Goal: Task Accomplishment & Management: Complete application form

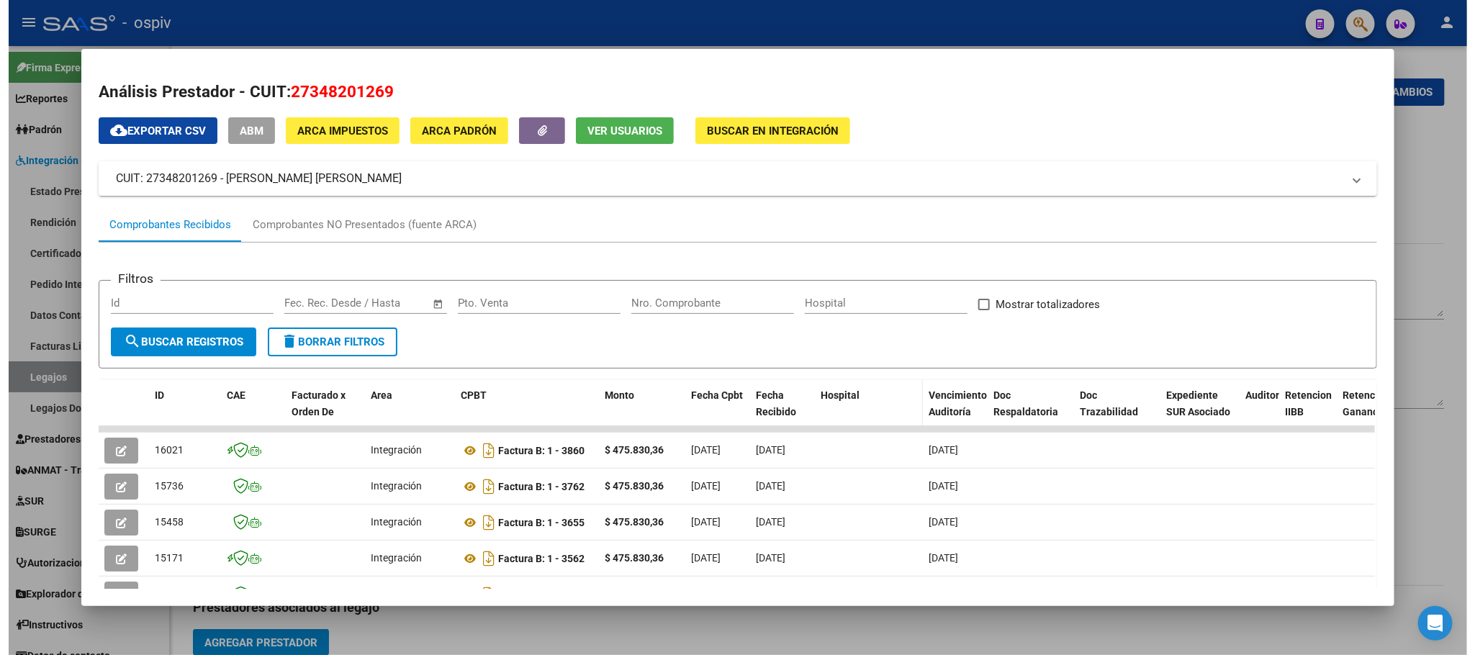
scroll to position [359, 0]
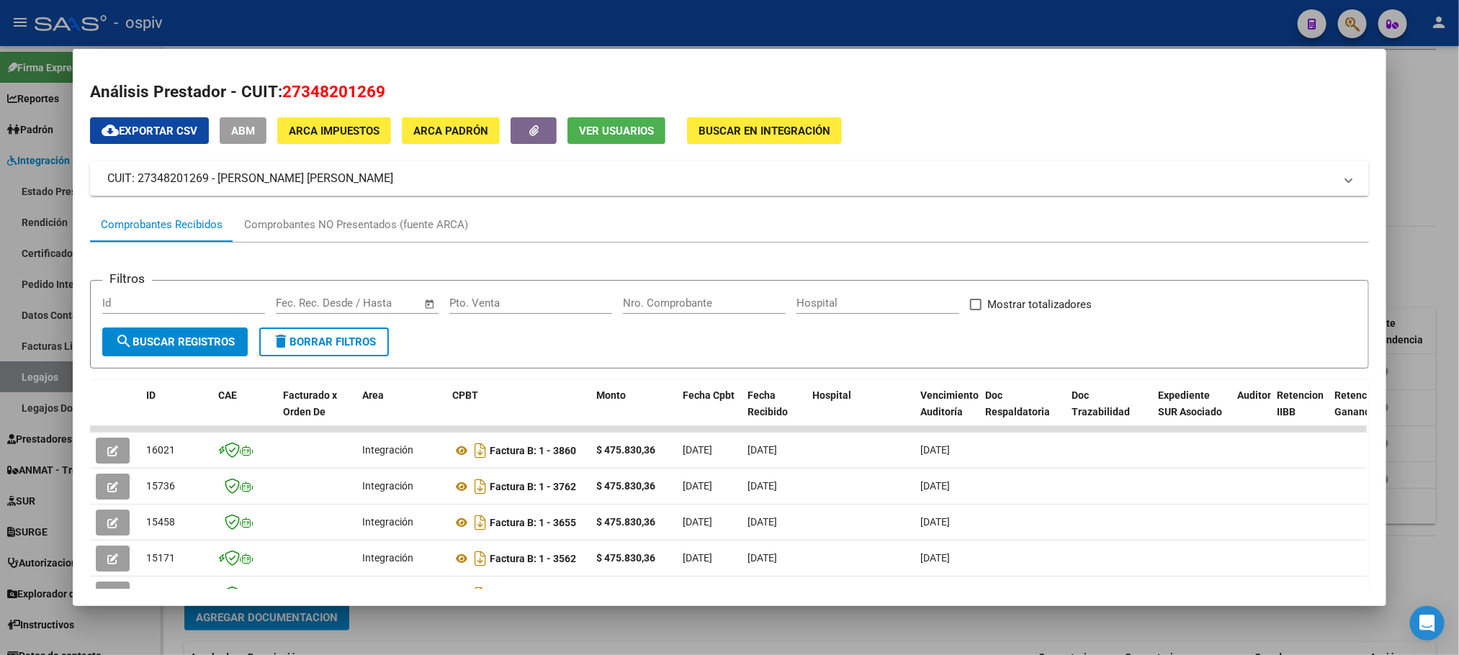
click at [800, 13] on div at bounding box center [729, 327] width 1459 height 655
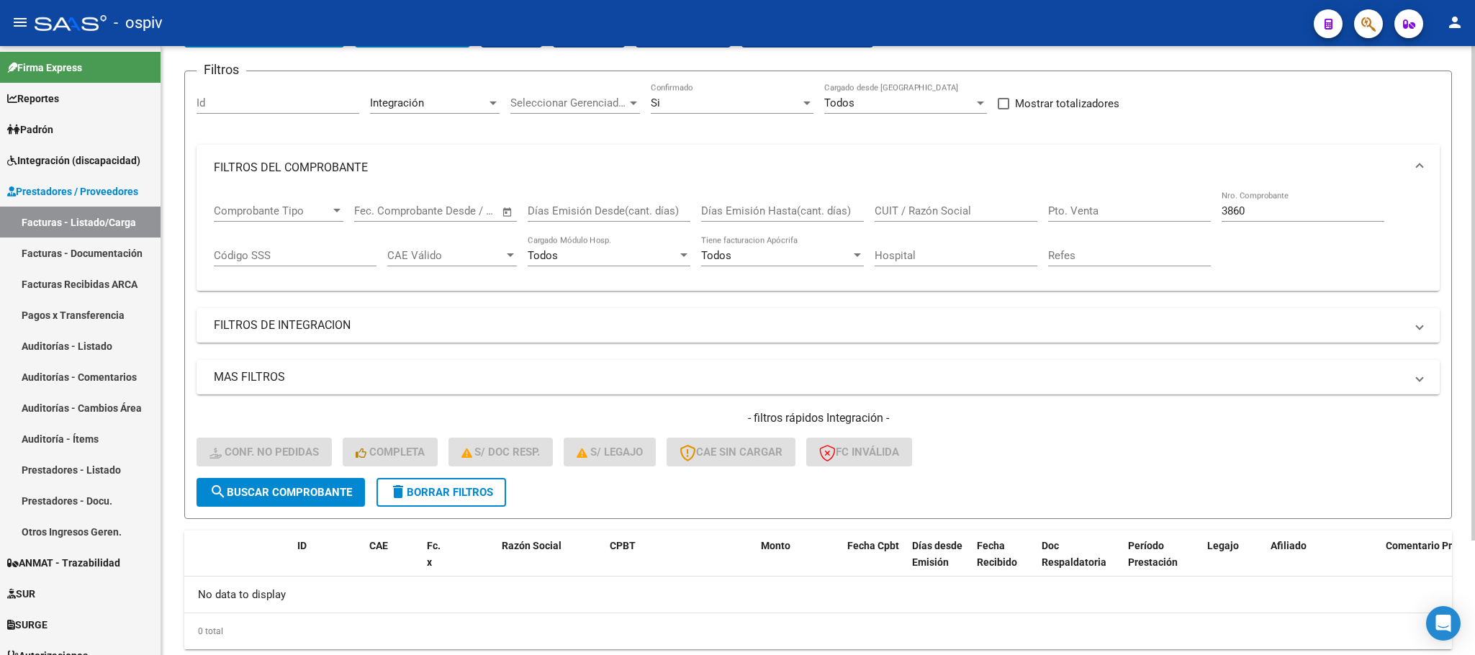
scroll to position [140, 0]
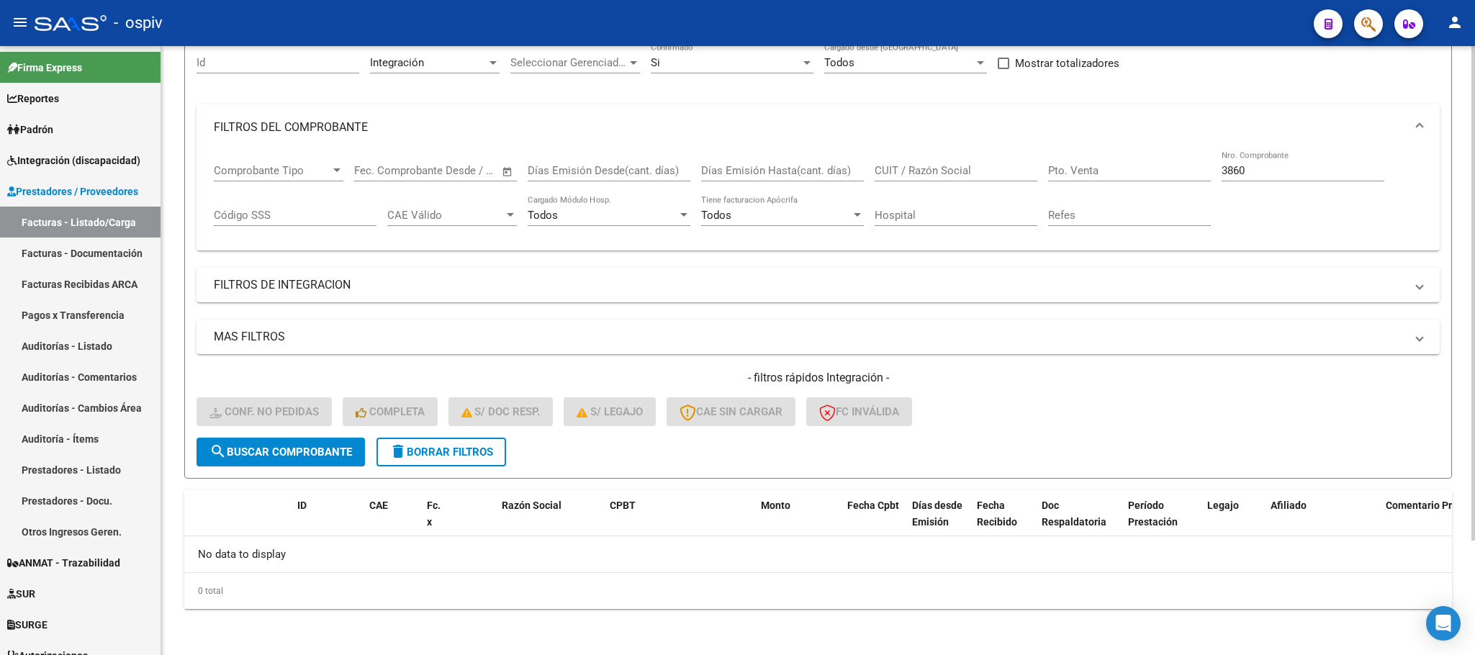
click at [1286, 169] on input "3860" at bounding box center [1303, 170] width 163 height 13
type input "3"
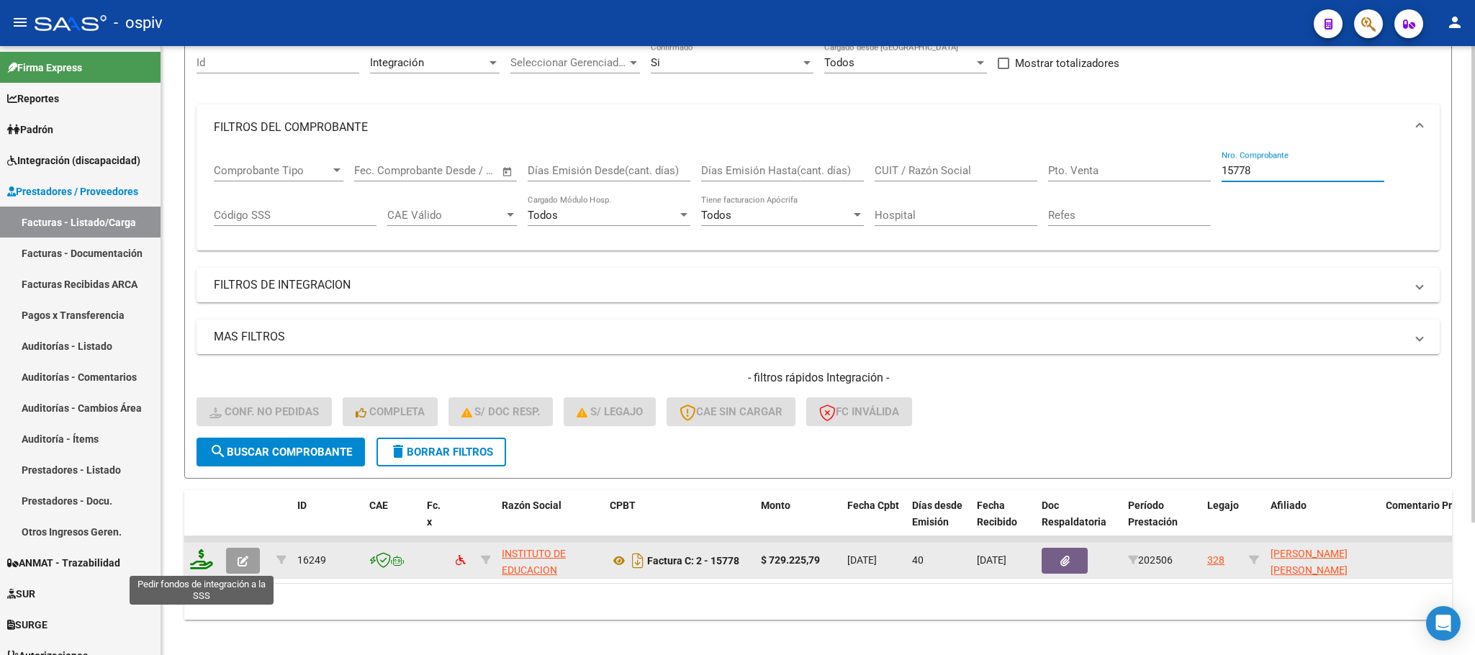
type input "15778"
click at [202, 557] on icon at bounding box center [201, 559] width 23 height 20
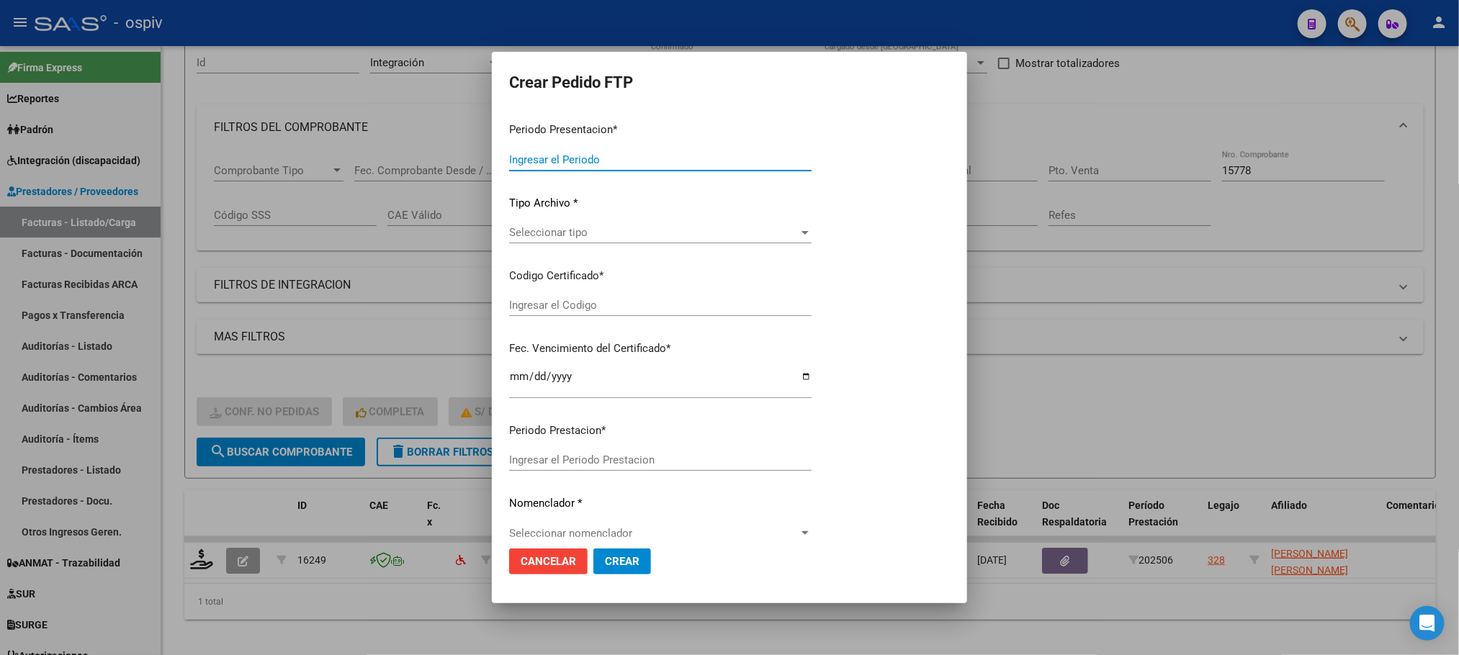
type input "202507"
type input "202506"
type input "$ 729.225,79"
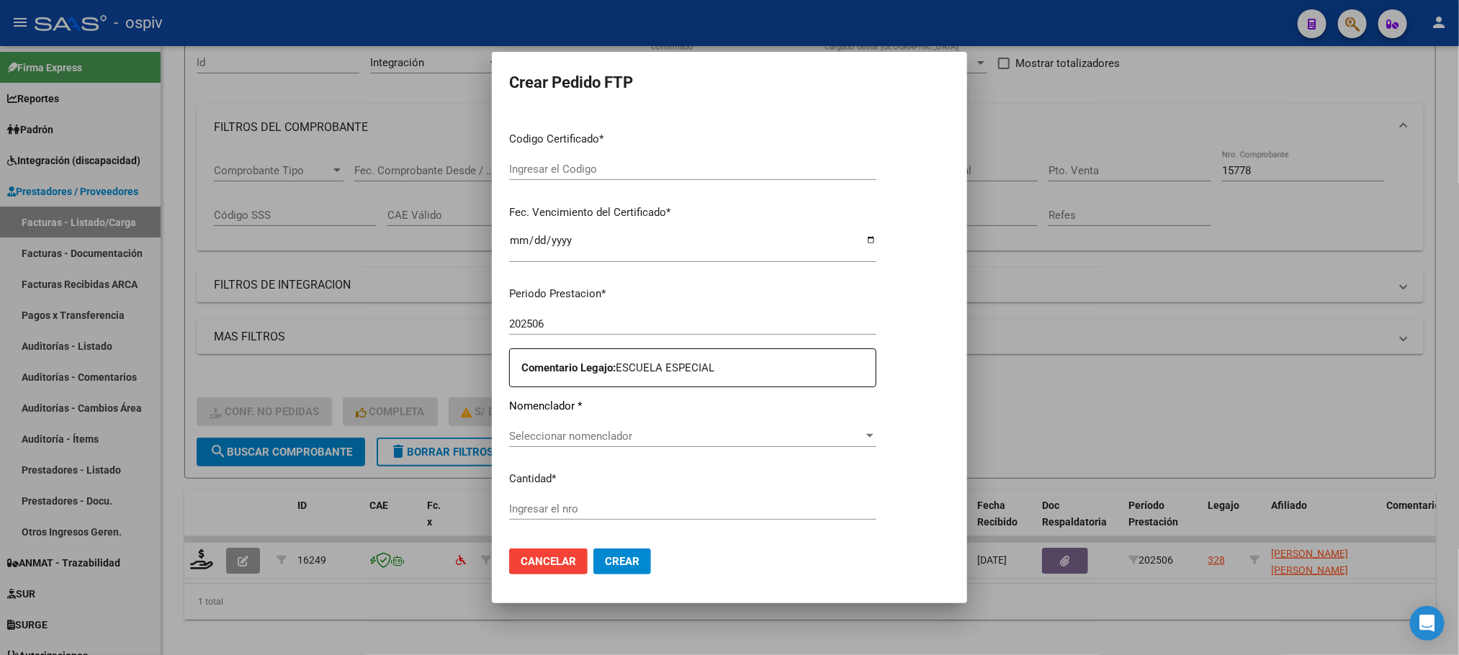
type input "ARG-02-00049430325-20201014-20251014-BS6"
type input "2025-10-14"
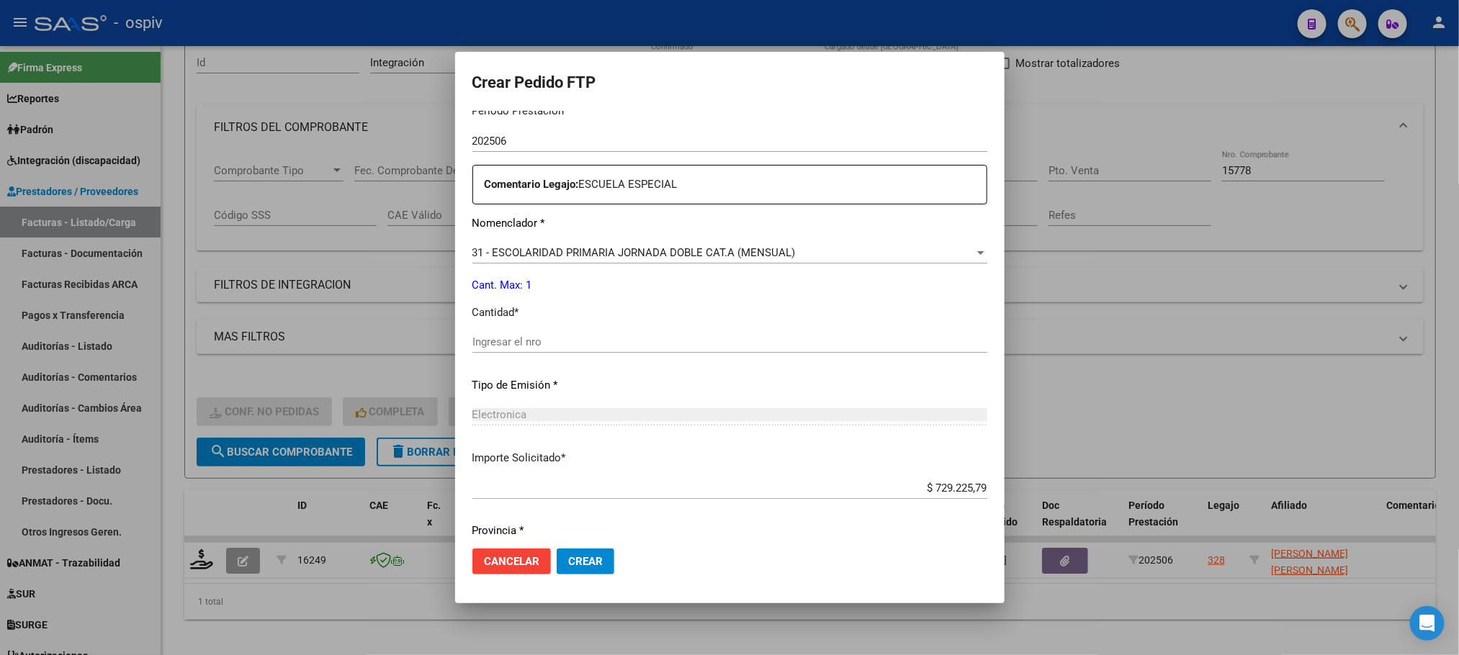
scroll to position [521, 0]
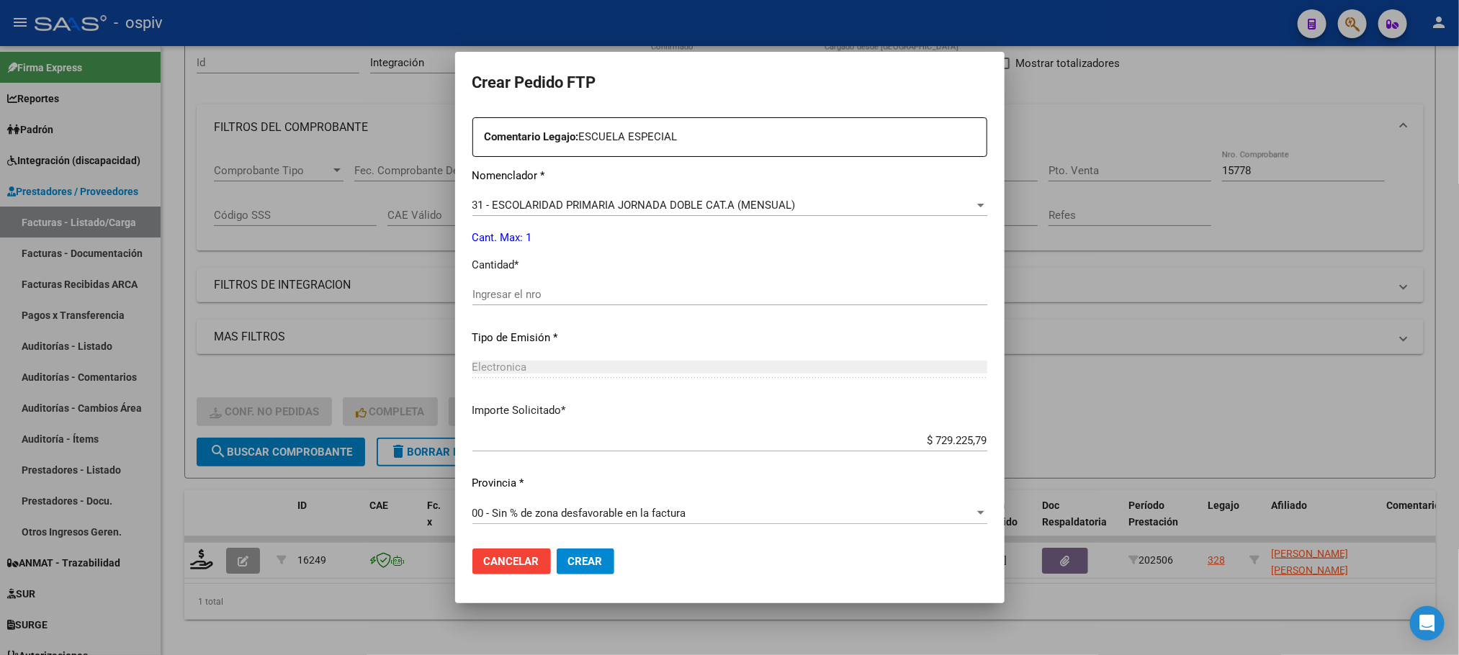
click at [689, 292] on input "Ingresar el nro" at bounding box center [729, 294] width 515 height 13
type input "1"
click at [557, 549] on button "Crear" at bounding box center [586, 562] width 58 height 26
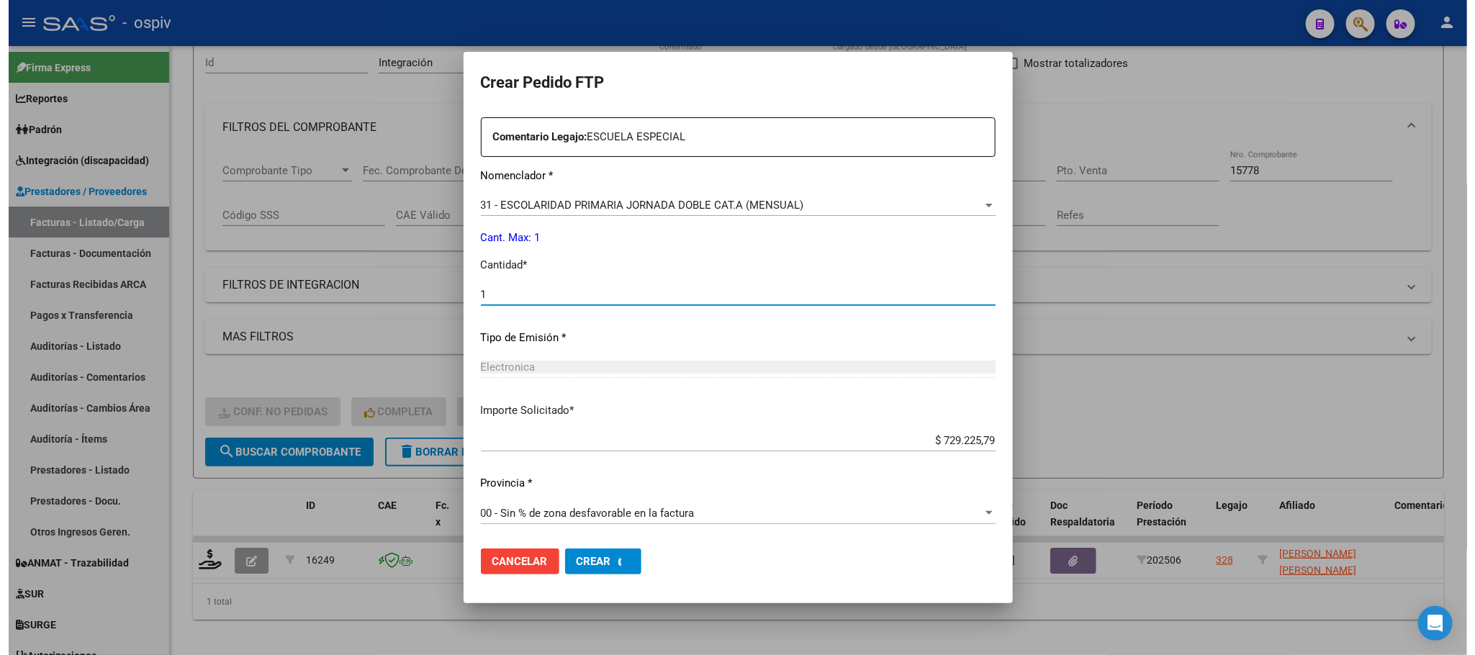
scroll to position [0, 0]
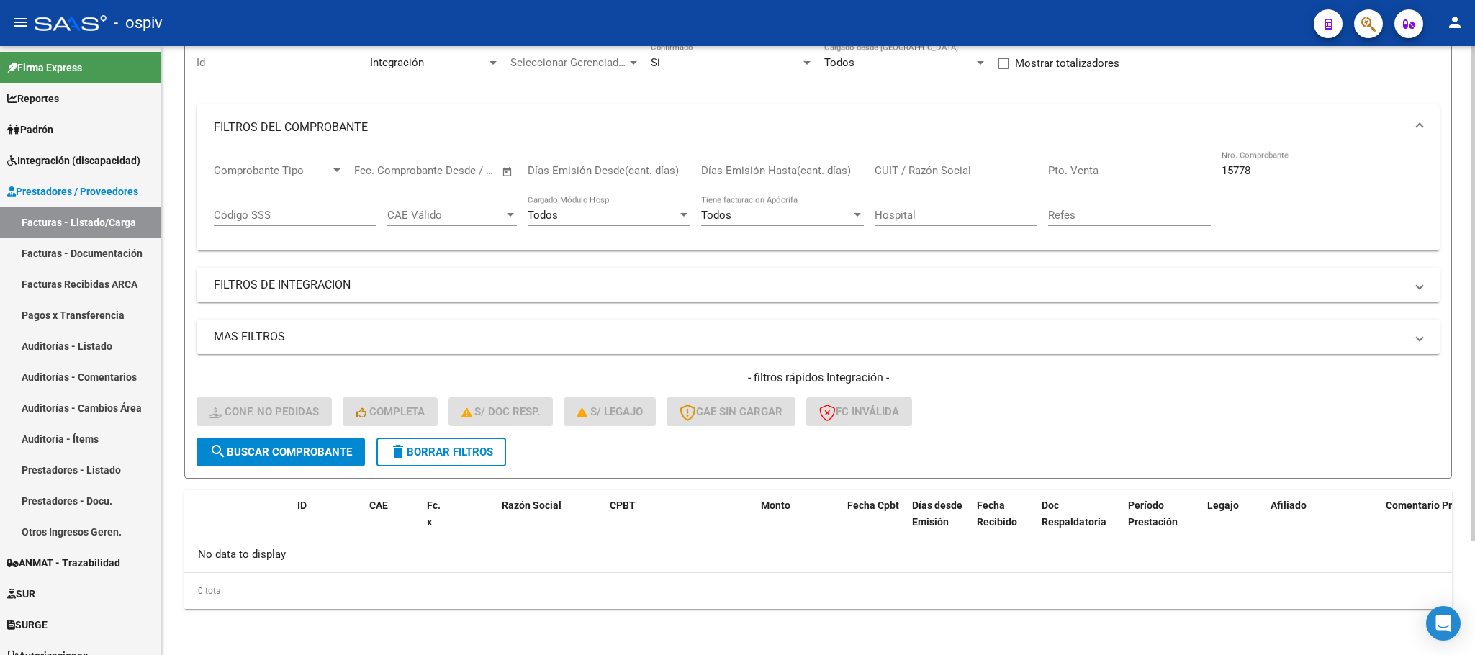
drag, startPoint x: 1296, startPoint y: 169, endPoint x: 1282, endPoint y: 158, distance: 18.0
click at [1294, 168] on input "15778" at bounding box center [1303, 170] width 163 height 13
type input "1"
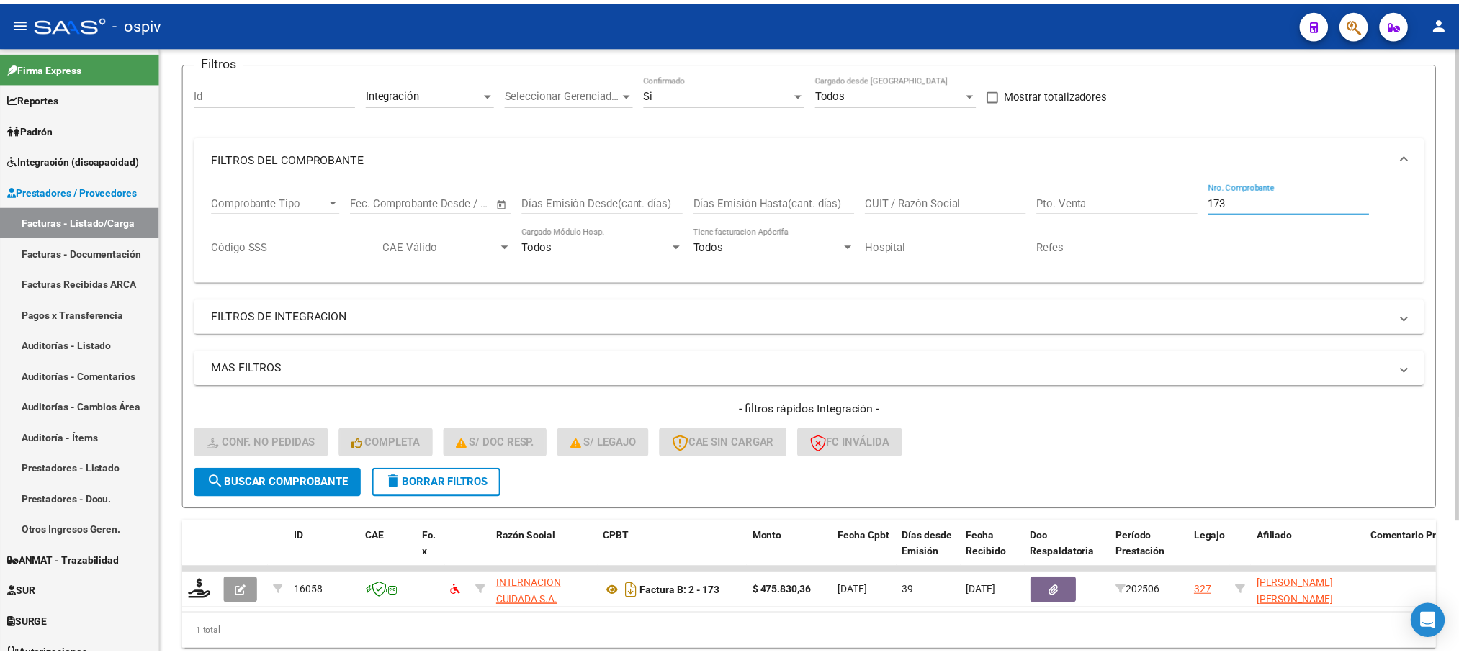
scroll to position [140, 0]
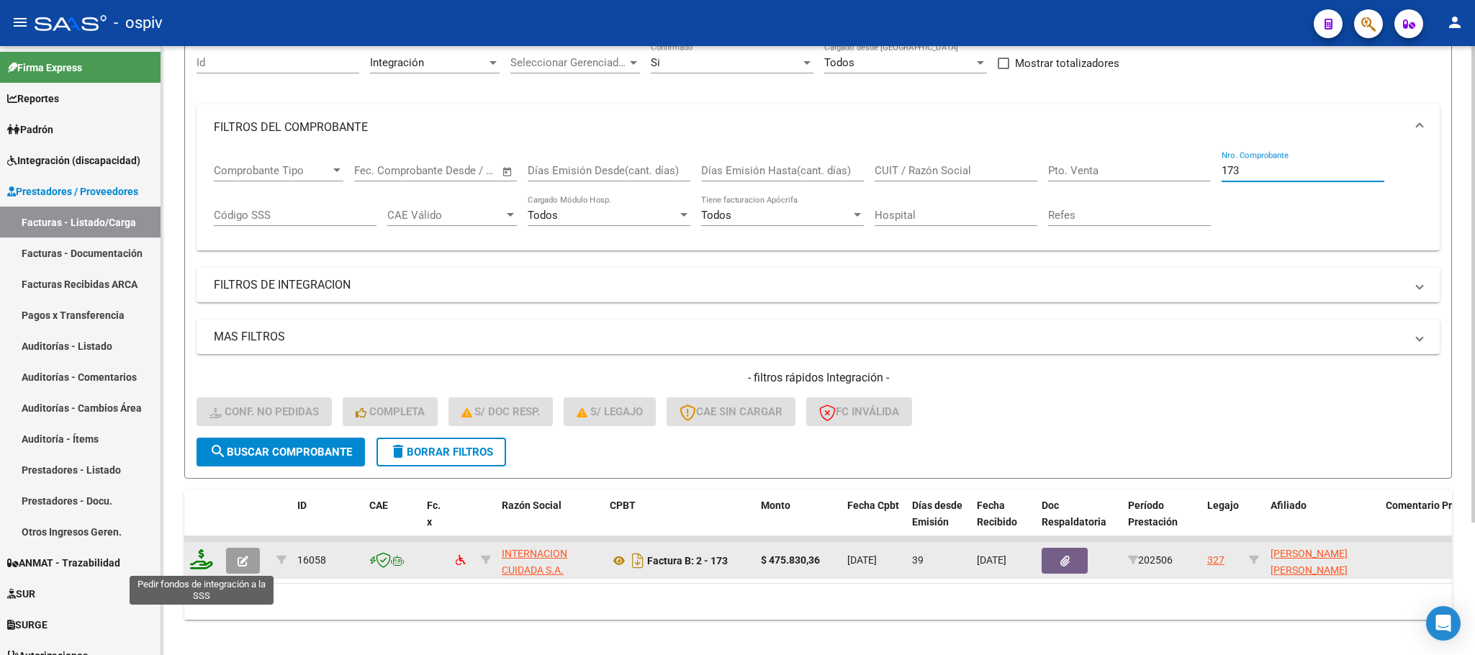
type input "173"
click at [199, 562] on icon at bounding box center [201, 559] width 23 height 20
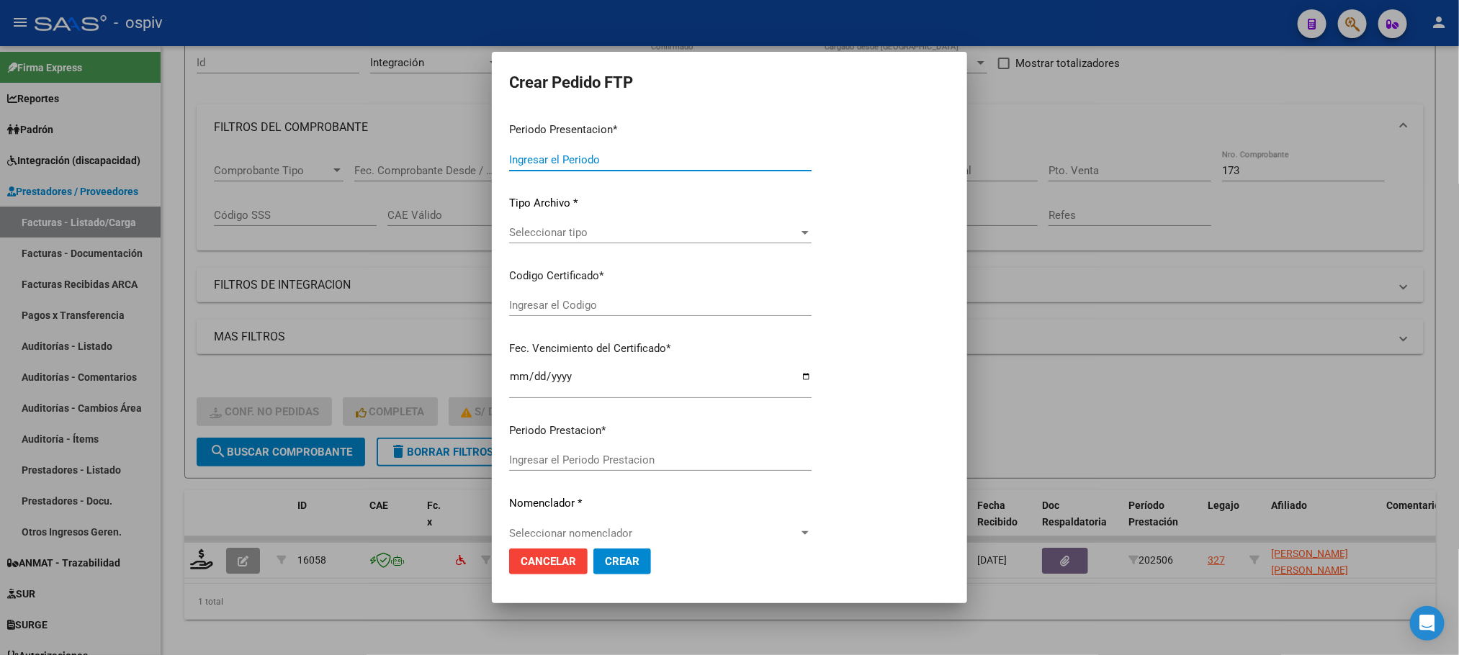
type input "202507"
type input "202506"
type input "$ 475.830,36"
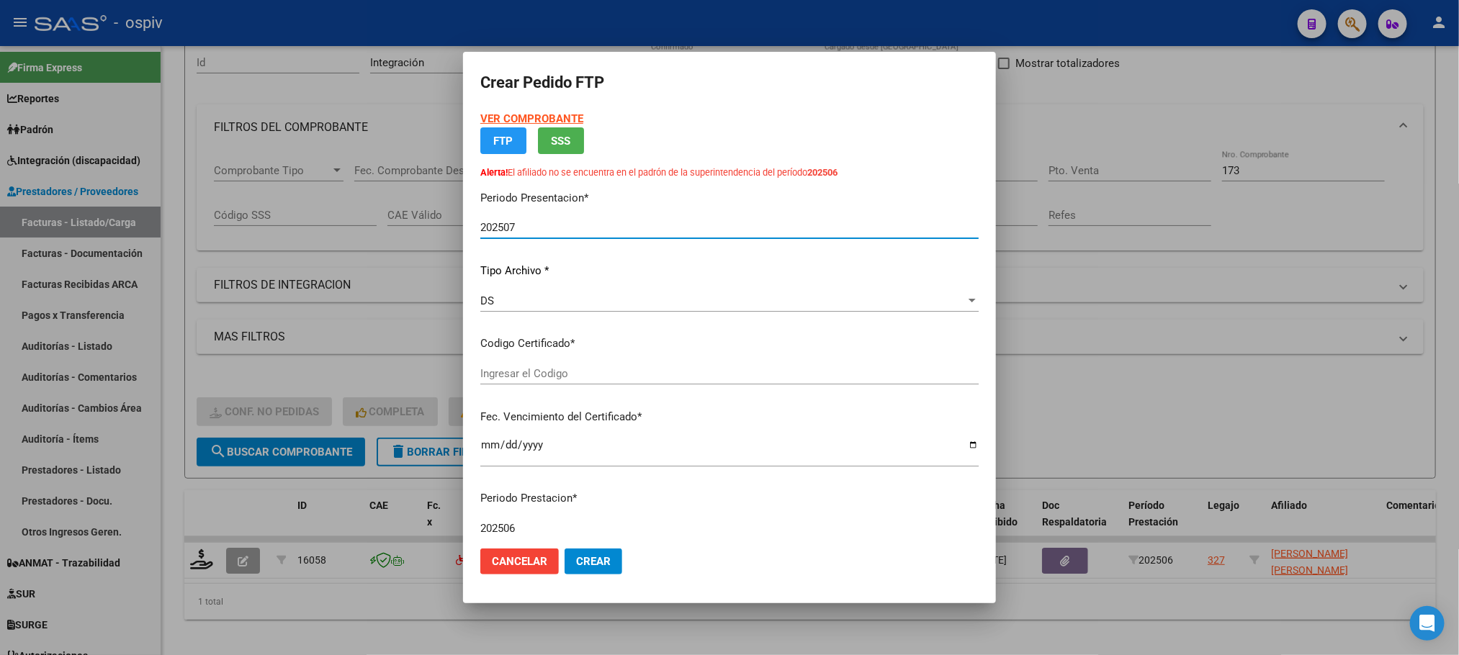
type input "ARG02000576141282023112220251122MEN202"
type input "2025-11-29"
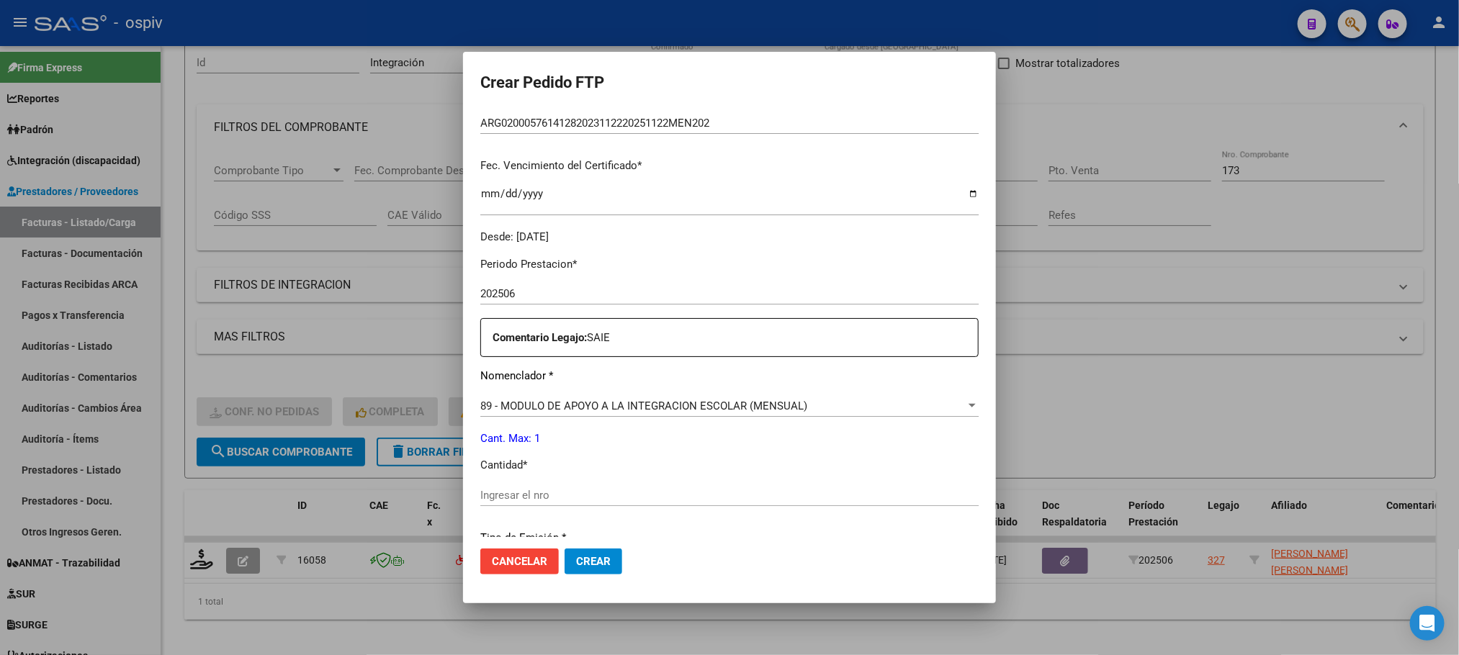
scroll to position [397, 0]
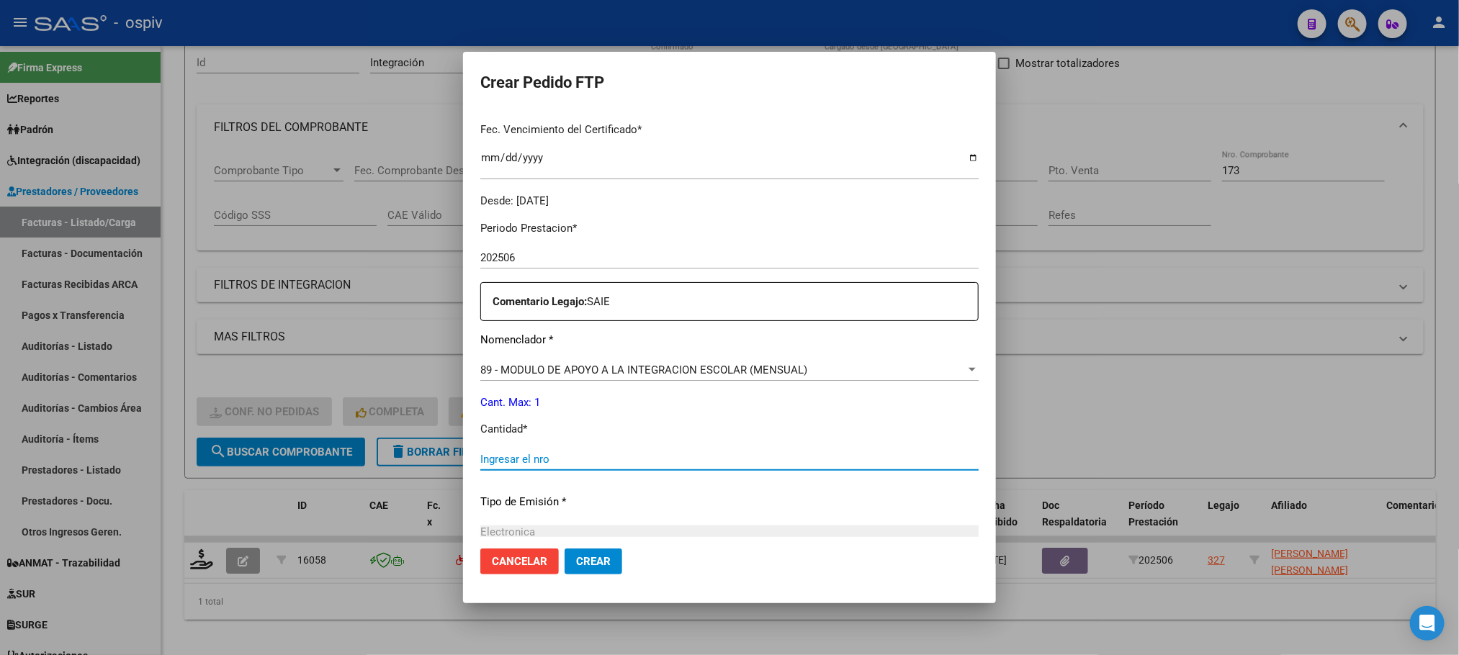
drag, startPoint x: 639, startPoint y: 454, endPoint x: 646, endPoint y: 446, distance: 10.2
click at [641, 454] on input "Ingresar el nro" at bounding box center [729, 459] width 498 height 13
type input "1"
click at [564, 549] on button "Crear" at bounding box center [593, 562] width 58 height 26
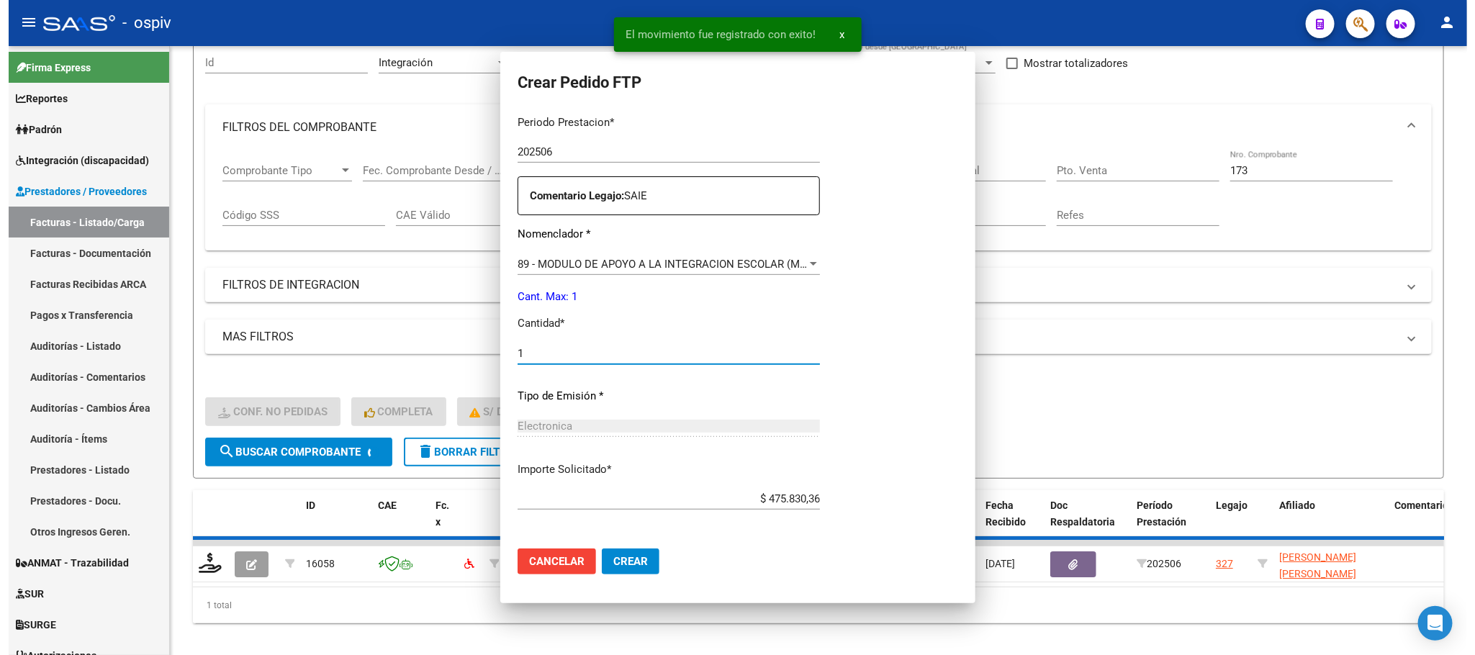
scroll to position [292, 0]
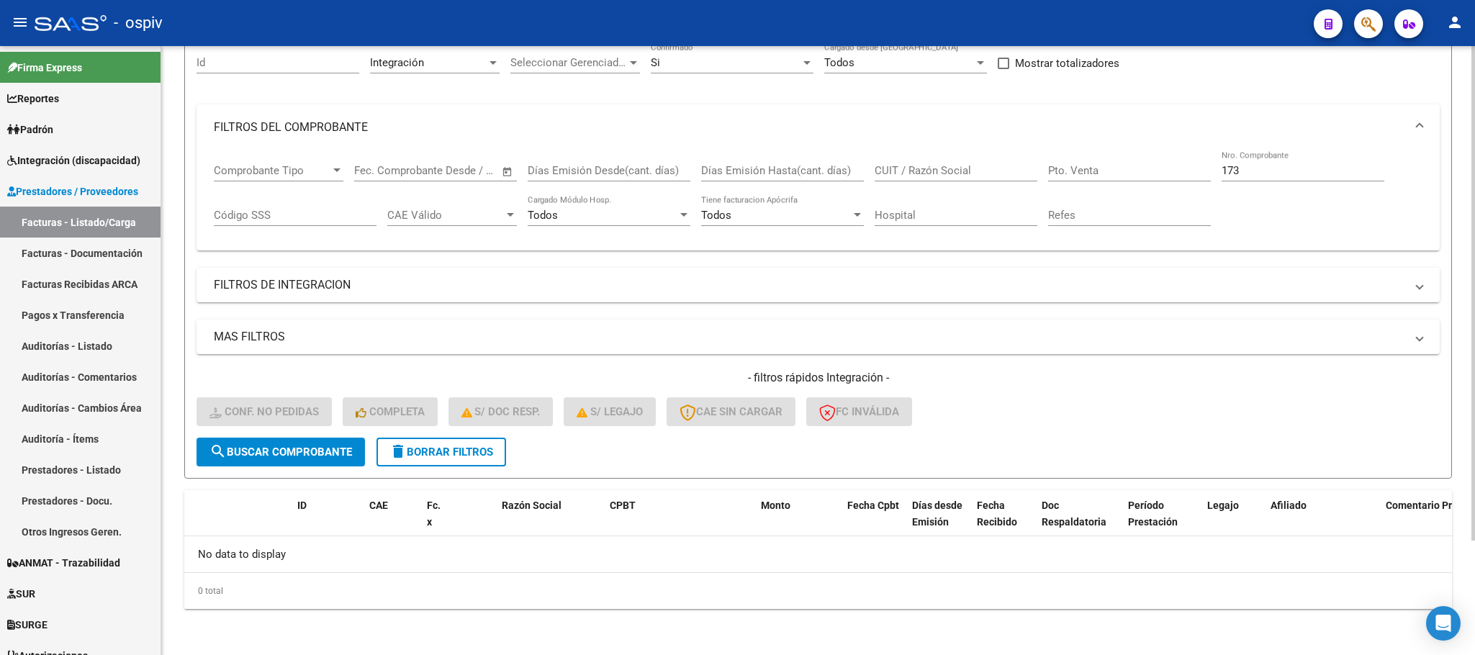
click at [1264, 174] on input "173" at bounding box center [1303, 170] width 163 height 13
type input "1"
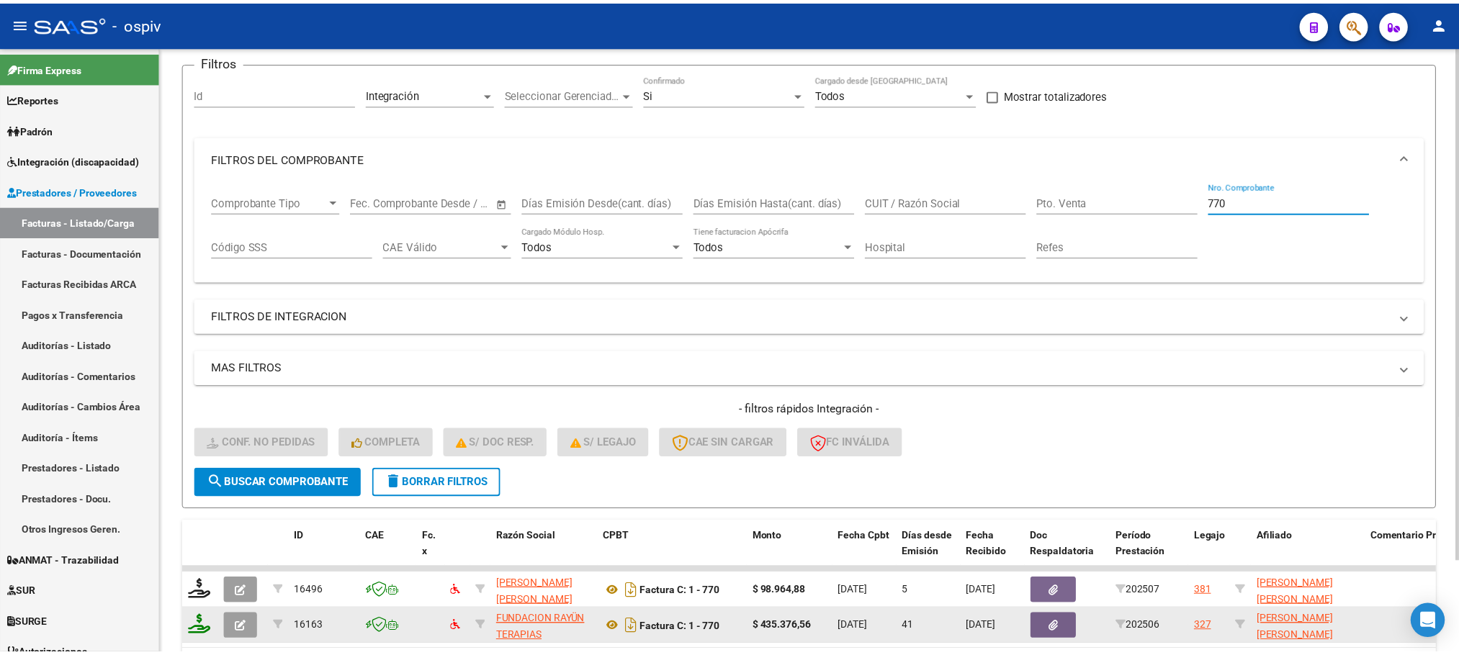
scroll to position [140, 0]
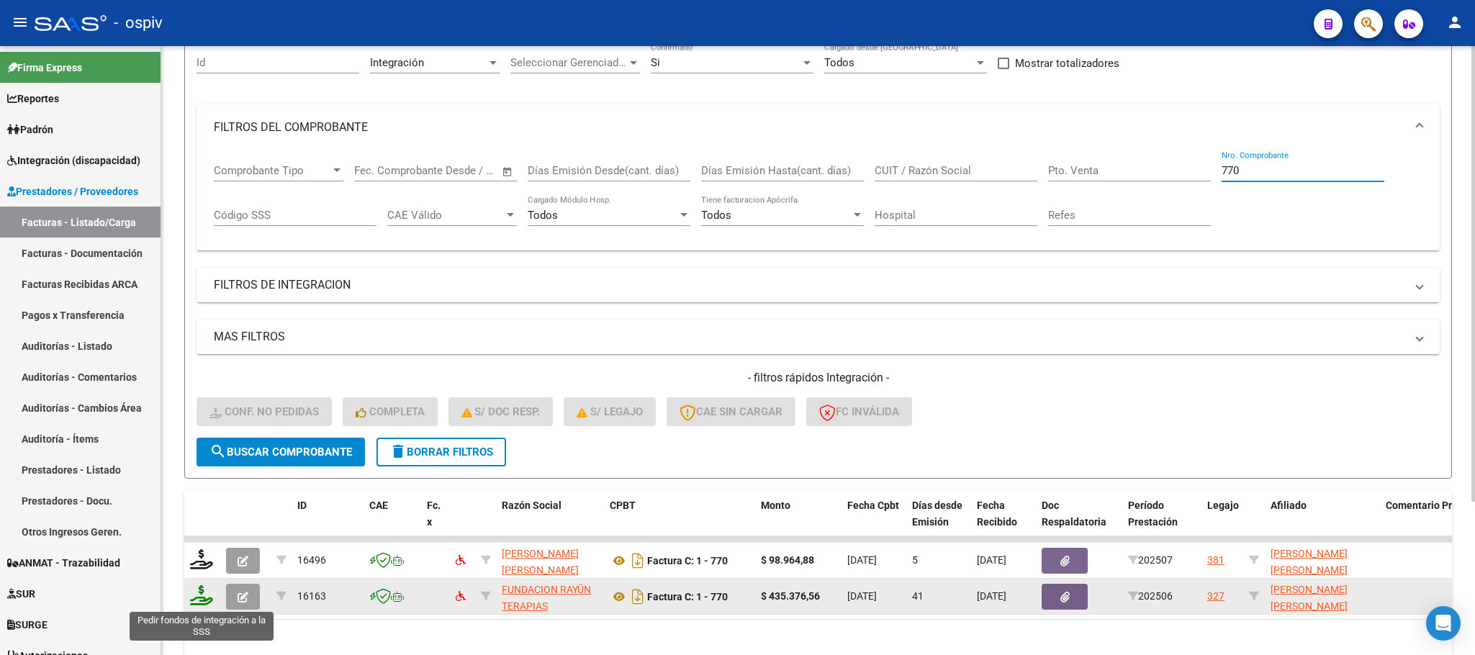
type input "770"
click at [199, 597] on icon at bounding box center [201, 595] width 23 height 20
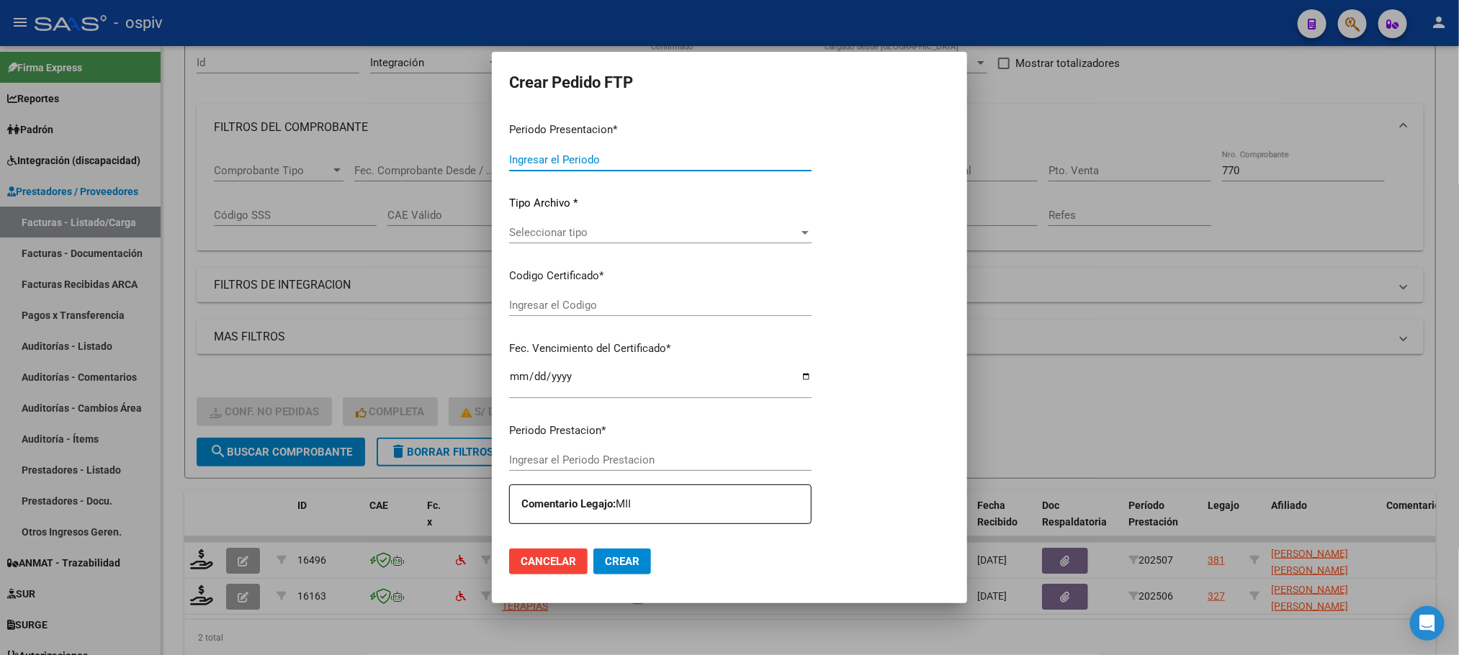
type input "202507"
type input "202506"
type input "$ 435.376,56"
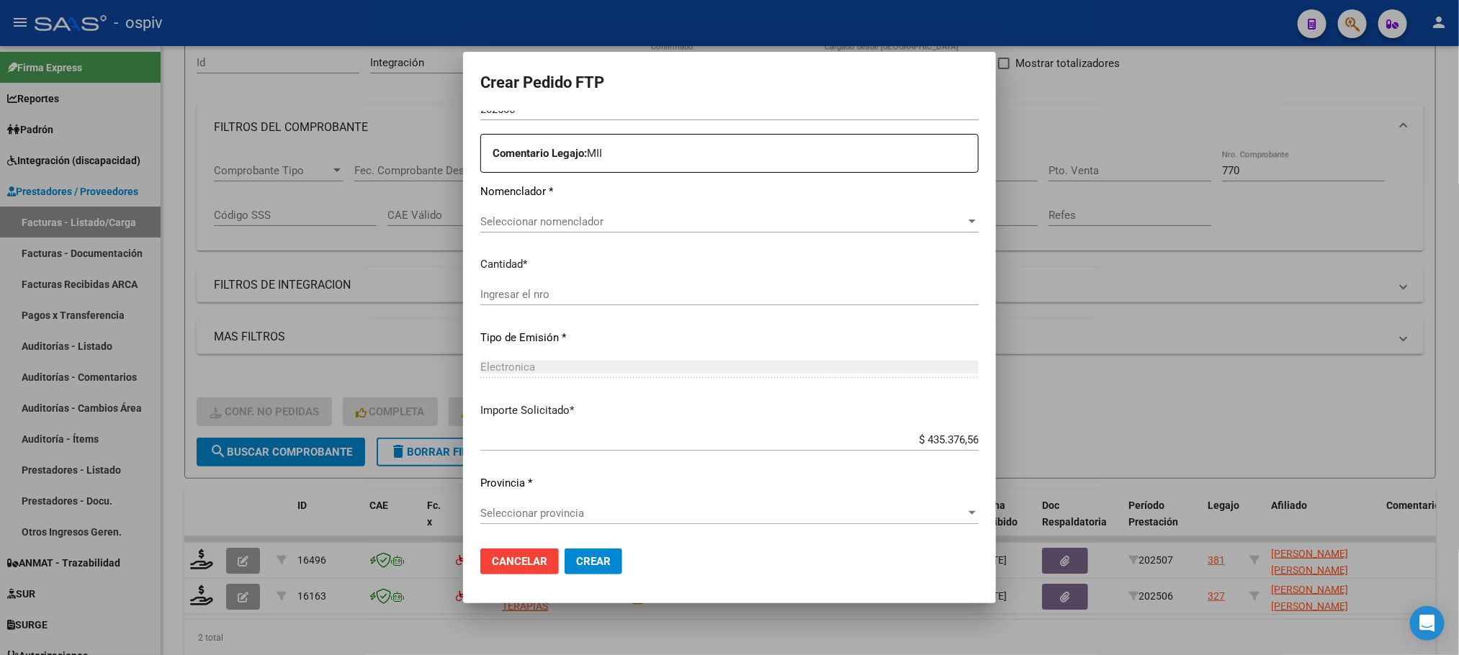
type input "ARG02000576141282023112220251122MEN202"
type input "2025-11-29"
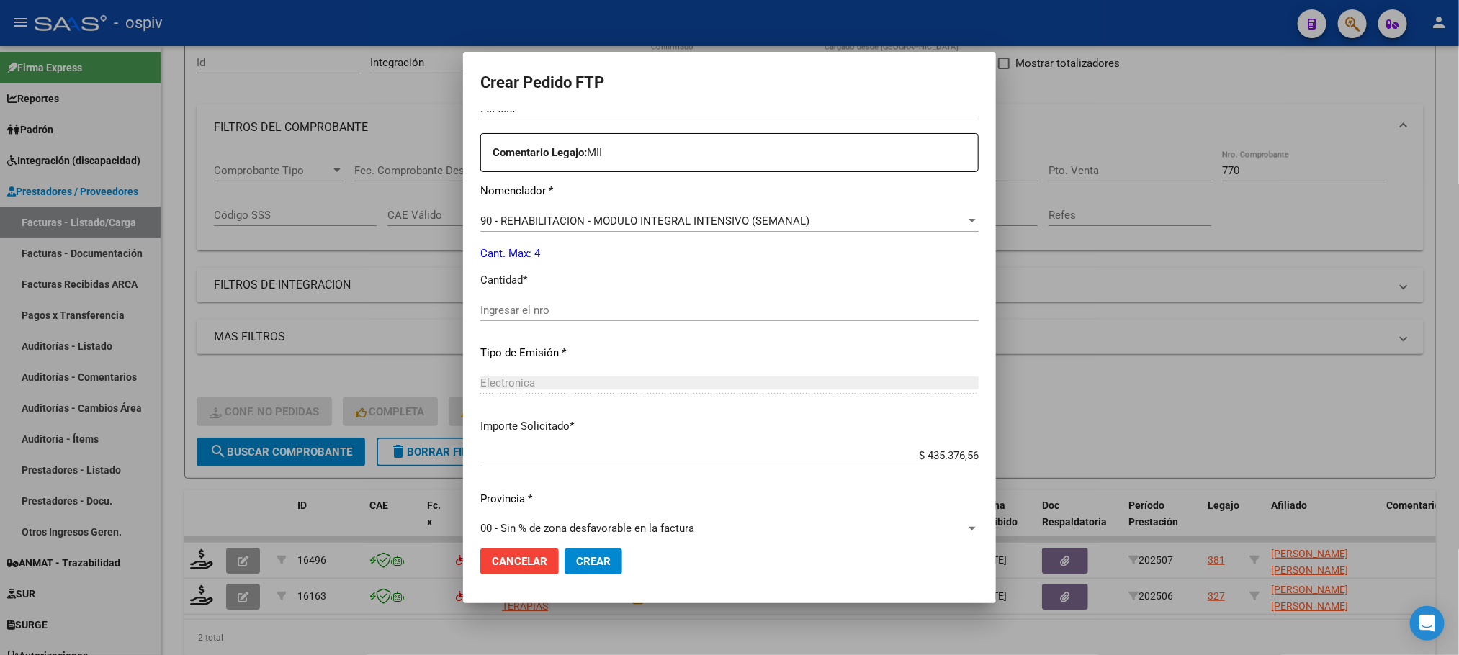
click at [579, 310] on input "Ingresar el nro" at bounding box center [729, 310] width 498 height 13
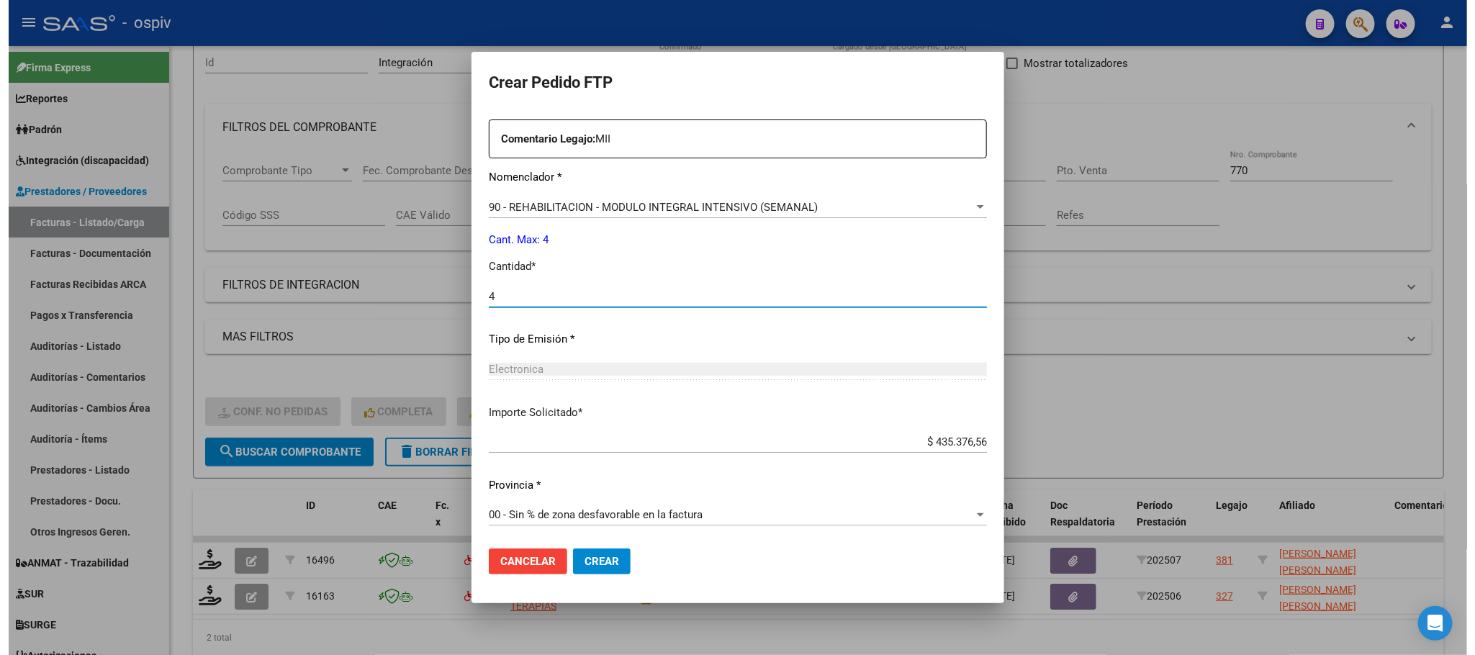
scroll to position [562, 0]
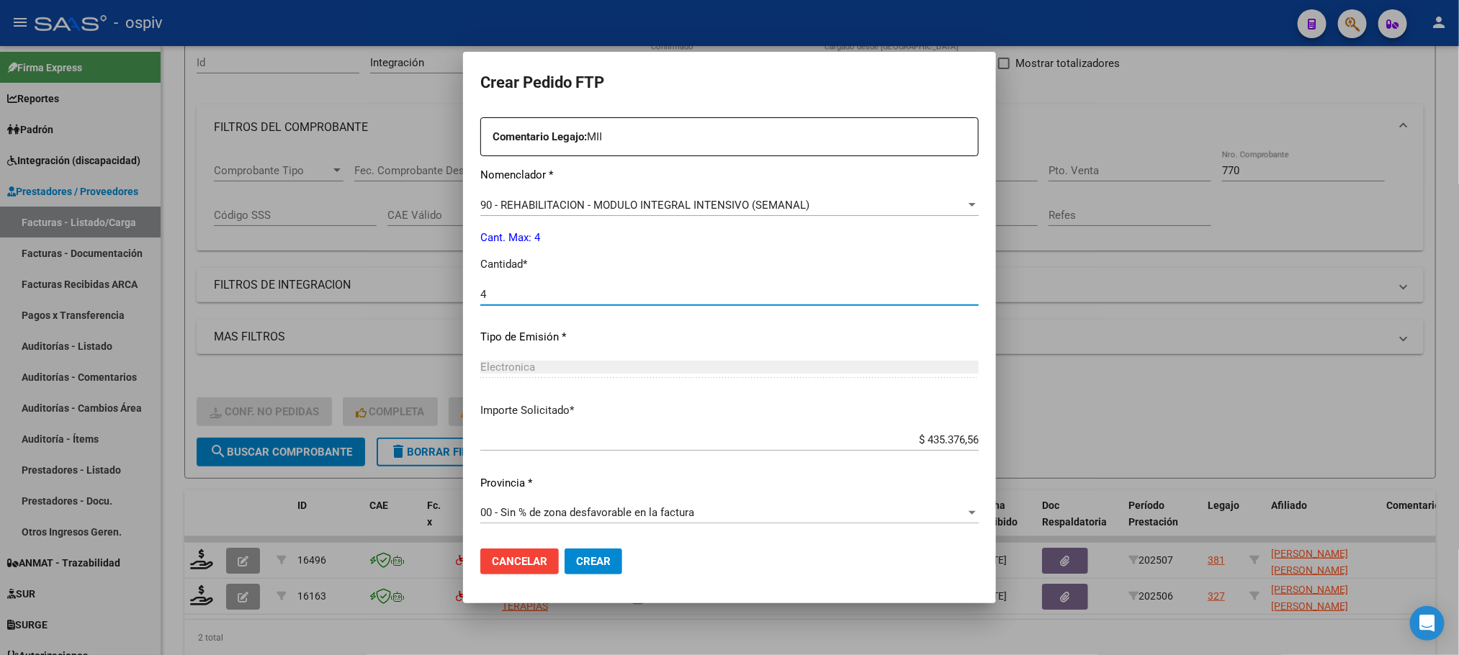
type input "4"
click at [585, 559] on span "Crear" at bounding box center [593, 561] width 35 height 13
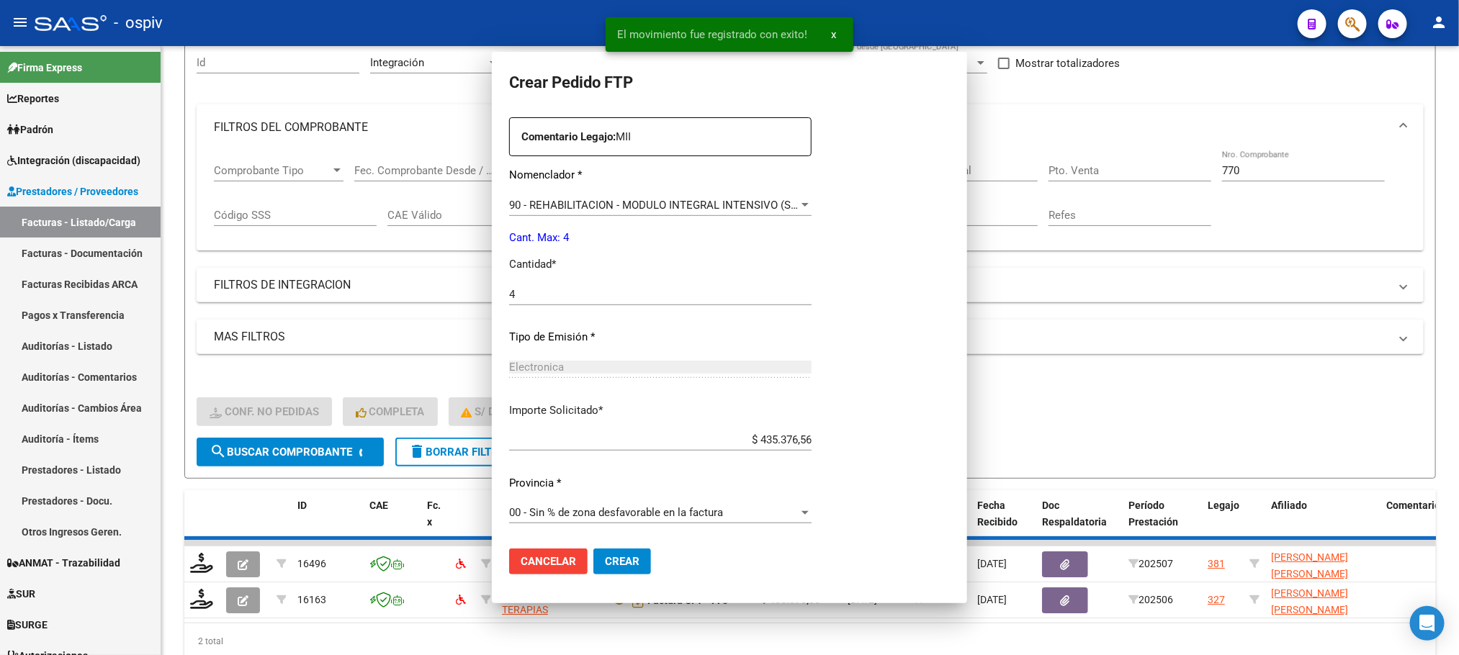
scroll to position [0, 0]
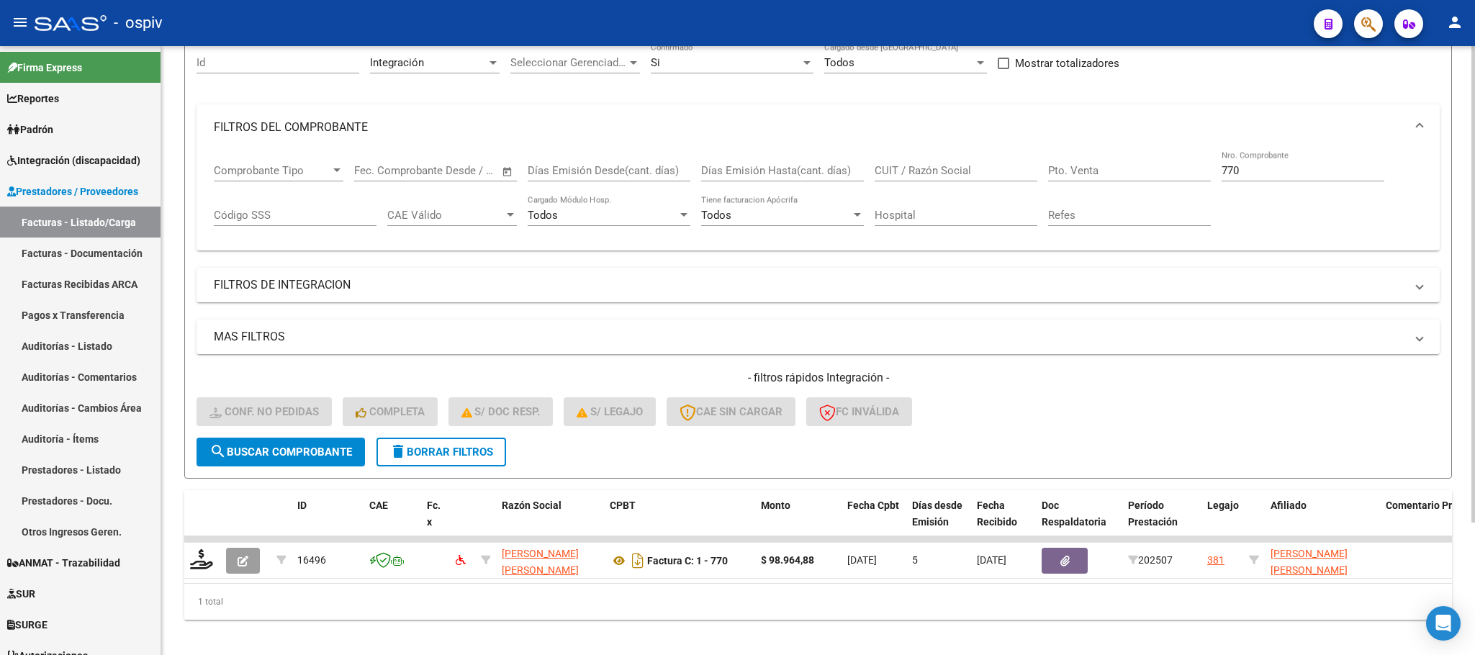
click at [1246, 166] on input "770" at bounding box center [1303, 170] width 163 height 13
type input "7"
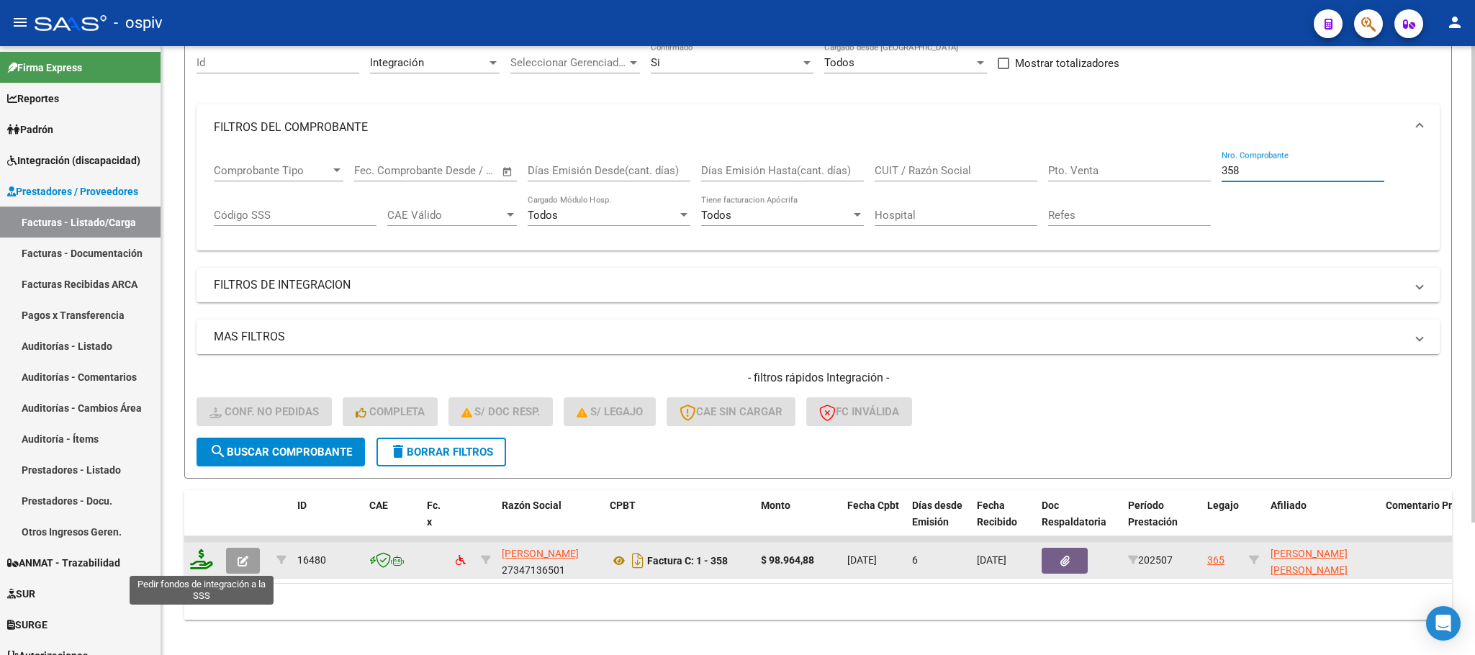
type input "358"
click at [193, 564] on icon at bounding box center [201, 559] width 23 height 20
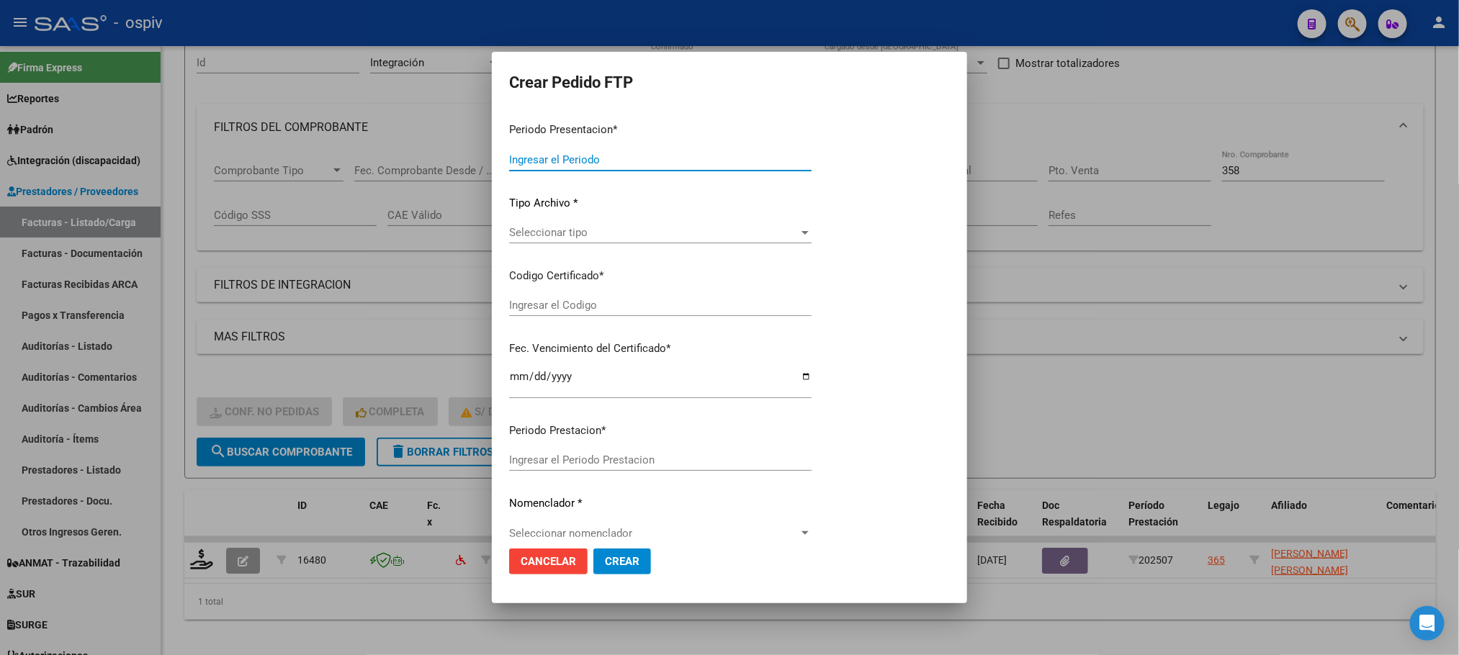
type input "202507"
type input "$ 98.964,88"
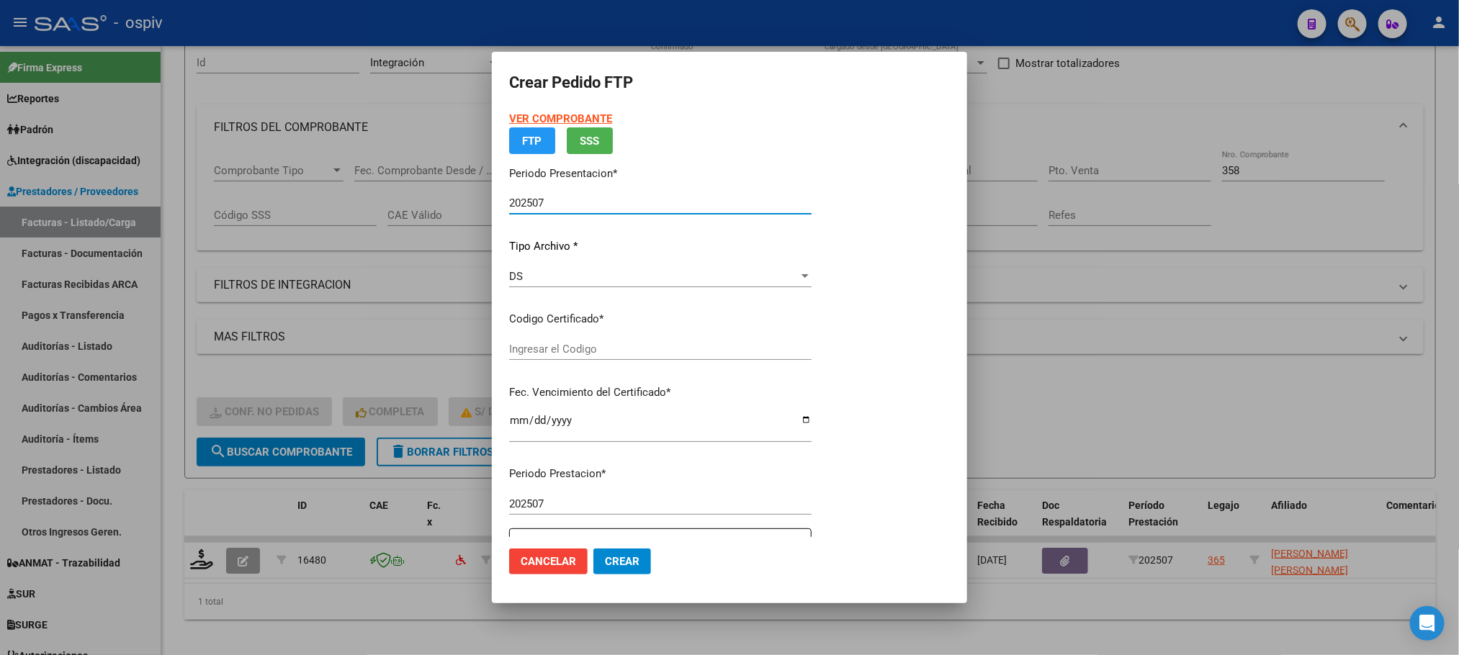
type input "ARG02000559456932024091220270912BUE370"
type input "2027-09-12"
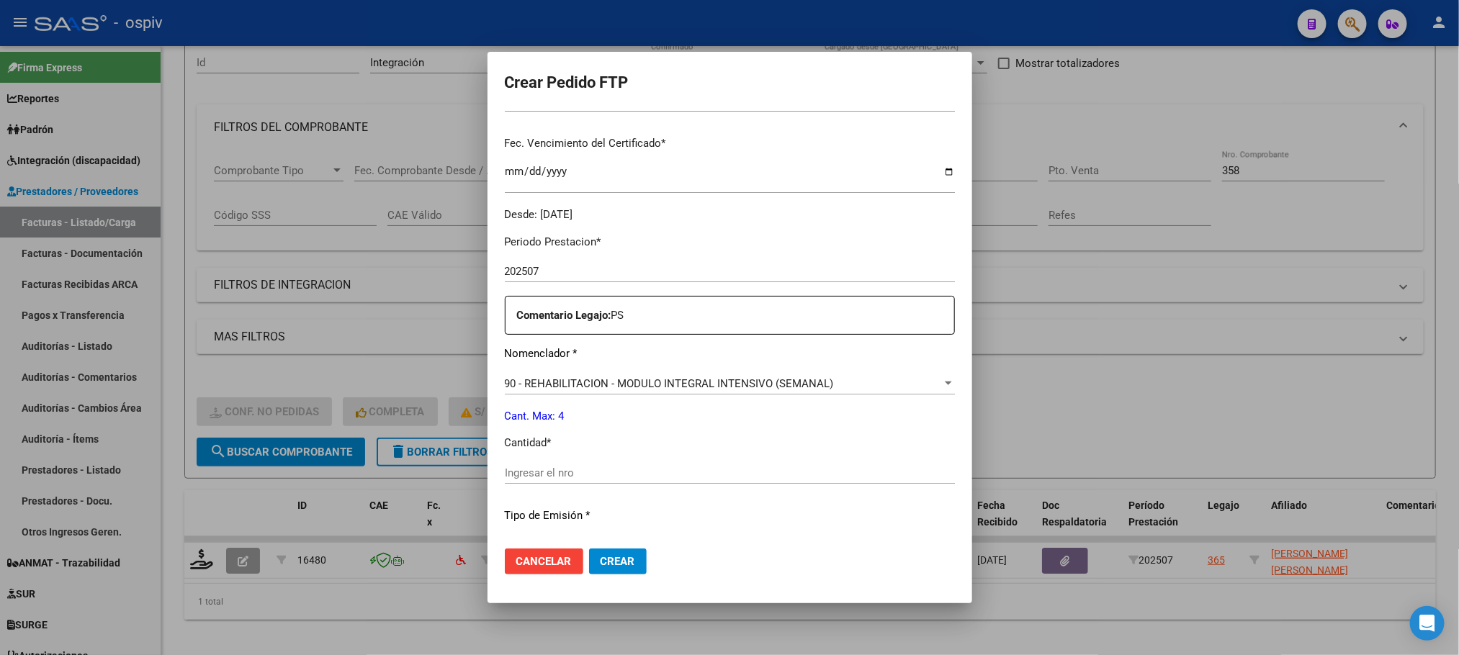
scroll to position [538, 0]
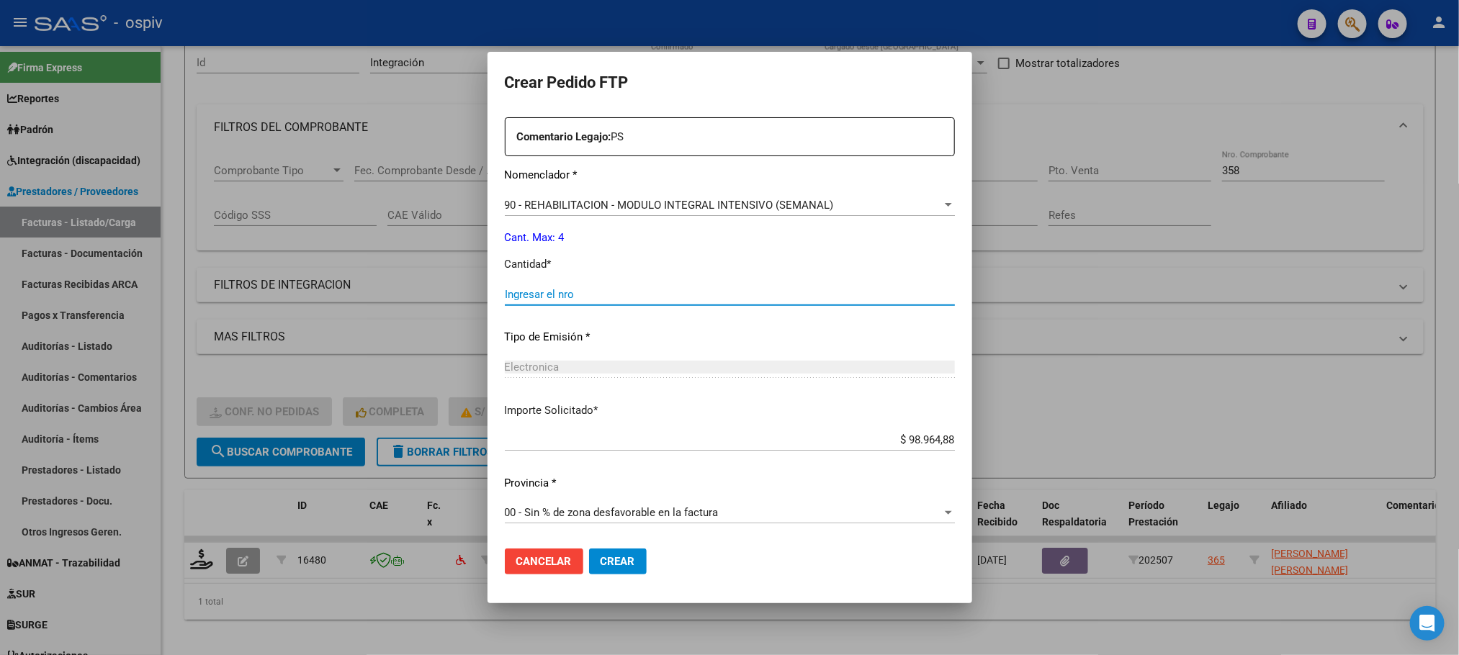
click at [652, 290] on input "Ingresar el nro" at bounding box center [730, 294] width 450 height 13
type input "4"
click at [589, 549] on button "Crear" at bounding box center [618, 562] width 58 height 26
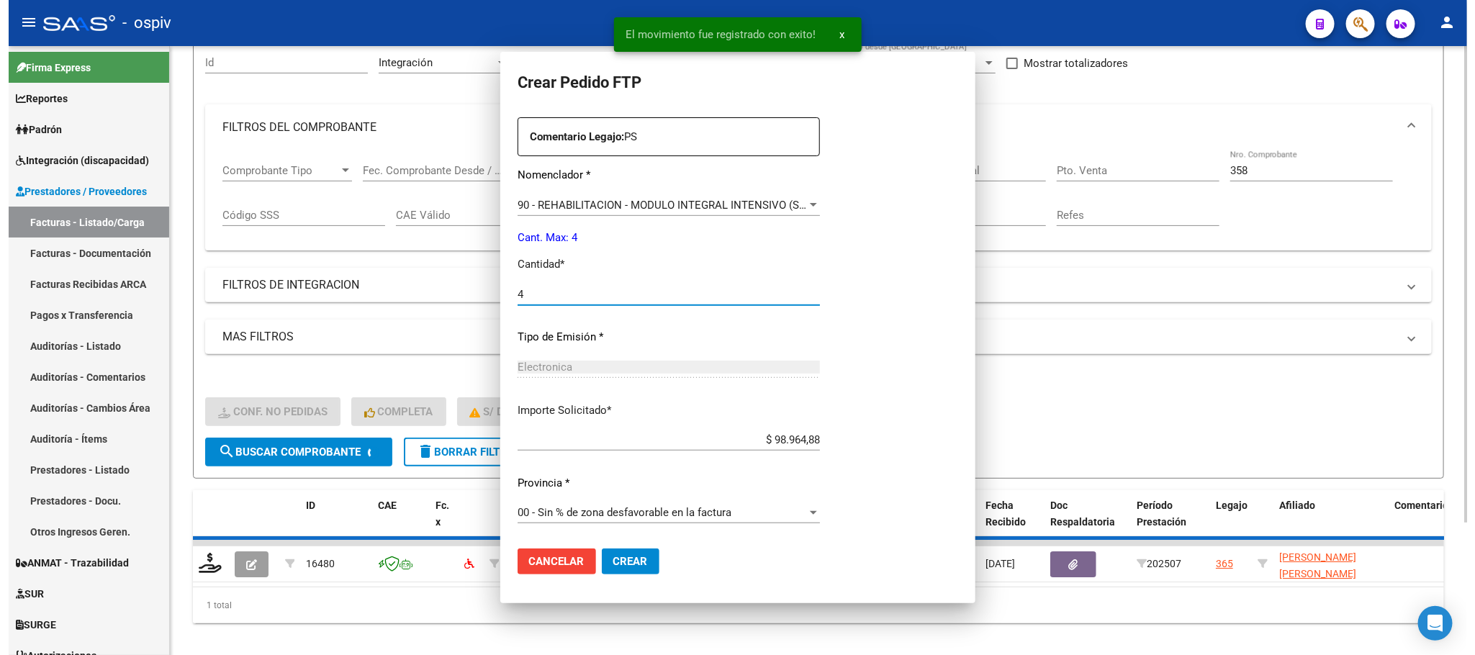
scroll to position [456, 0]
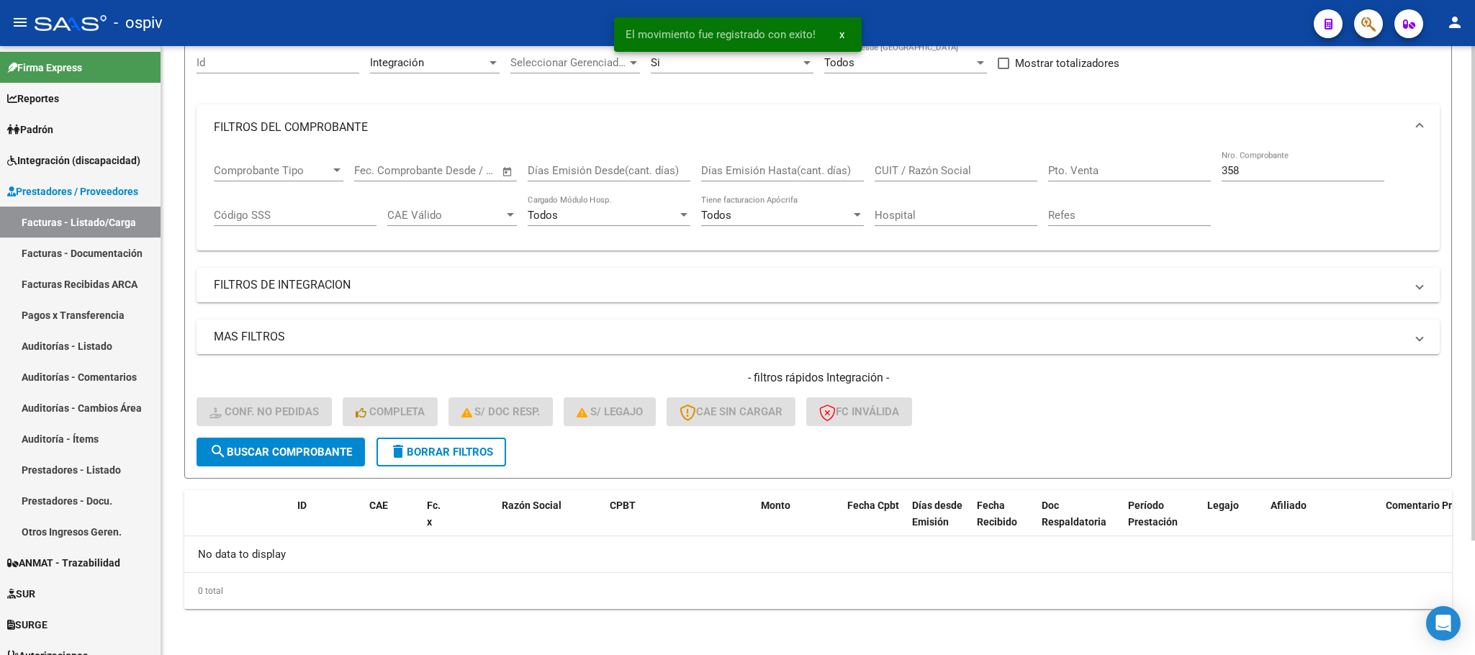
click at [1322, 164] on div "358 Nro. Comprobante" at bounding box center [1303, 165] width 163 height 31
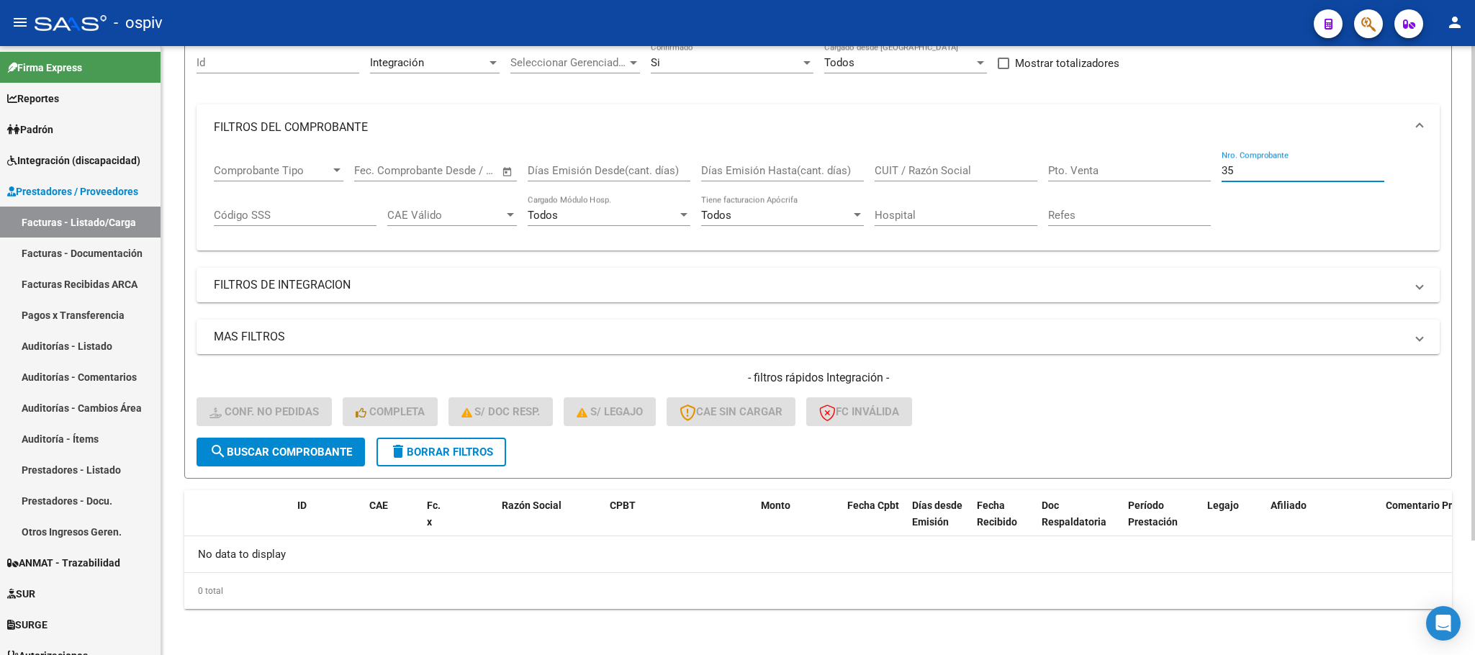
type input "3"
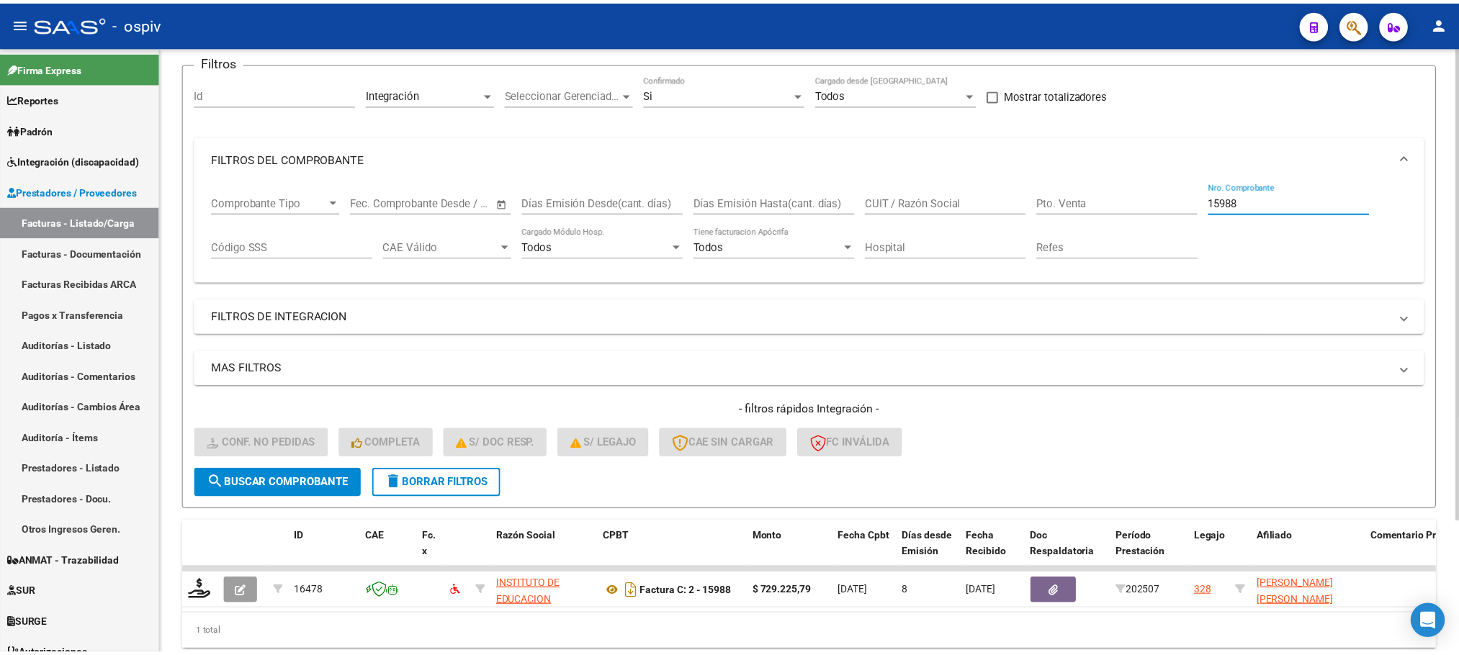
scroll to position [140, 0]
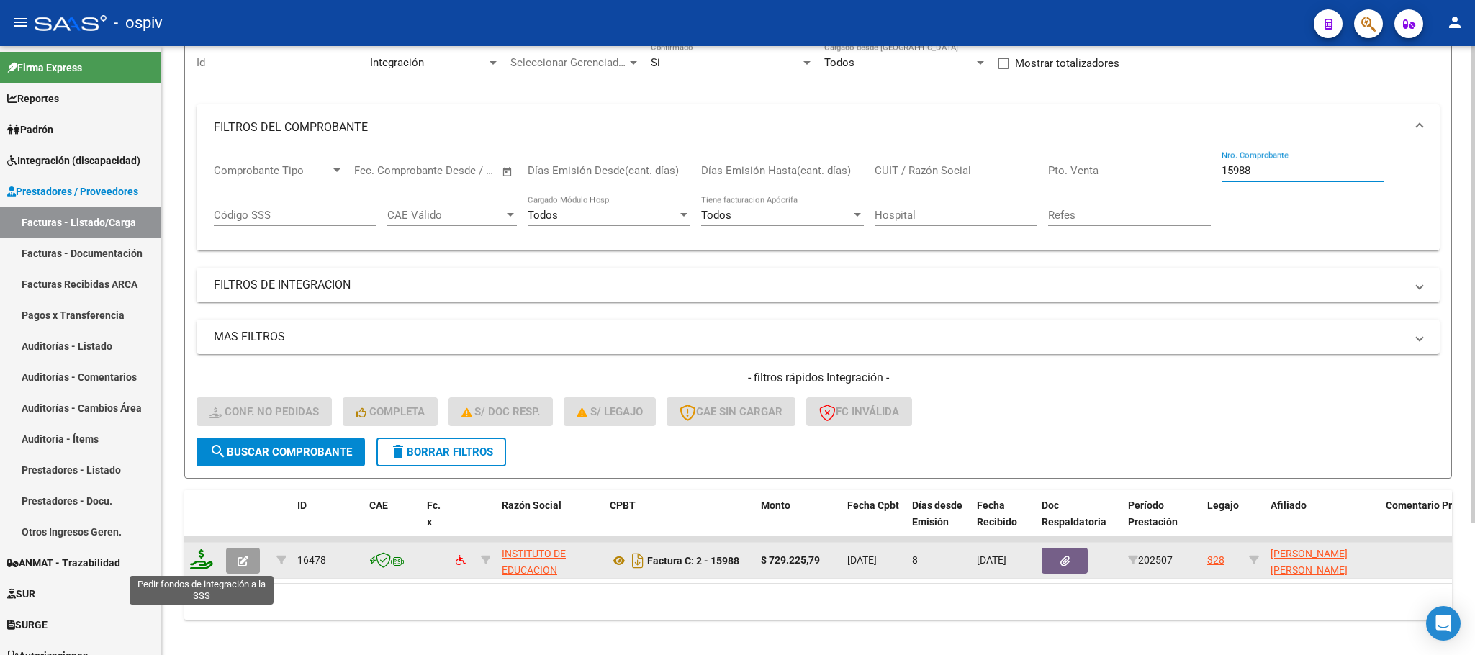
type input "15988"
click at [207, 562] on icon at bounding box center [201, 559] width 23 height 20
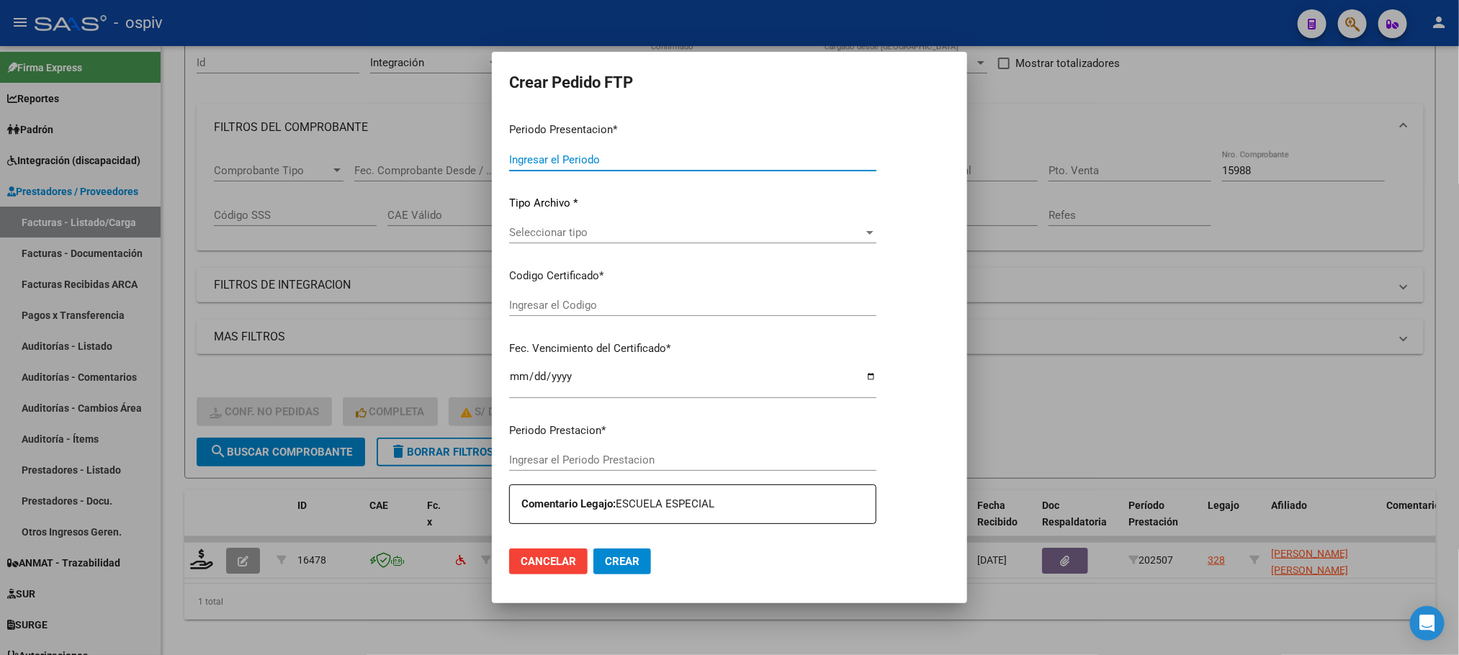
type input "202507"
type input "$ 729.225,79"
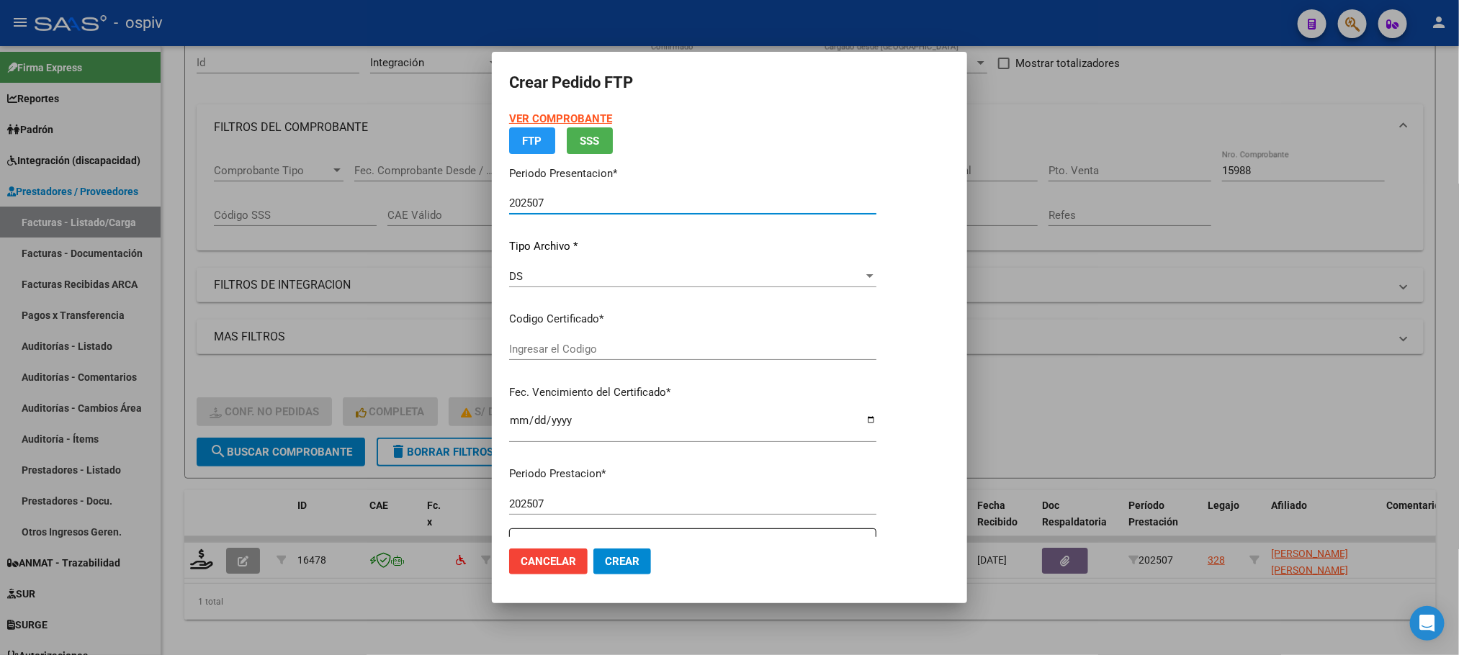
type input "ARG-02-00049430325-20201014-20251014-BS6"
type input "2025-10-14"
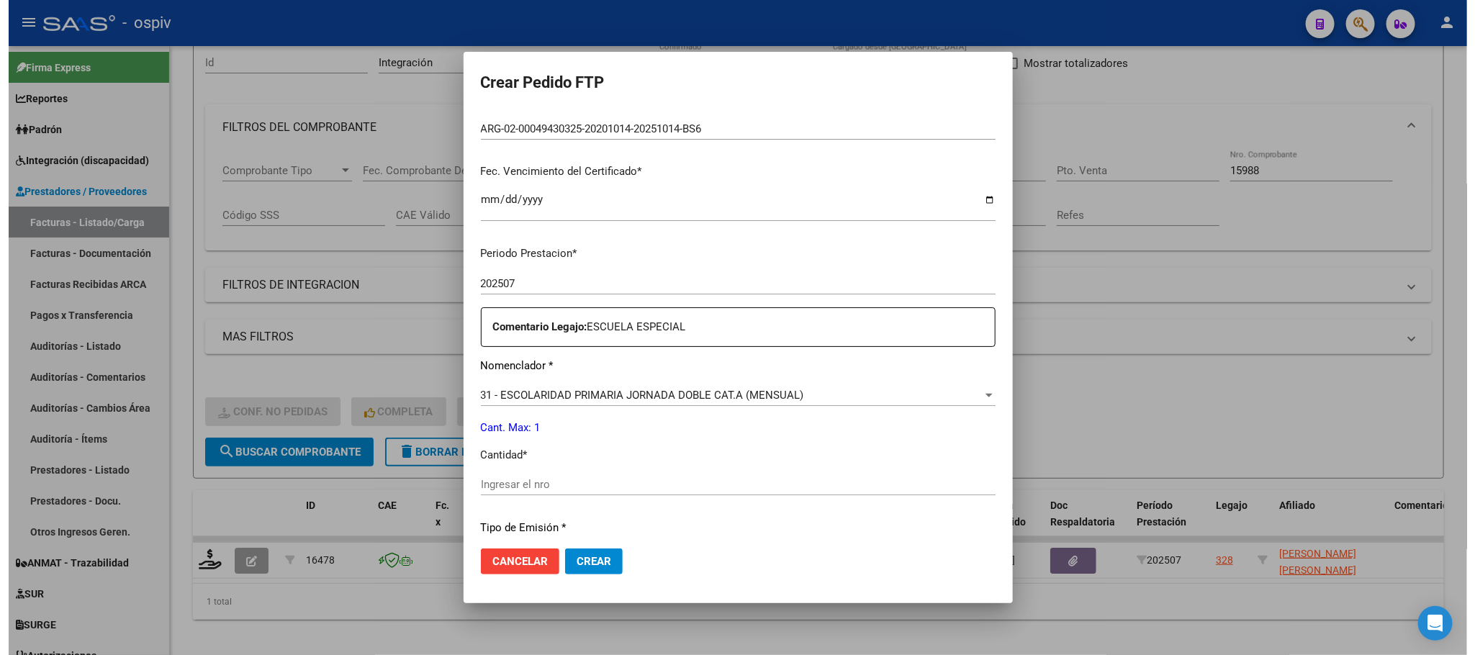
scroll to position [359, 0]
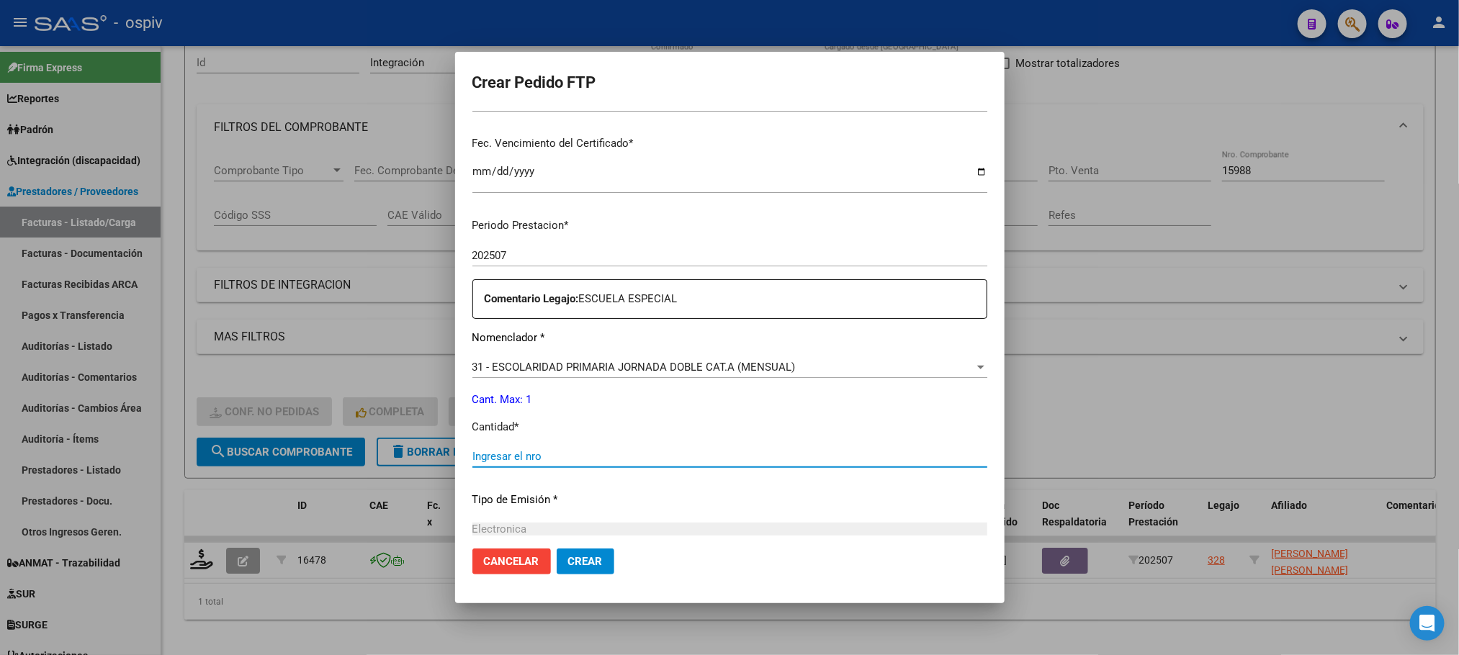
click at [769, 458] on input "Ingresar el nro" at bounding box center [729, 456] width 515 height 13
type input "1"
click at [557, 549] on button "Crear" at bounding box center [586, 562] width 58 height 26
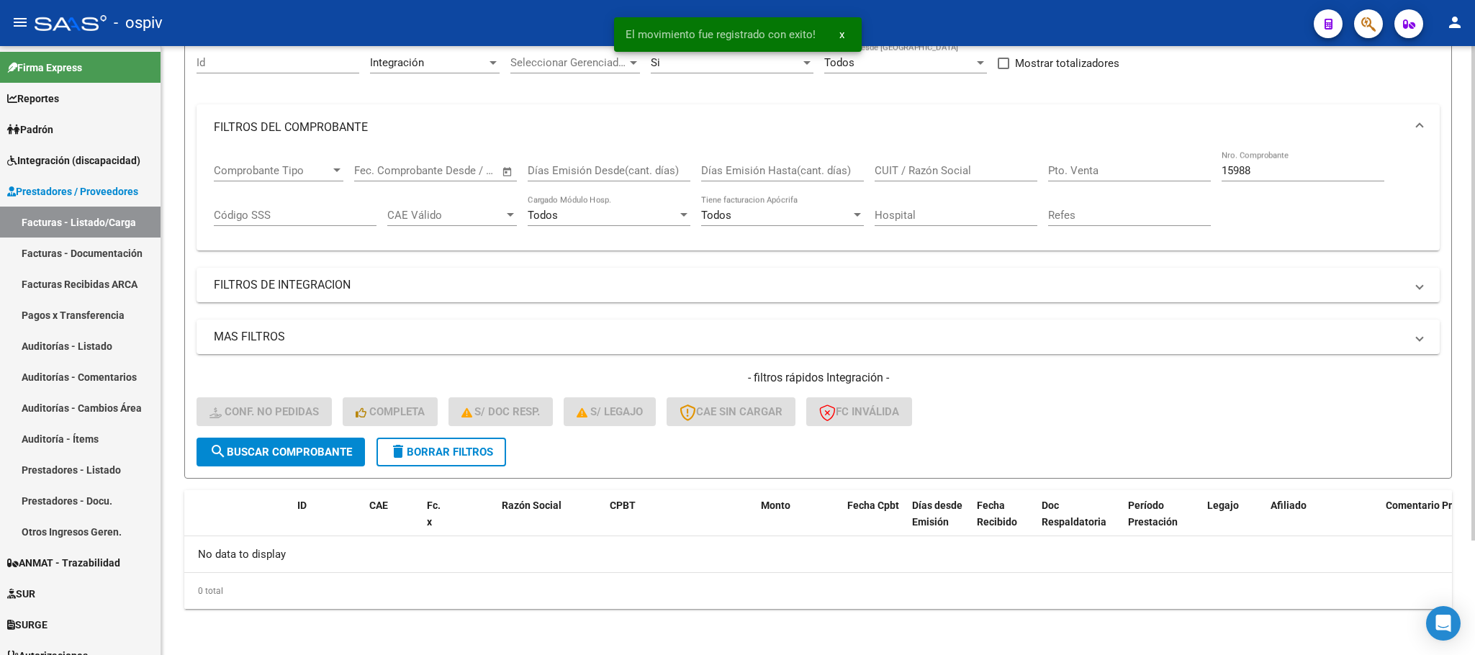
drag, startPoint x: 1301, startPoint y: 171, endPoint x: 1286, endPoint y: 231, distance: 62.3
click at [1307, 168] on input "15988" at bounding box center [1303, 170] width 163 height 13
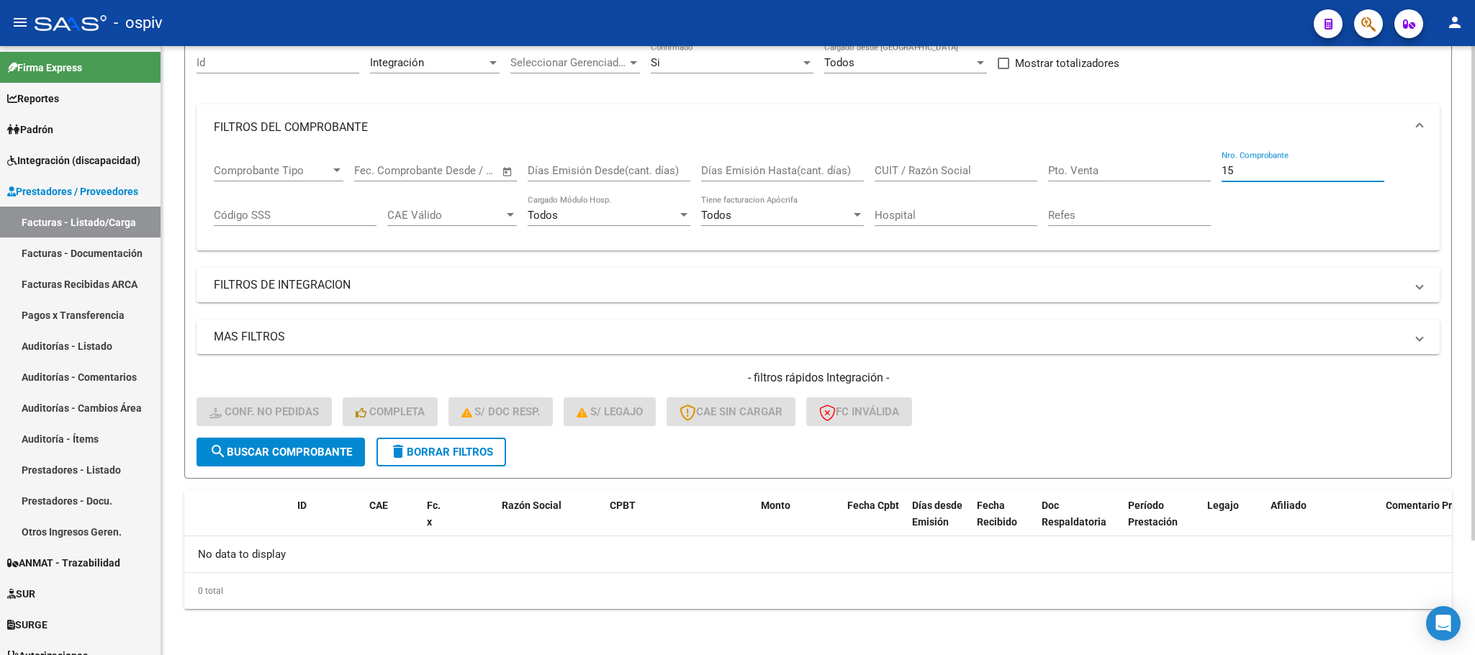
type input "1"
type input "6673"
click at [305, 456] on span "search Buscar Comprobante" at bounding box center [281, 452] width 143 height 13
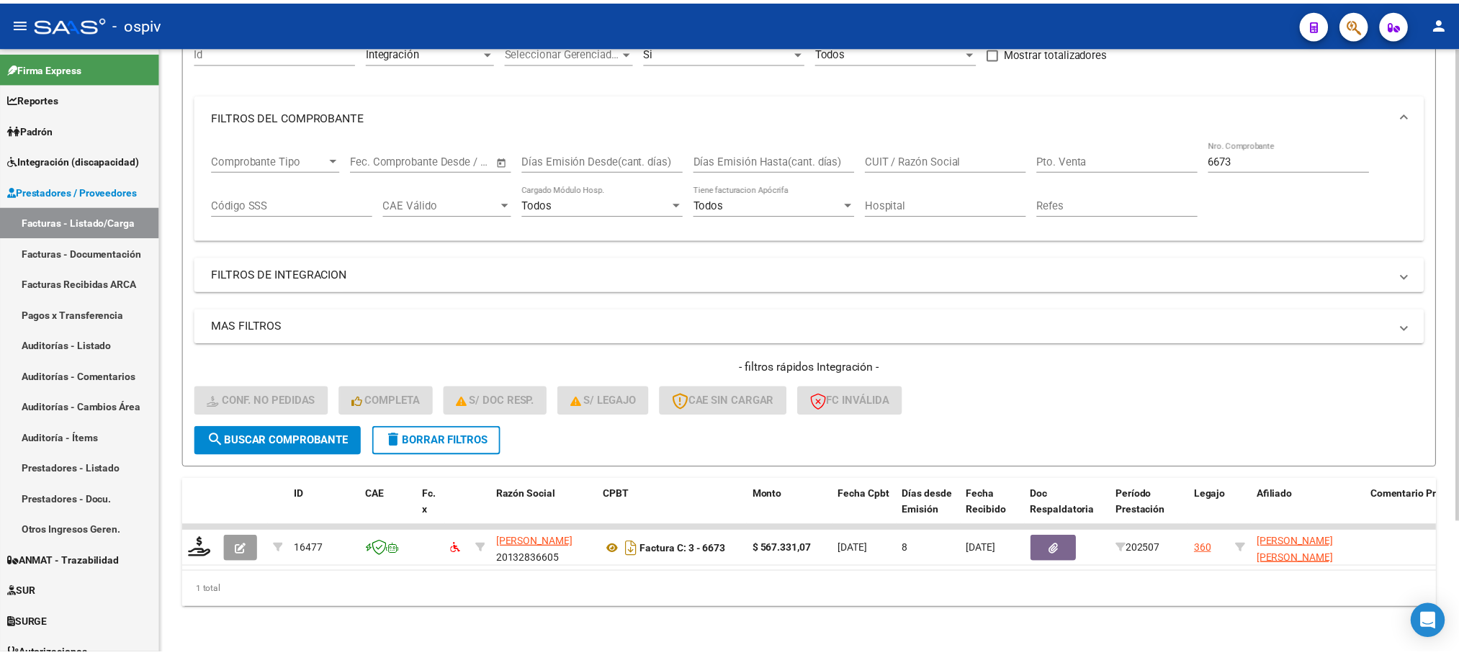
scroll to position [168, 0]
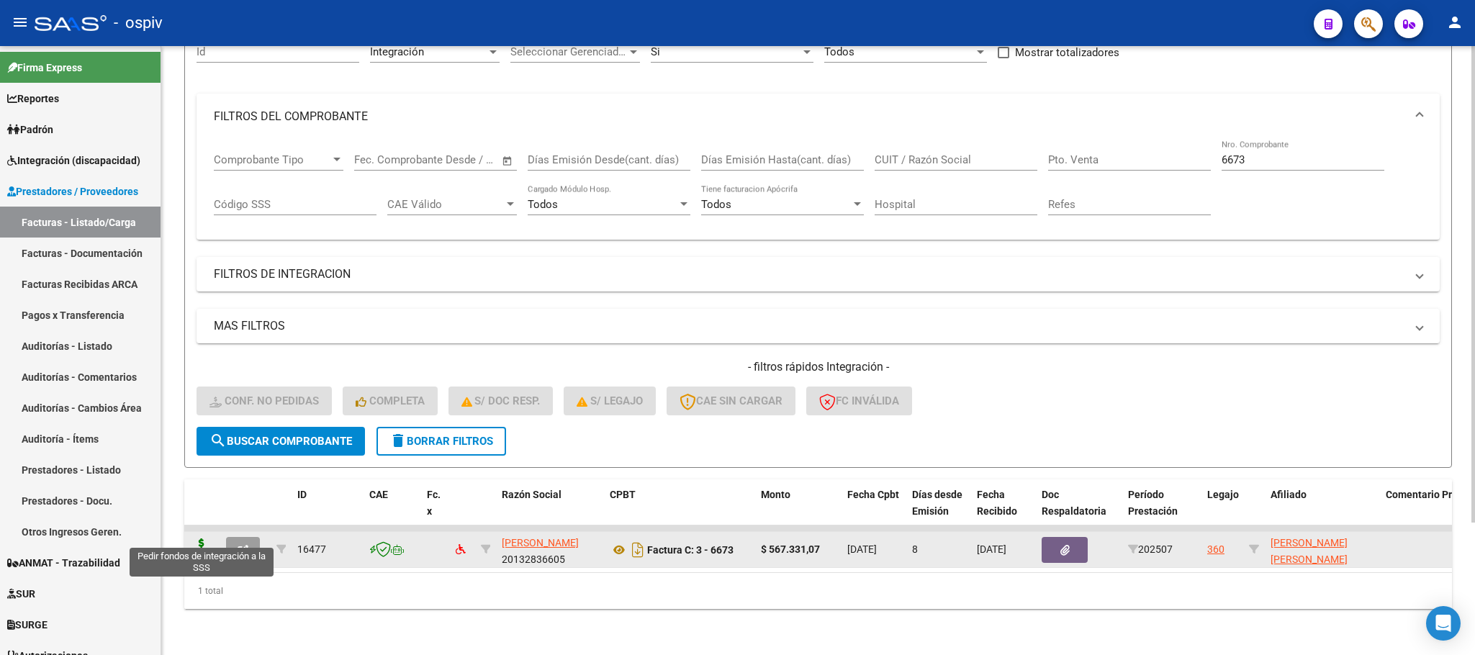
click at [201, 539] on icon at bounding box center [201, 549] width 23 height 20
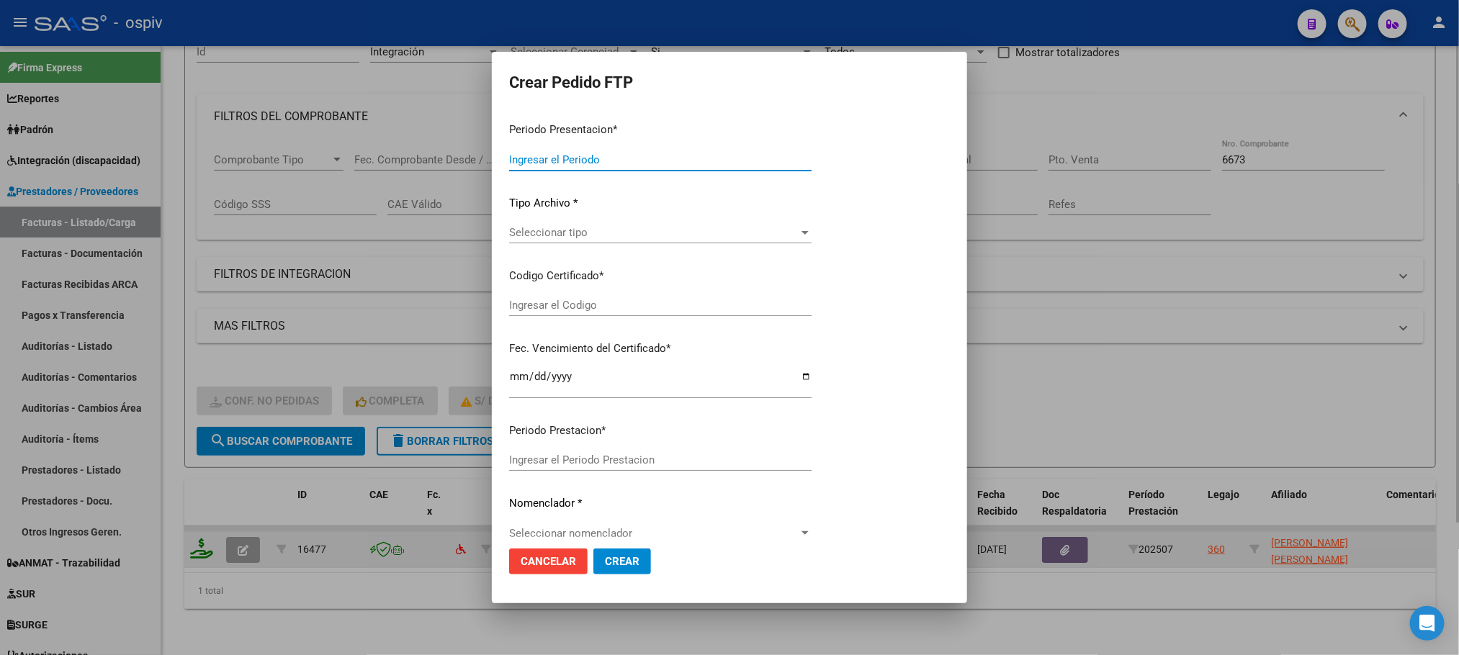
type input "202507"
type input "$ 567.331,07"
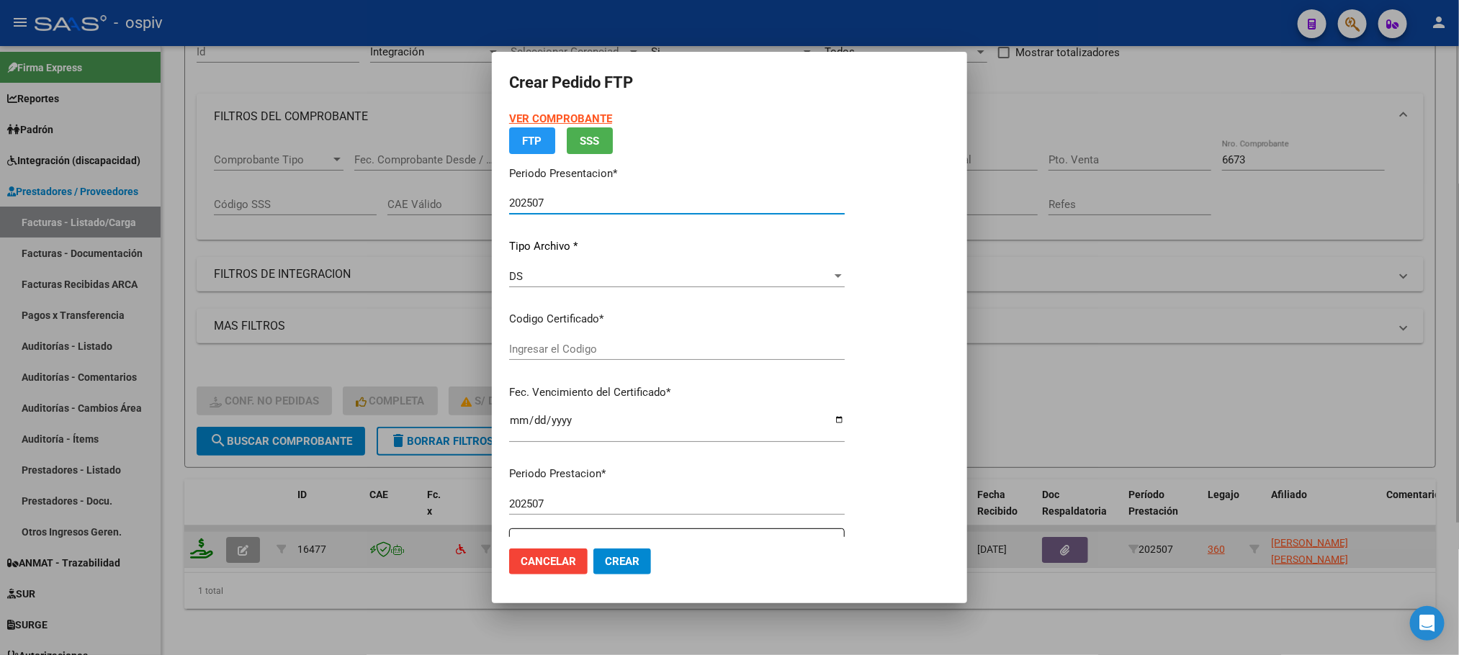
type input "ARG0100095890752022011120260111BSAS352"
type input "2026-01-11"
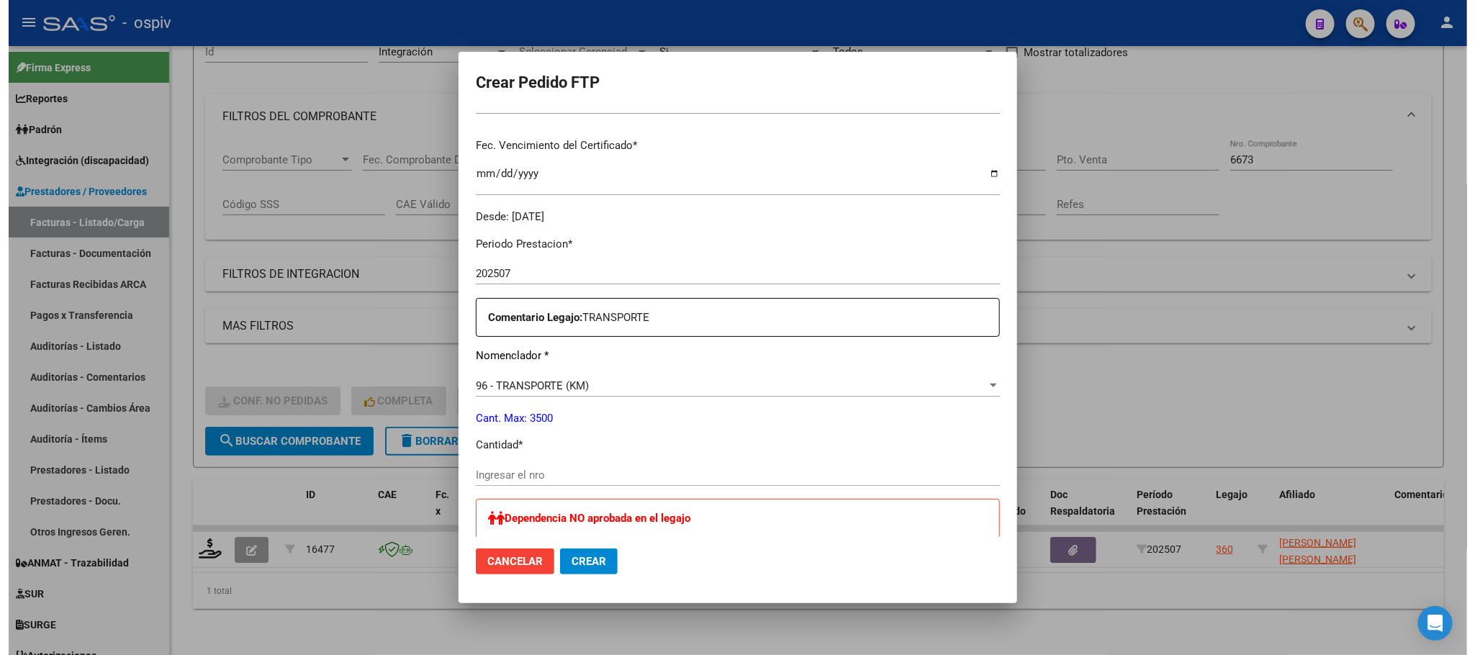
scroll to position [359, 0]
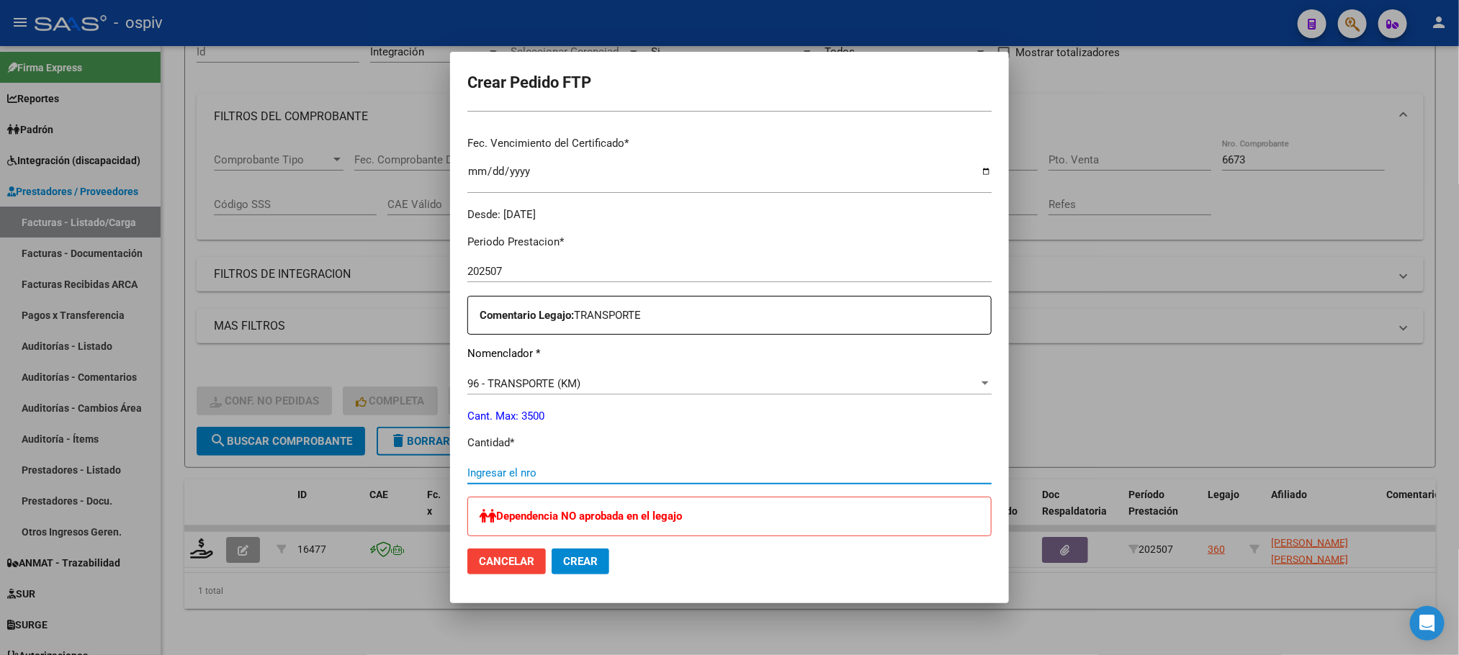
click at [613, 467] on input "Ingresar el nro" at bounding box center [729, 473] width 524 height 13
type input "1048"
click at [585, 560] on span "Crear" at bounding box center [580, 561] width 35 height 13
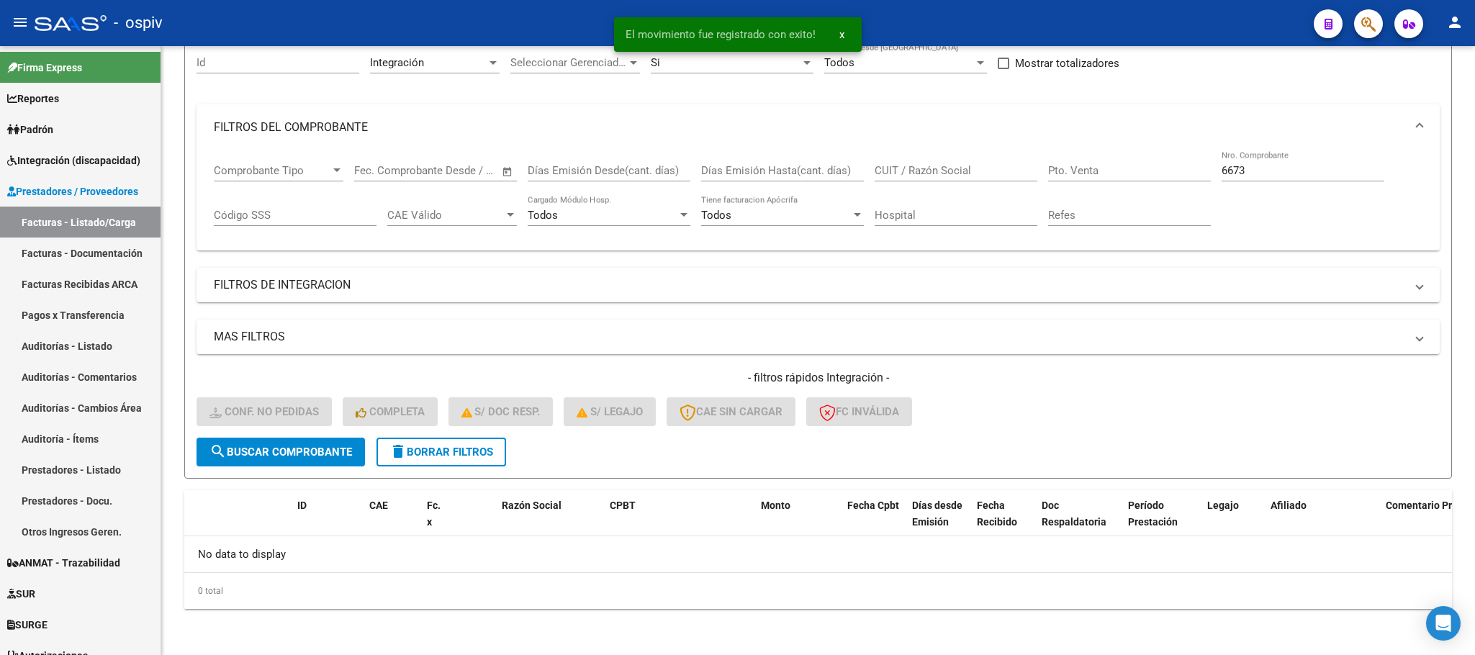
scroll to position [141, 0]
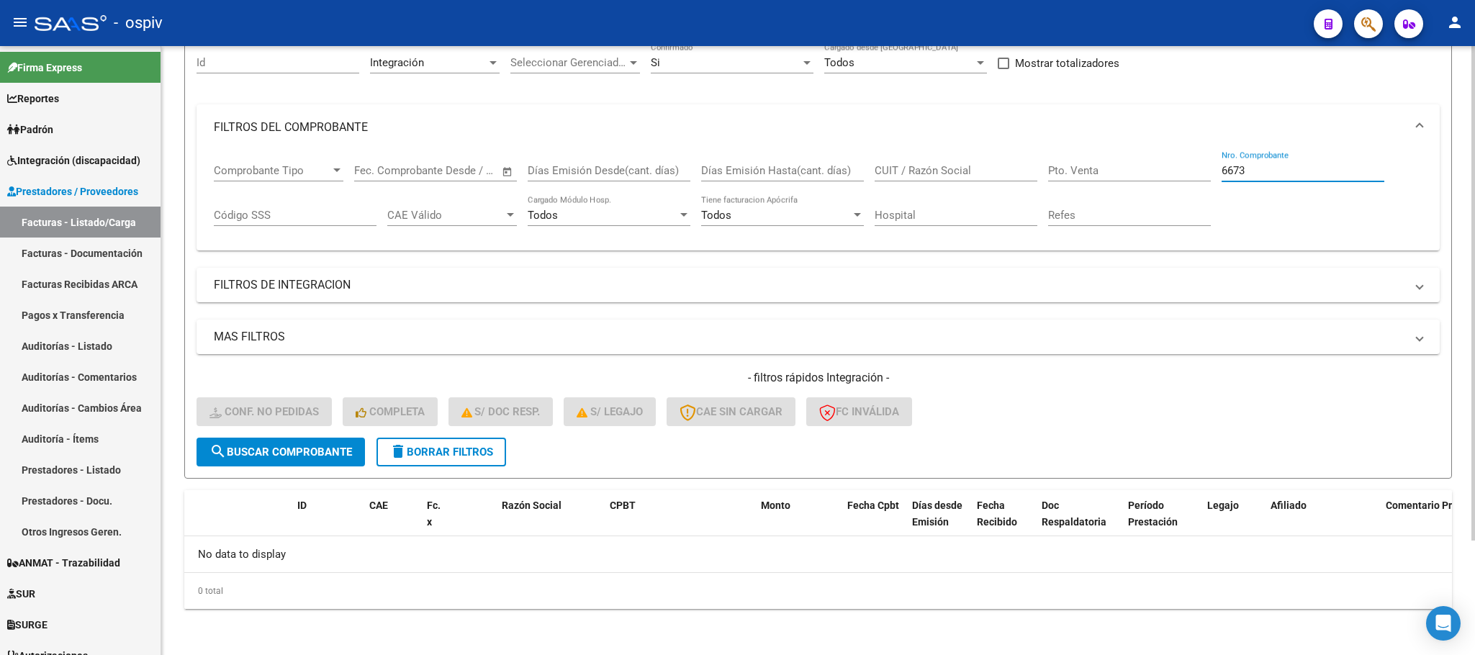
drag, startPoint x: 1279, startPoint y: 174, endPoint x: 1249, endPoint y: 253, distance: 85.2
click at [1287, 169] on input "6673" at bounding box center [1303, 170] width 163 height 13
type input "6"
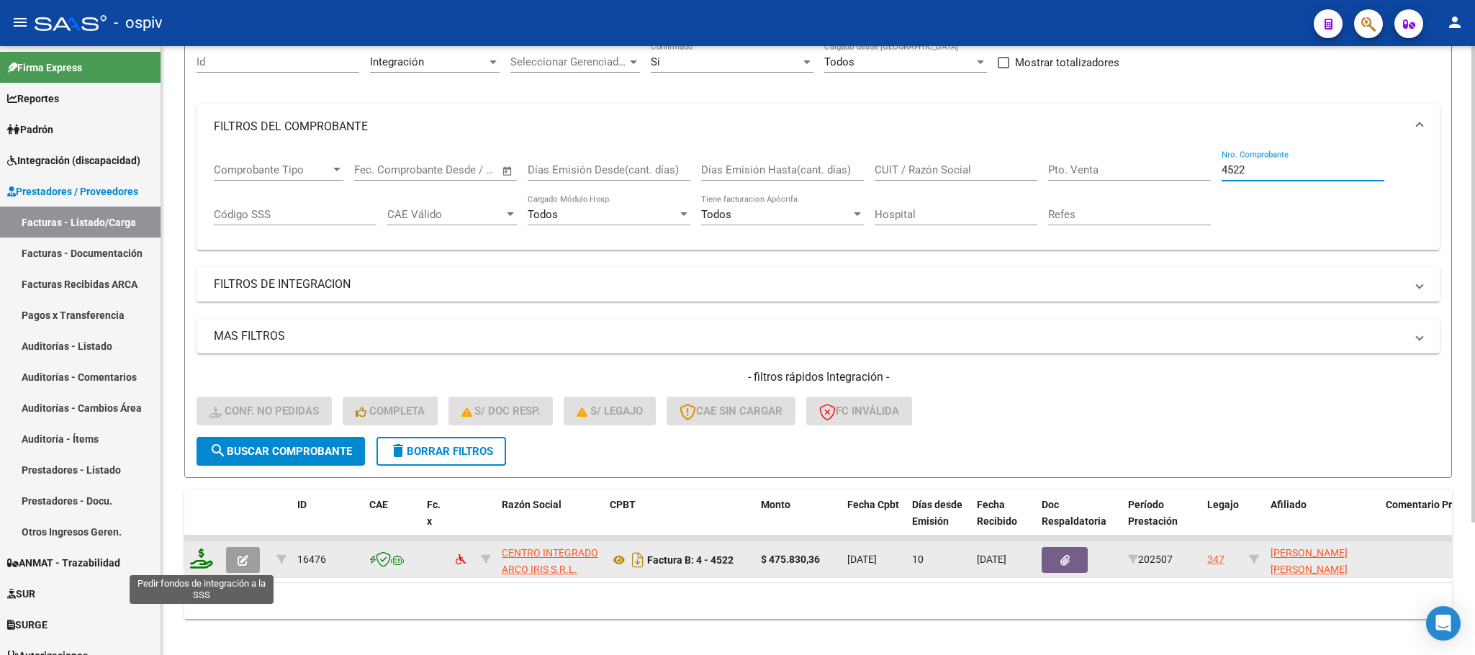
type input "4522"
click at [199, 560] on icon at bounding box center [201, 559] width 23 height 20
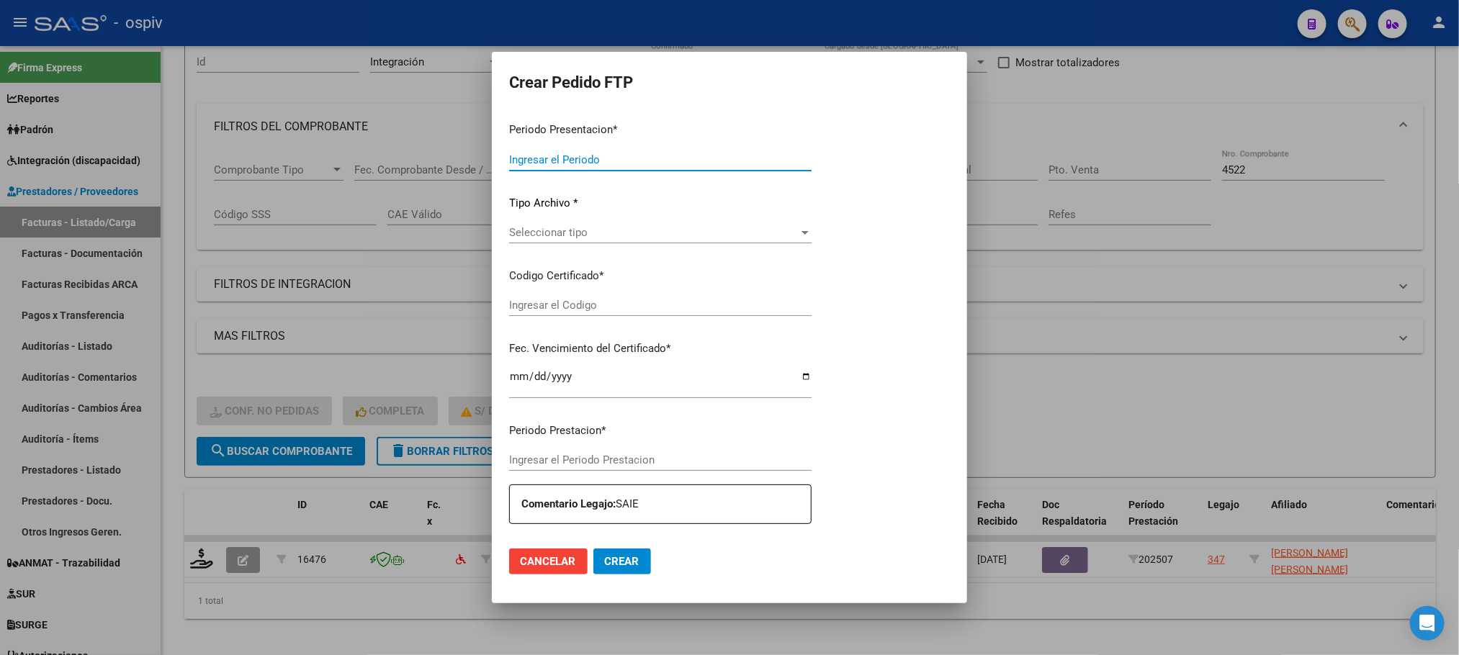
type input "202507"
type input "$ 475.830,36"
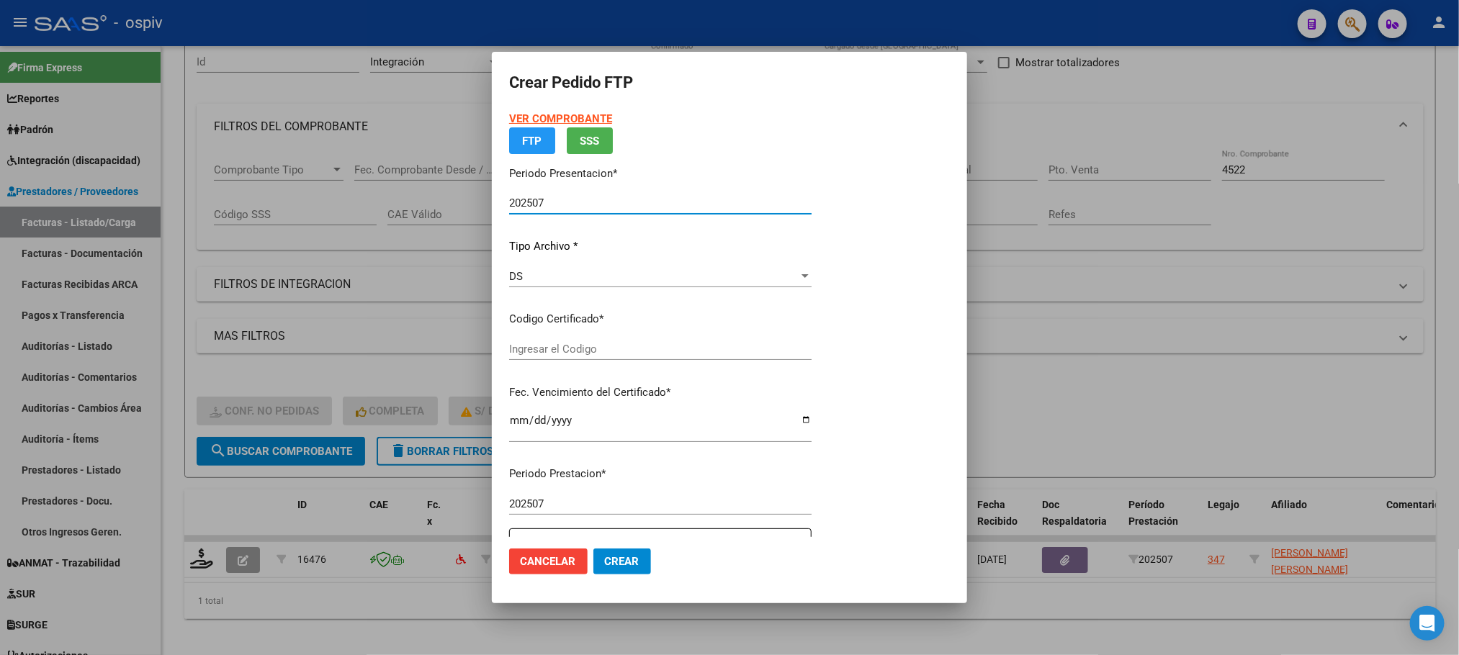
type input "ARG02000576301482023022320260223BSAS317"
type input "2026-02-23"
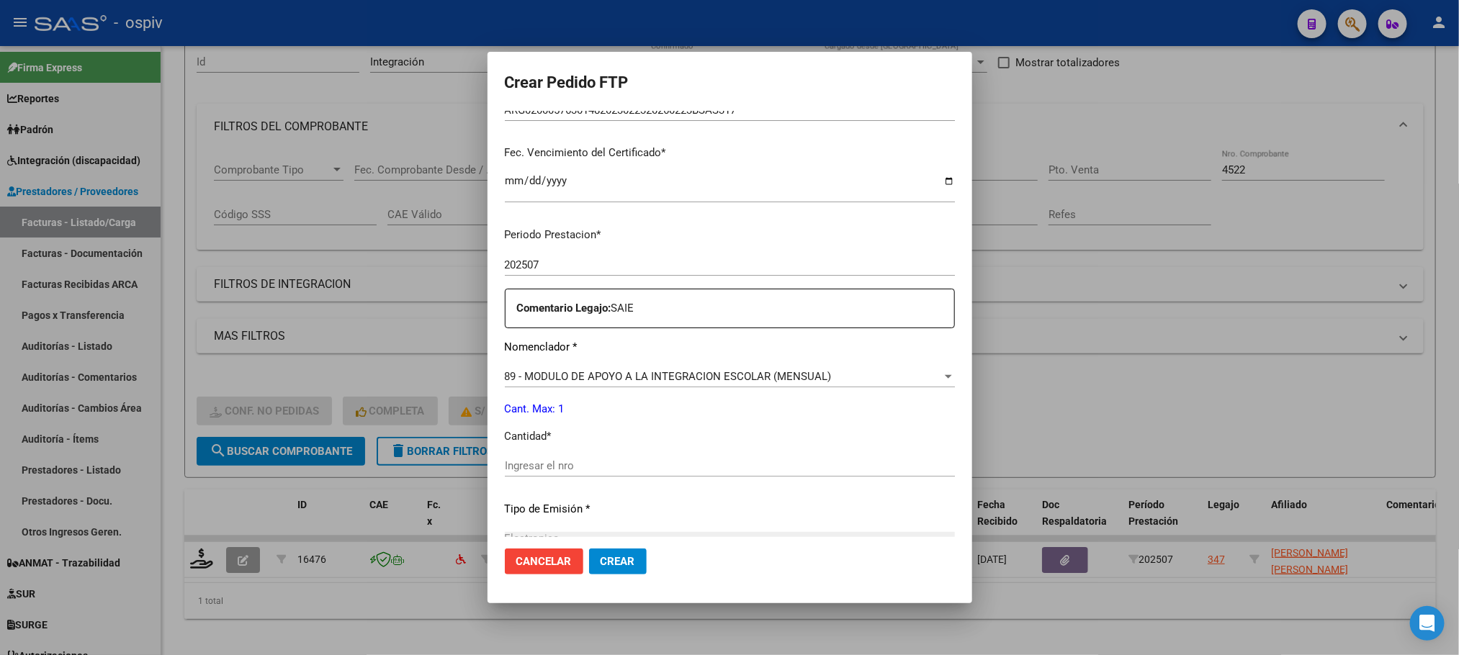
scroll to position [359, 0]
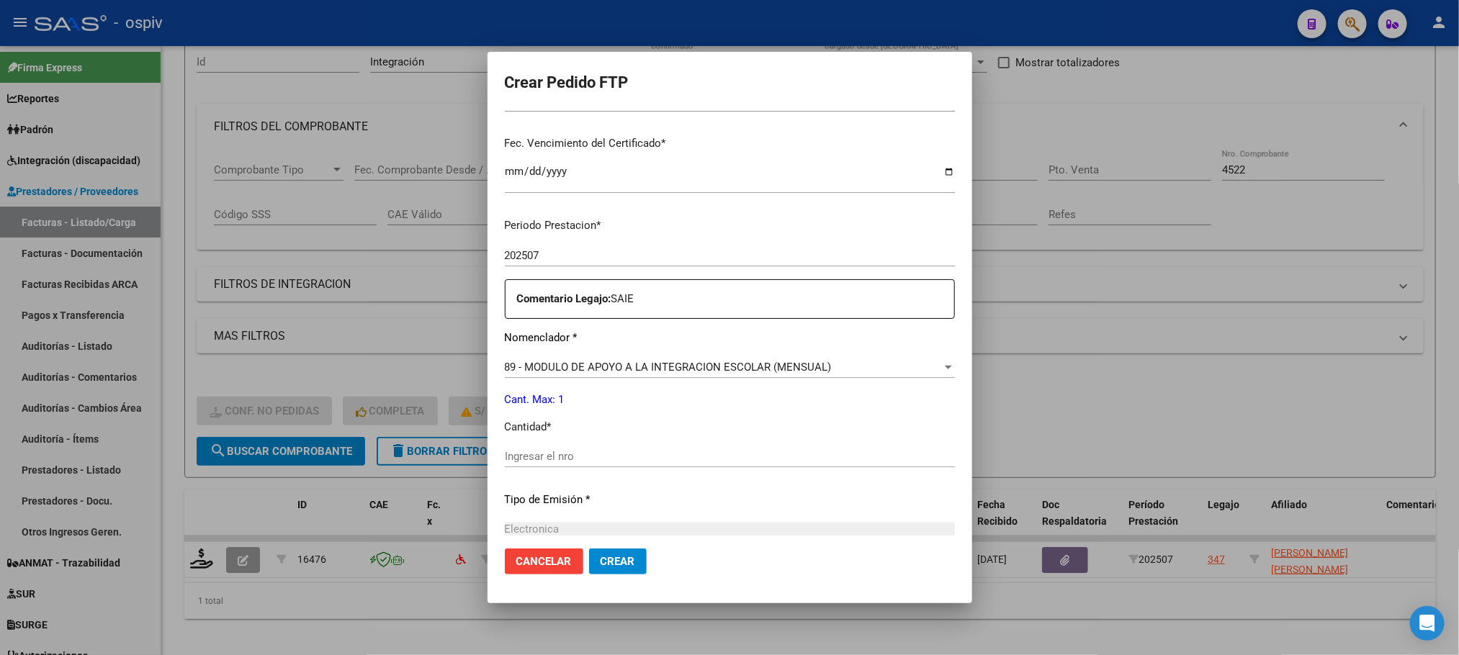
click at [603, 460] on input "Ingresar el nro" at bounding box center [730, 456] width 450 height 13
type input "1"
click at [589, 549] on button "Crear" at bounding box center [618, 562] width 58 height 26
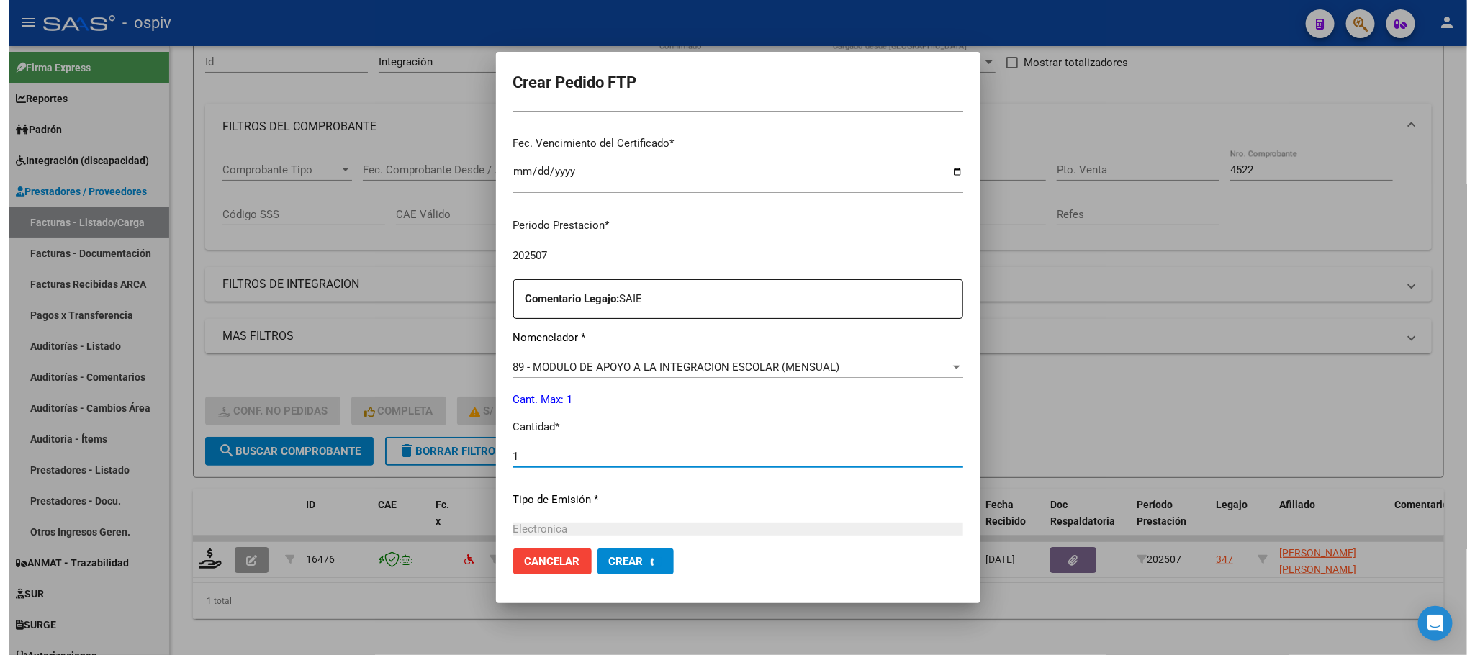
scroll to position [0, 0]
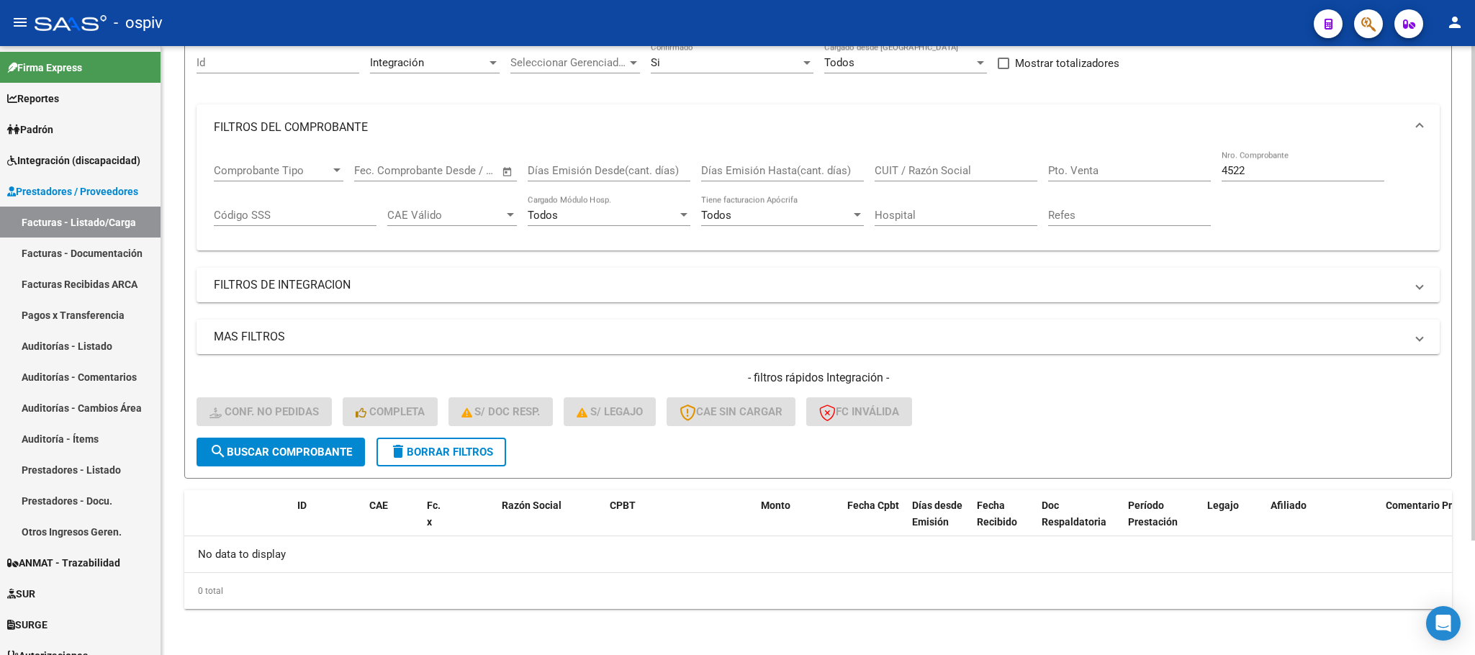
click at [1264, 167] on input "4522" at bounding box center [1303, 170] width 163 height 13
type input "4"
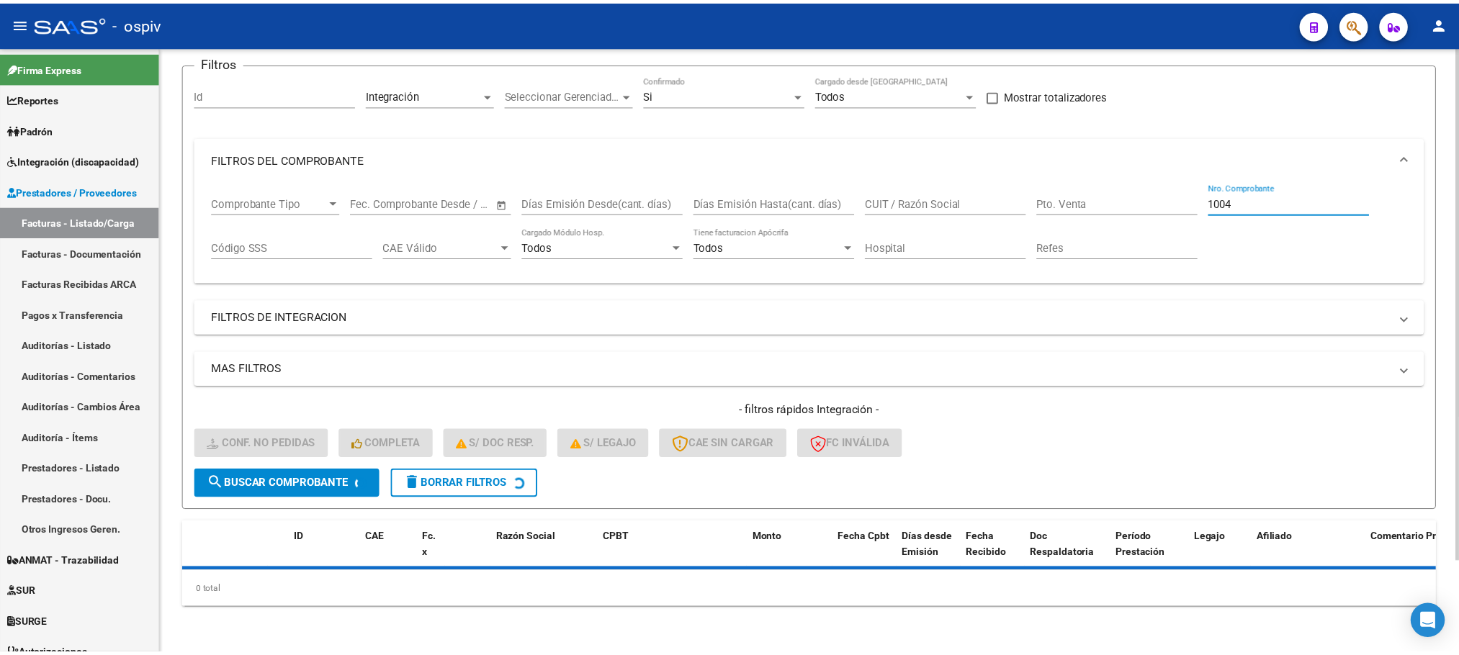
scroll to position [141, 0]
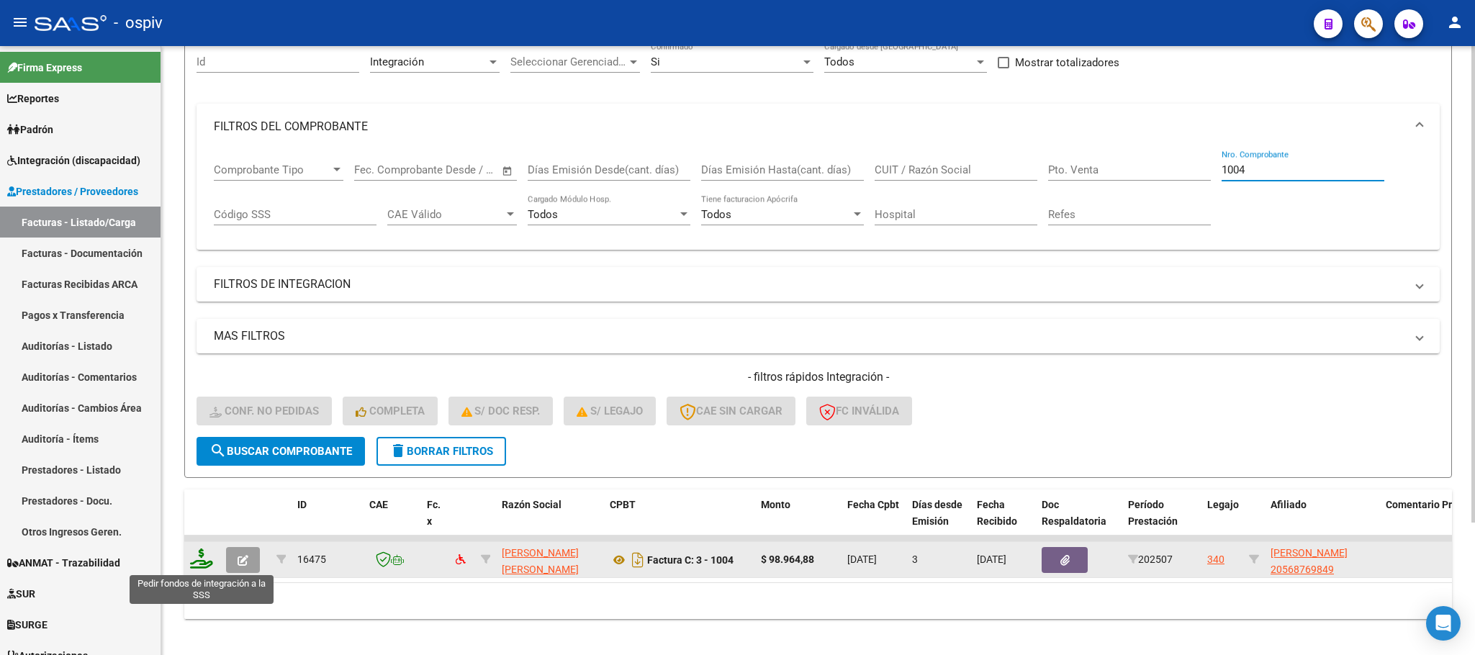
type input "1004"
click at [205, 559] on icon at bounding box center [201, 559] width 23 height 20
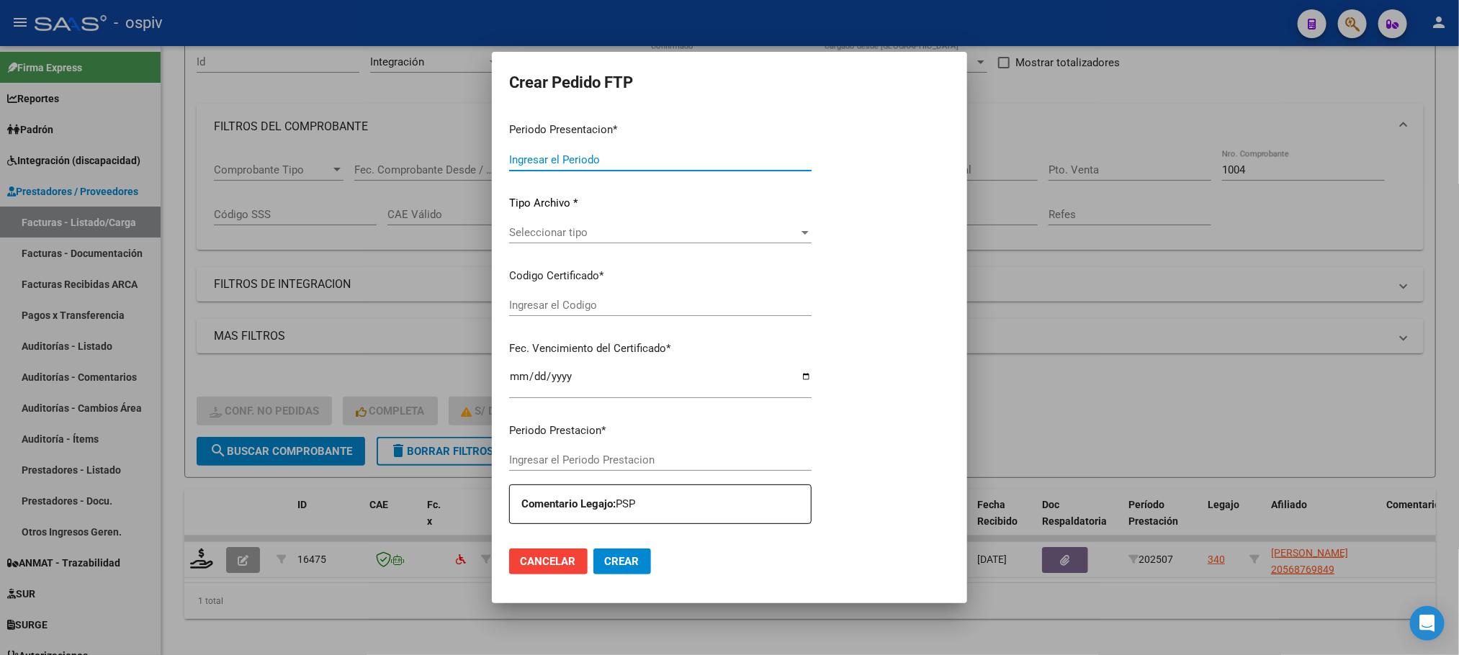
type input "202507"
type input "$ 98.964,88"
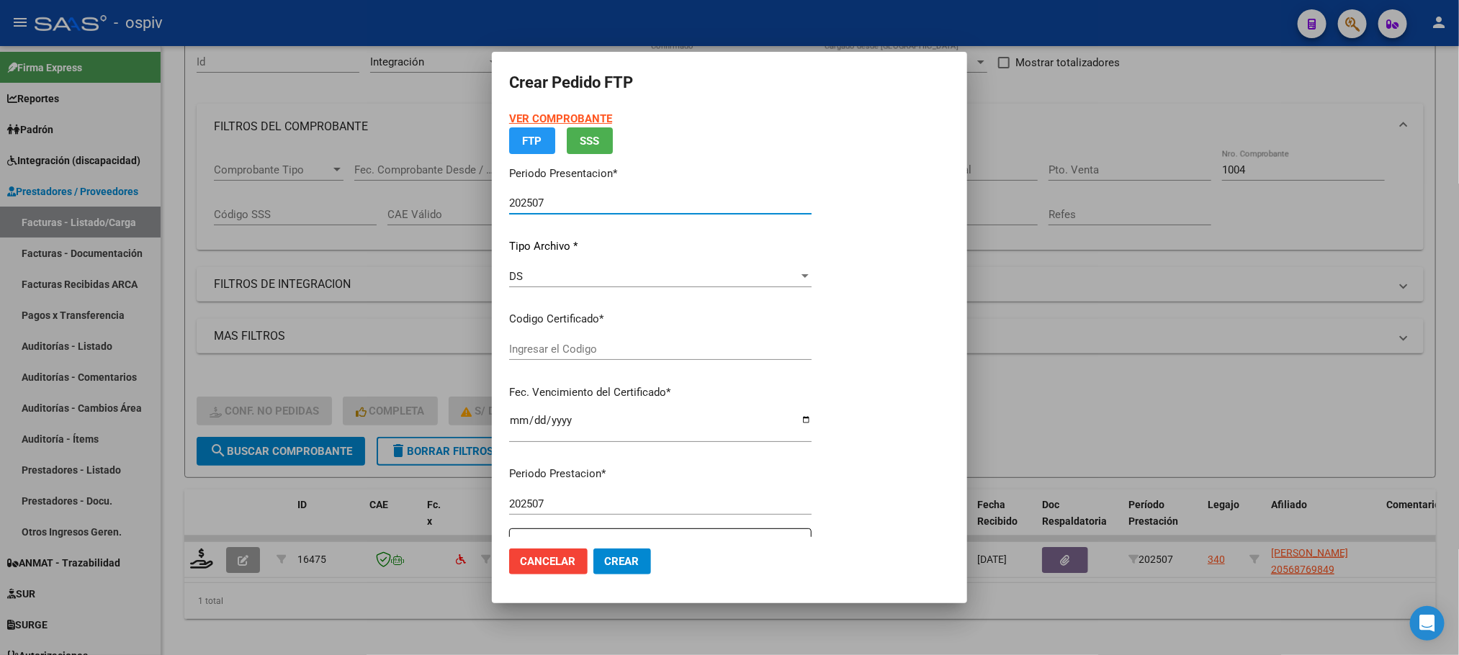
type input "ARG02000568769842022060620260606BSAS439"
type input "2026-06-06"
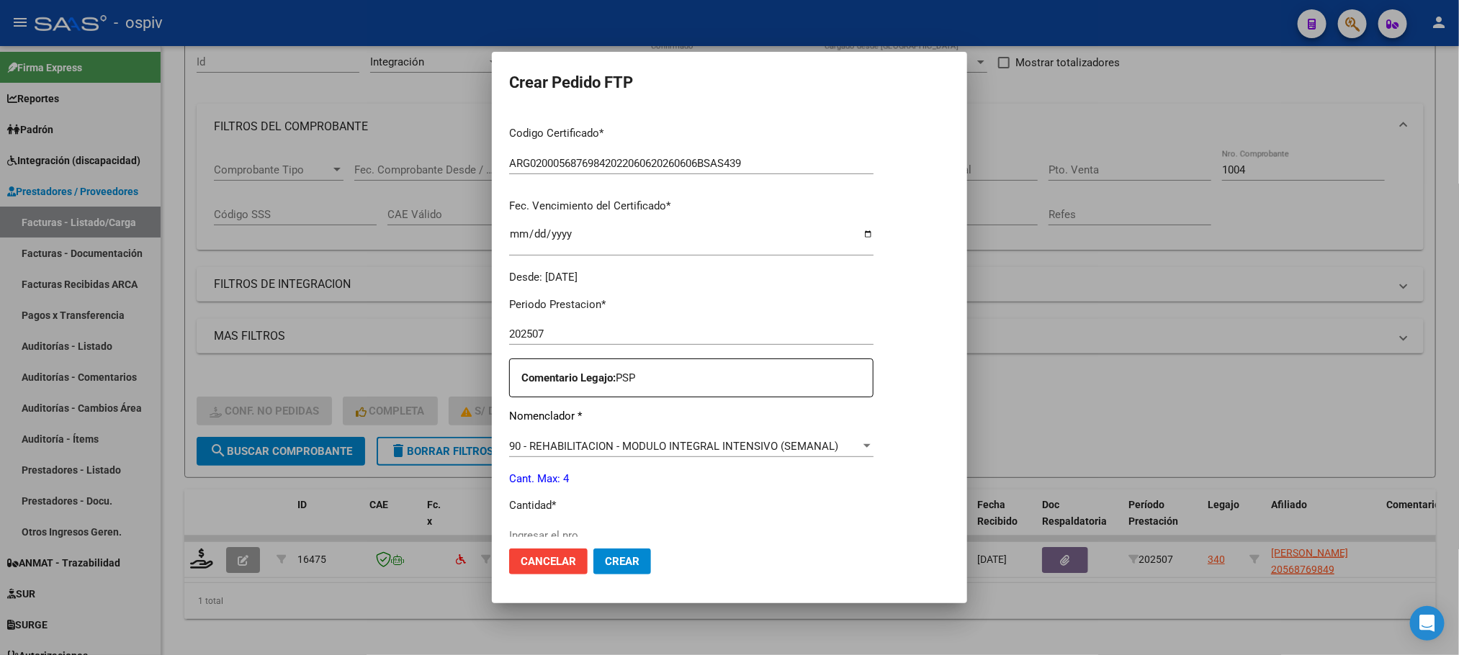
scroll to position [359, 0]
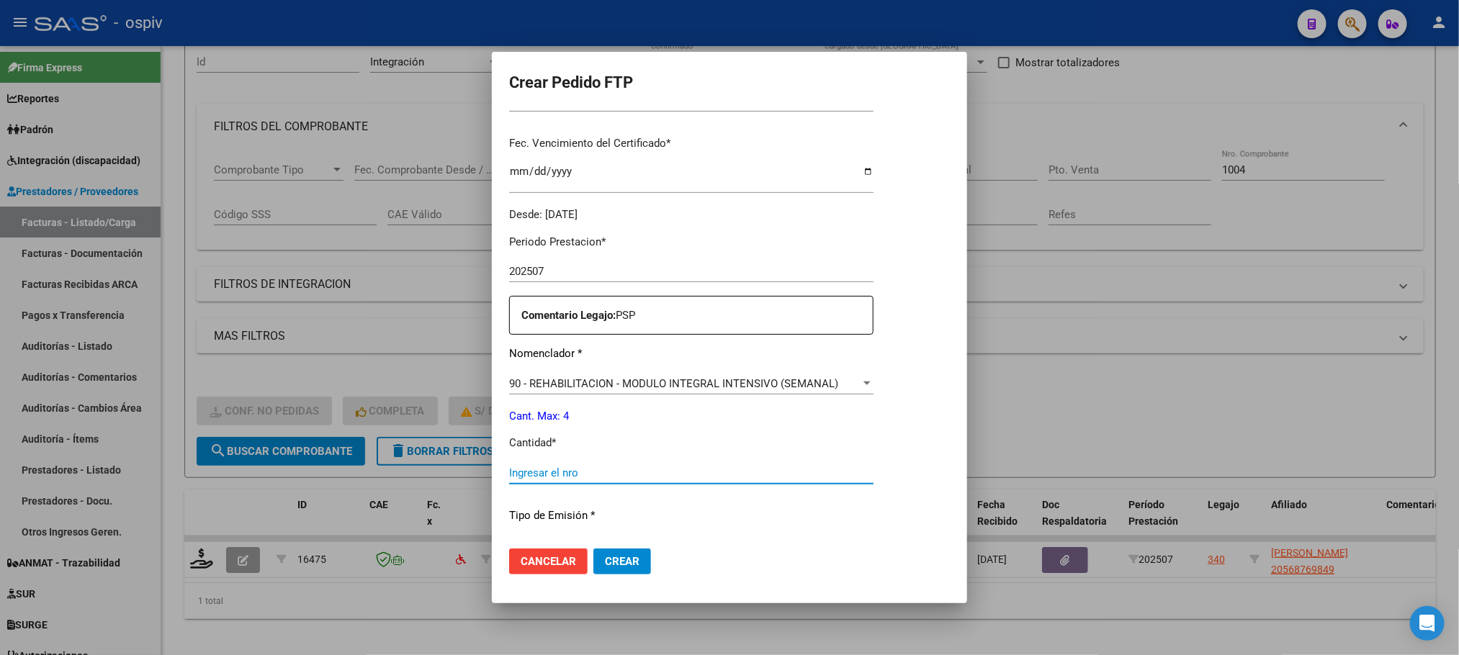
click at [609, 471] on input "Ingresar el nro" at bounding box center [691, 473] width 364 height 13
click at [655, 471] on input "Ingresar el nro" at bounding box center [691, 473] width 364 height 13
click at [713, 471] on input "Ingresar el nro" at bounding box center [691, 473] width 364 height 13
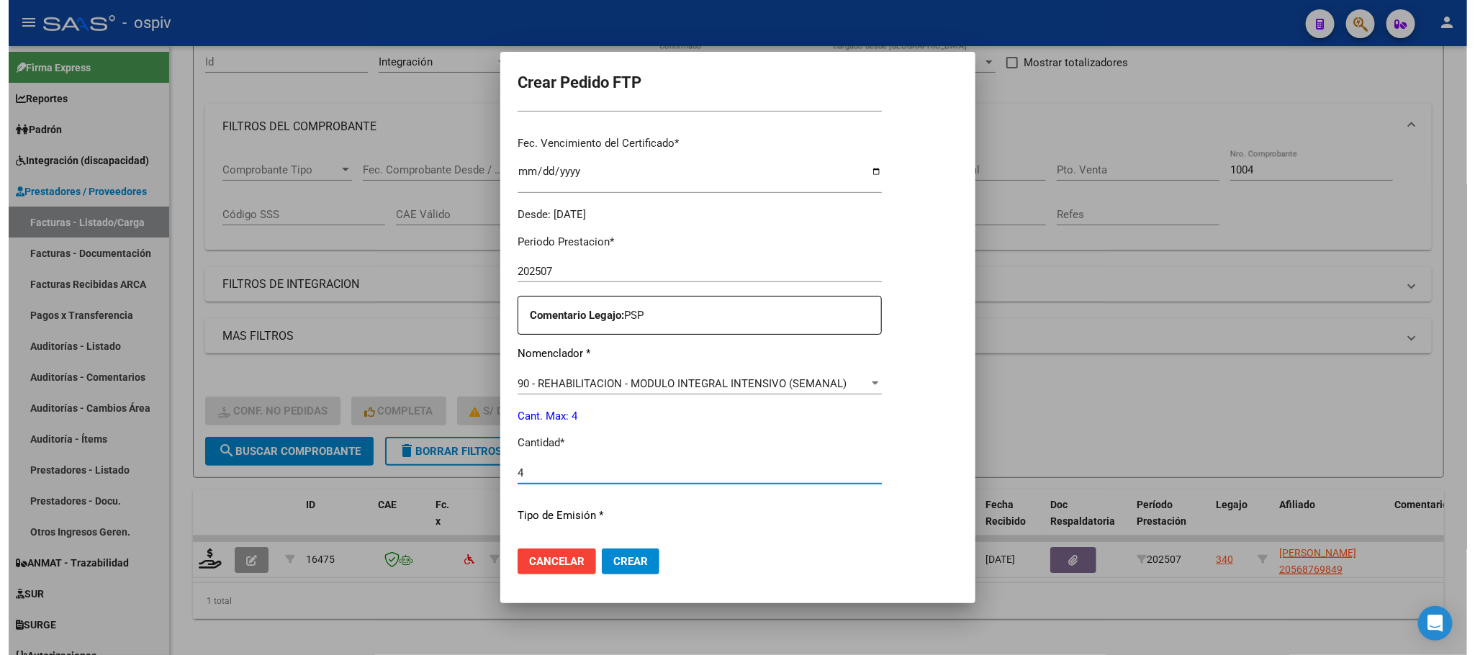
scroll to position [538, 0]
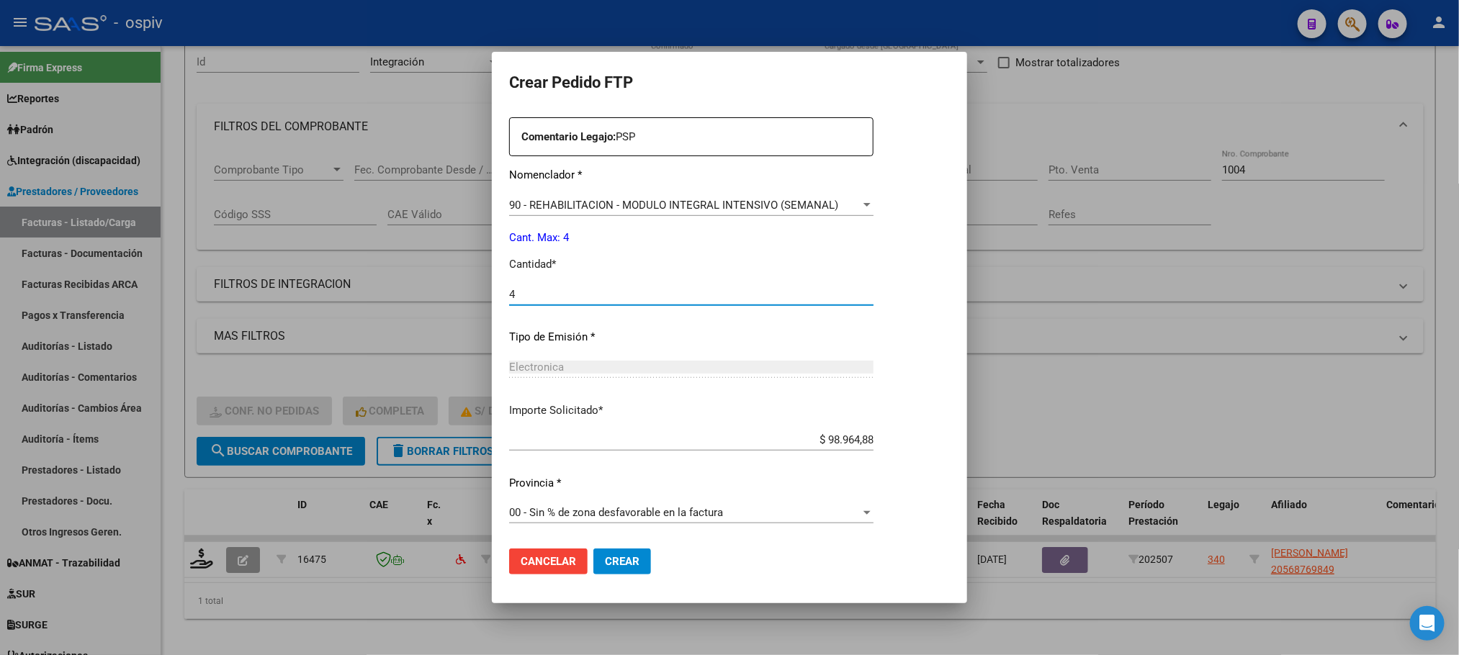
type input "4"
click at [593, 549] on button "Crear" at bounding box center [622, 562] width 58 height 26
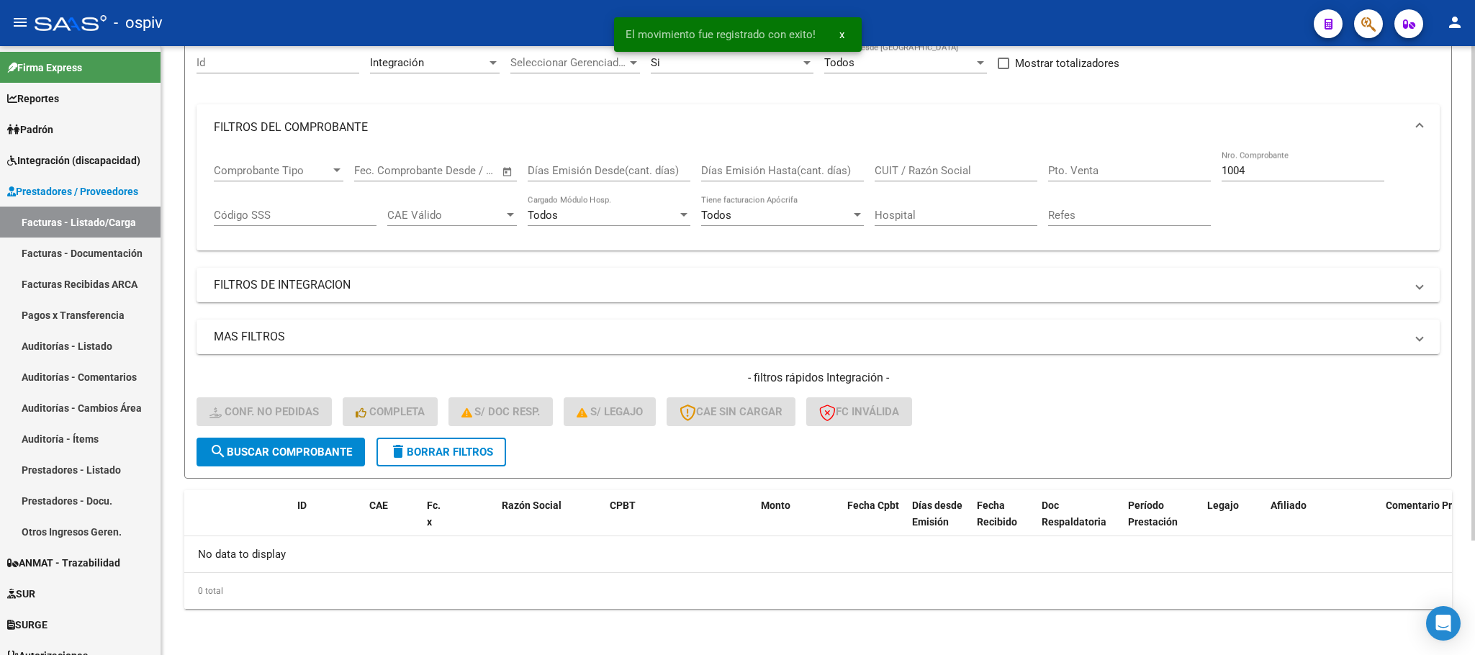
click at [1281, 175] on input "1004" at bounding box center [1303, 170] width 163 height 13
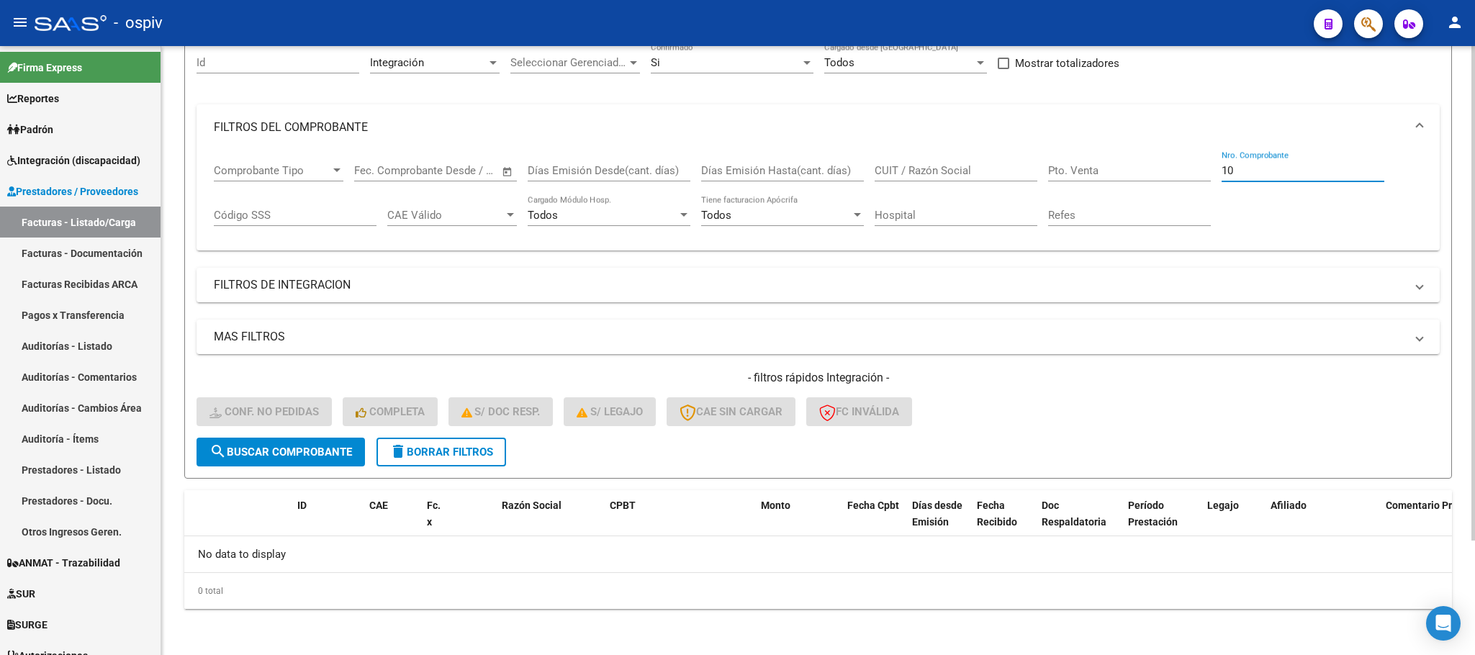
type input "1"
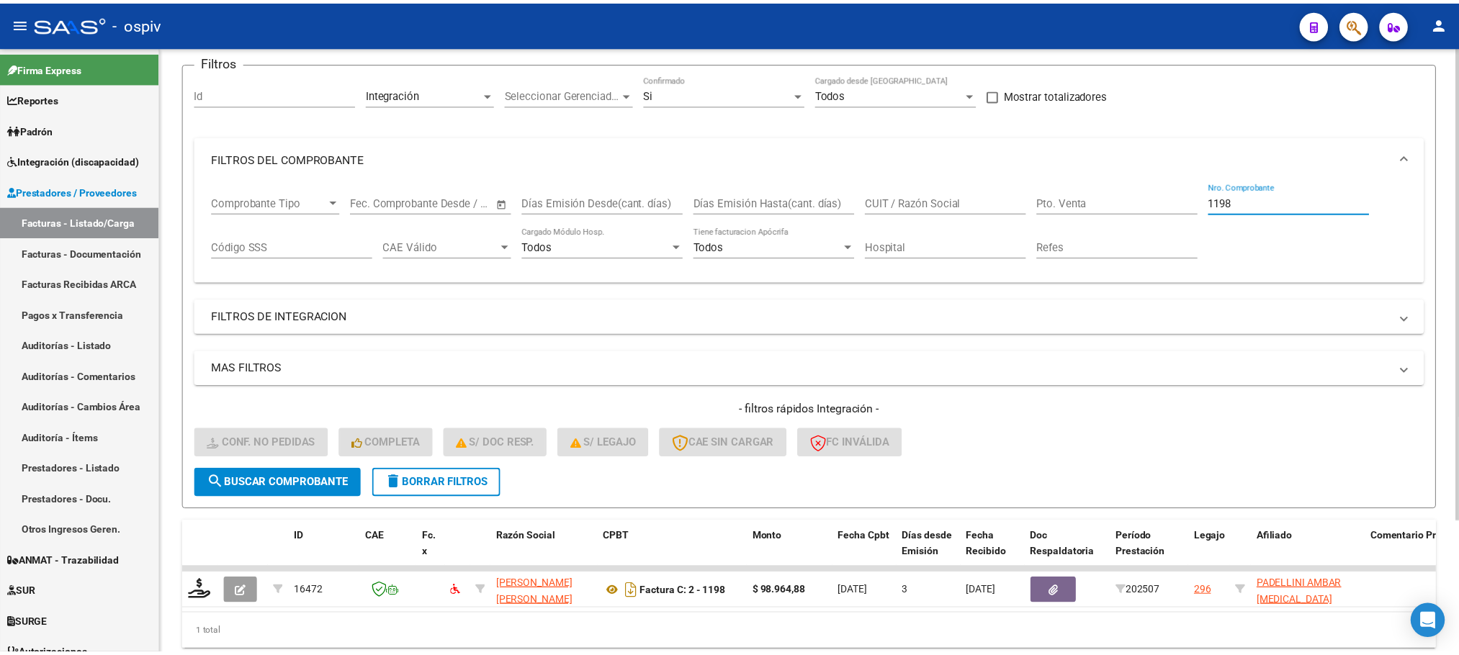
scroll to position [141, 0]
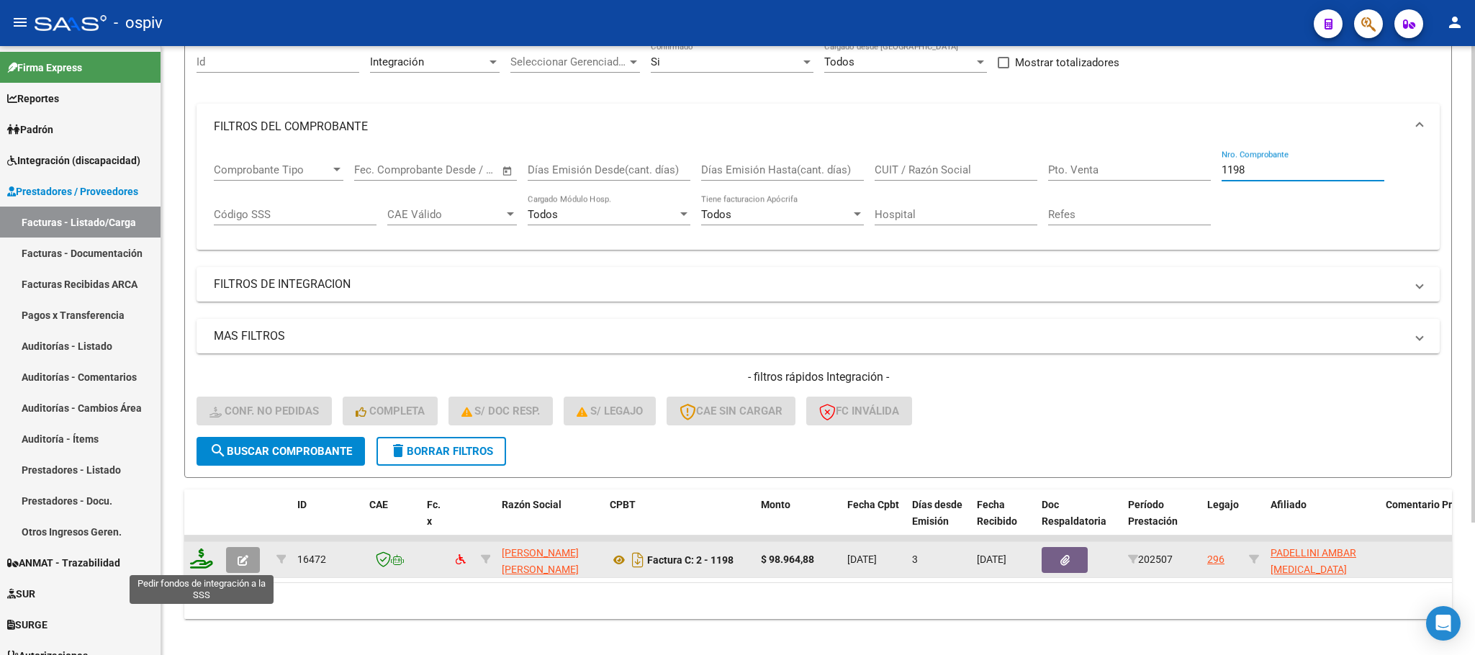
type input "1198"
click at [204, 557] on icon at bounding box center [201, 559] width 23 height 20
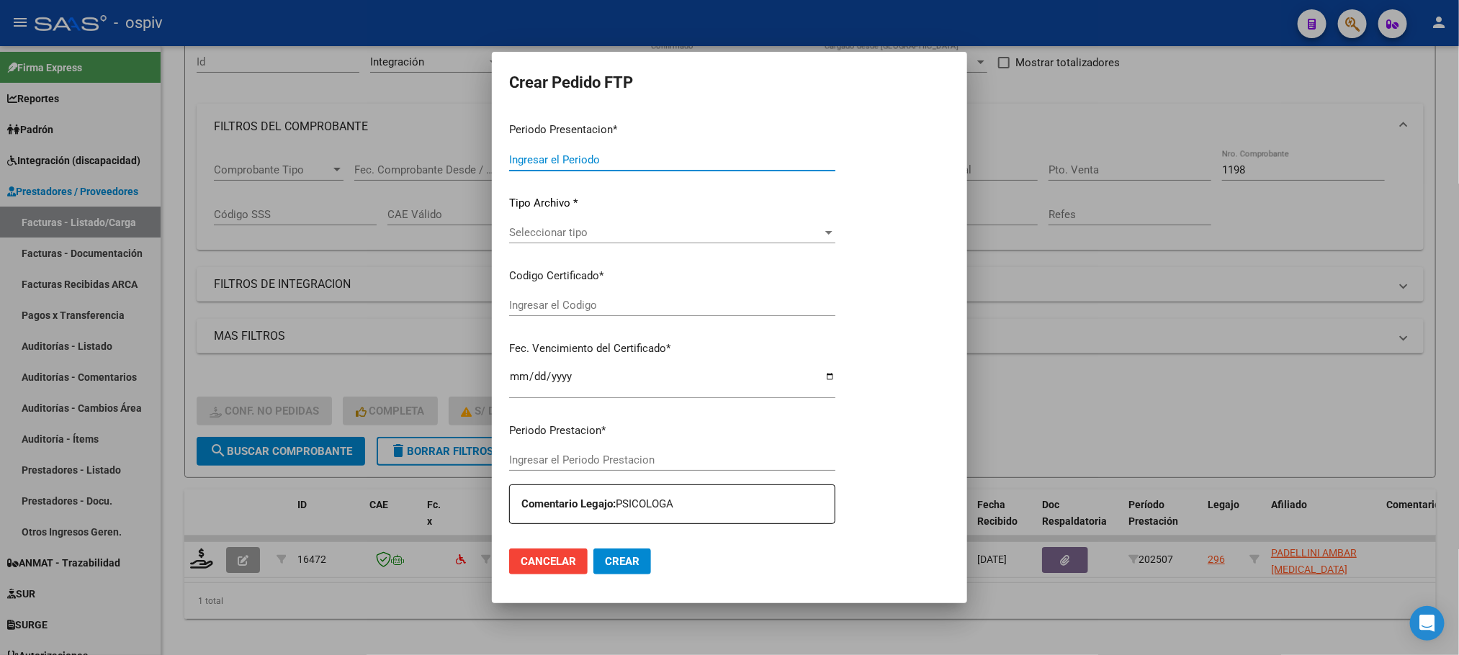
type input "202507"
type input "$ 98.964,88"
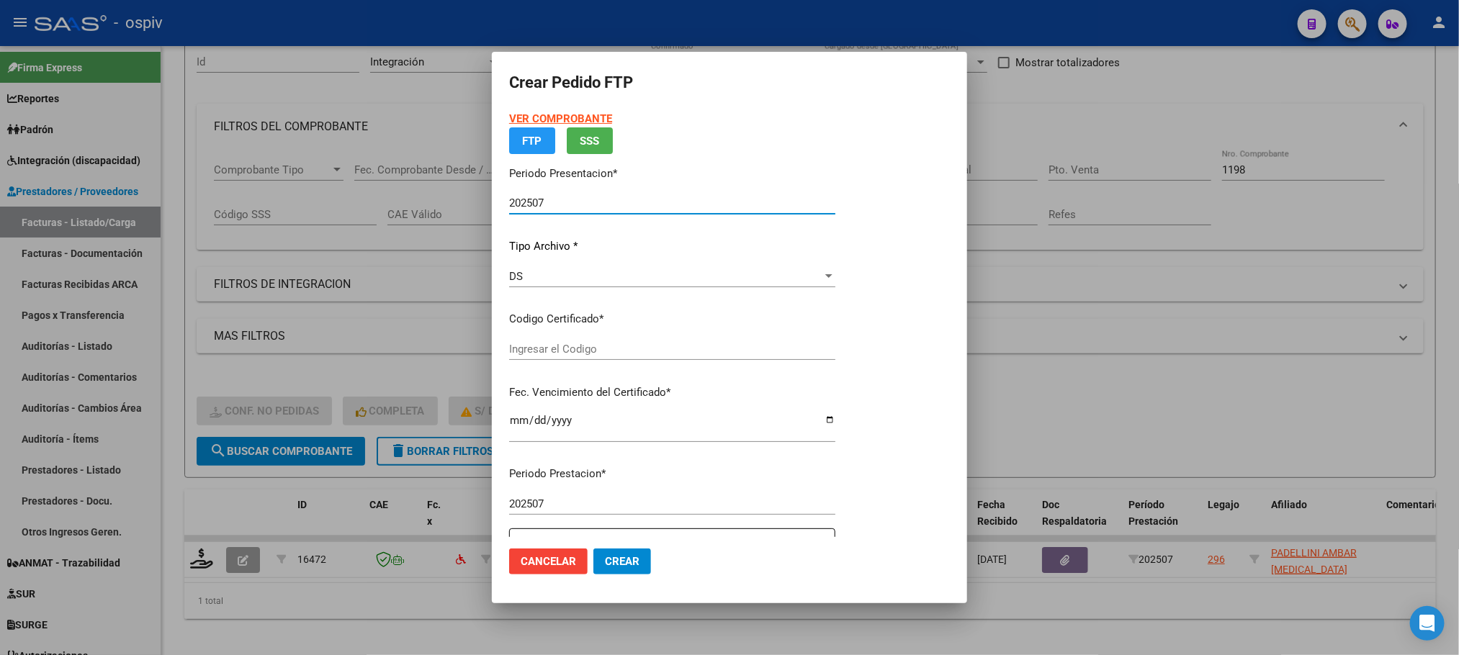
type input "ARG01000567160172022011020260110BSAS330"
type input "2026-01-10"
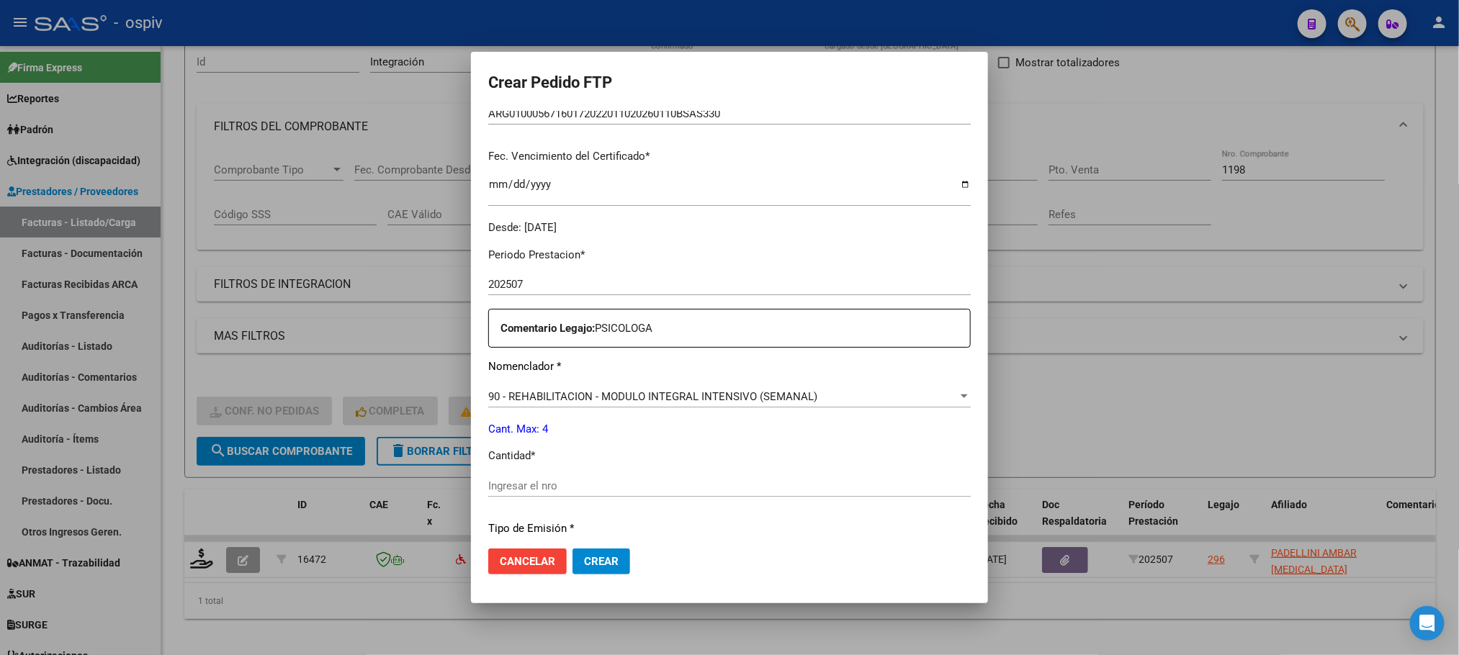
scroll to position [397, 0]
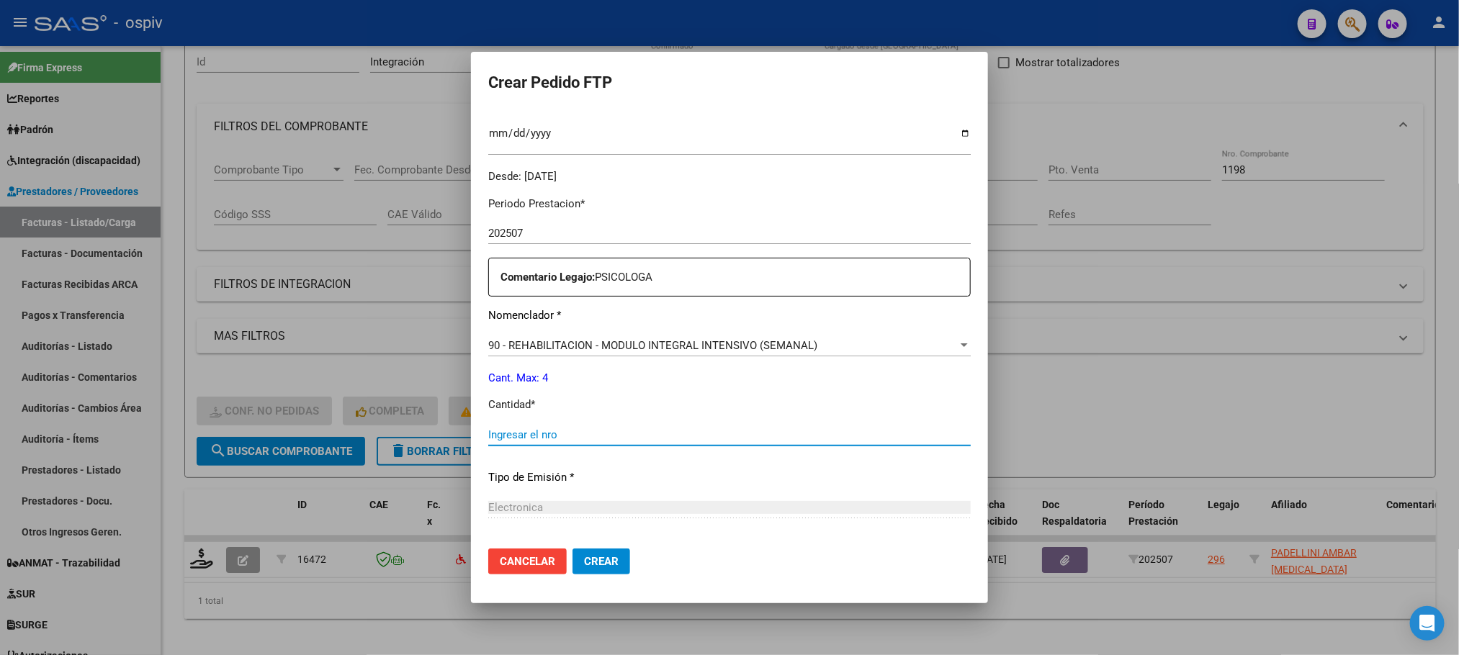
click at [668, 437] on input "Ingresar el nro" at bounding box center [729, 434] width 482 height 13
type input "4"
click at [572, 549] on button "Crear" at bounding box center [601, 562] width 58 height 26
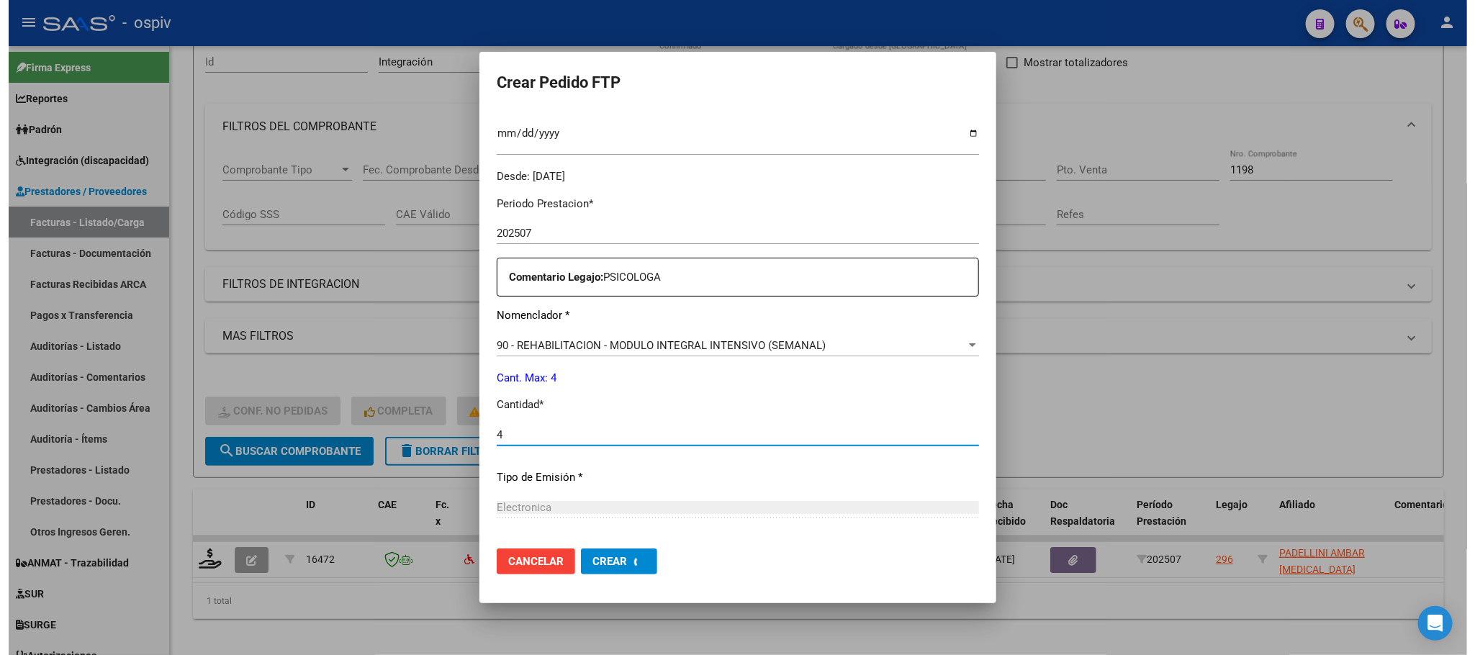
scroll to position [0, 0]
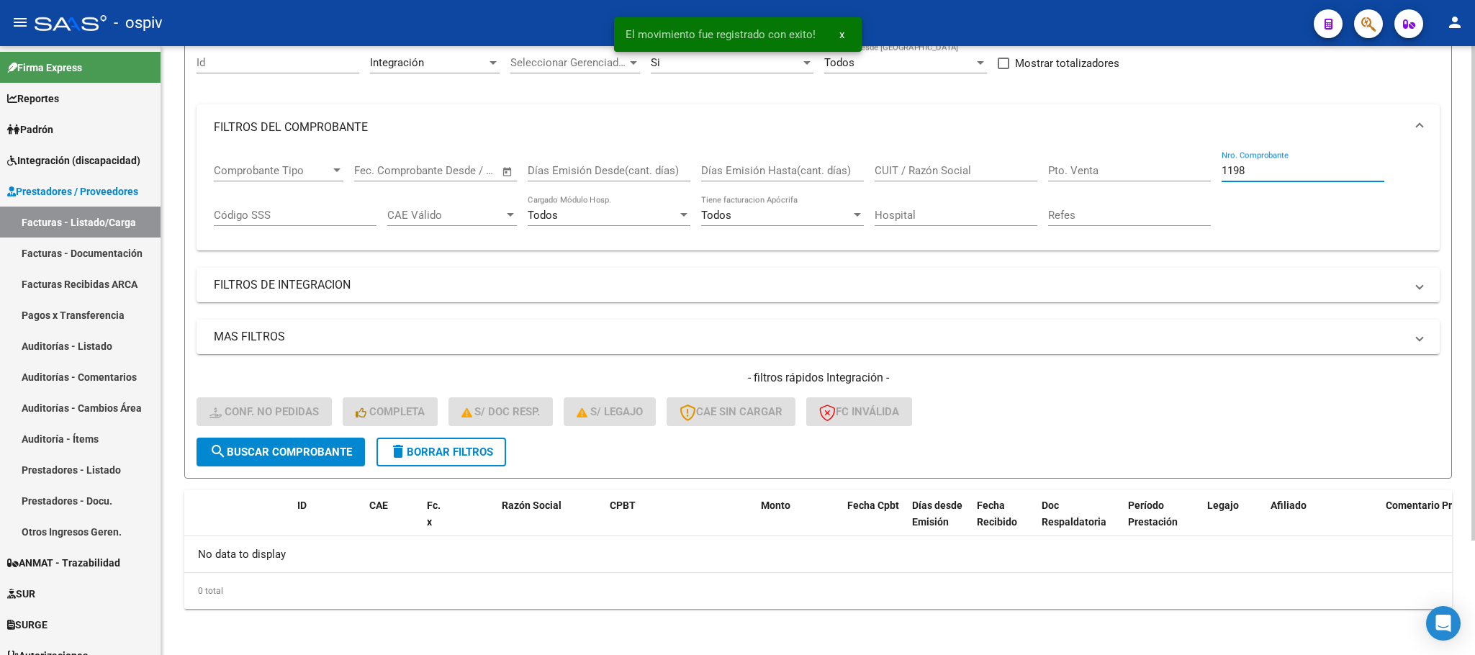
drag, startPoint x: 1277, startPoint y: 168, endPoint x: 1259, endPoint y: 181, distance: 22.2
click at [1279, 166] on input "1198" at bounding box center [1303, 170] width 163 height 13
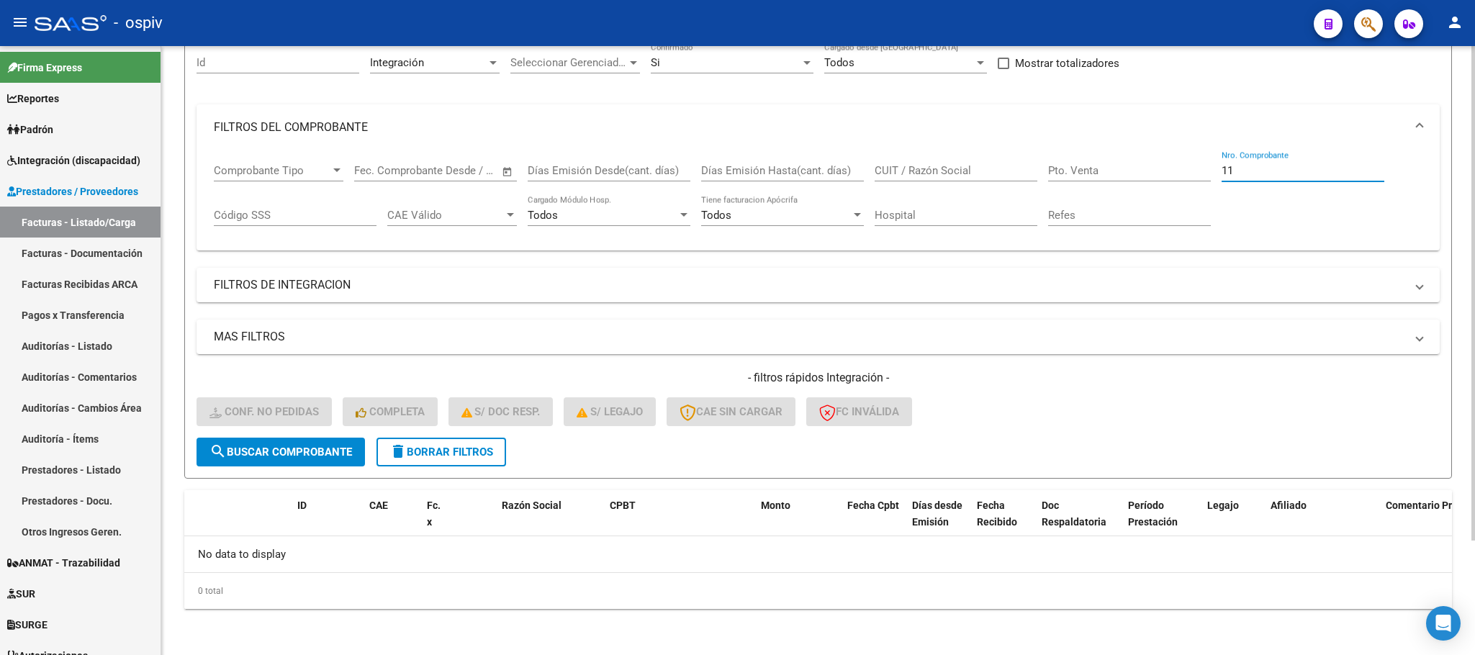
type input "1"
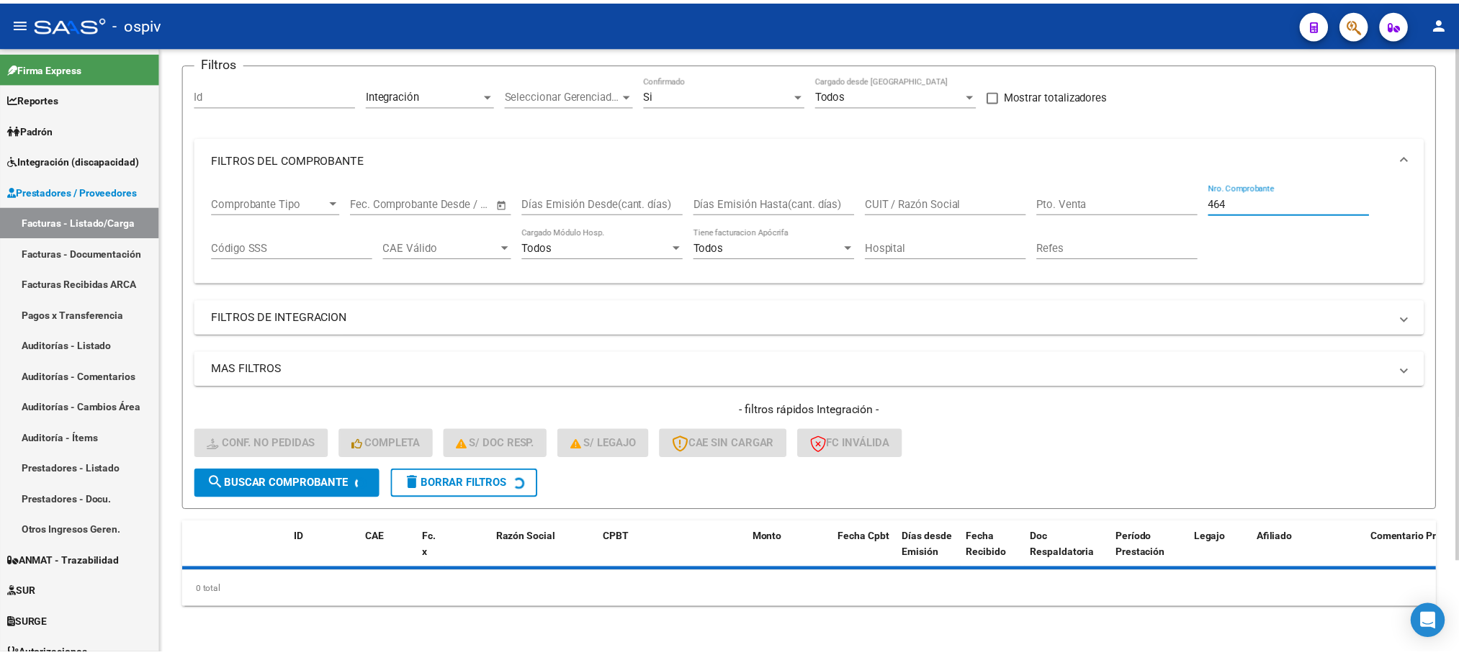
scroll to position [141, 0]
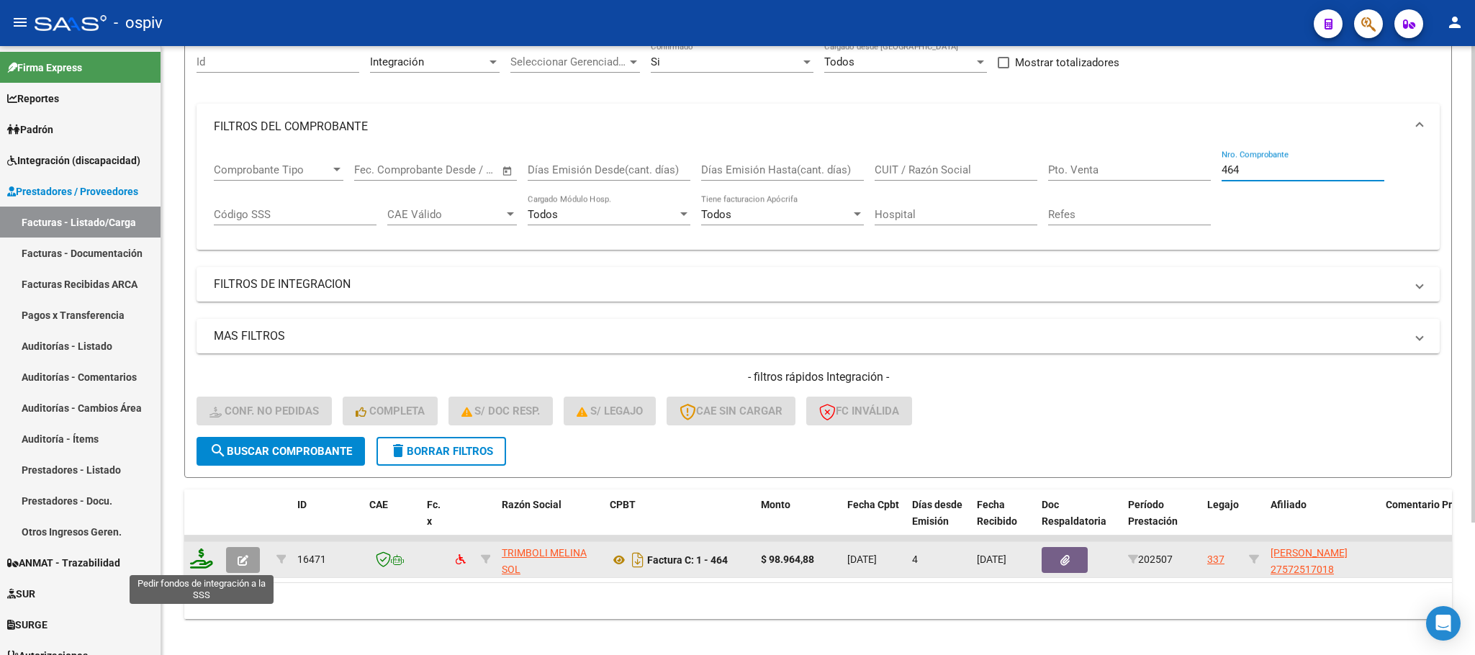
type input "464"
click at [197, 559] on icon at bounding box center [201, 559] width 23 height 20
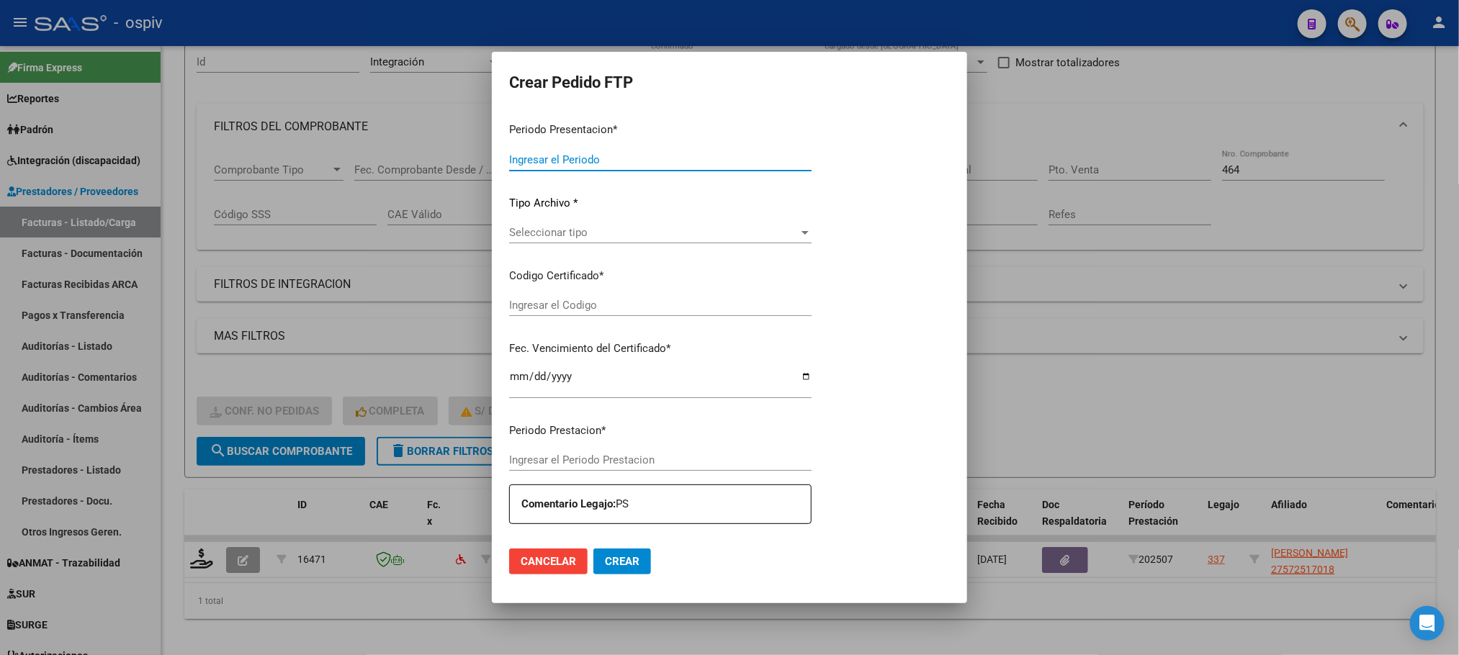
type input "202507"
type input "$ 98.964,88"
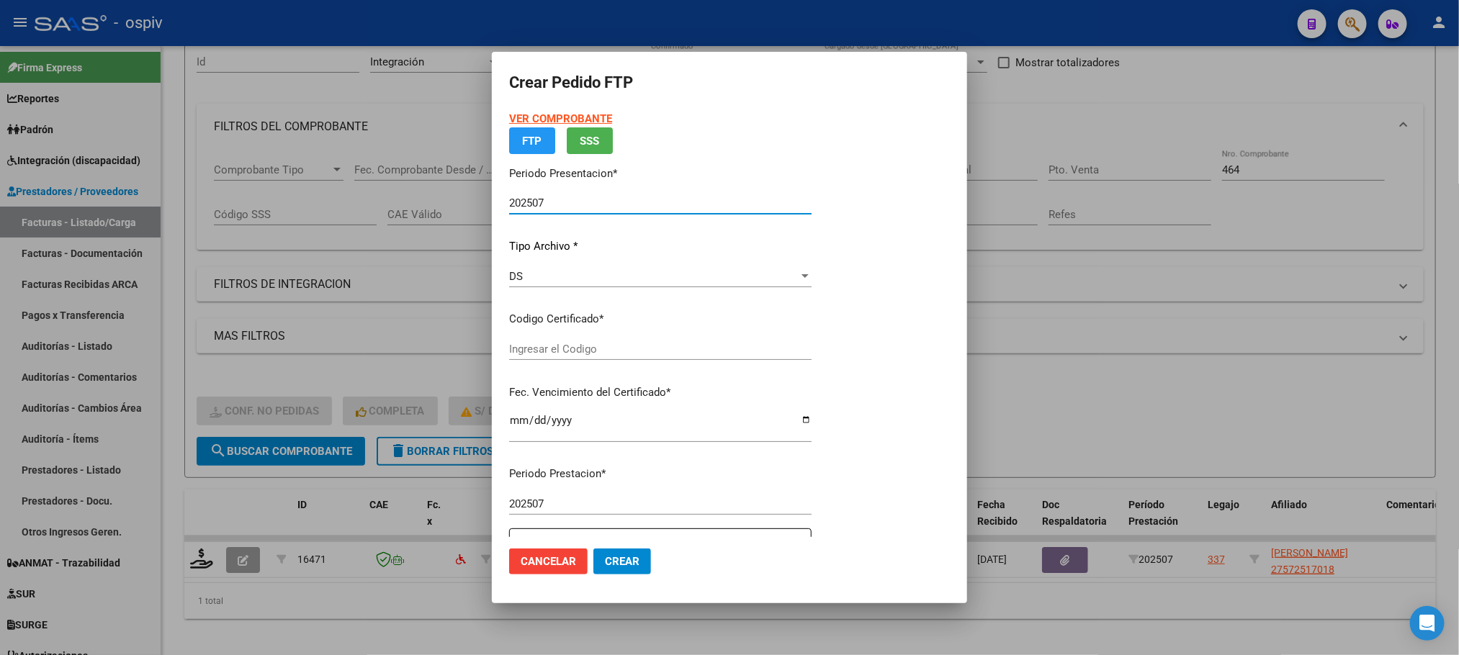
type input "arg01000572517012023060520280605bs316"
type input "2028-06-05"
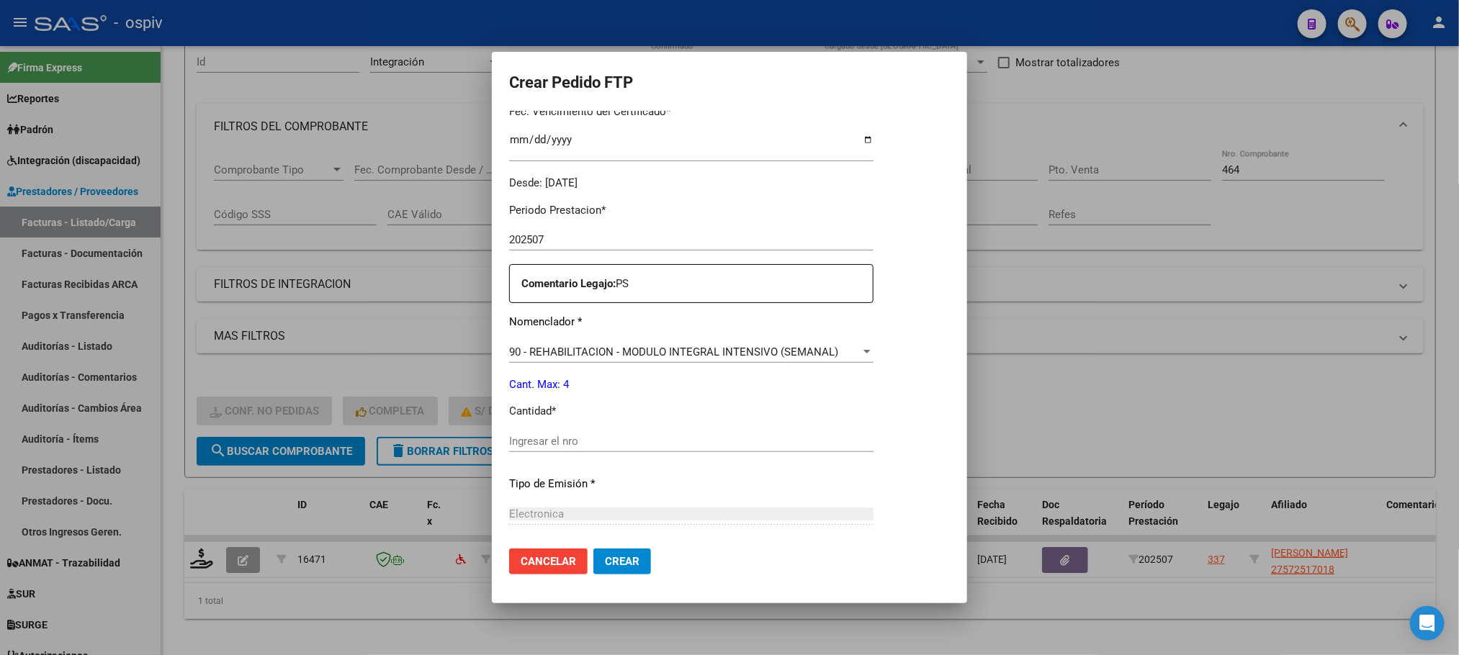
scroll to position [397, 0]
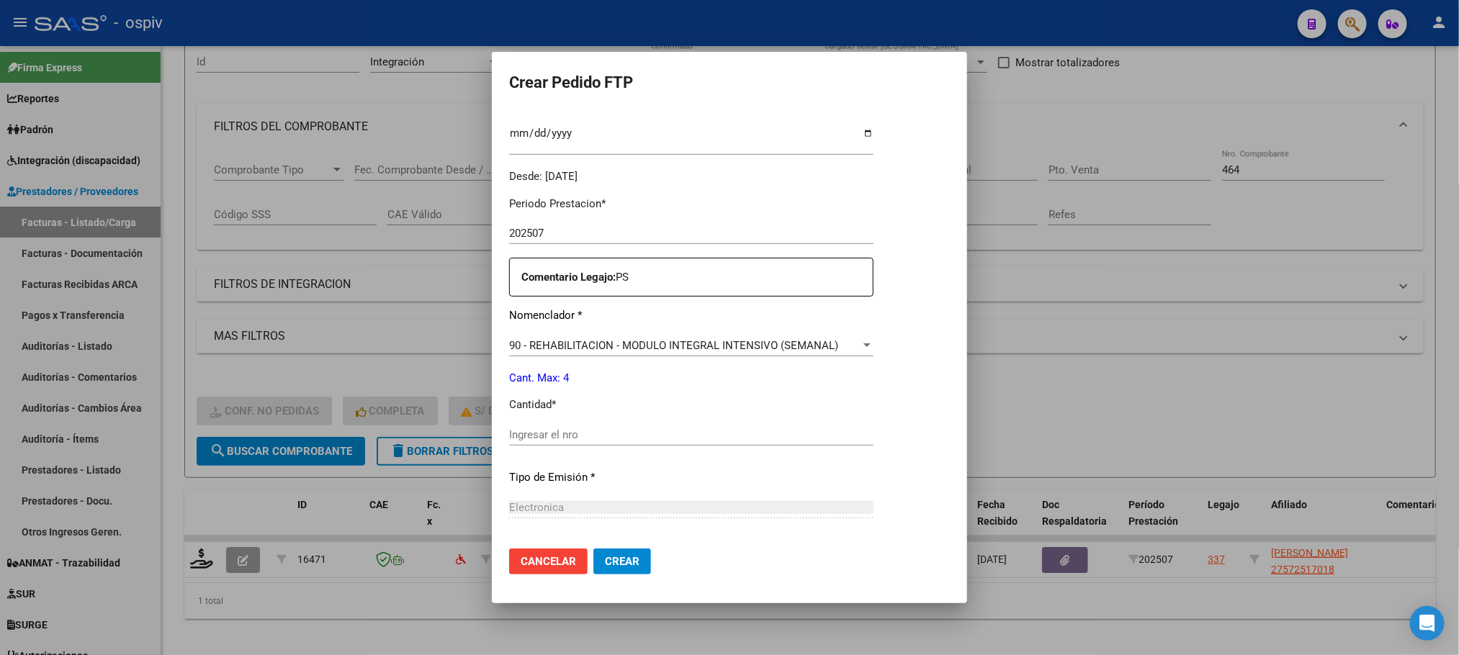
click at [698, 435] on input "Ingresar el nro" at bounding box center [691, 434] width 364 height 13
type input "4"
click at [593, 549] on button "Crear" at bounding box center [622, 562] width 58 height 26
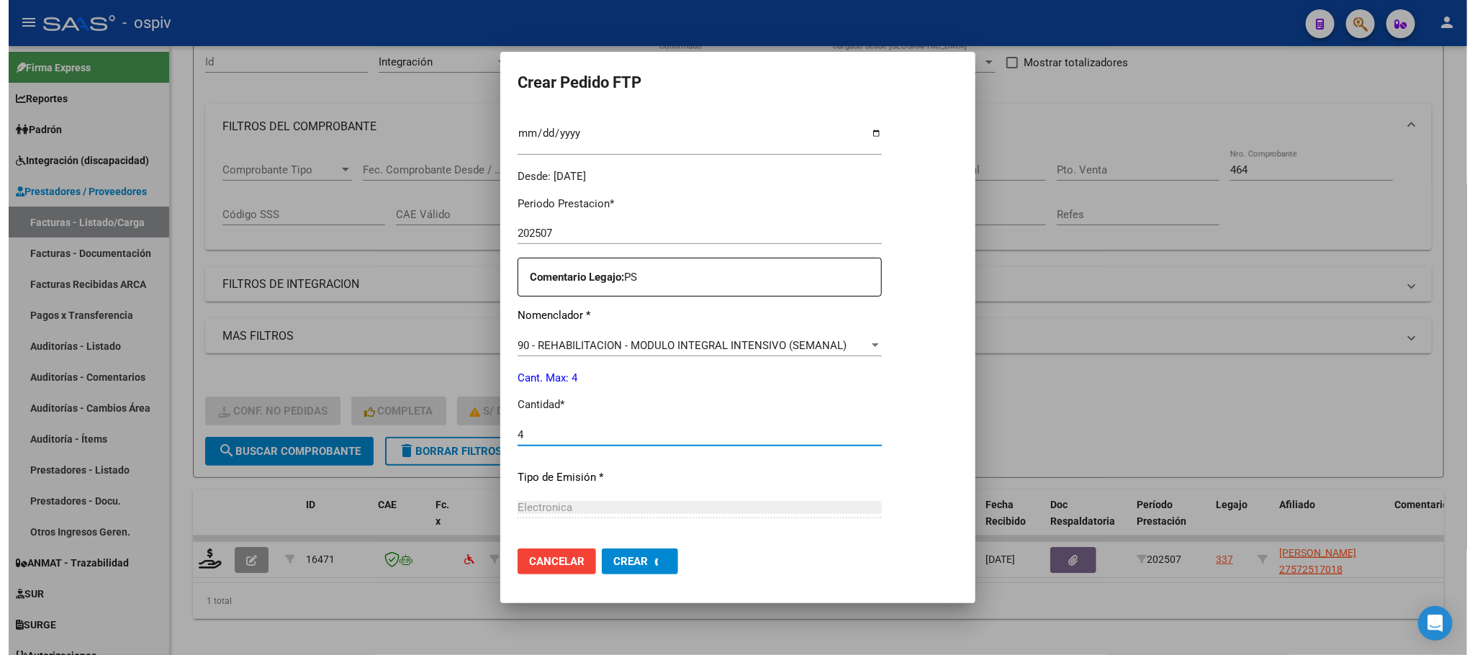
scroll to position [0, 0]
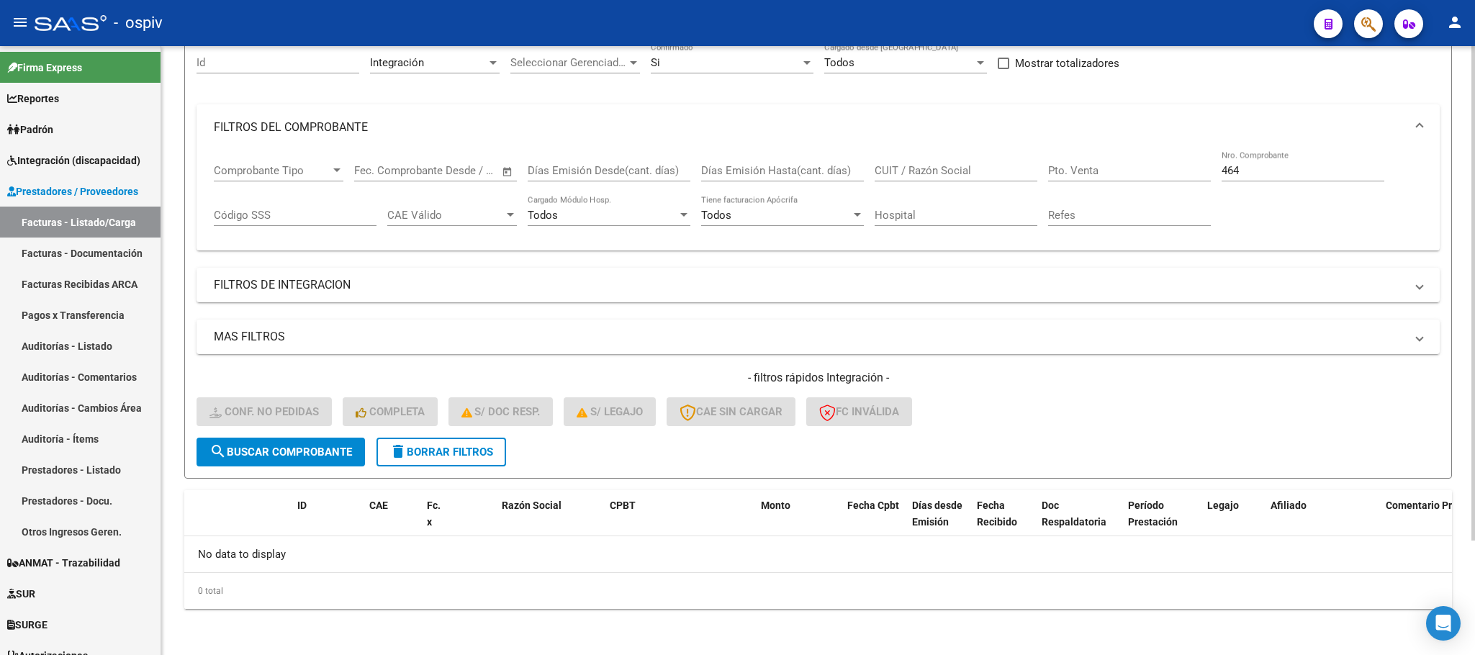
click at [1272, 165] on input "464" at bounding box center [1303, 170] width 163 height 13
type input "4"
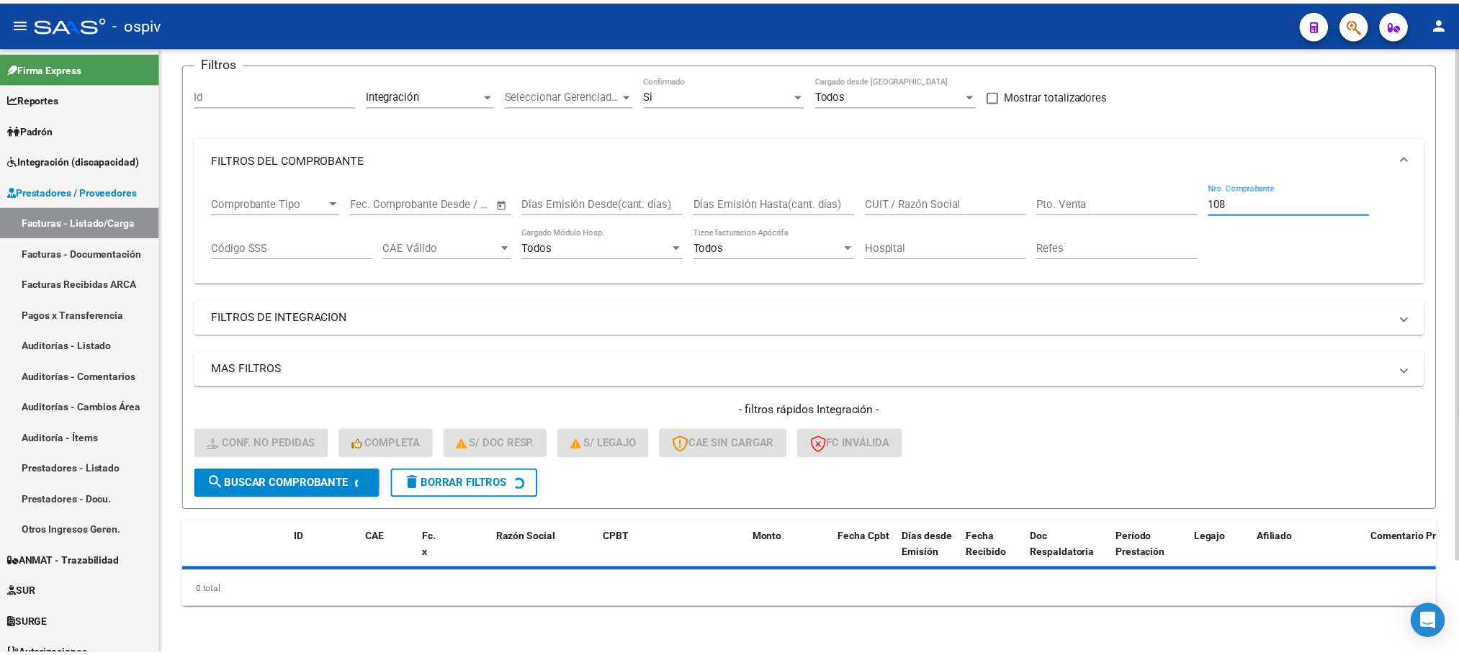
scroll to position [141, 0]
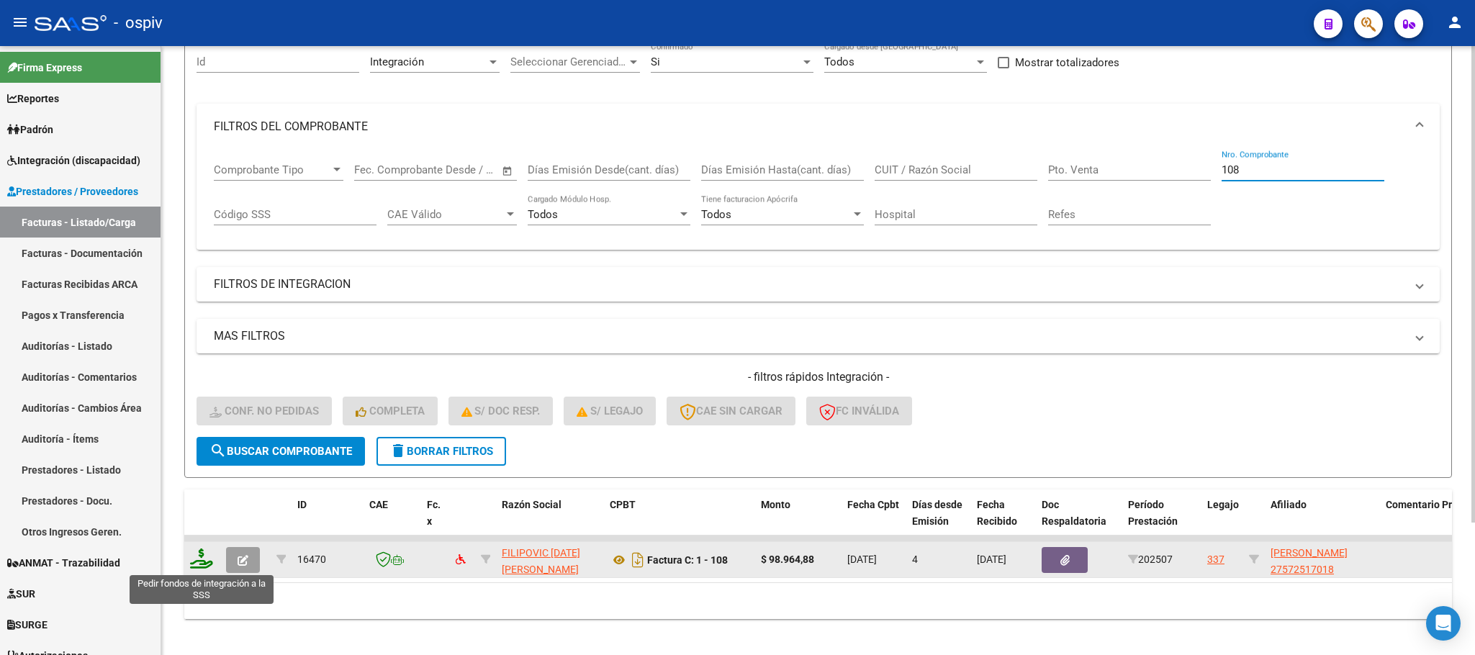
type input "108"
click at [193, 562] on icon at bounding box center [201, 559] width 23 height 20
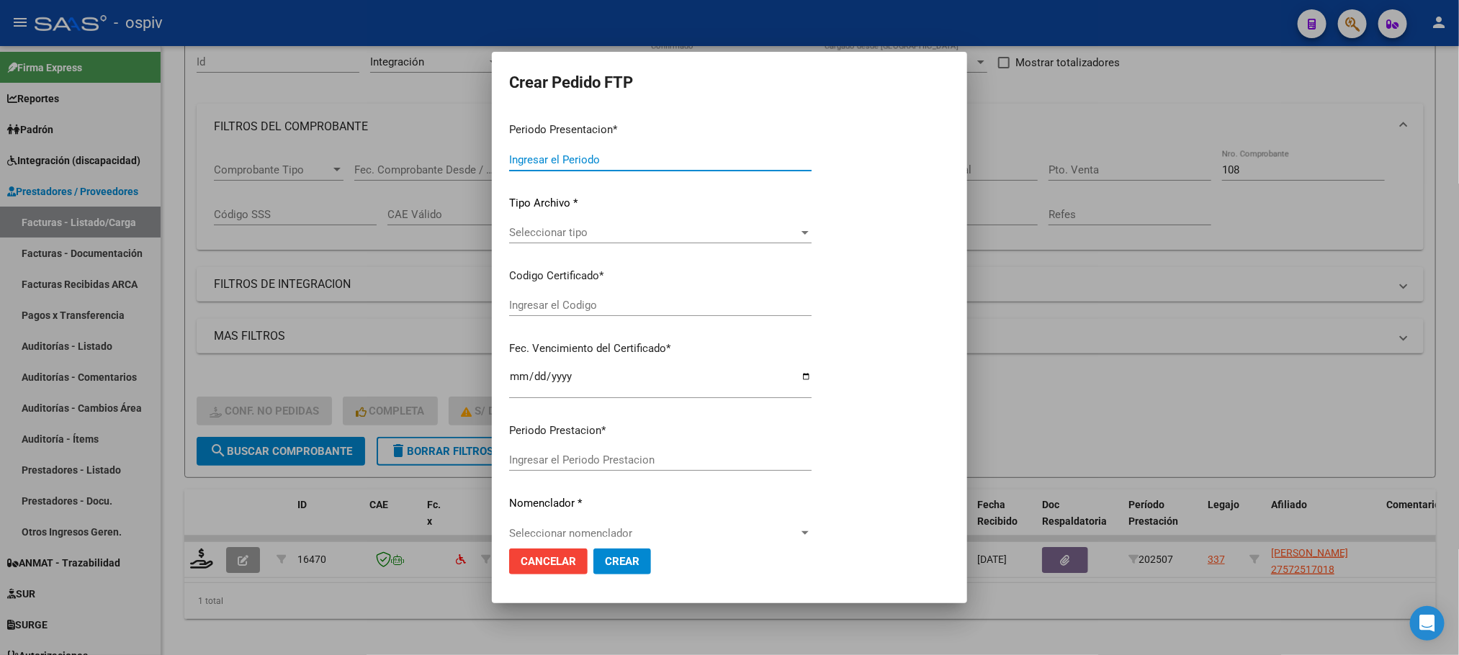
type input "202507"
type input "$ 98.964,88"
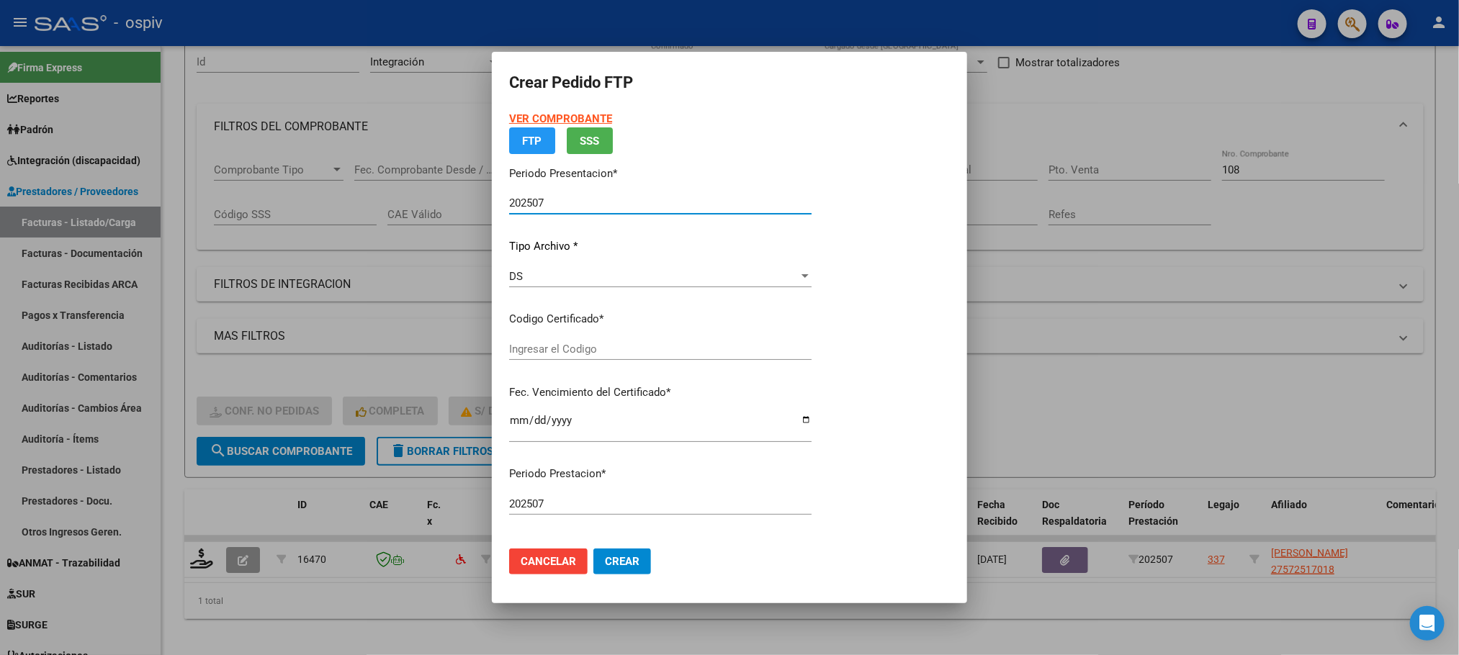
type input "arg01000572517012023060520280605bs316"
type input "2028-06-05"
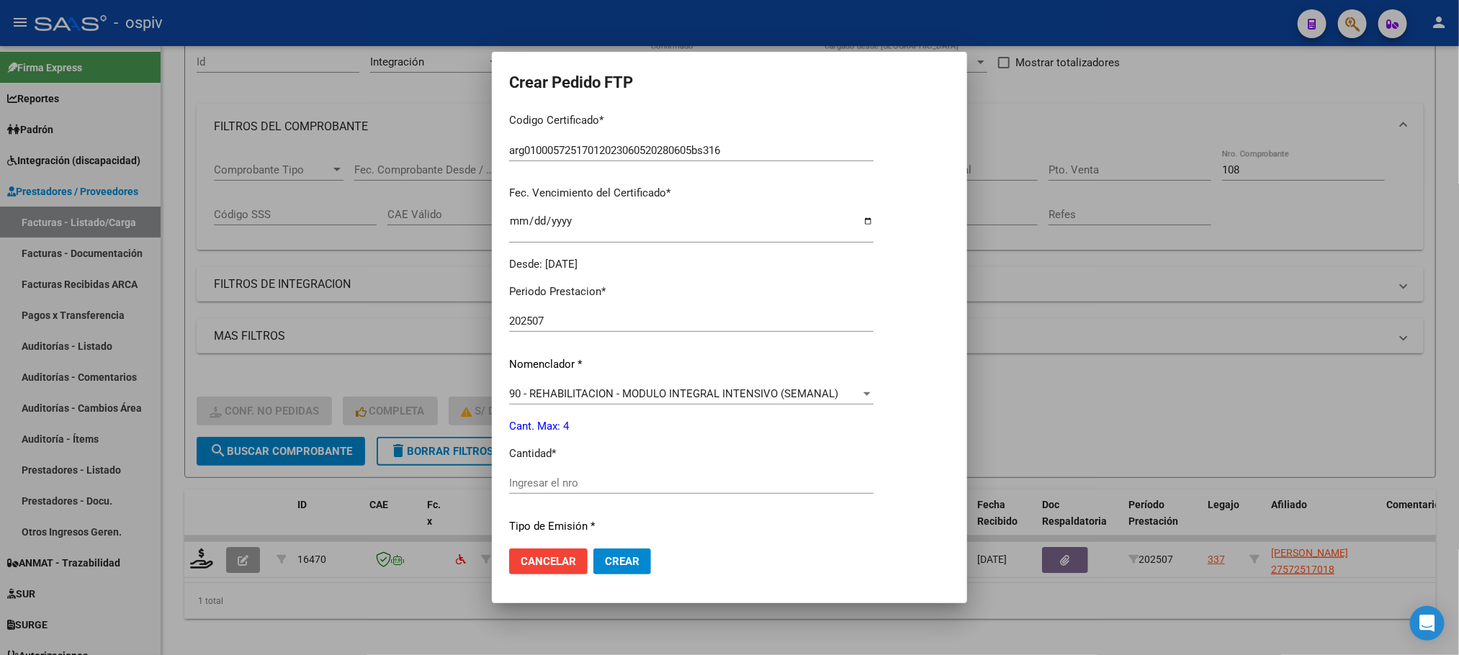
scroll to position [359, 0]
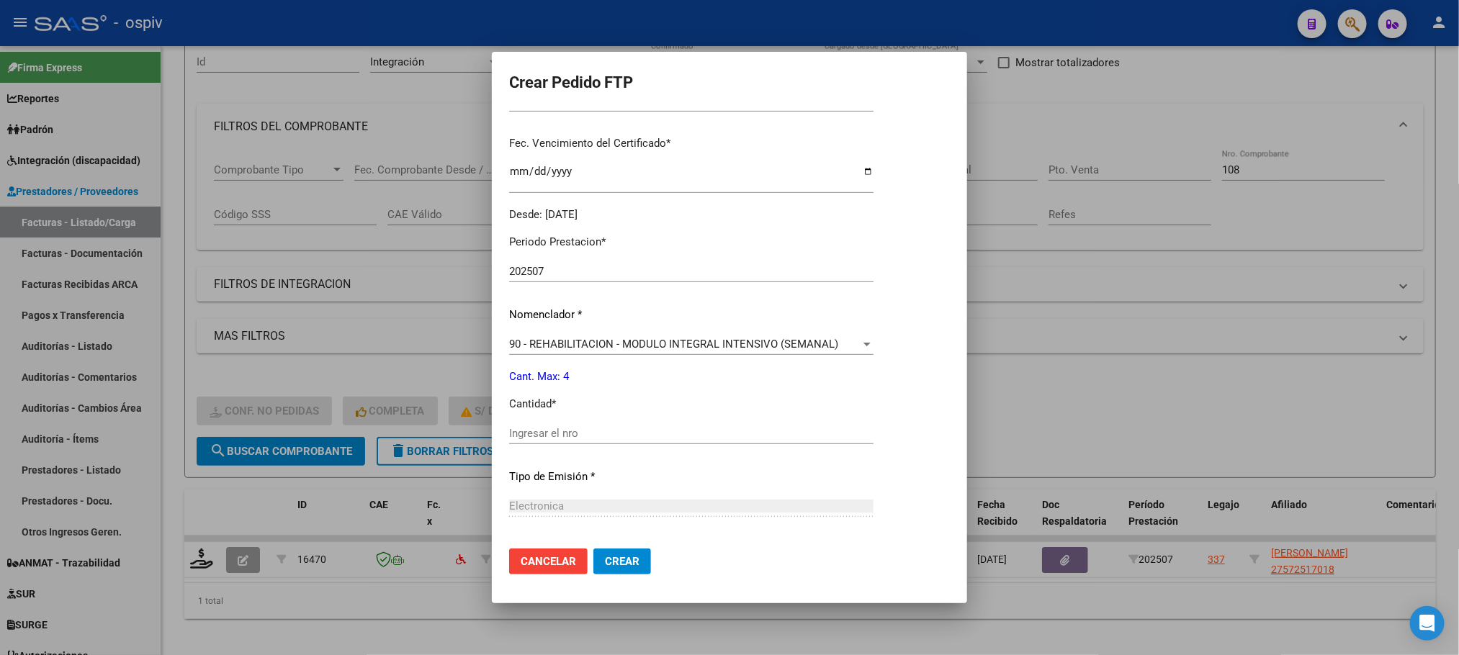
click at [739, 427] on input "Ingresar el nro" at bounding box center [691, 433] width 364 height 13
type input "4"
click at [629, 562] on span "Crear" at bounding box center [622, 561] width 35 height 13
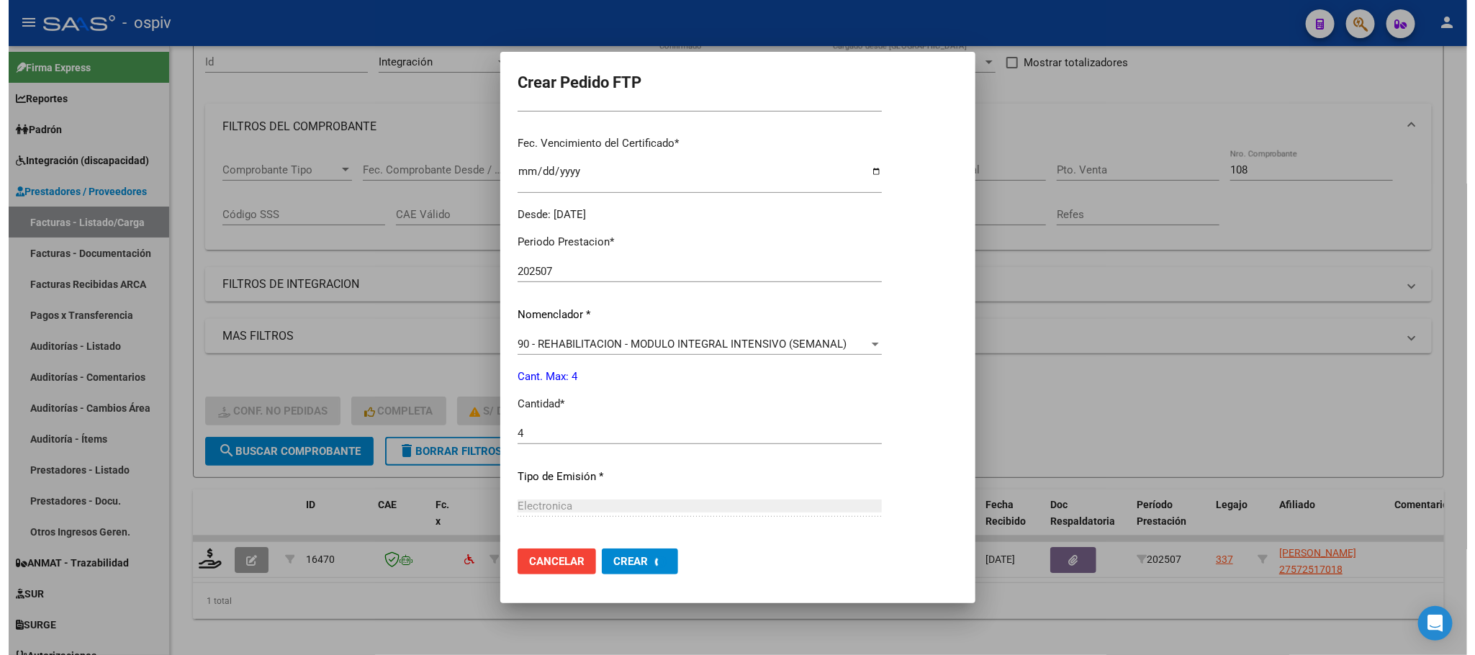
scroll to position [0, 0]
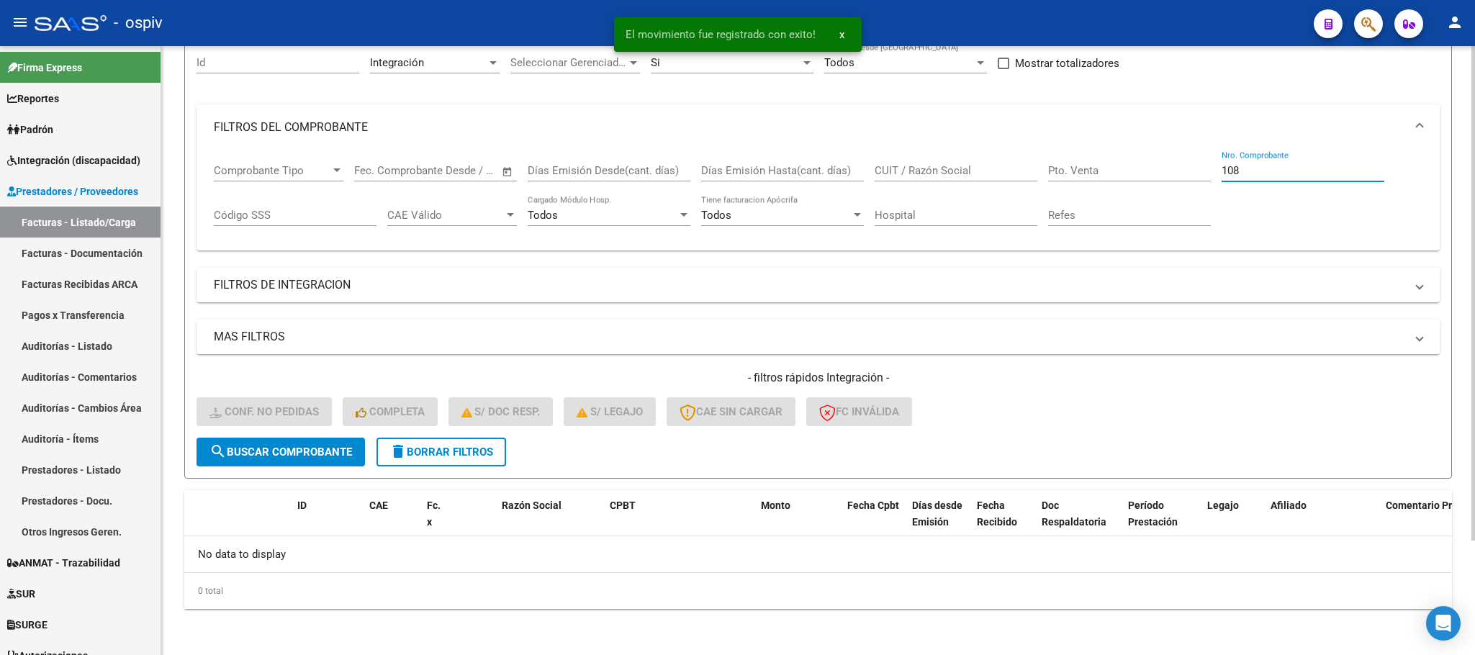
click at [1275, 164] on input "108" at bounding box center [1303, 170] width 163 height 13
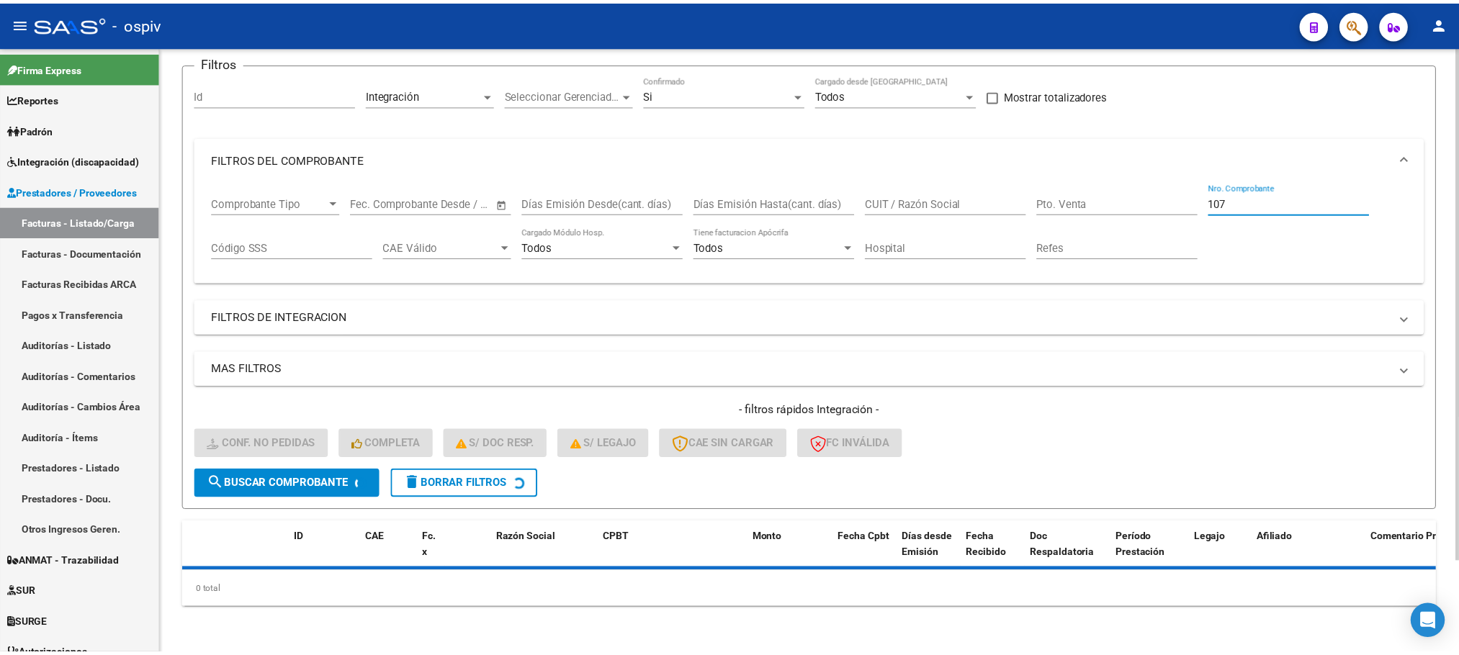
scroll to position [141, 0]
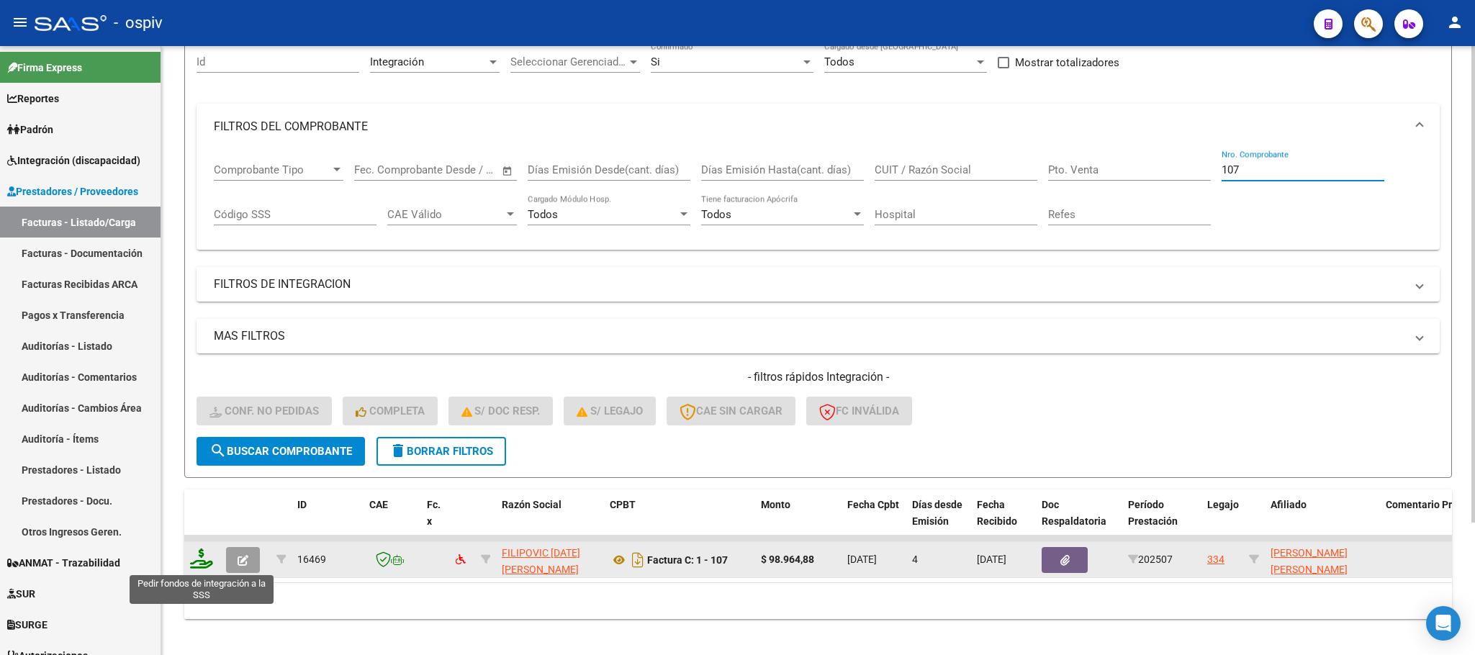
type input "107"
click at [205, 562] on icon at bounding box center [201, 559] width 23 height 20
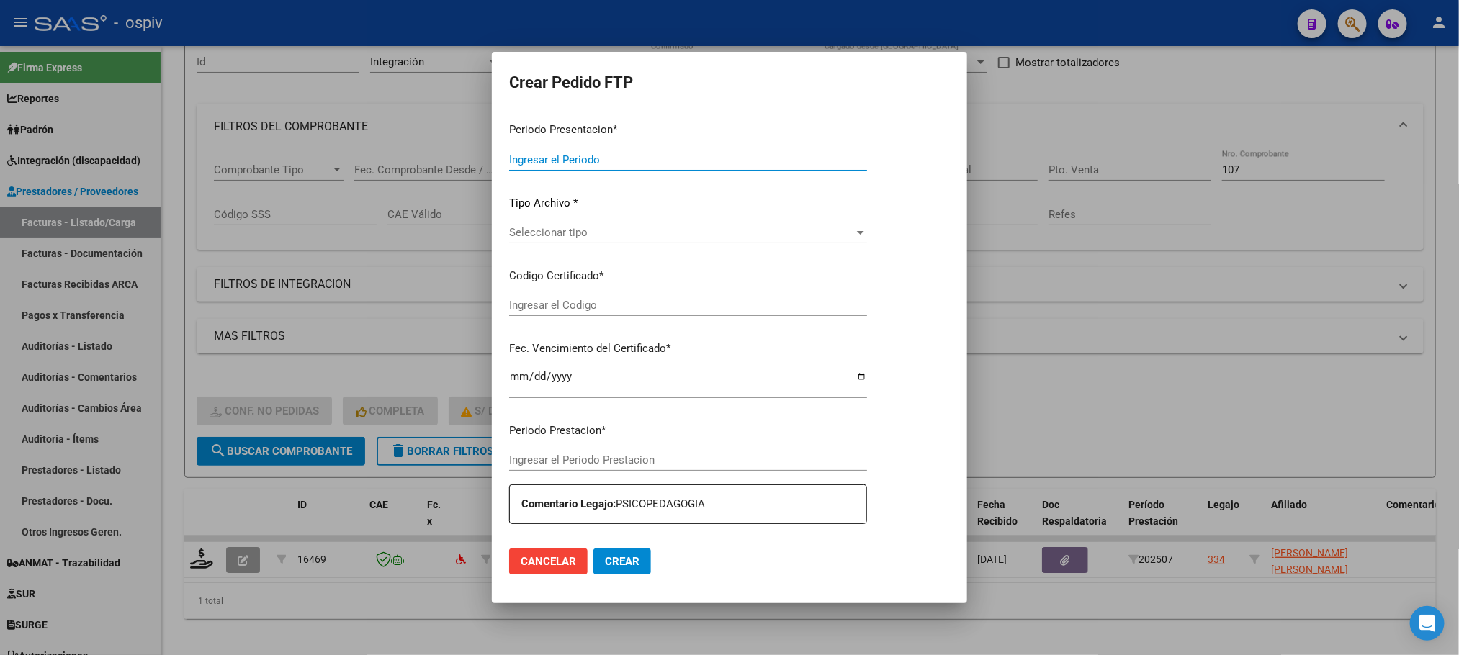
type input "202507"
type input "$ 98.964,88"
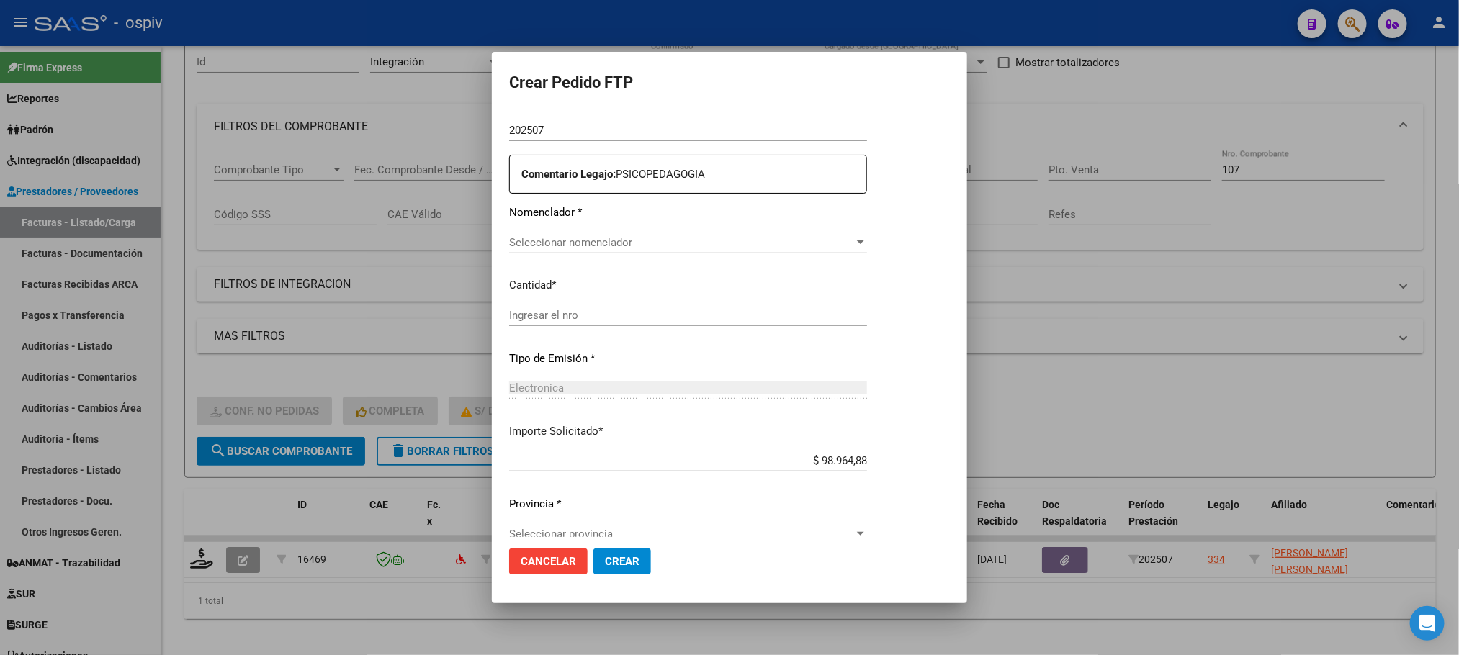
type input "ARG02000505419902023012720280127BSAS316"
type input "2028-01-27"
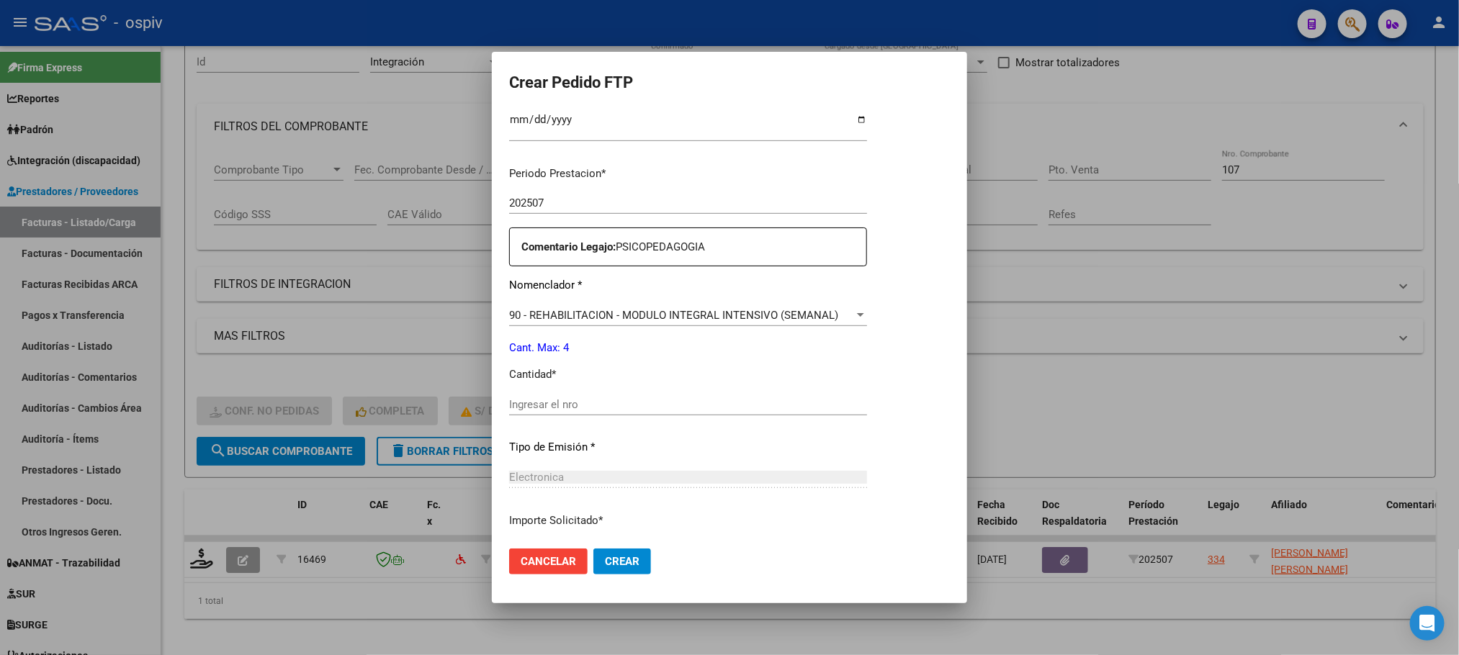
scroll to position [506, 0]
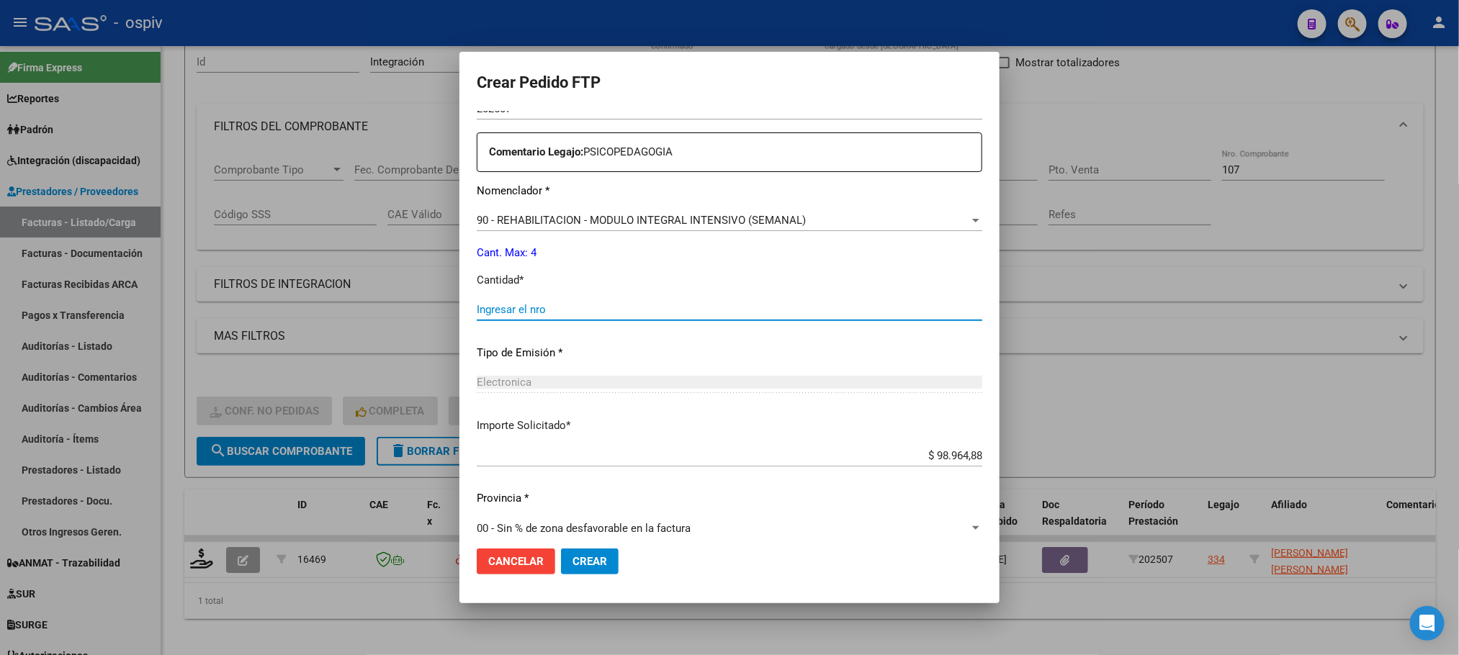
click at [653, 305] on input "Ingresar el nro" at bounding box center [729, 309] width 505 height 13
type input "4"
click at [561, 549] on button "Crear" at bounding box center [590, 562] width 58 height 26
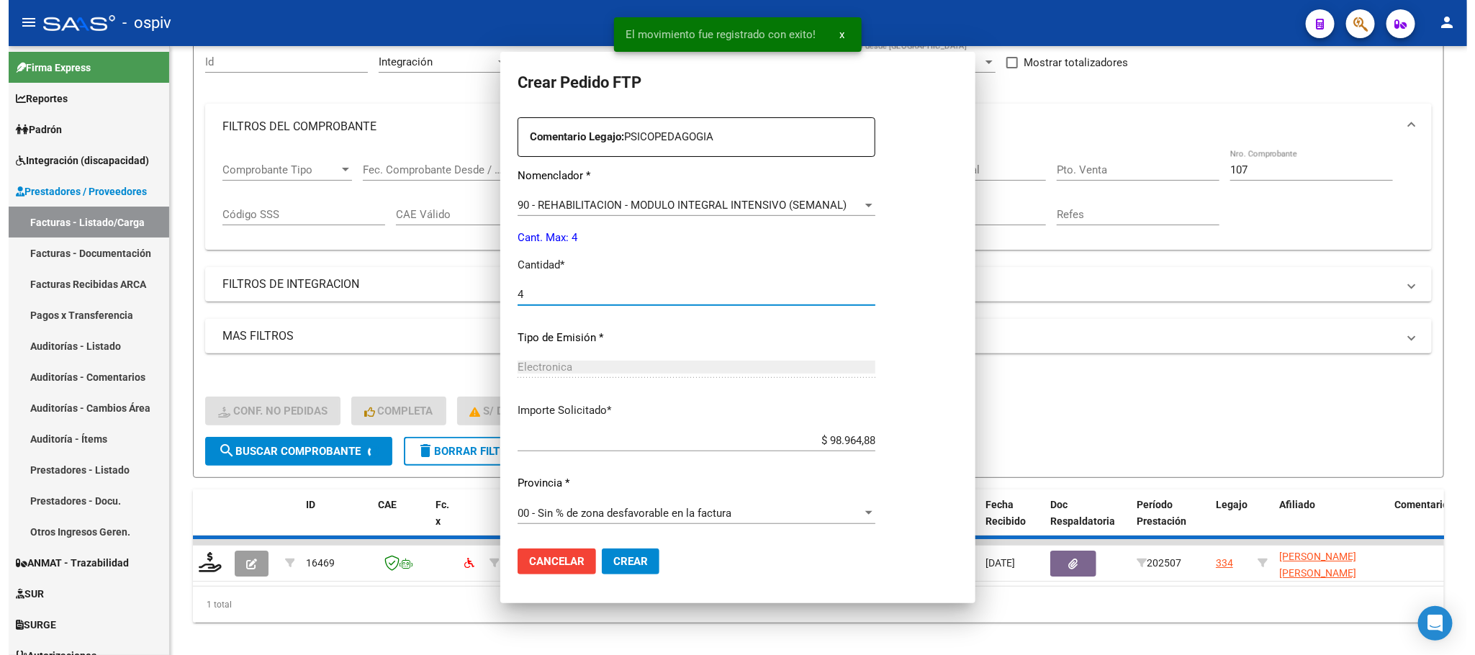
scroll to position [425, 0]
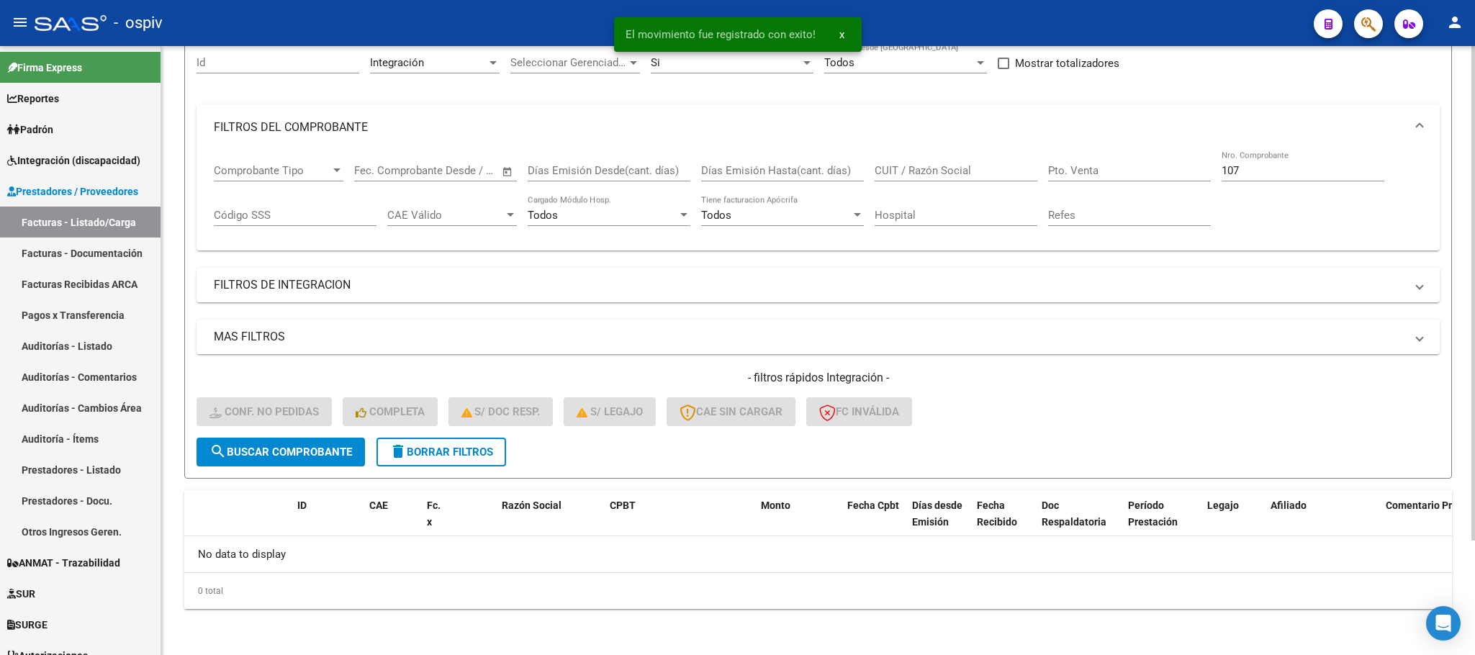
click at [1282, 168] on input "107" at bounding box center [1303, 170] width 163 height 13
type input "1"
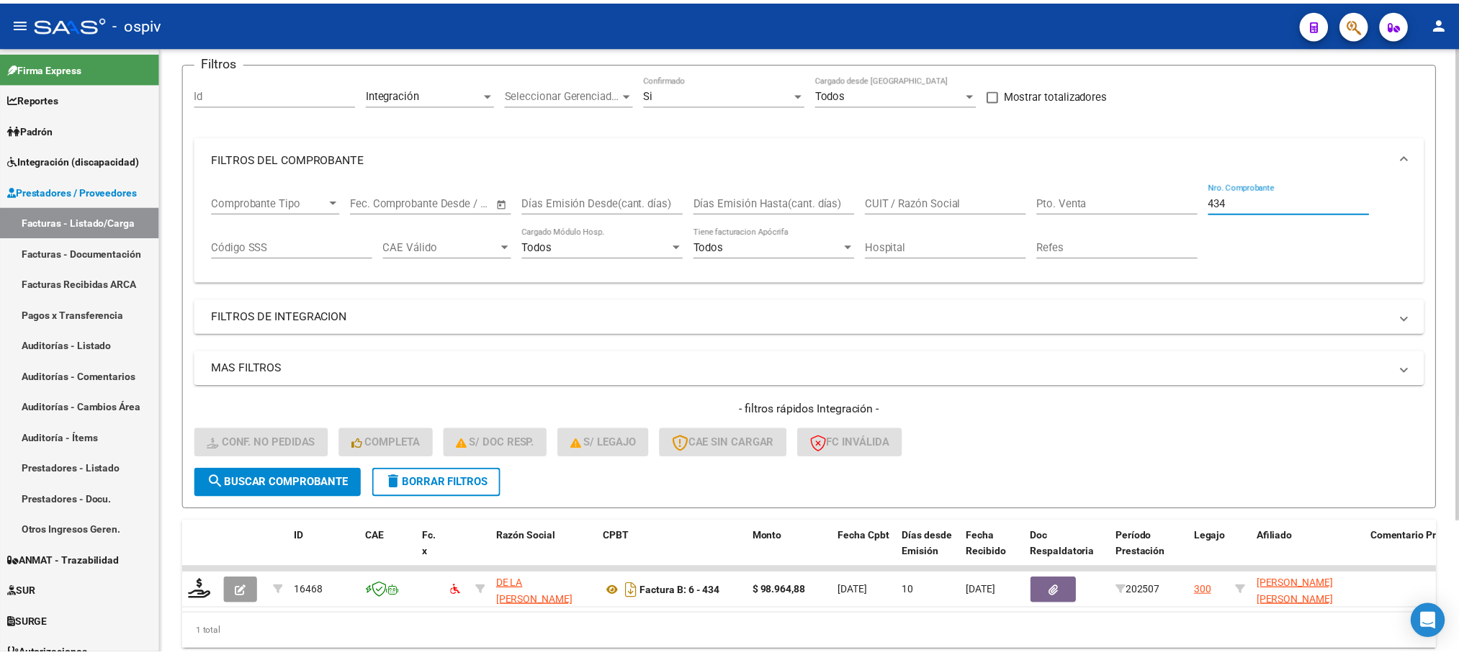
scroll to position [141, 0]
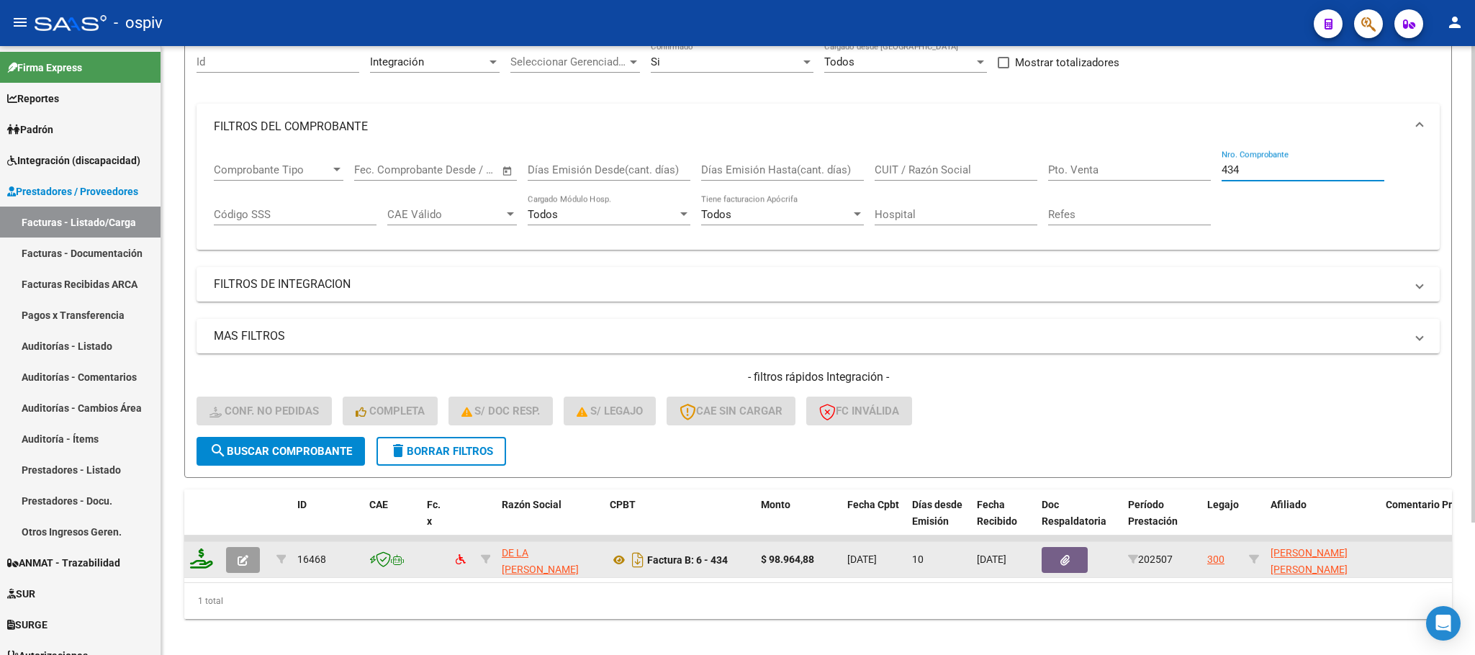
type input "434"
click at [197, 557] on icon at bounding box center [201, 559] width 23 height 20
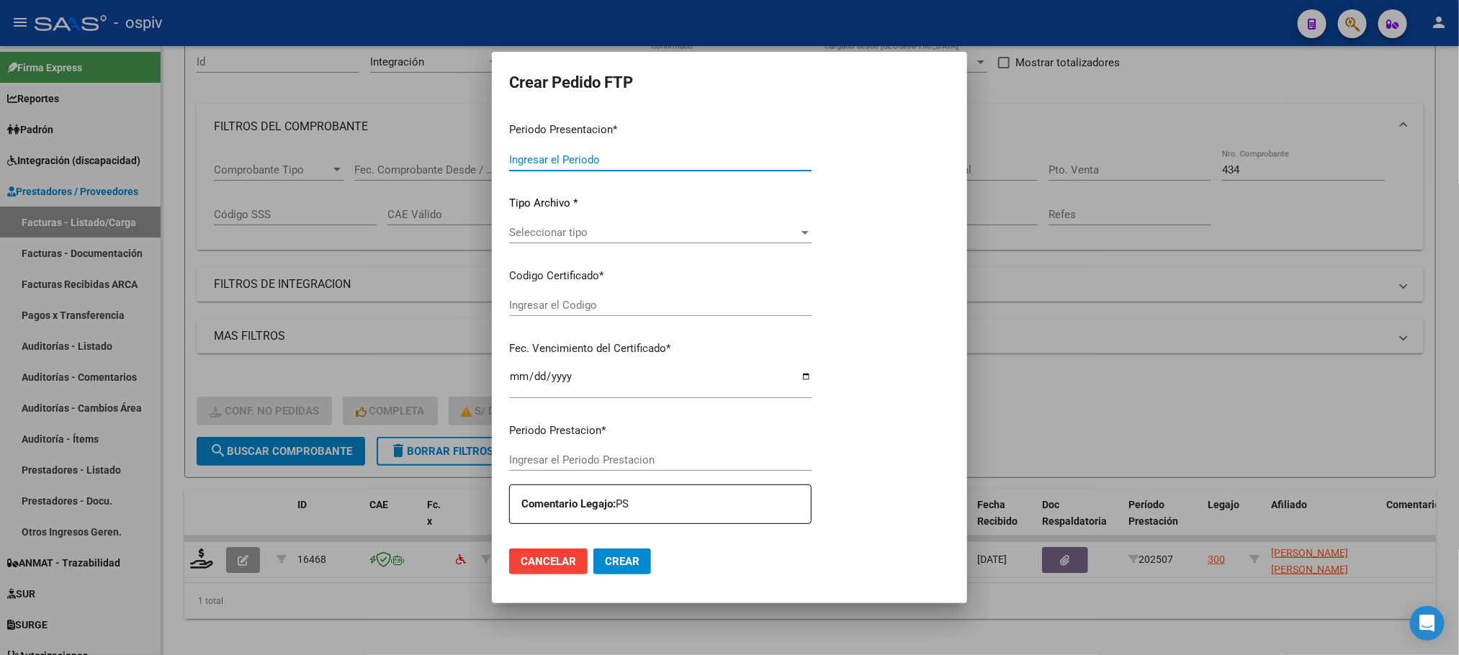
type input "202507"
type input "$ 98.964,88"
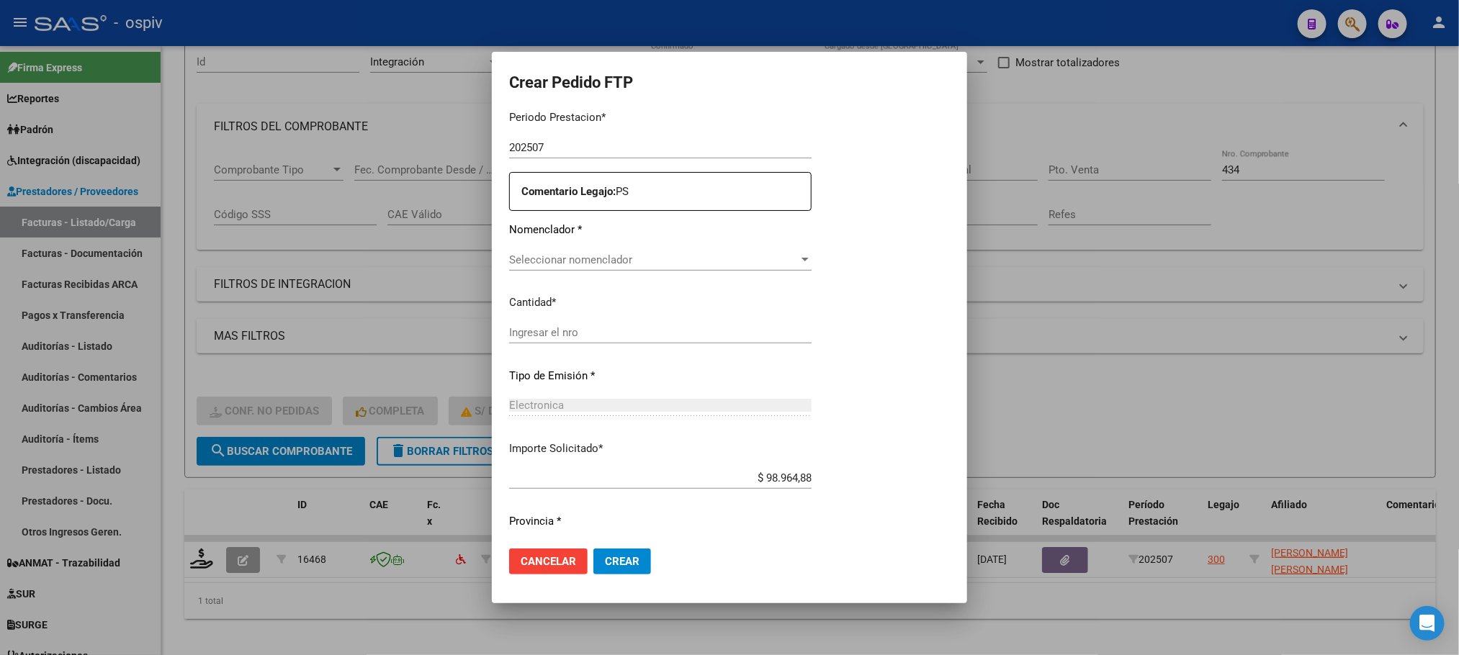
type input "ARG02000535255612022110720271107BSAS370"
type input "2027-11-07"
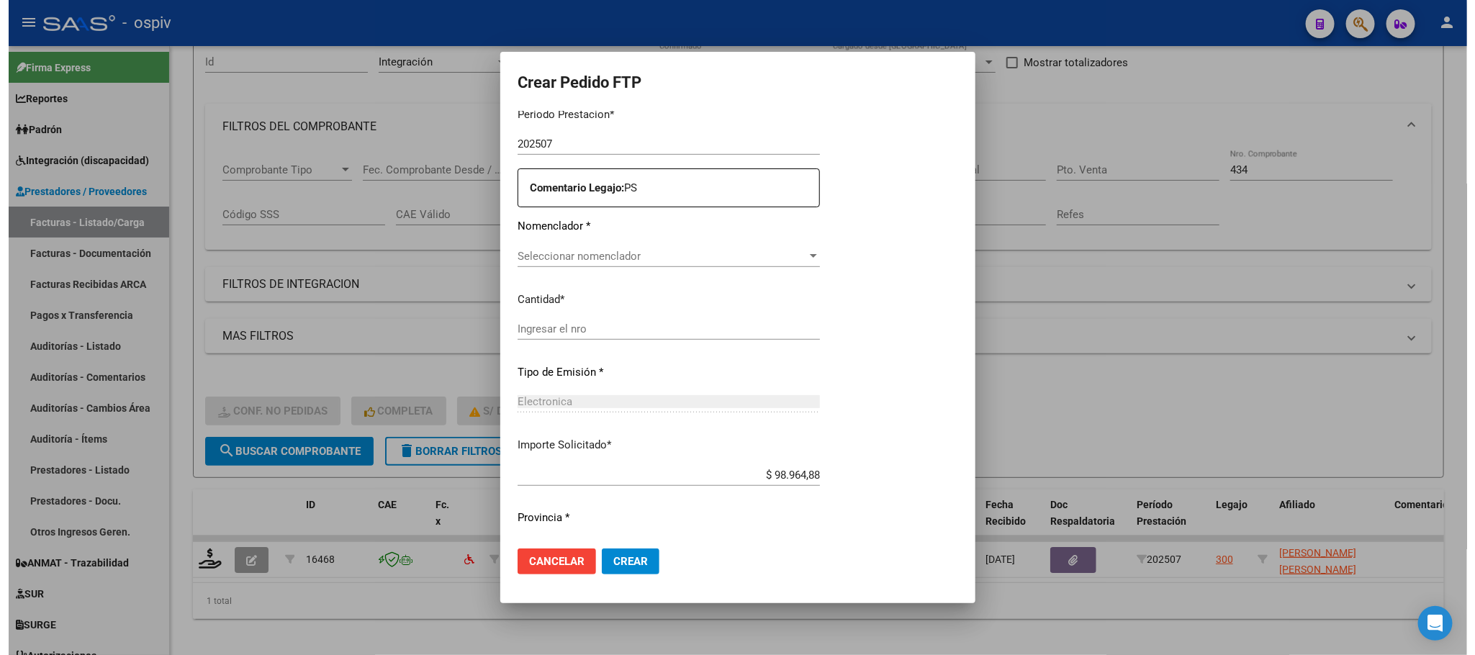
scroll to position [471, 0]
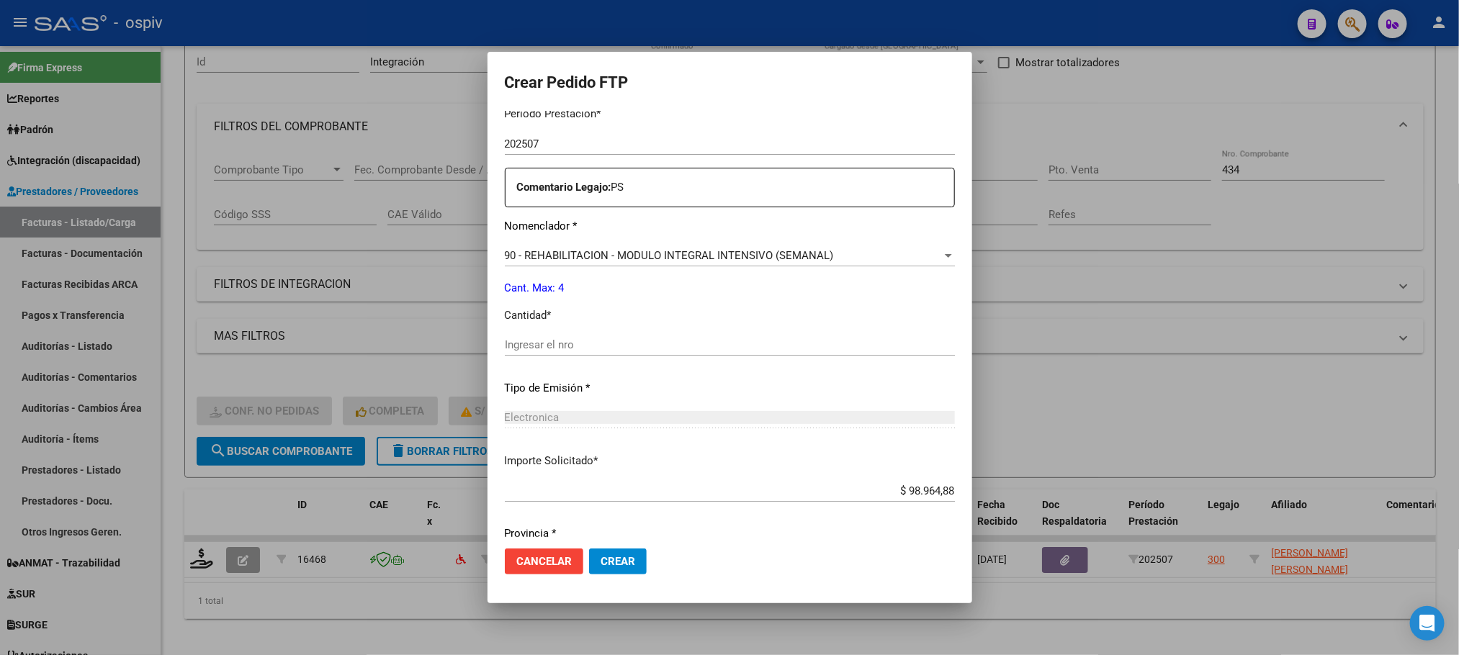
click at [742, 344] on input "Ingresar el nro" at bounding box center [730, 344] width 450 height 13
type input "4"
click at [589, 549] on button "Crear" at bounding box center [618, 562] width 58 height 26
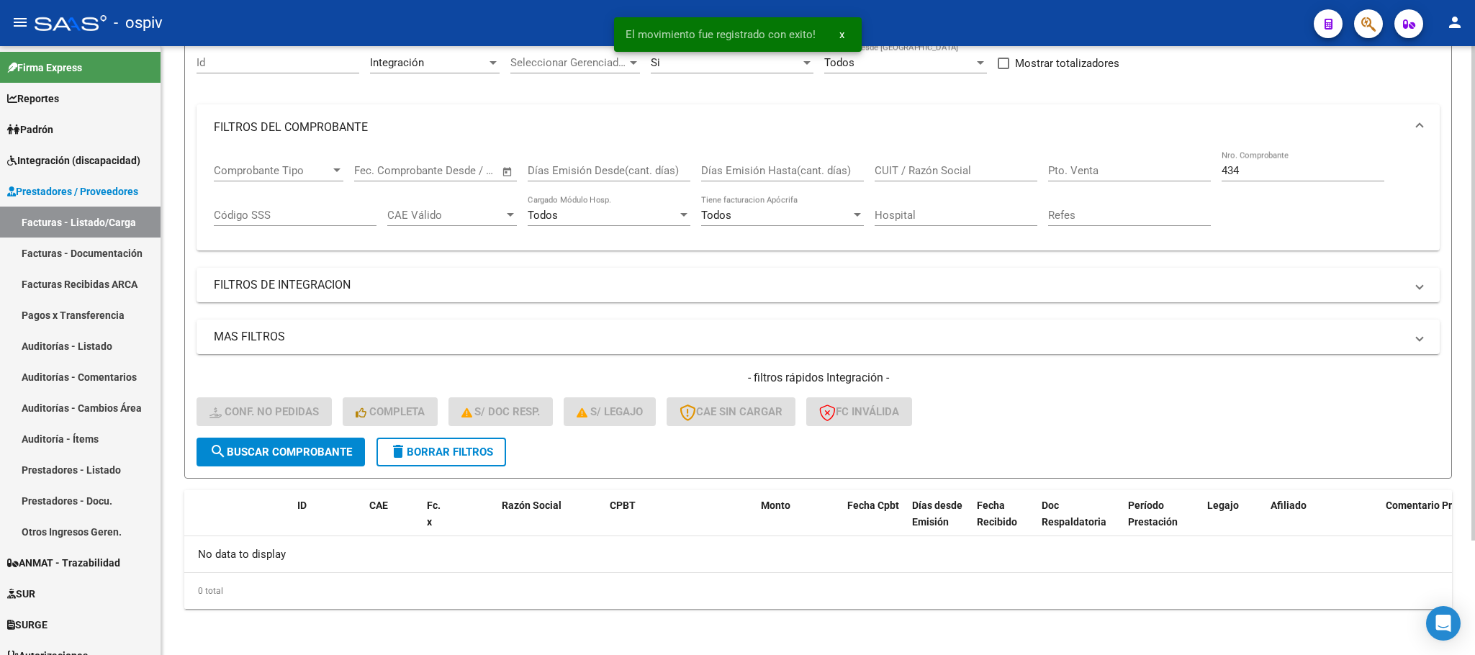
click at [1310, 164] on input "434" at bounding box center [1303, 170] width 163 height 13
type input "4"
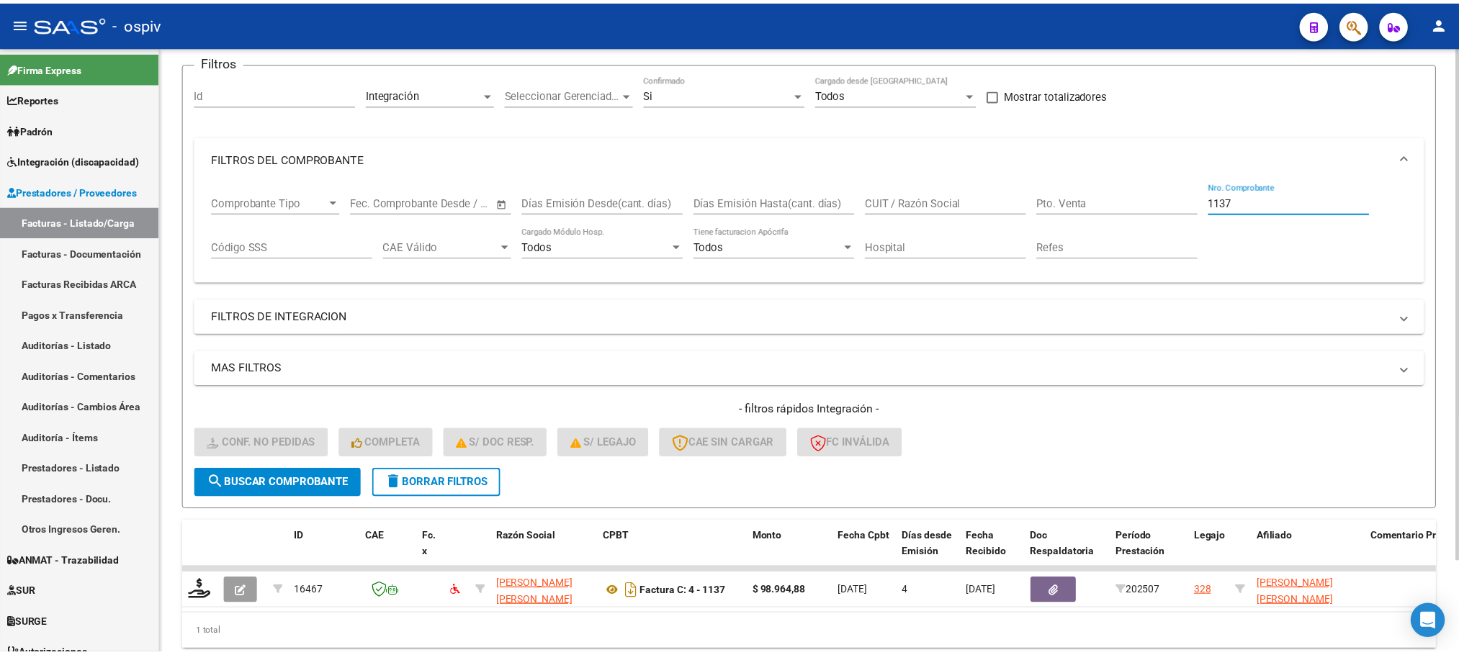
scroll to position [141, 0]
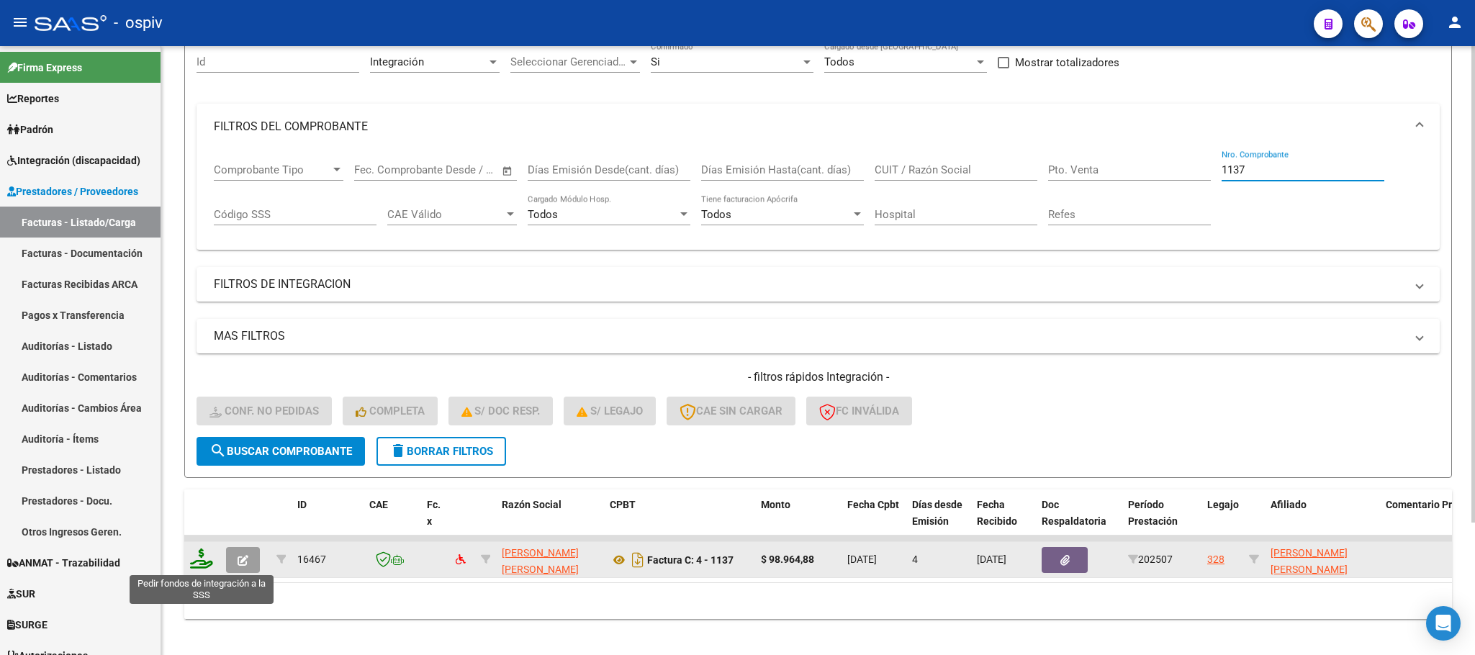
type input "1137"
click at [197, 557] on icon at bounding box center [201, 559] width 23 height 20
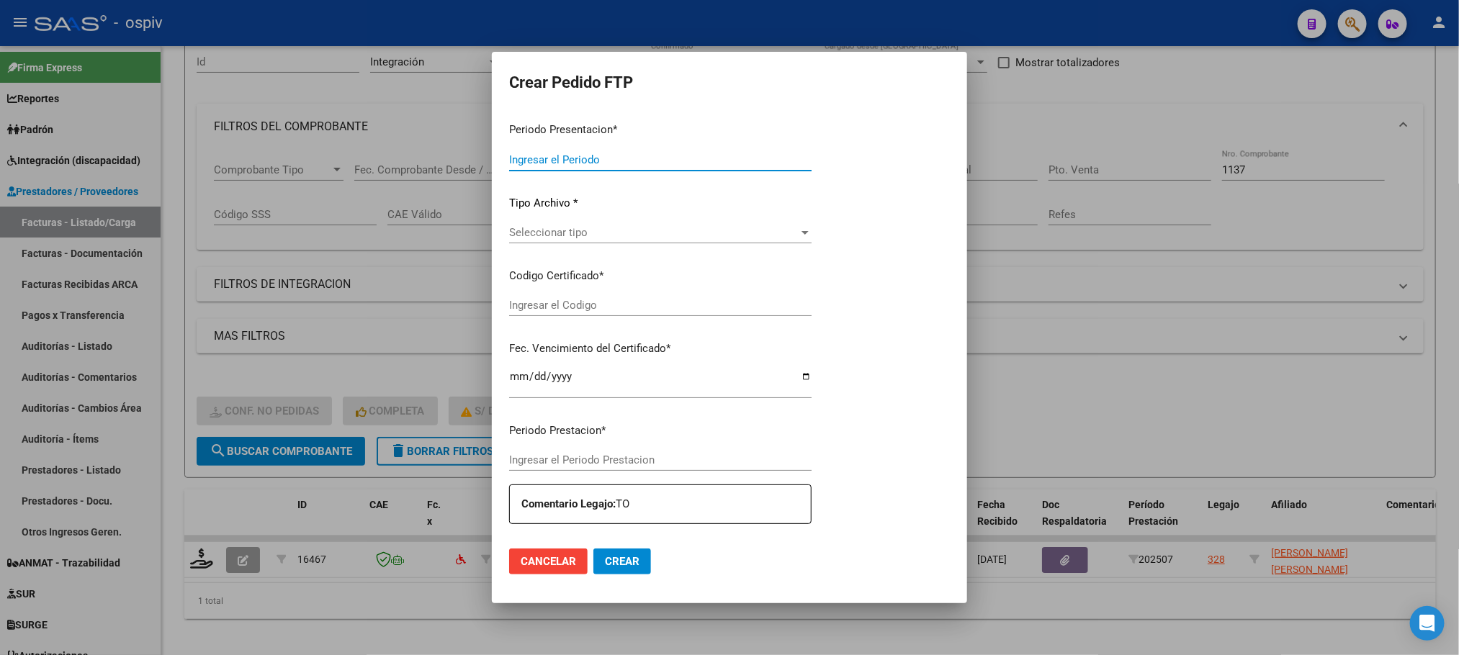
type input "202507"
type input "$ 98.964,88"
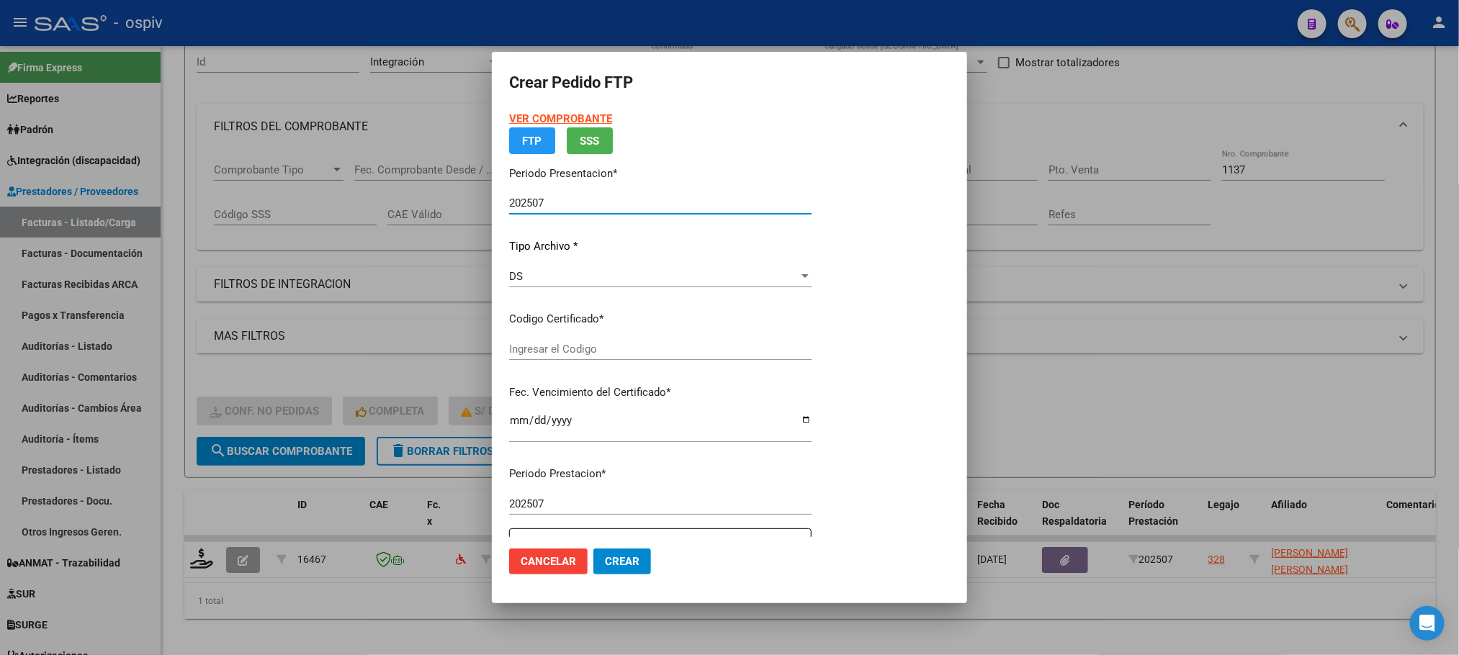
type input "ARG-02-00049430325-20201014-20251014-BS6"
type input "2025-10-14"
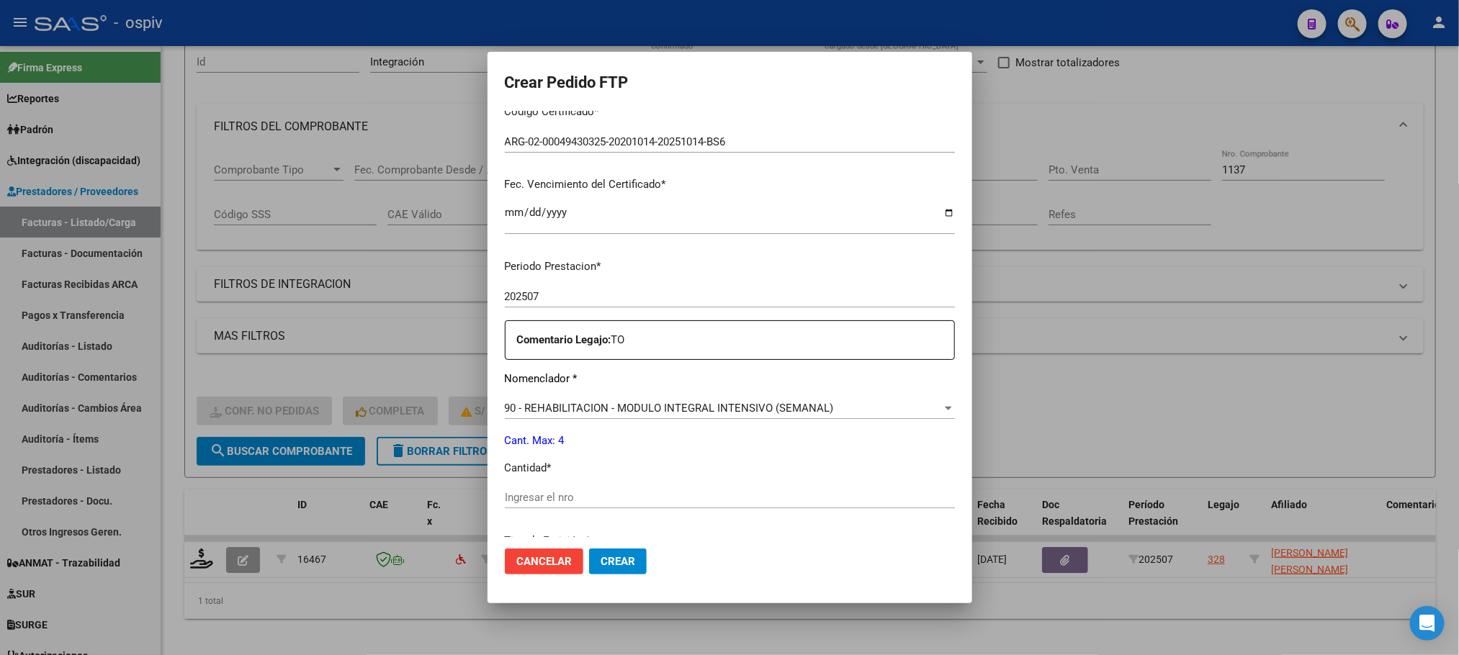
scroll to position [397, 0]
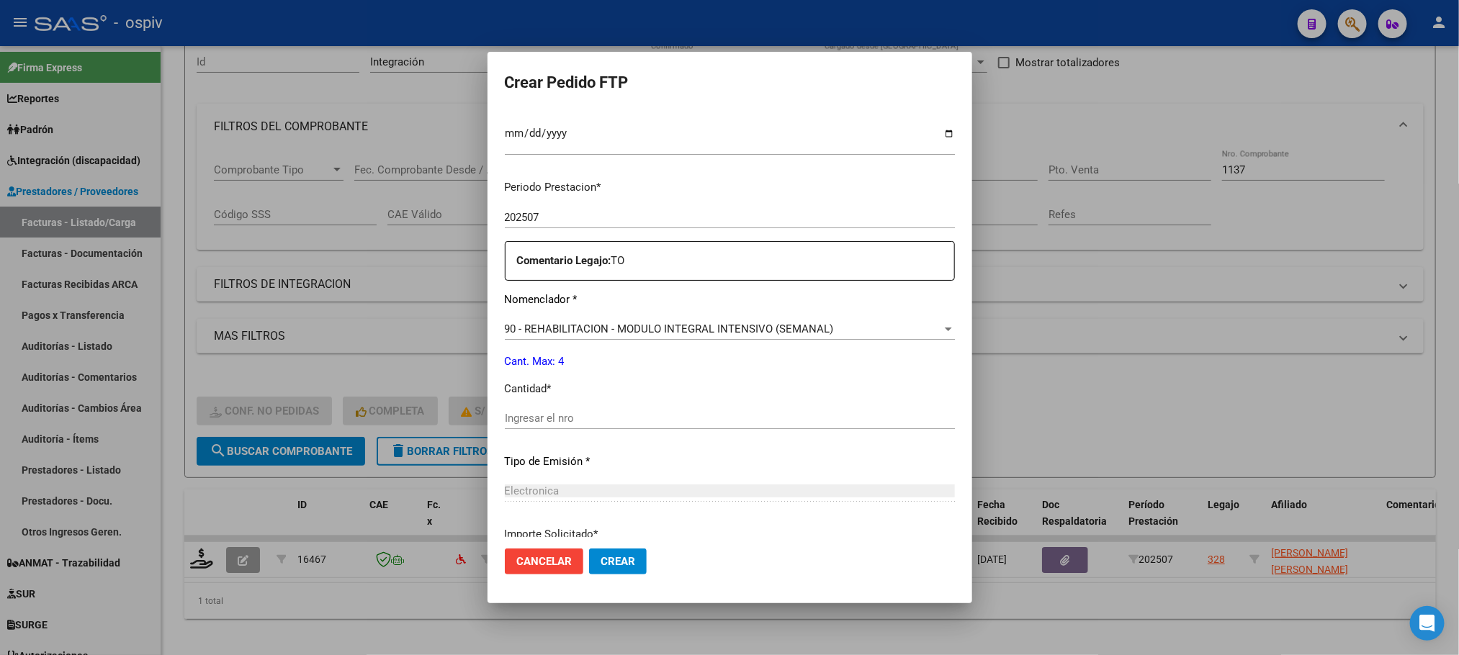
click at [680, 413] on input "Ingresar el nro" at bounding box center [730, 418] width 450 height 13
click at [706, 413] on input "Ingresar el nro" at bounding box center [730, 418] width 450 height 13
type input "4"
click at [589, 549] on button "Crear" at bounding box center [618, 562] width 58 height 26
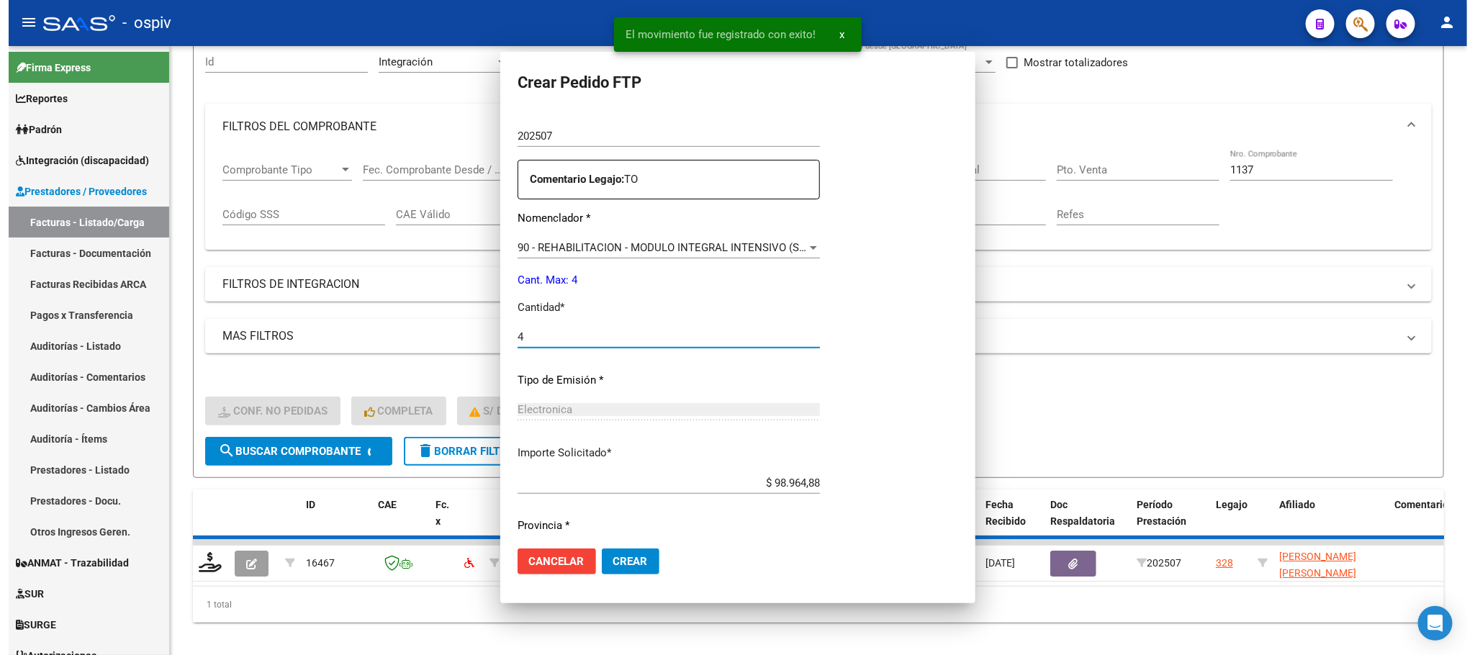
scroll to position [316, 0]
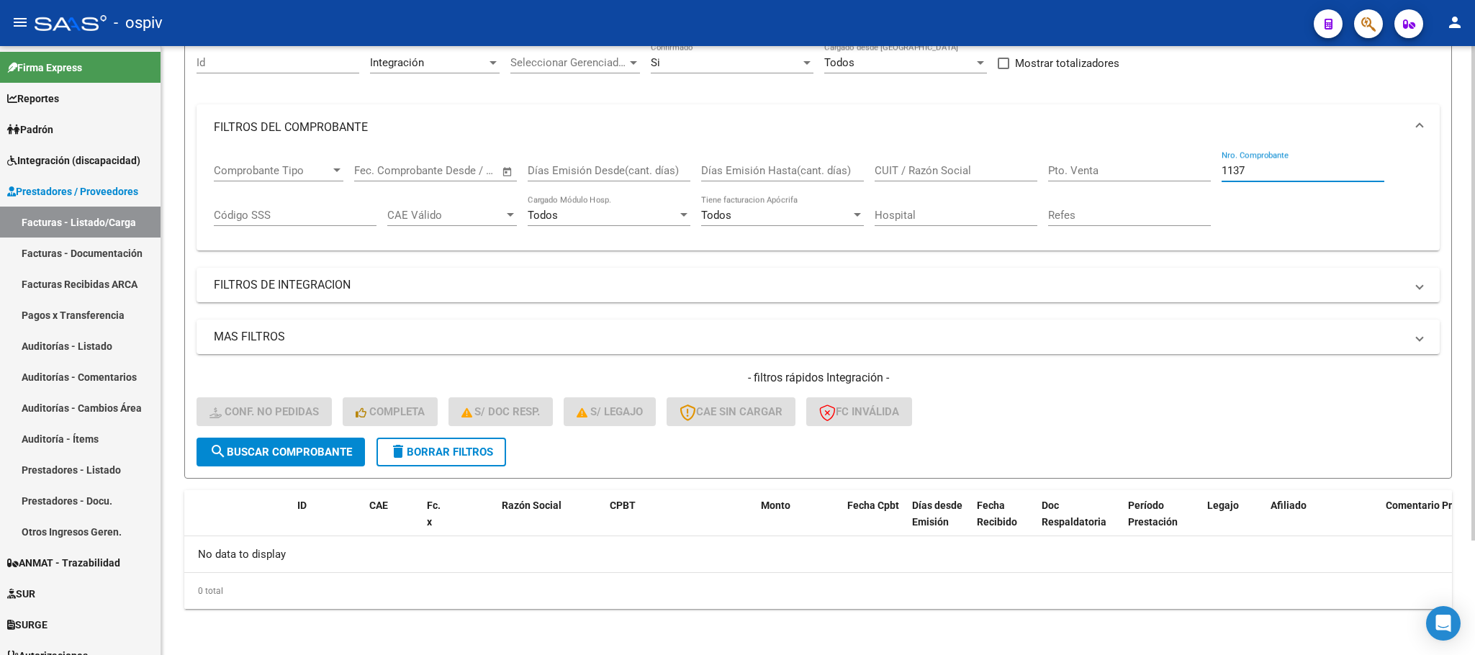
drag, startPoint x: 1266, startPoint y: 173, endPoint x: 1260, endPoint y: 208, distance: 35.7
click at [1266, 171] on input "1137" at bounding box center [1303, 170] width 163 height 13
type input "1"
click at [1298, 171] on input "3860" at bounding box center [1303, 170] width 163 height 13
type input "3860"
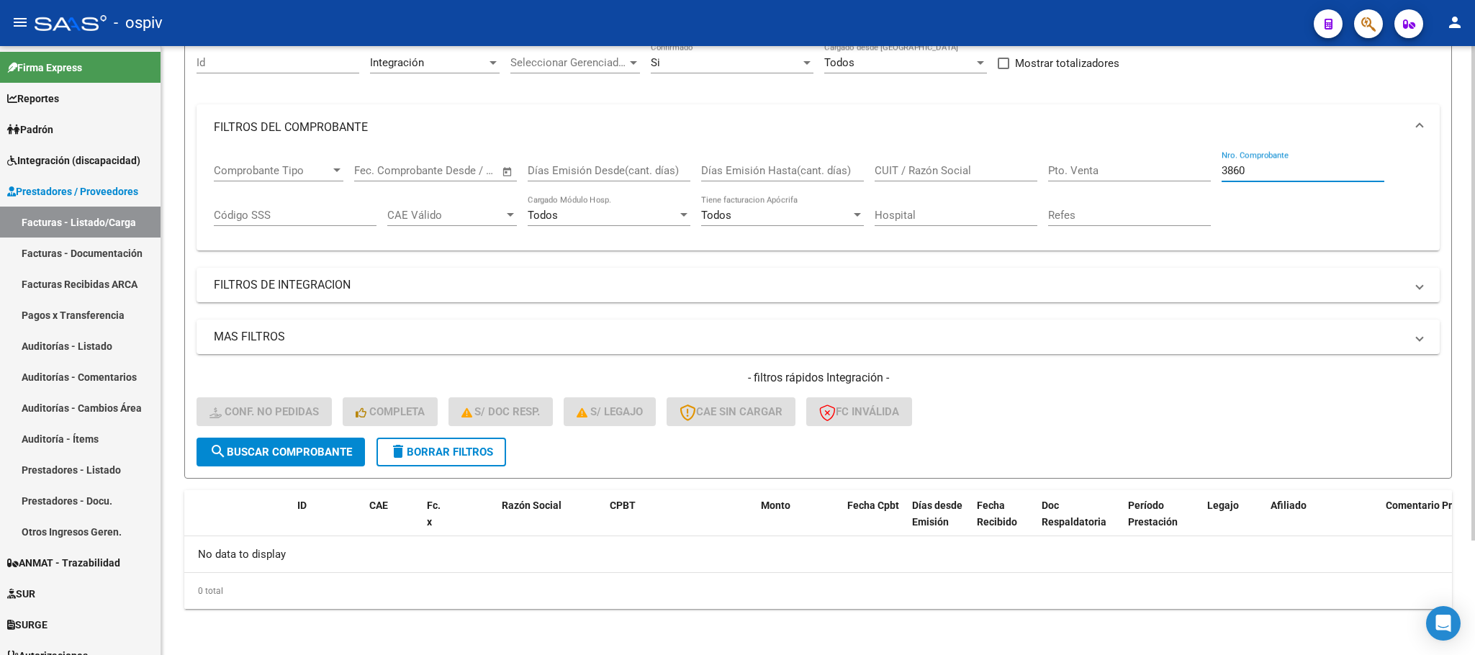
click at [314, 454] on span "search Buscar Comprobante" at bounding box center [281, 452] width 143 height 13
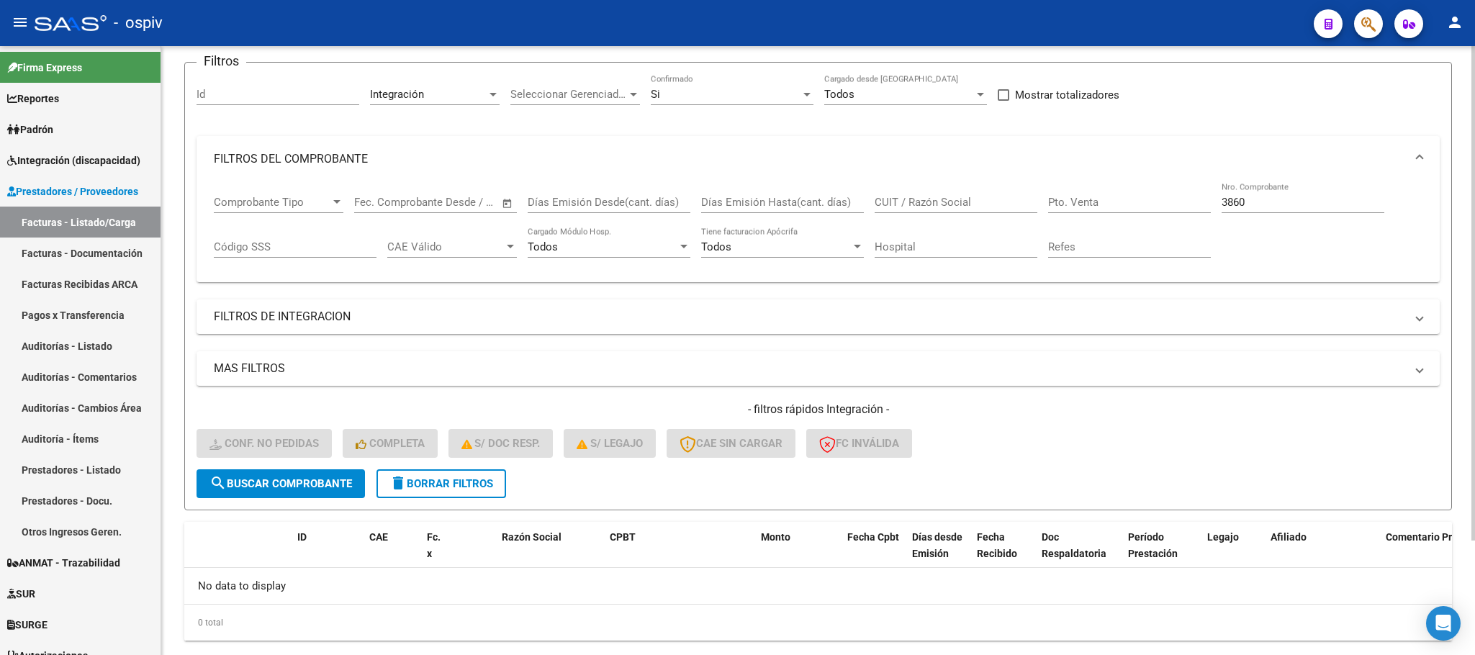
scroll to position [141, 0]
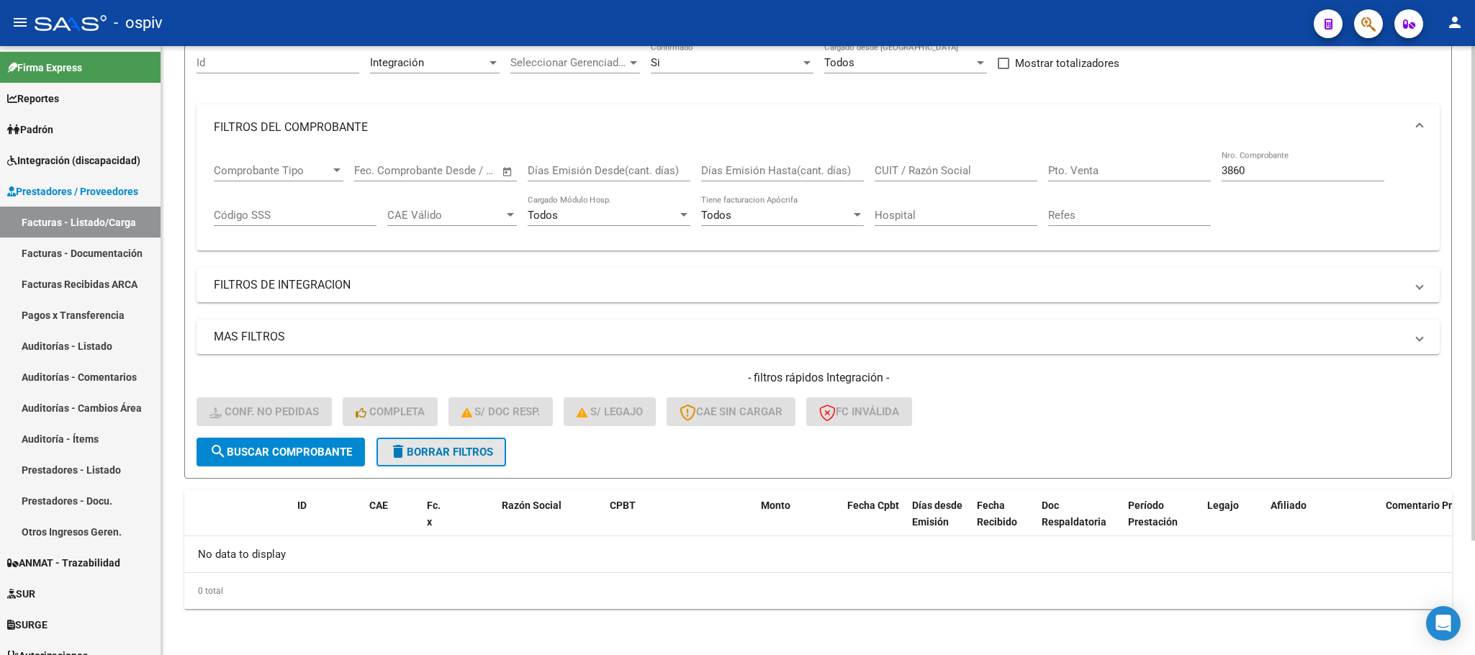
click at [476, 456] on span "delete Borrar Filtros" at bounding box center [442, 452] width 104 height 13
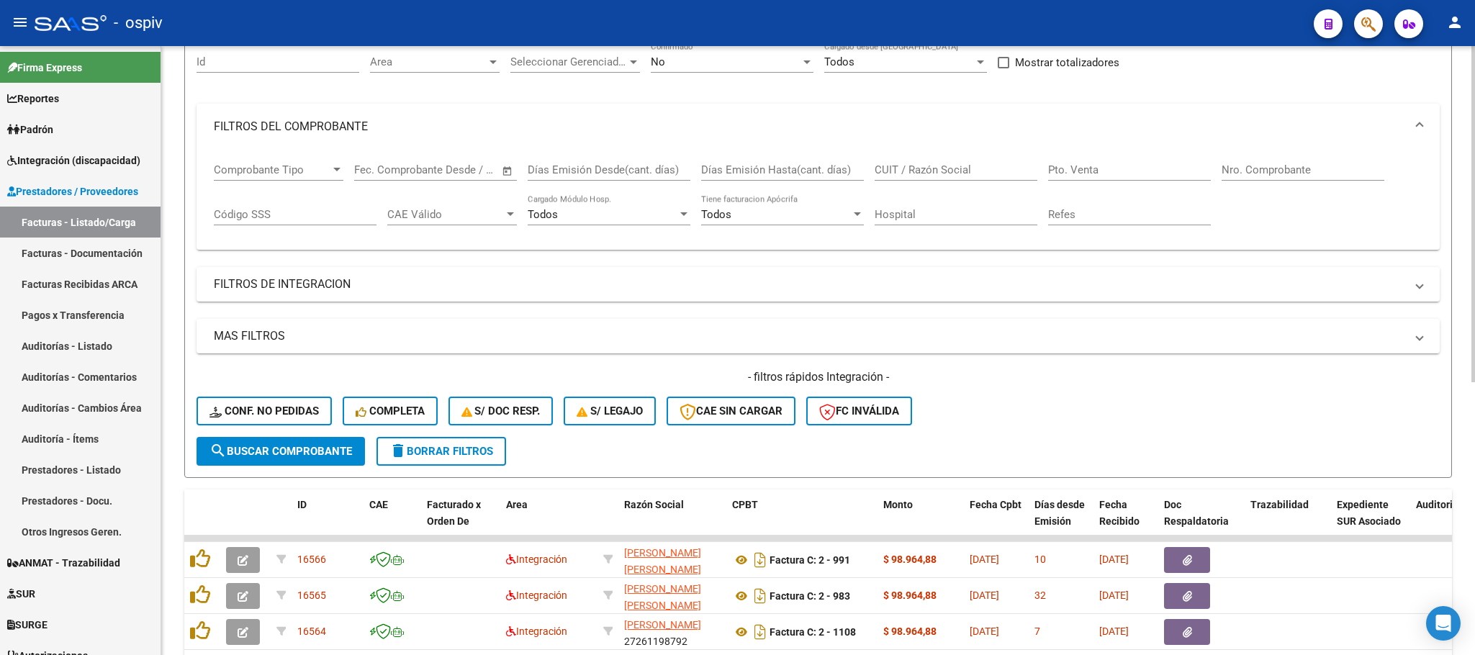
click at [1299, 192] on div "Nro. Comprobante" at bounding box center [1303, 172] width 163 height 45
click at [1294, 158] on div "Nro. Comprobante" at bounding box center [1303, 165] width 163 height 31
click at [1294, 173] on input "Nro. Comprobante" at bounding box center [1303, 169] width 163 height 13
click at [1301, 166] on input "Nro. Comprobante" at bounding box center [1303, 169] width 163 height 13
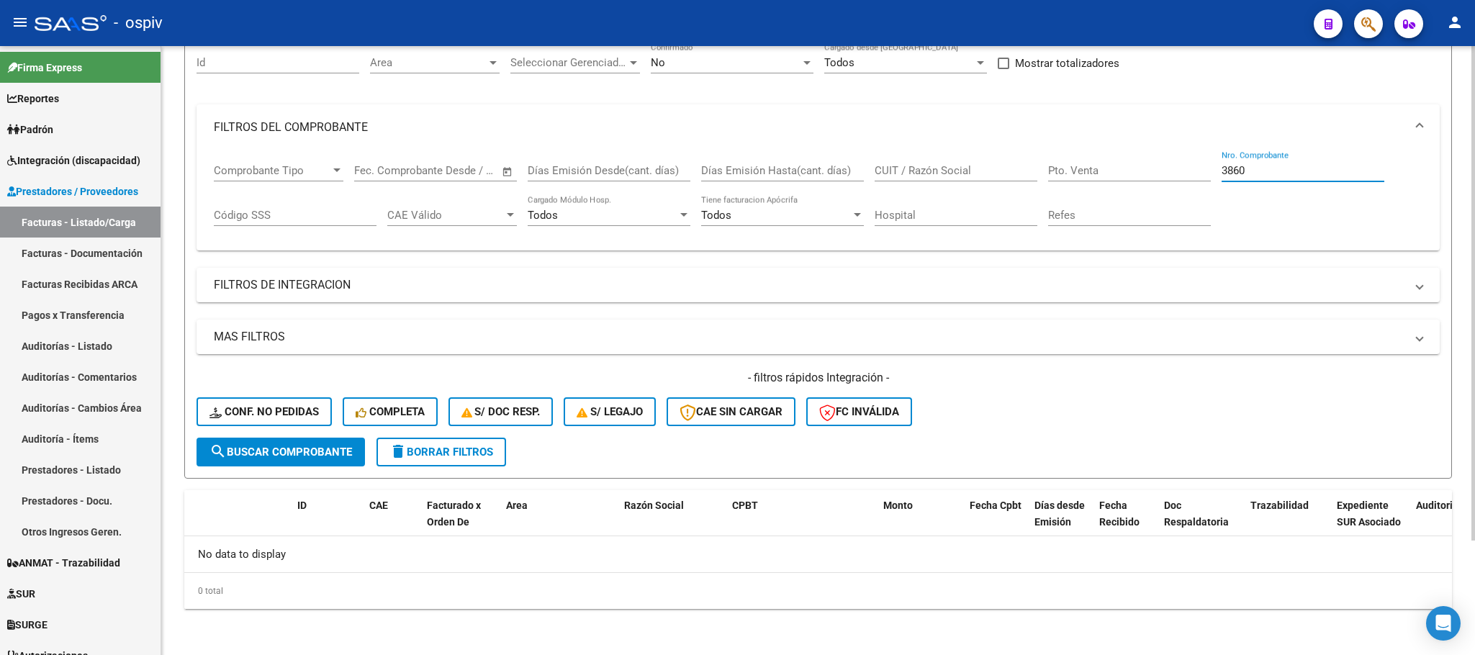
click at [282, 447] on span "search Buscar Comprobante" at bounding box center [281, 452] width 143 height 13
click at [1266, 169] on input "3860" at bounding box center [1303, 170] width 163 height 13
type input "3"
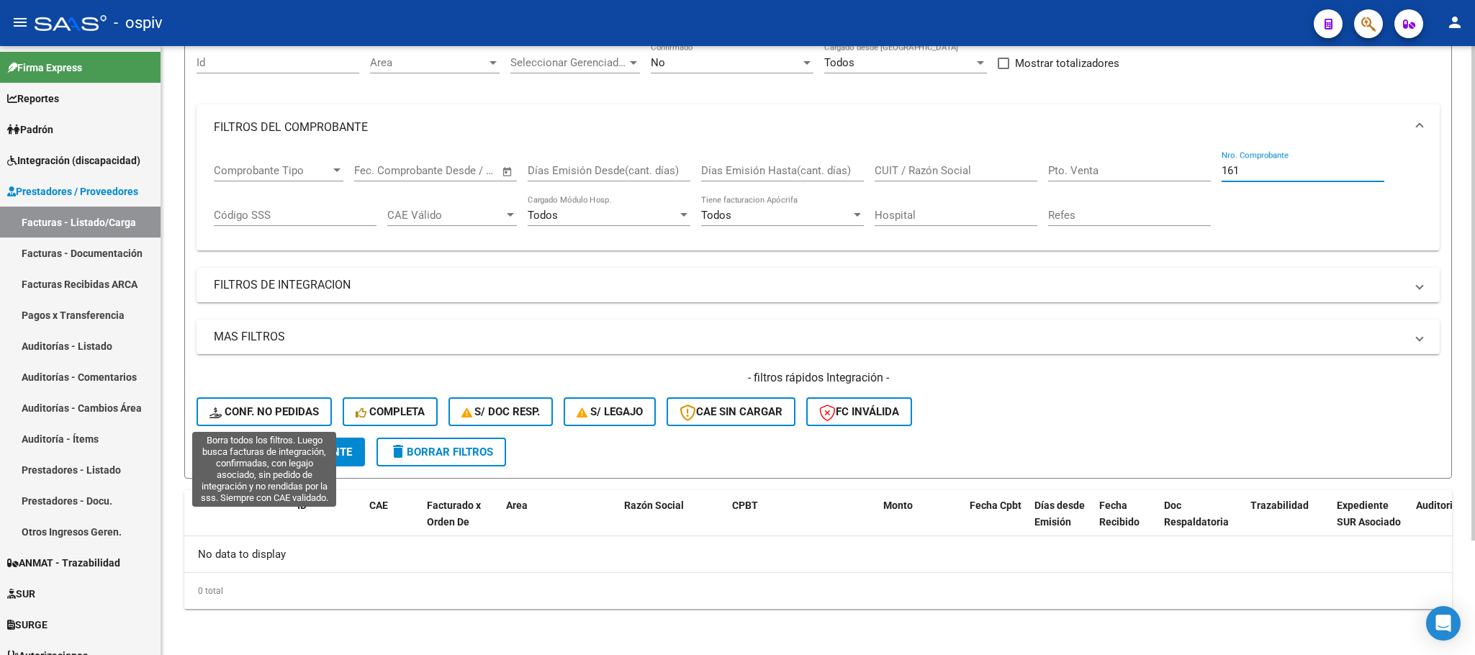
type input "161"
click at [266, 415] on span "Conf. no pedidas" at bounding box center [264, 411] width 109 height 13
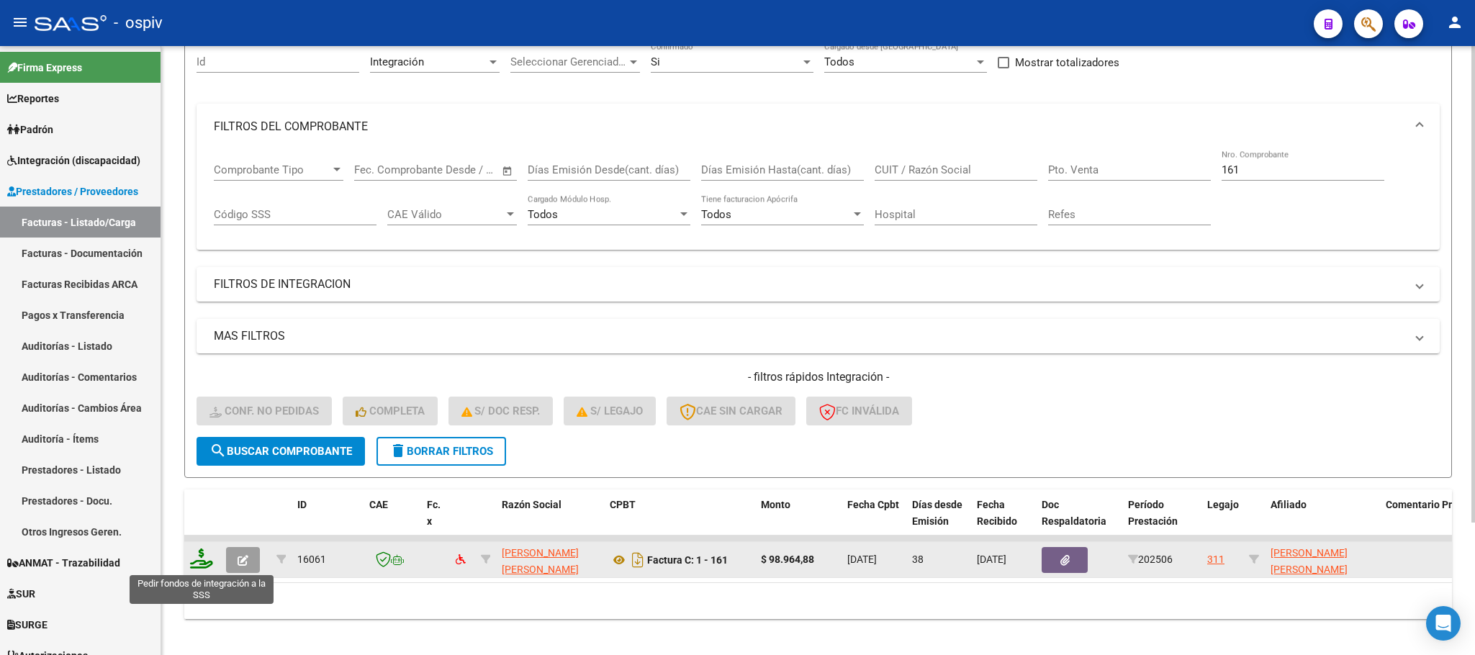
click at [205, 559] on icon at bounding box center [201, 559] width 23 height 20
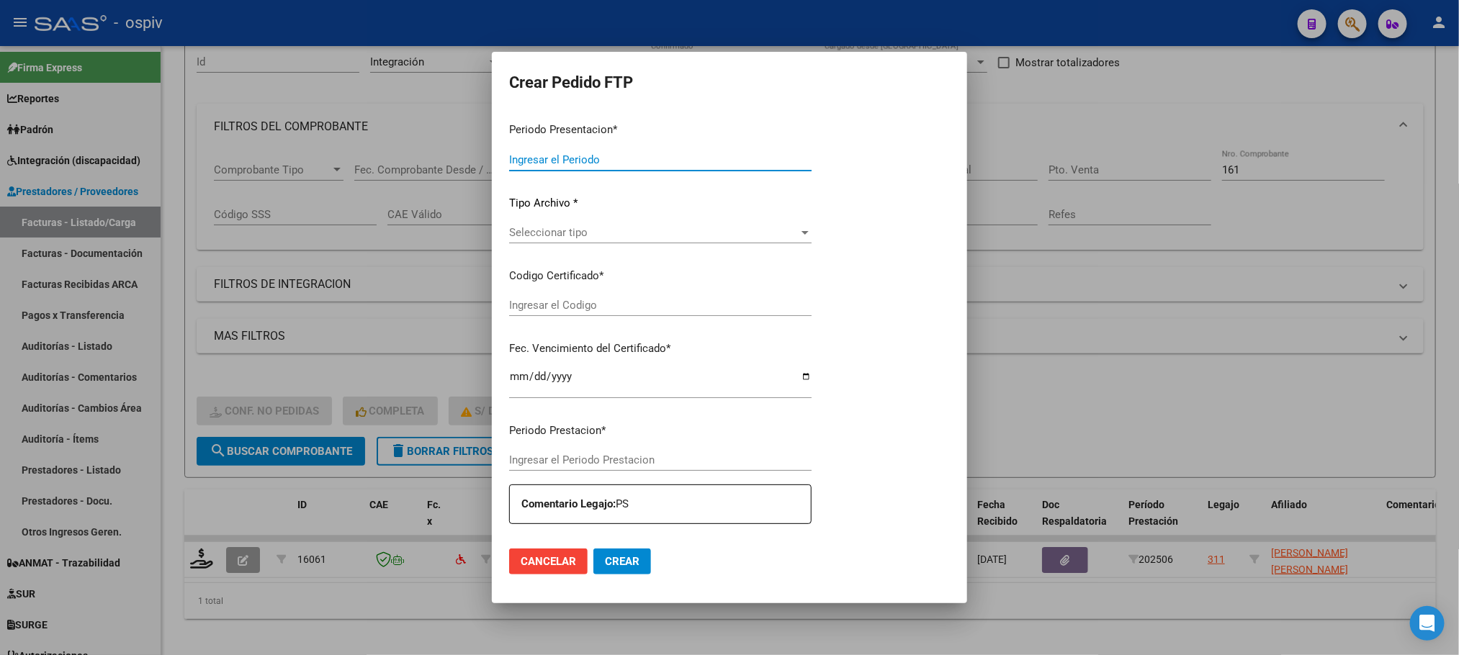
type input "202507"
type input "202506"
type input "$ 98.964,88"
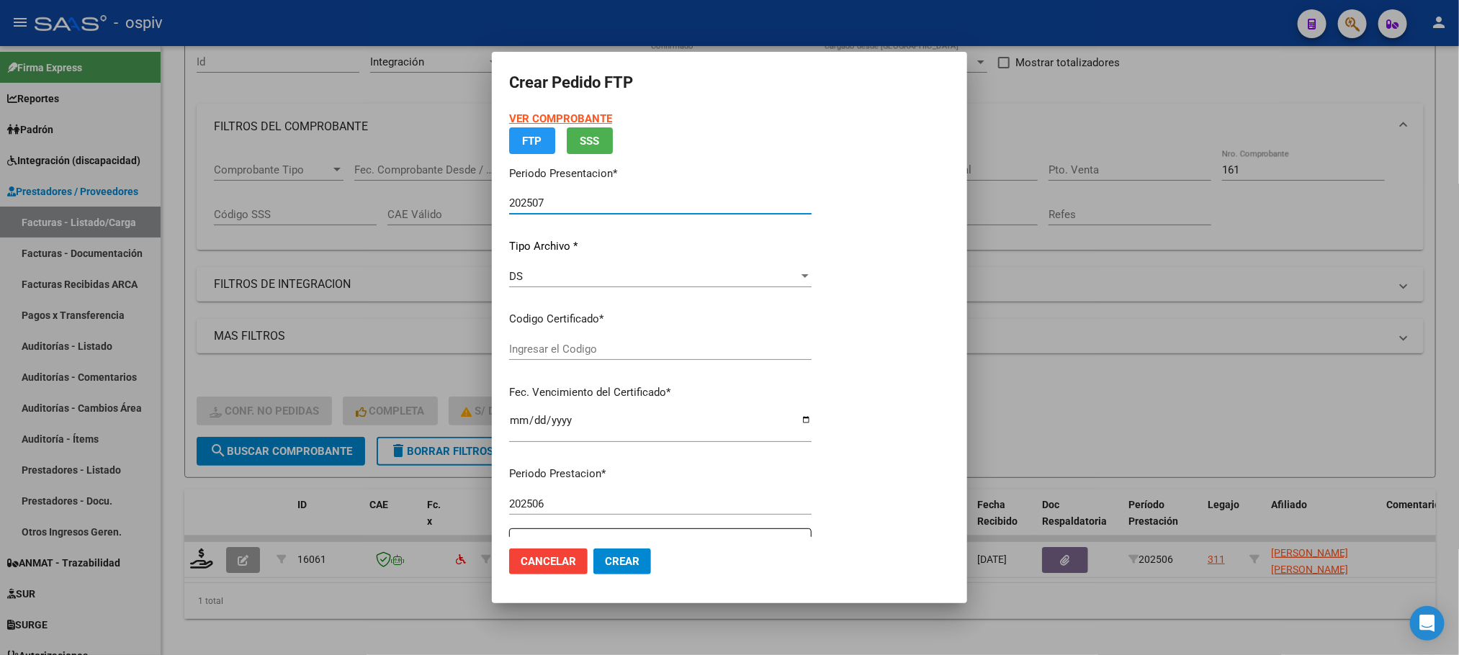
type input "ARG02000563857702022122820271228CBA536"
type input "2027-12-28"
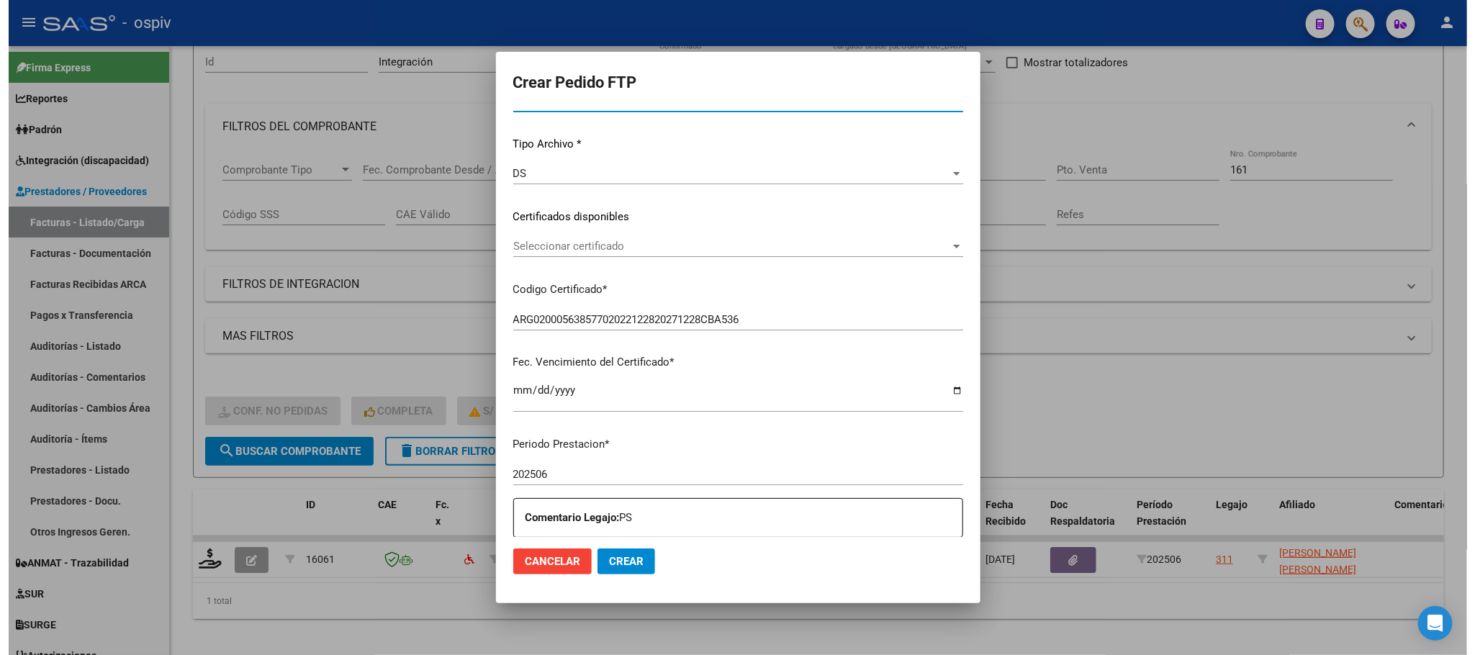
scroll to position [397, 0]
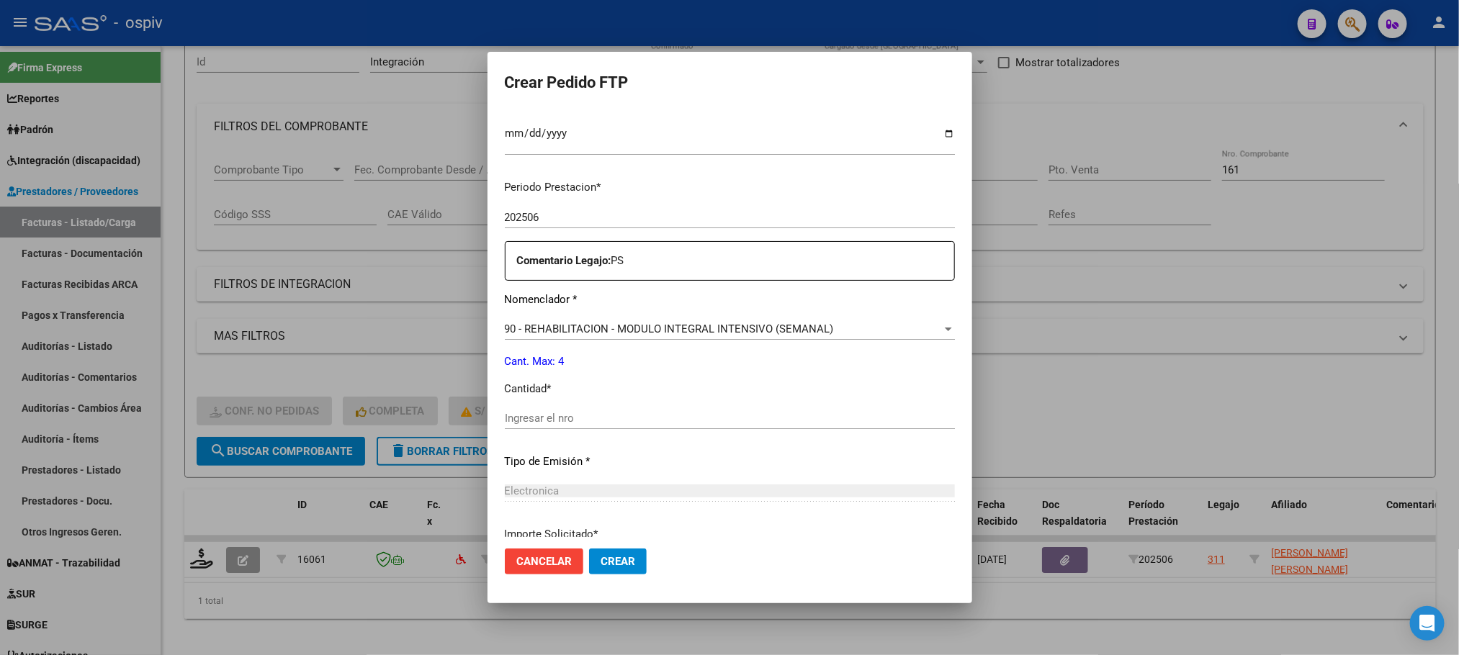
click at [666, 417] on input "Ingresar el nro" at bounding box center [730, 418] width 450 height 13
type input "4"
click at [589, 549] on button "Crear" at bounding box center [618, 562] width 58 height 26
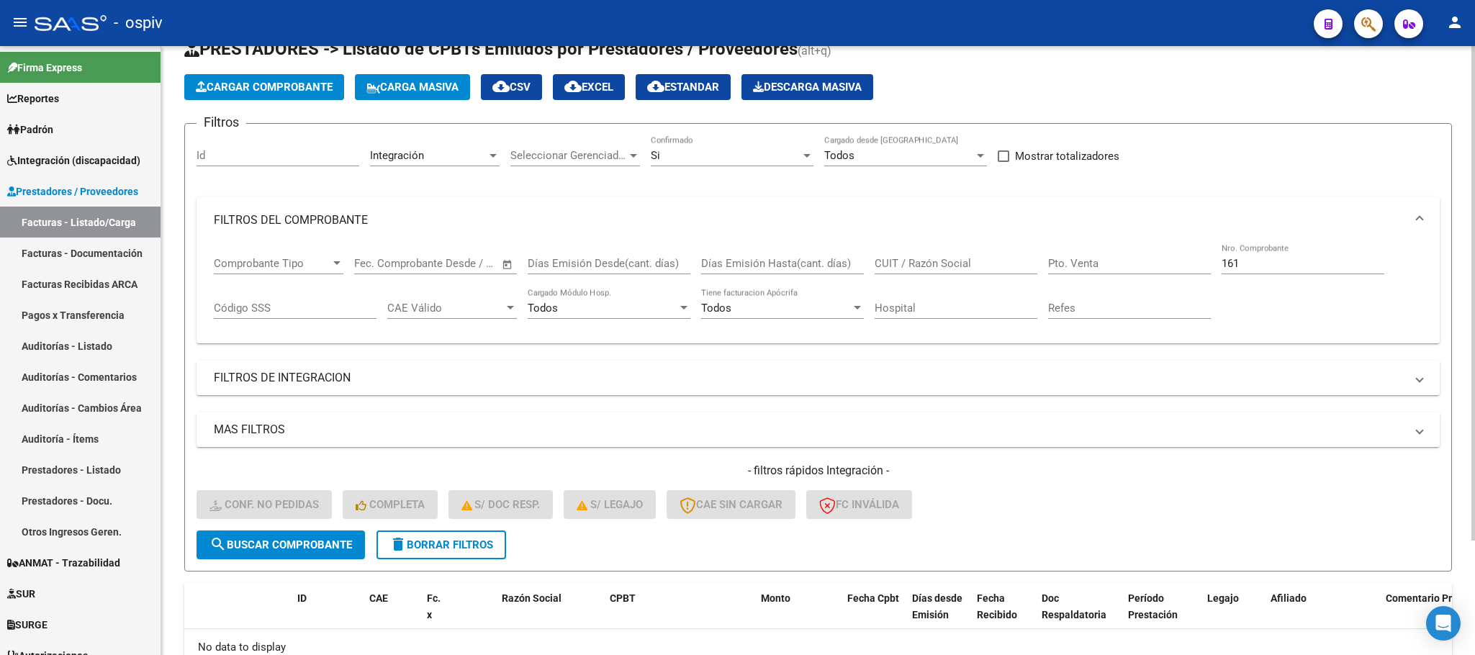
scroll to position [0, 0]
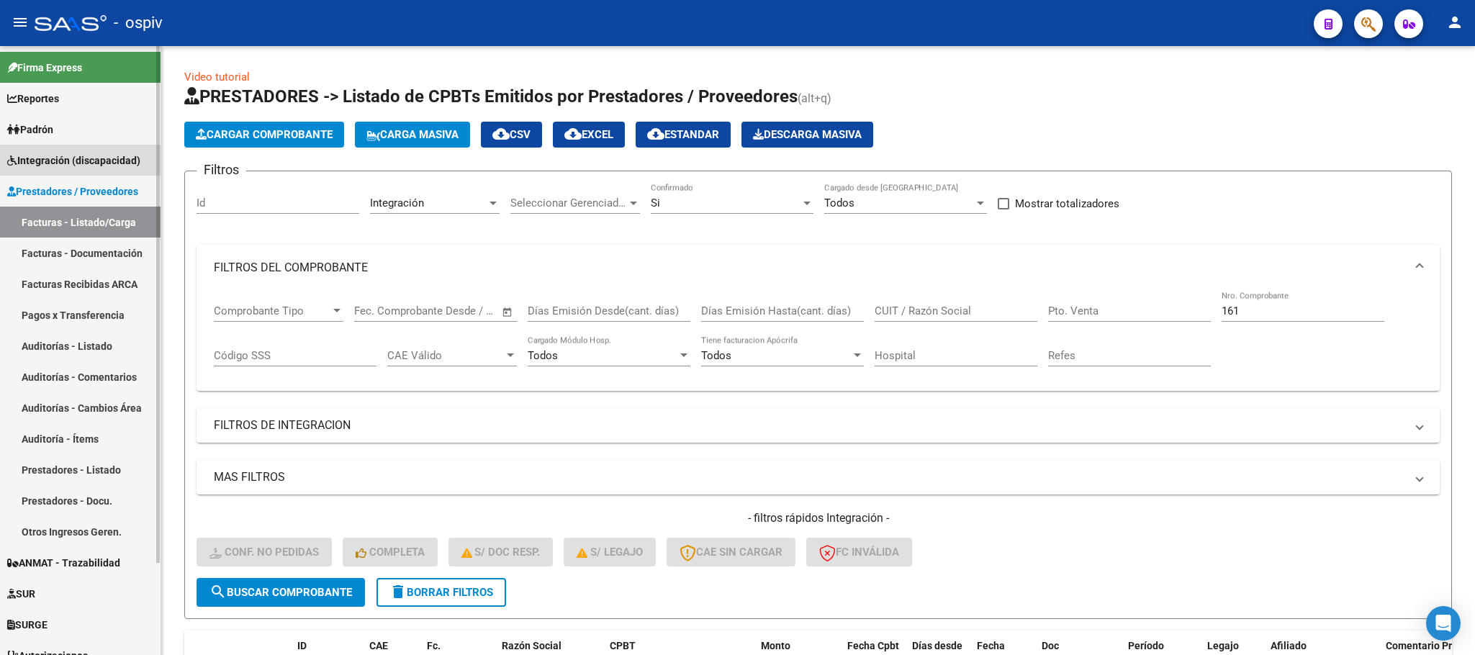
click at [63, 162] on span "Integración (discapacidad)" at bounding box center [73, 161] width 133 height 16
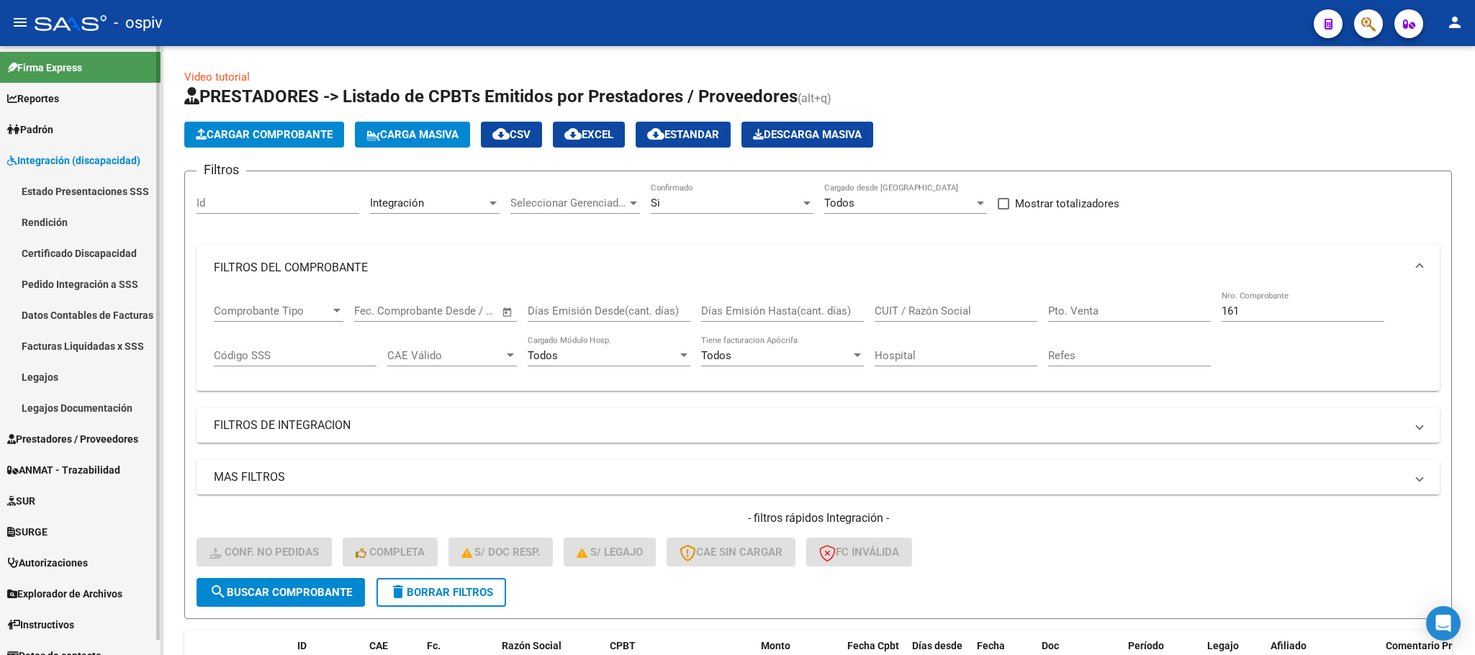
drag, startPoint x: 50, startPoint y: 377, endPoint x: 87, endPoint y: 374, distance: 37.5
click at [48, 377] on link "Legajos" at bounding box center [80, 376] width 161 height 31
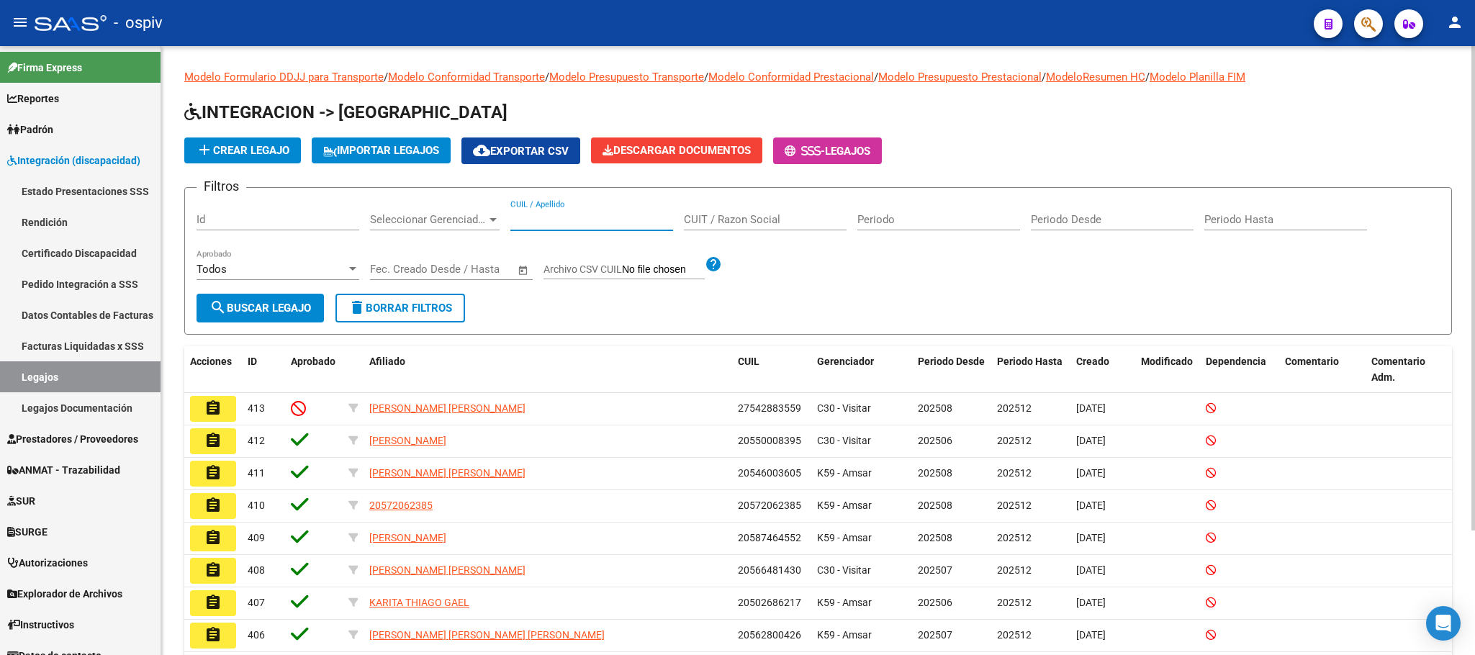
click at [555, 219] on input "CUIL / Apellido" at bounding box center [591, 219] width 163 height 13
paste input "27534041417"
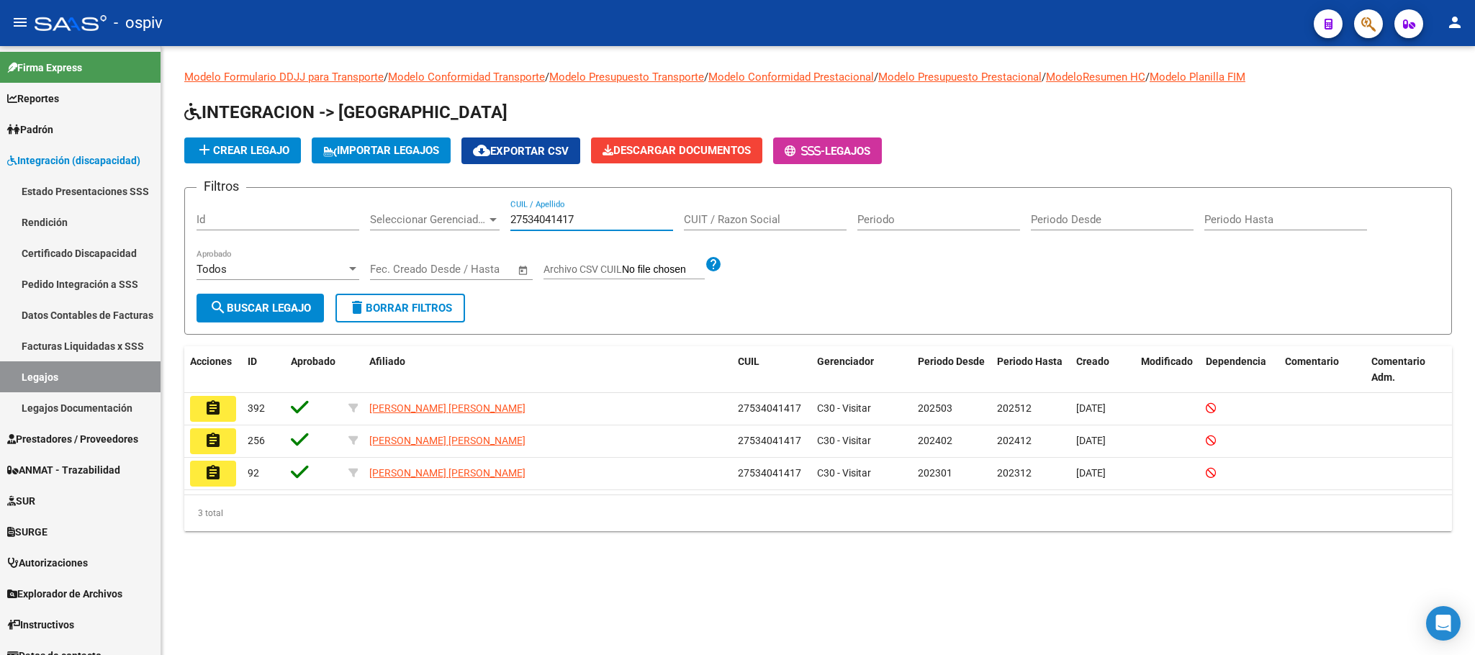
type input "27534041417"
click at [220, 410] on button "assignment" at bounding box center [213, 409] width 46 height 26
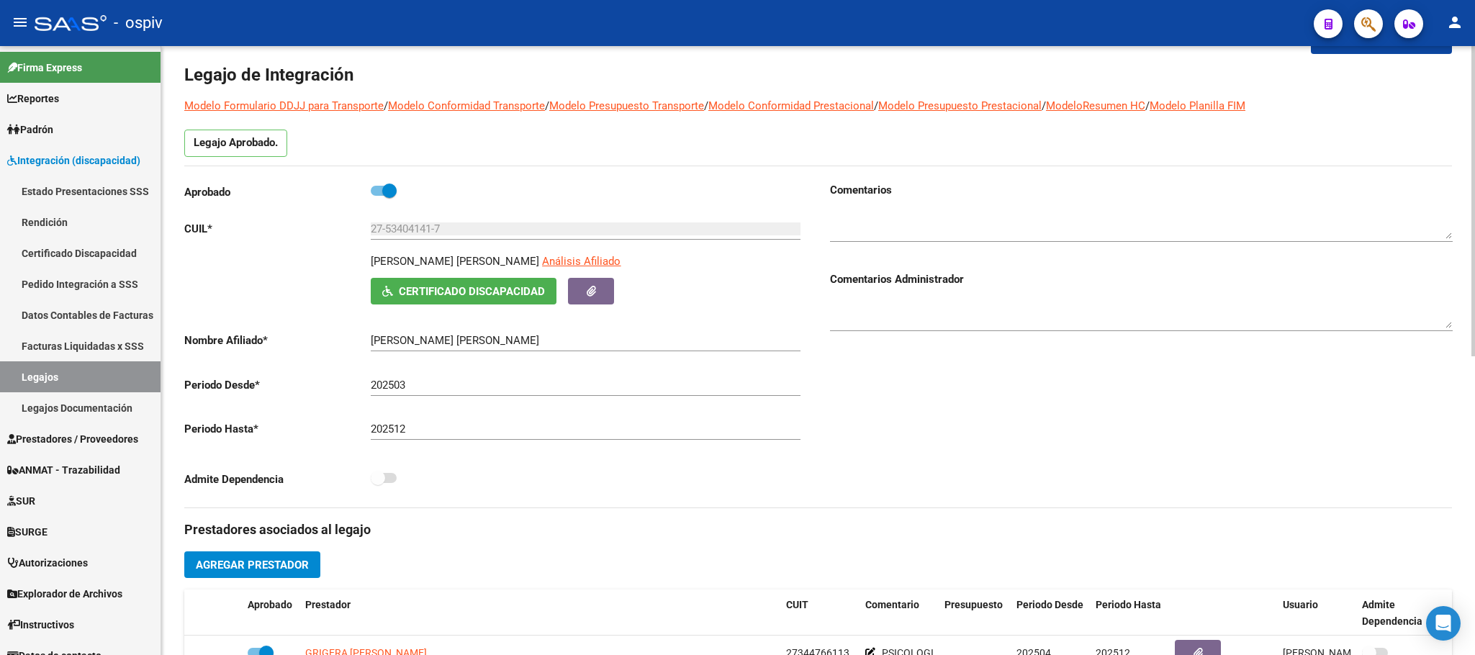
scroll to position [180, 0]
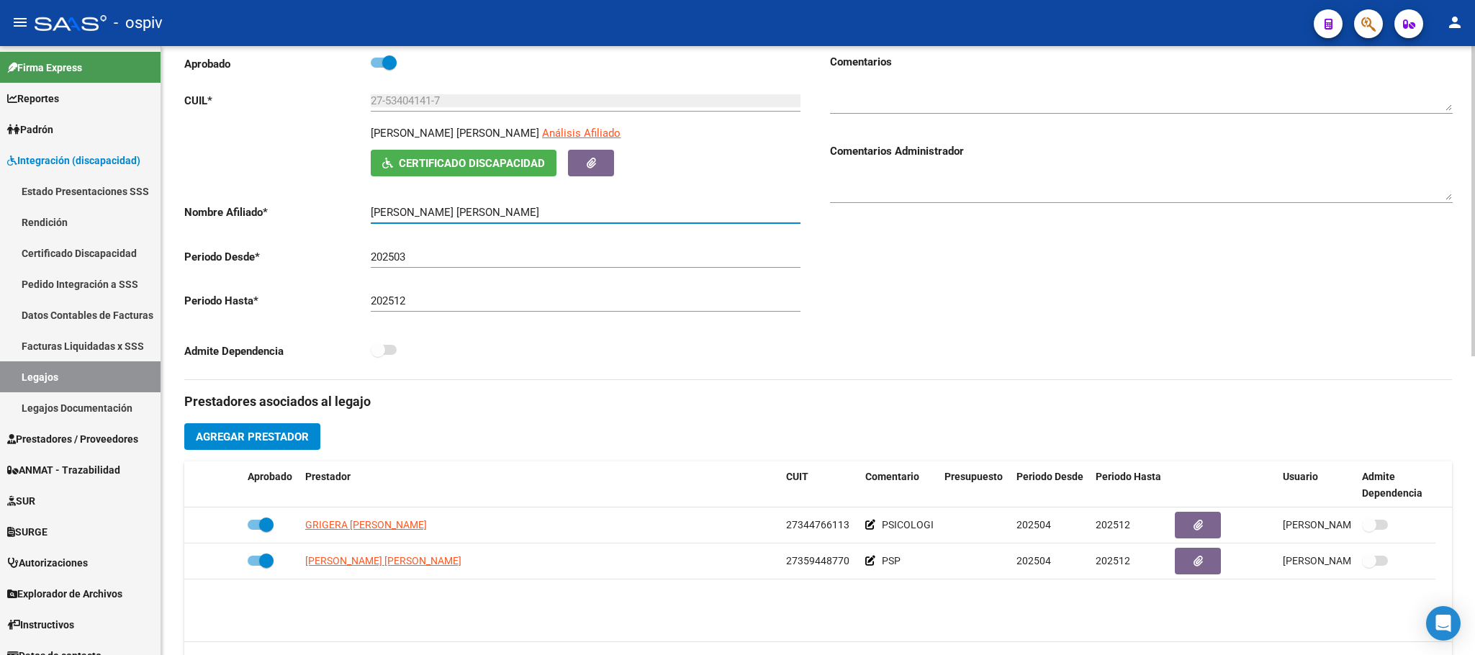
drag, startPoint x: 504, startPoint y: 215, endPoint x: 370, endPoint y: 215, distance: 133.9
click at [371, 215] on input "[PERSON_NAME]" at bounding box center [586, 212] width 430 height 13
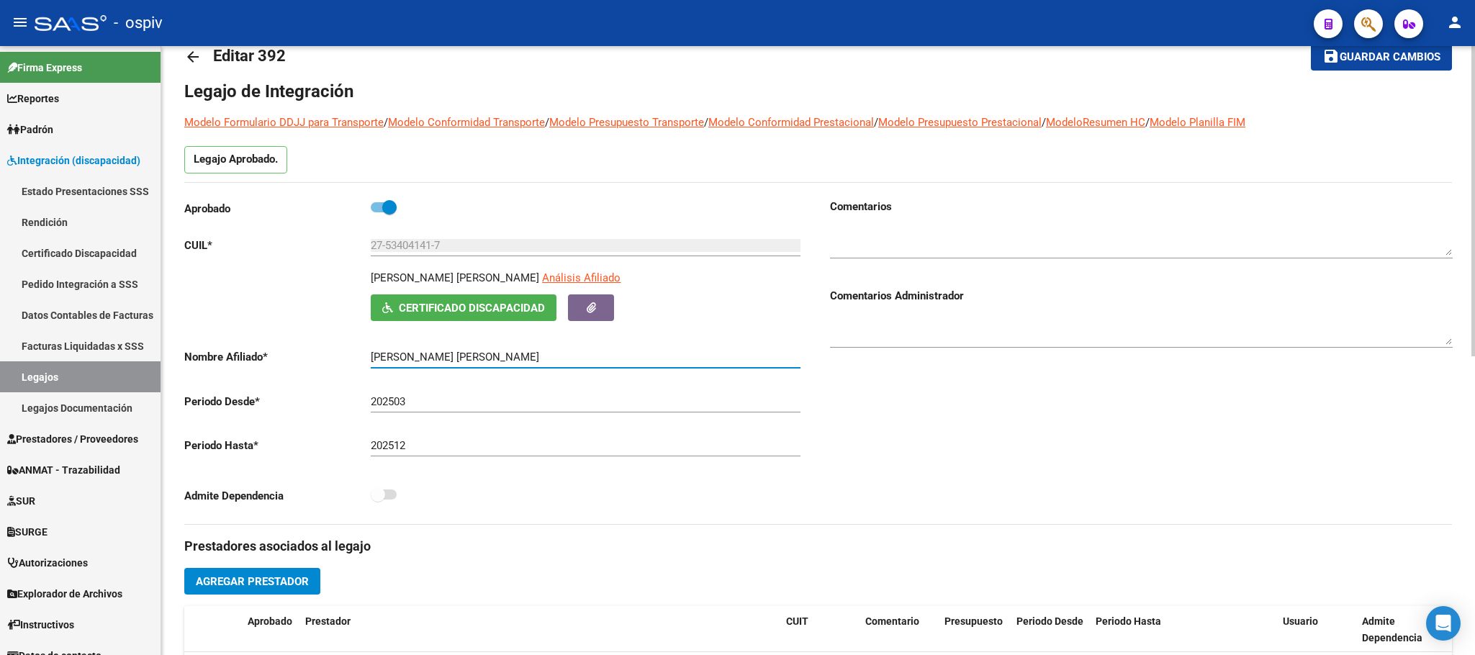
scroll to position [0, 0]
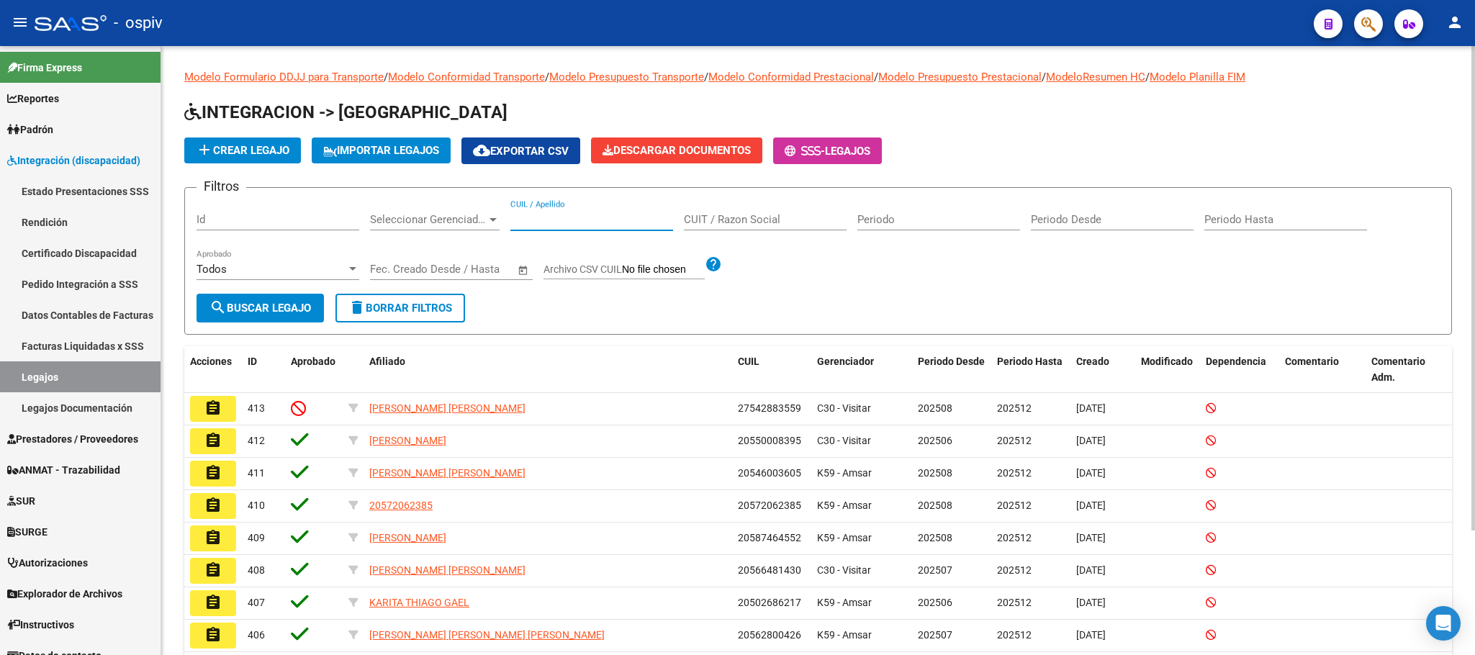
click at [597, 223] on input "CUIL / Apellido" at bounding box center [591, 219] width 163 height 13
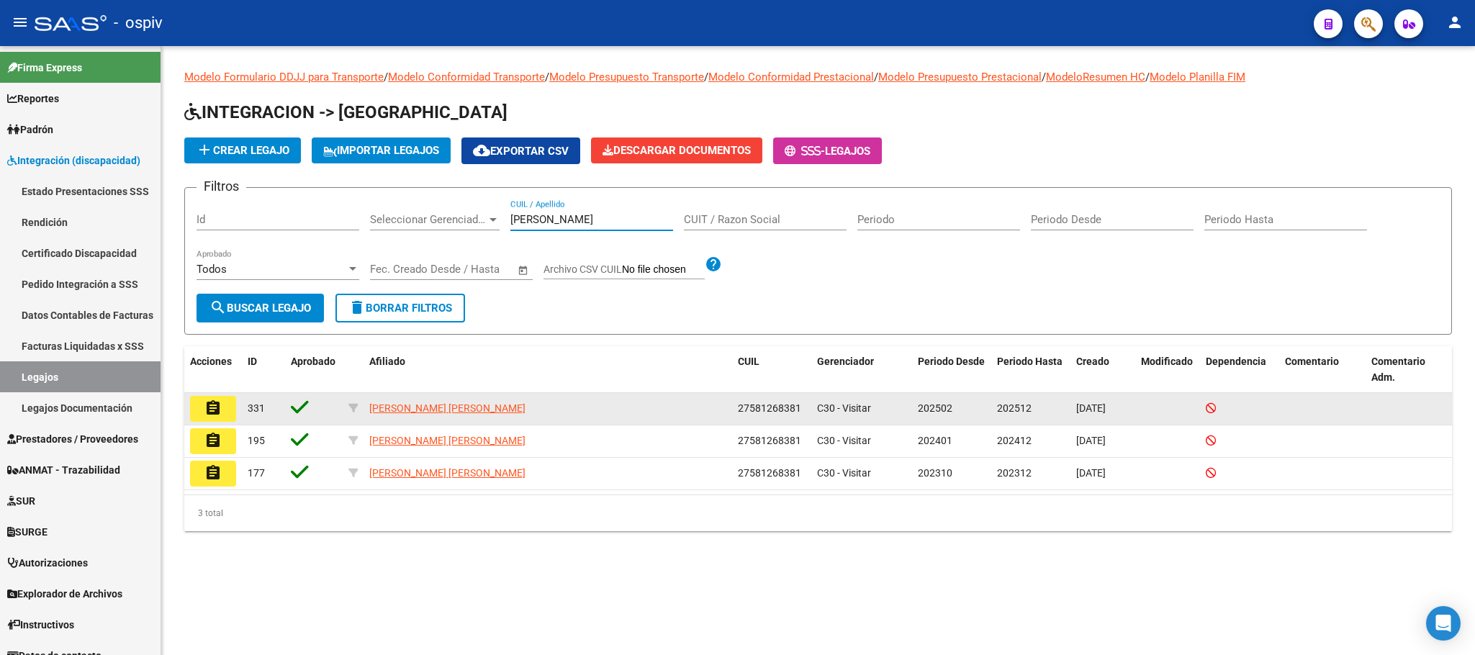
type input "CANTERO"
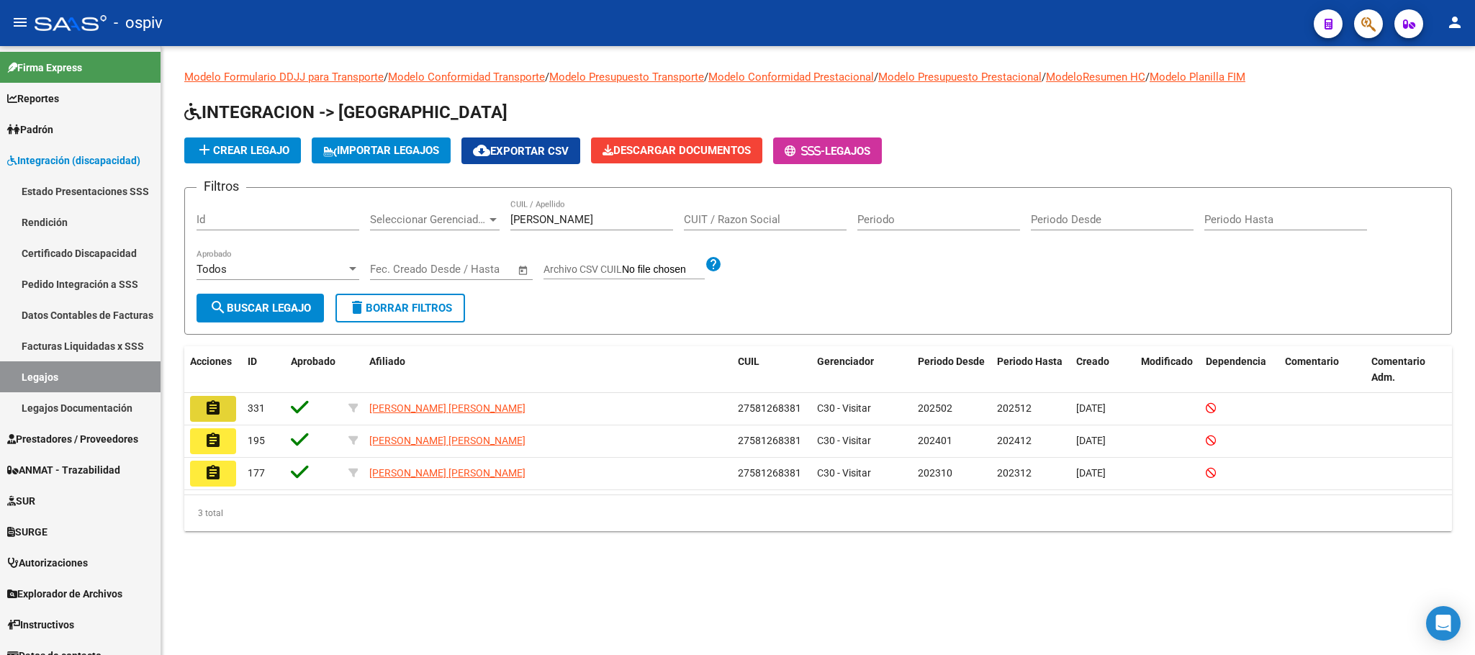
drag, startPoint x: 221, startPoint y: 418, endPoint x: 503, endPoint y: 478, distance: 288.6
click at [220, 418] on button "assignment" at bounding box center [213, 409] width 46 height 26
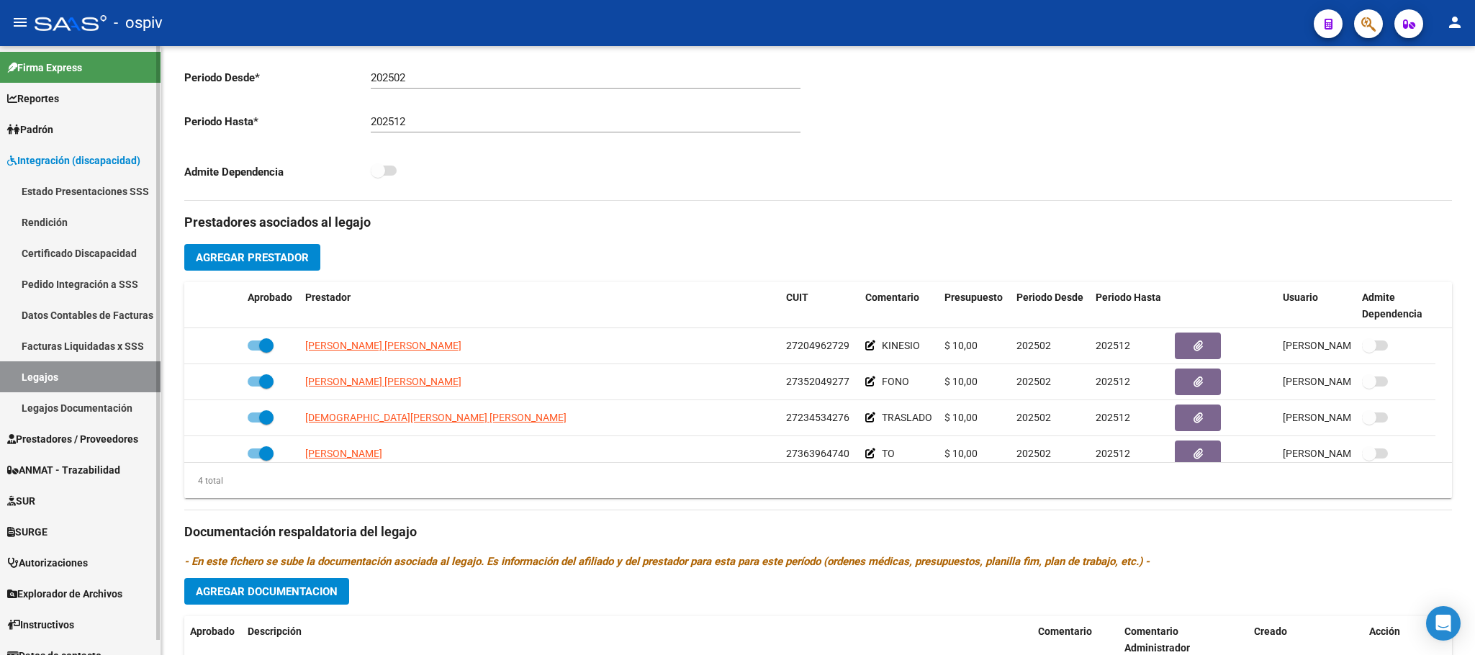
click at [45, 377] on link "Legajos" at bounding box center [80, 376] width 161 height 31
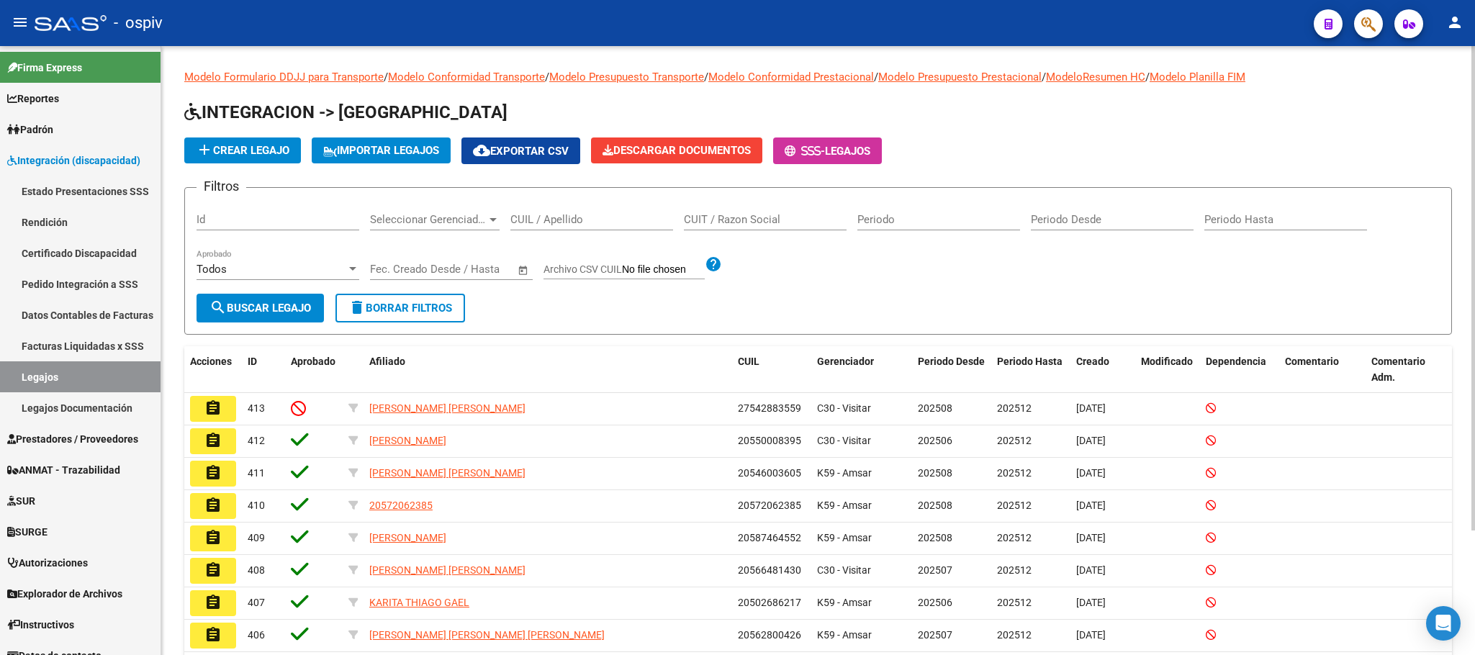
click at [573, 219] on input "CUIL / Apellido" at bounding box center [591, 219] width 163 height 13
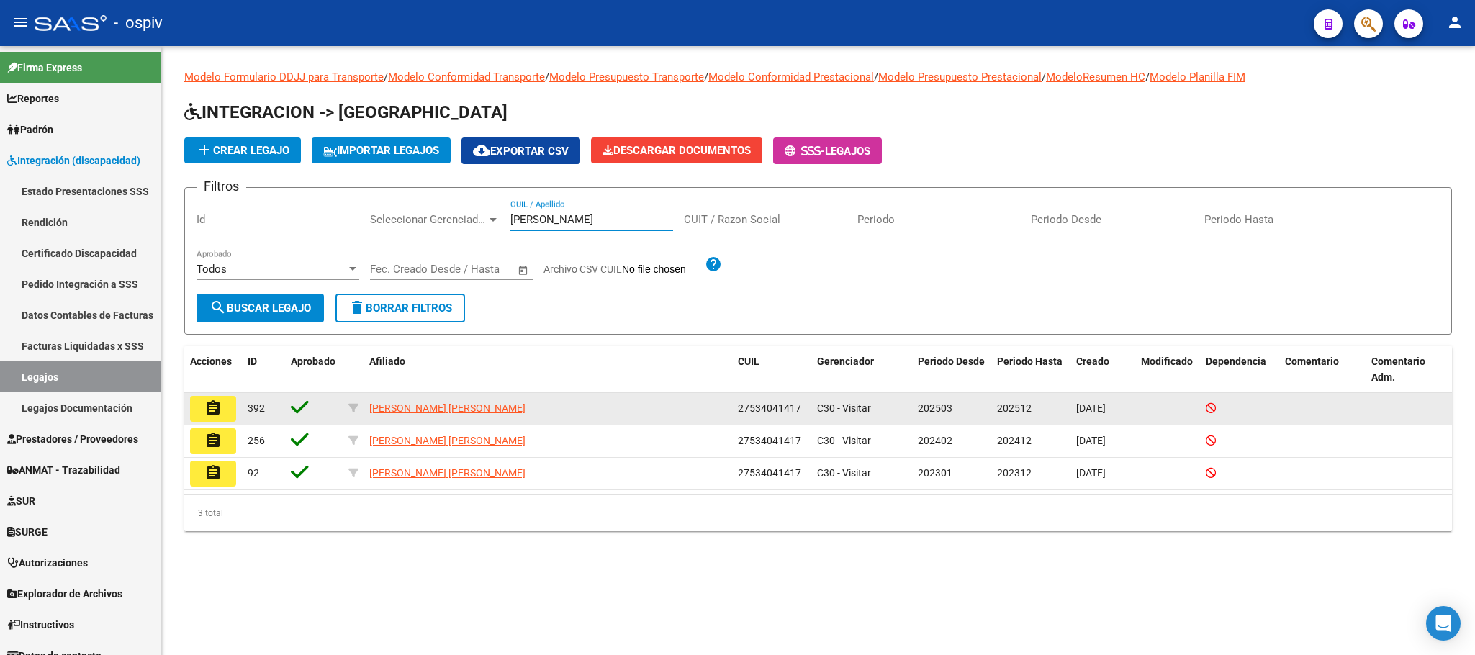
type input "DANNA"
click at [214, 413] on mat-icon "assignment" at bounding box center [212, 408] width 17 height 17
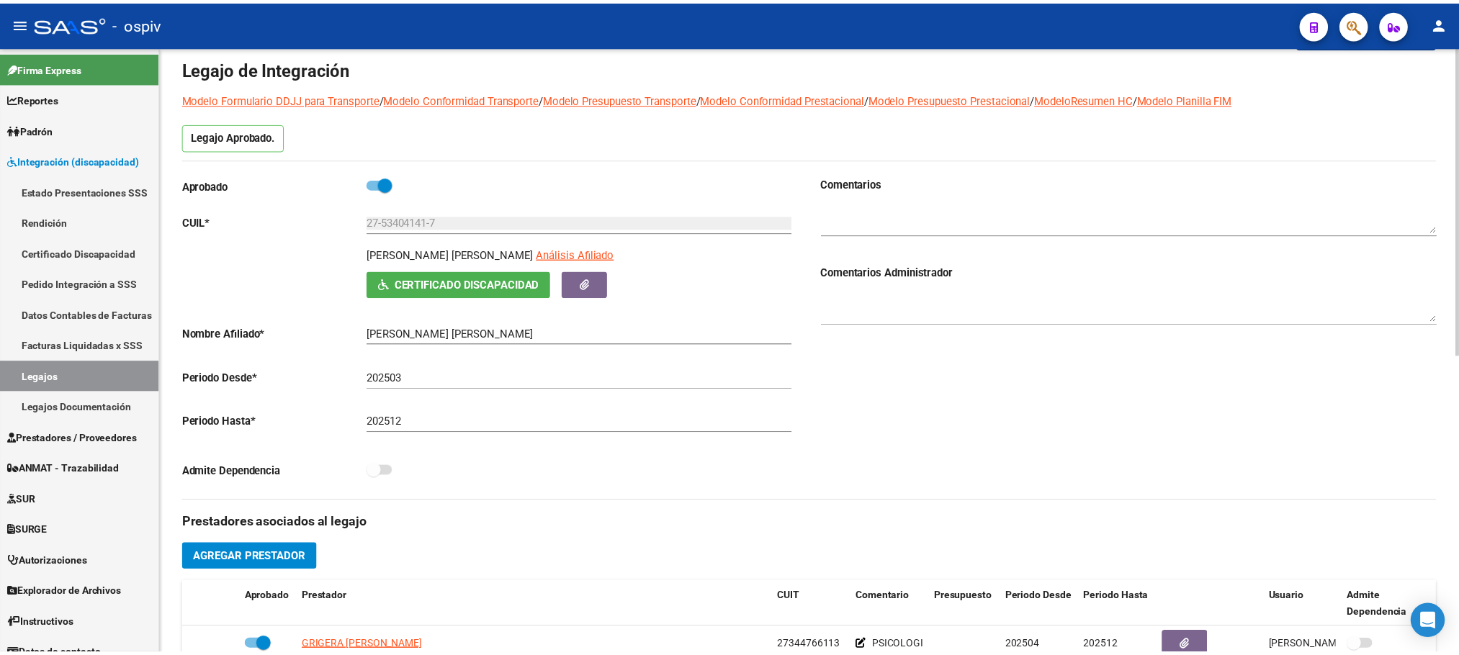
scroll to position [180, 0]
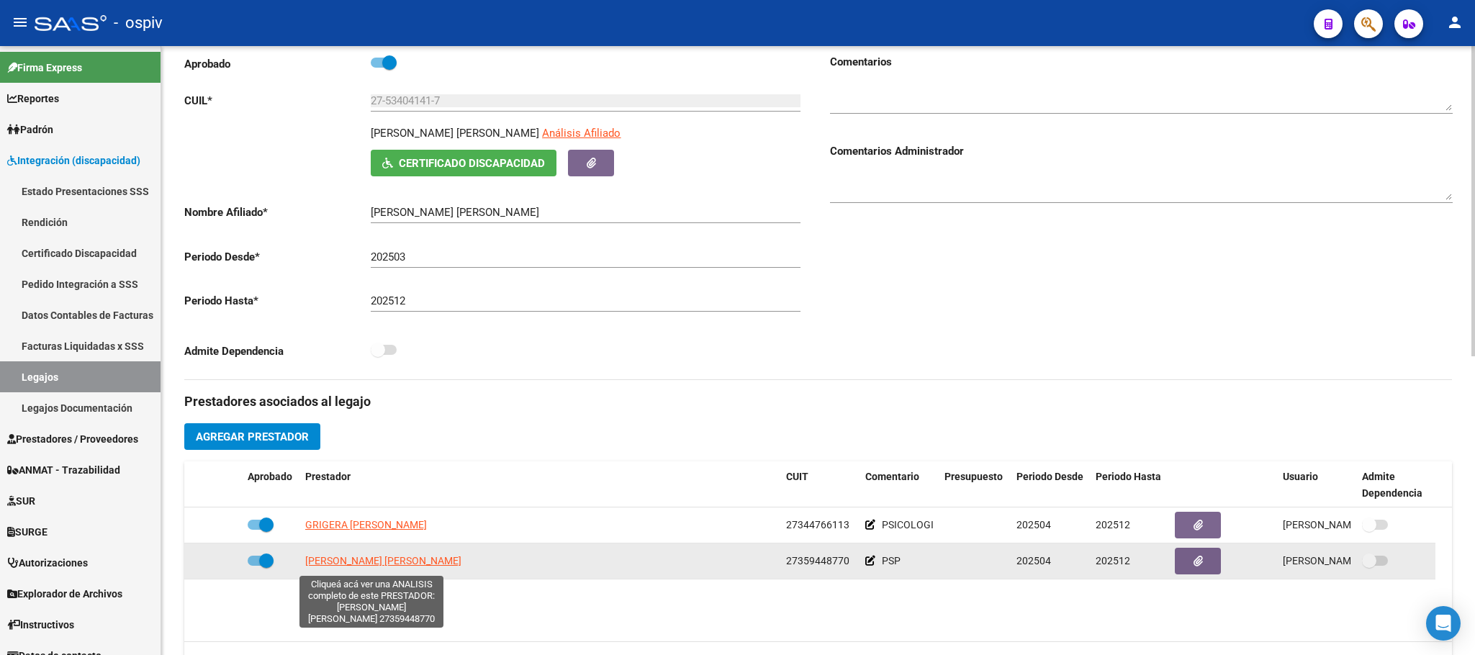
click at [344, 567] on span "CALABRESE SOFIA VICTORIA" at bounding box center [383, 561] width 156 height 12
type textarea "27359448770"
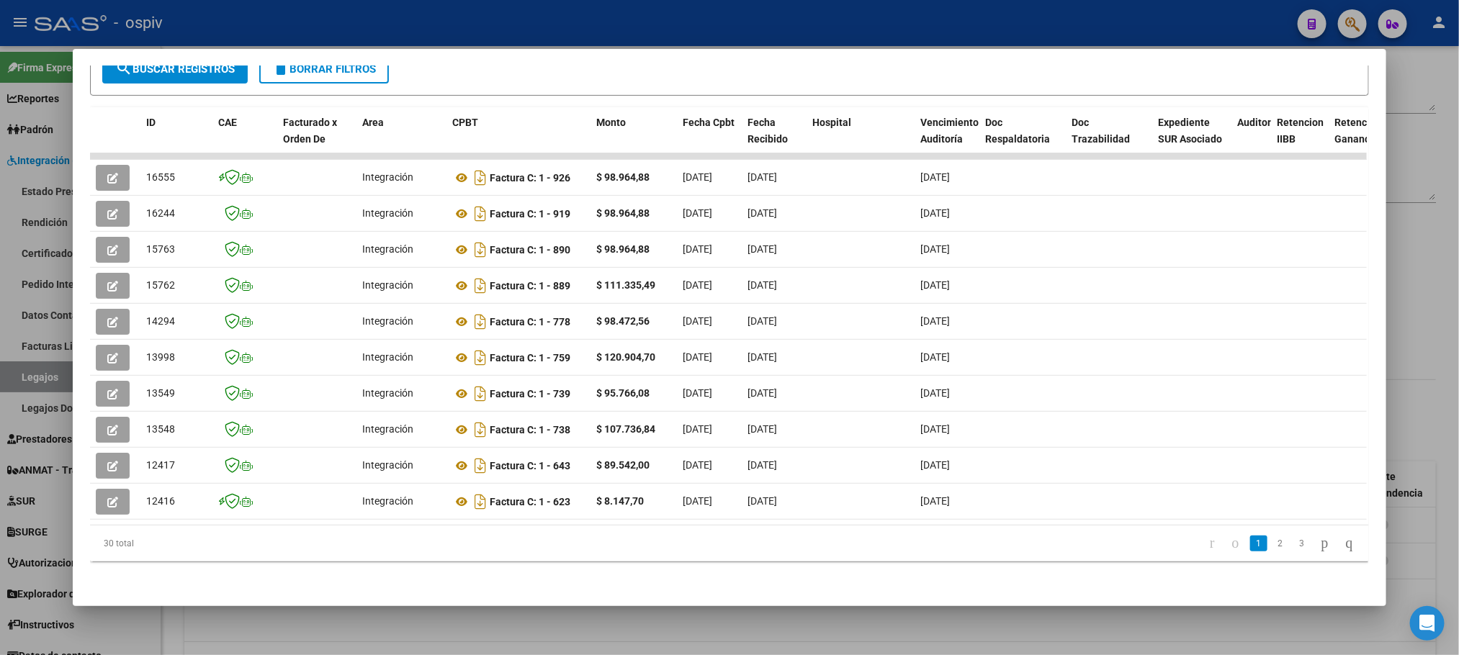
scroll to position [289, 0]
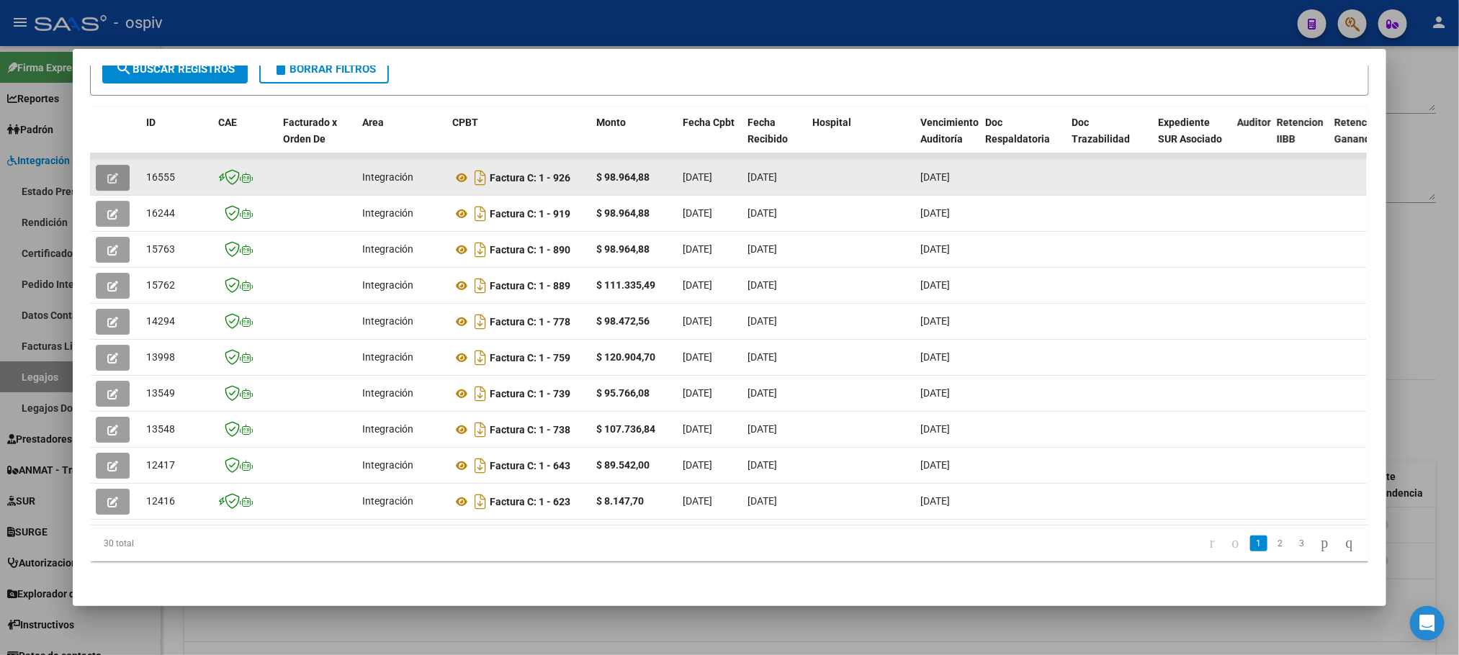
click at [109, 173] on icon "button" at bounding box center [112, 178] width 11 height 11
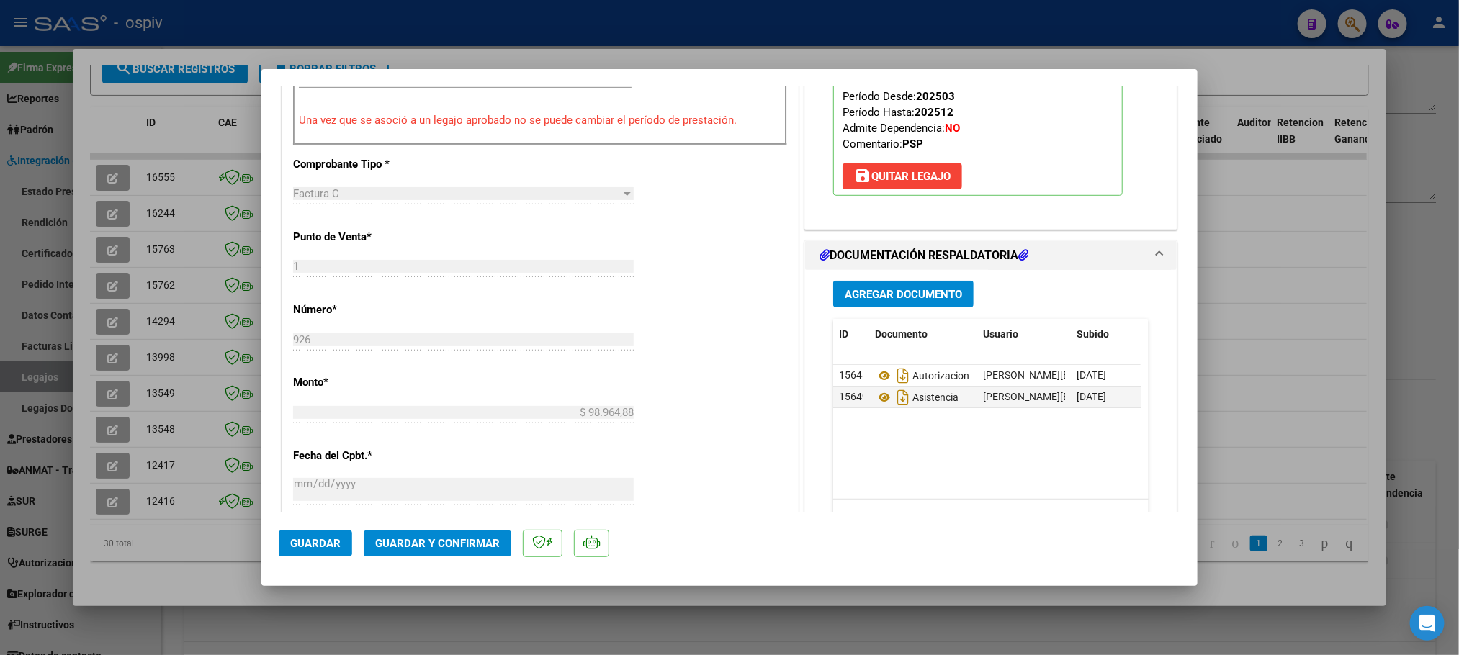
scroll to position [720, 0]
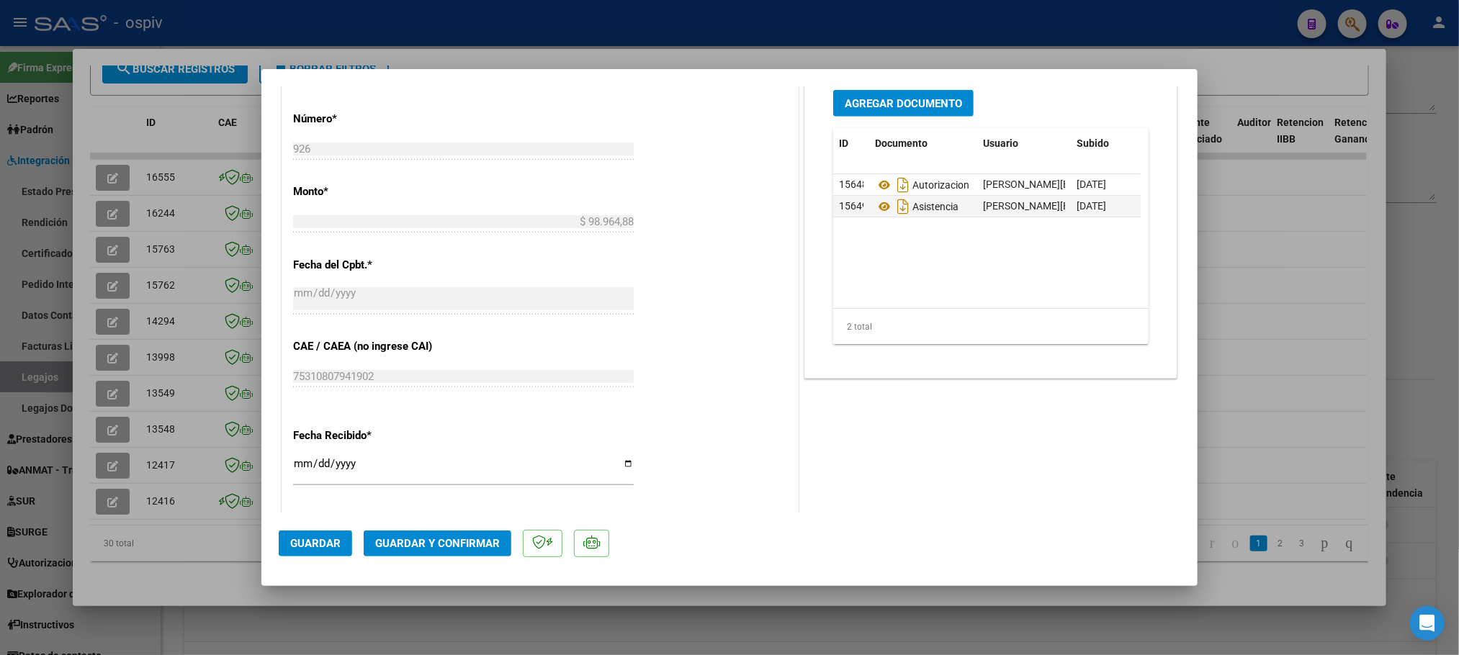
click at [112, 197] on div at bounding box center [729, 327] width 1459 height 655
type input "$ 0,00"
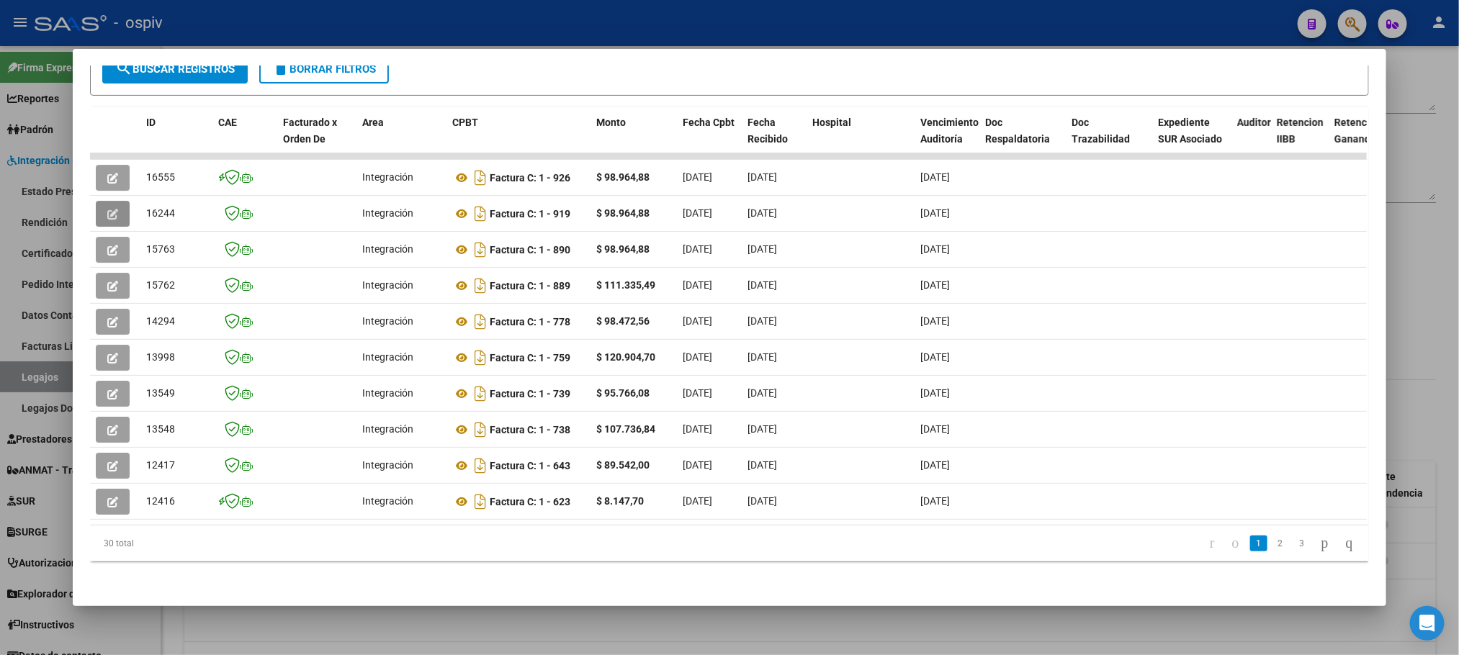
click at [112, 201] on button "button" at bounding box center [113, 214] width 34 height 26
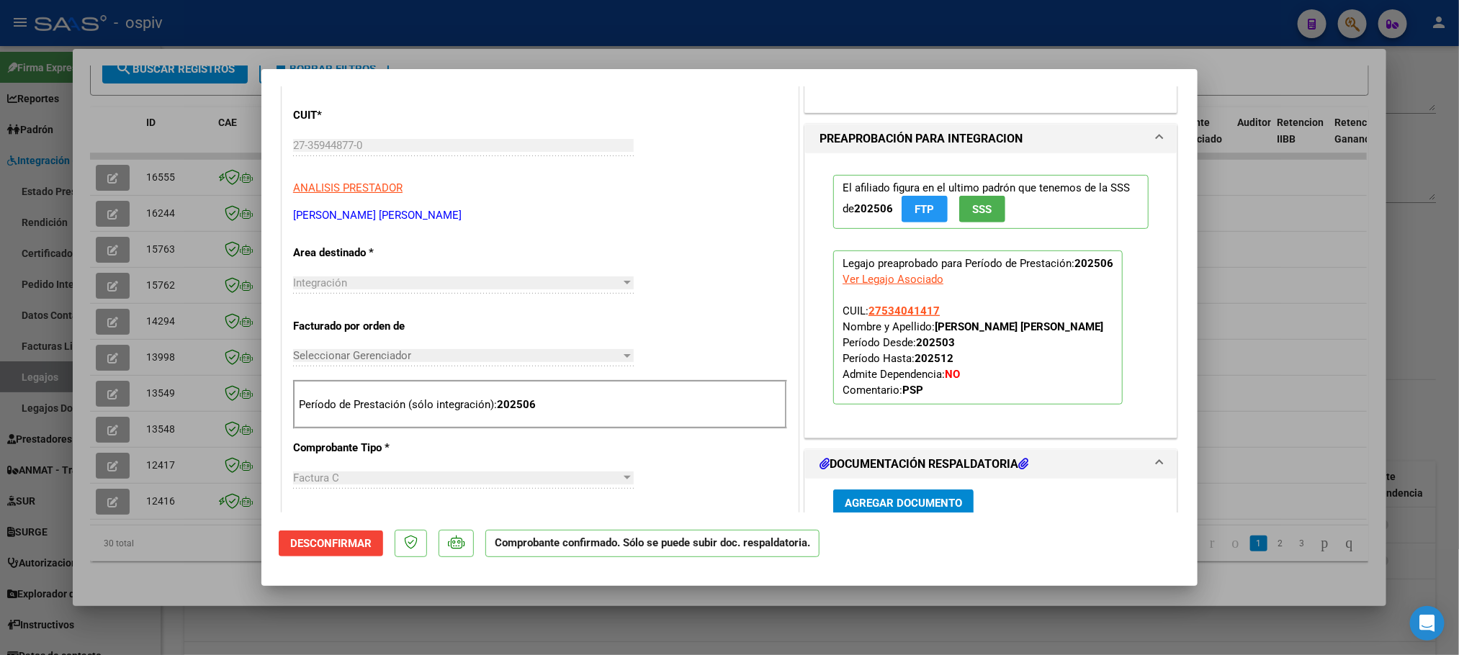
scroll to position [540, 0]
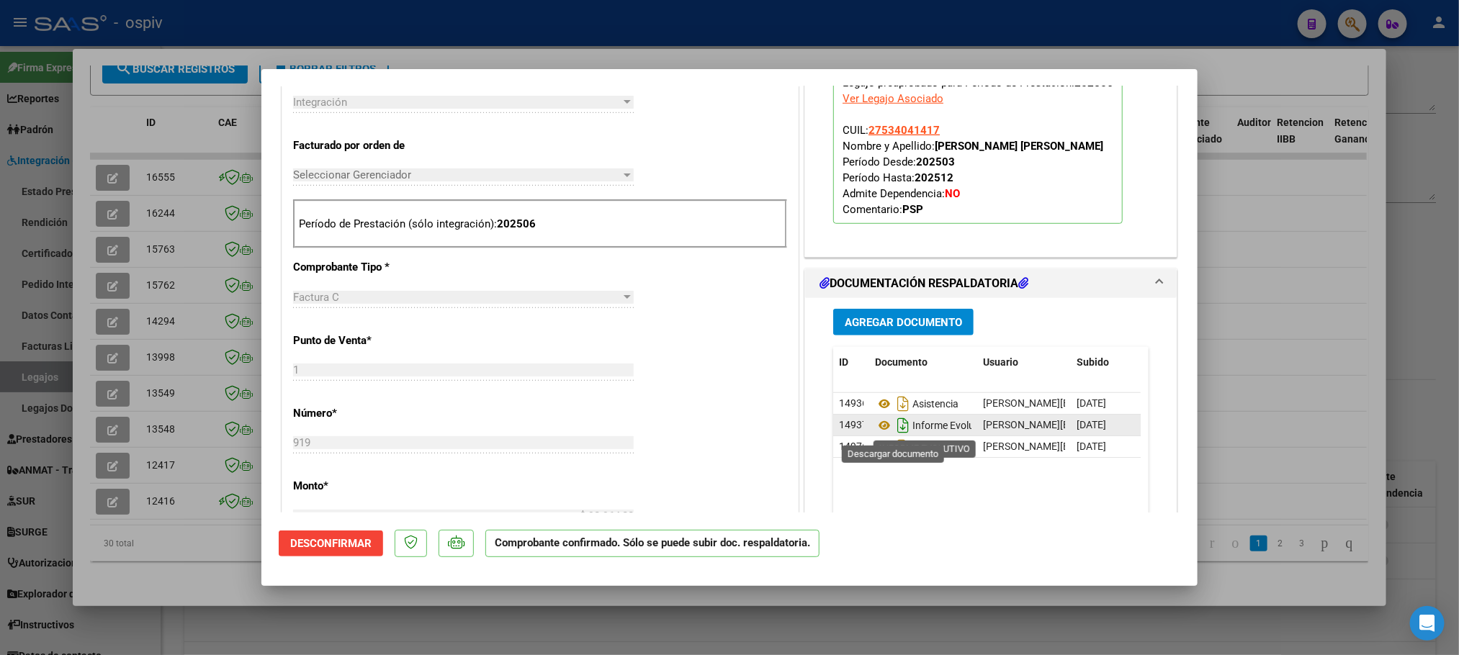
click at [893, 428] on icon "Descargar documento" at bounding box center [902, 425] width 19 height 23
click at [637, 13] on div at bounding box center [729, 327] width 1459 height 655
type input "$ 0,00"
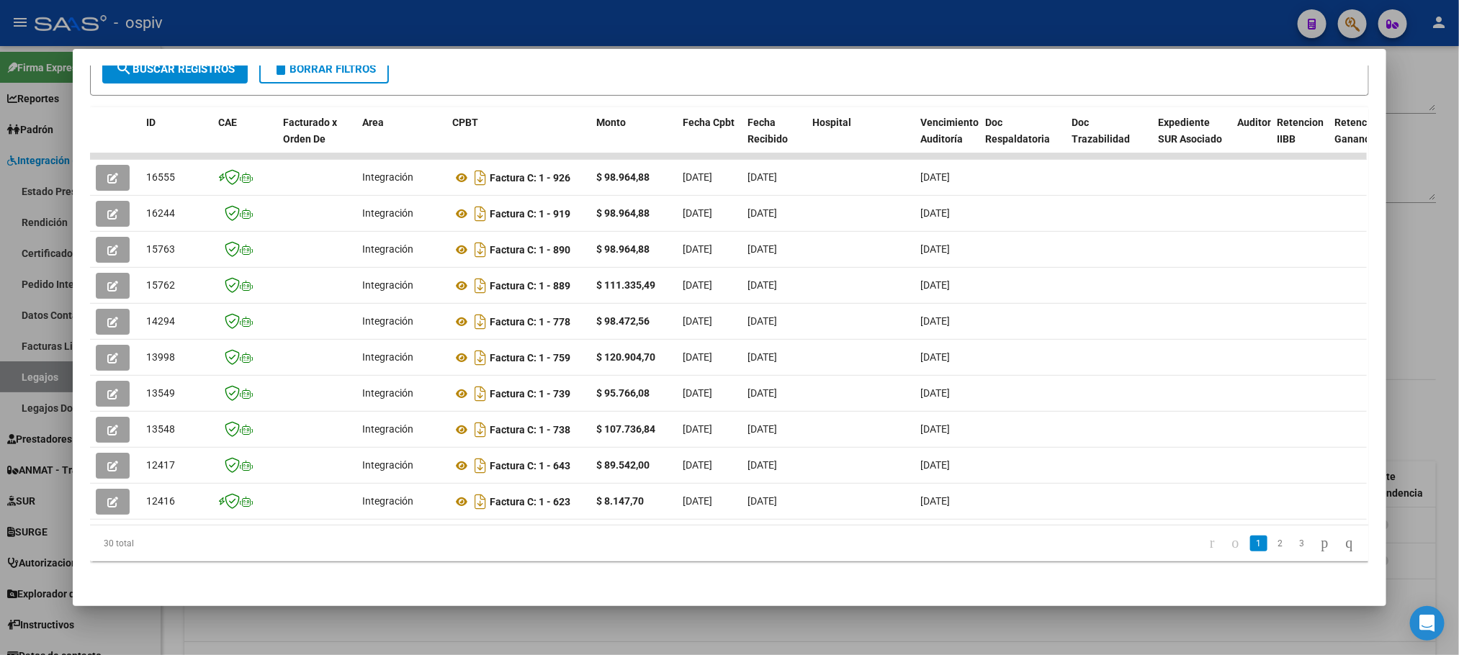
click at [636, 12] on div at bounding box center [729, 327] width 1459 height 655
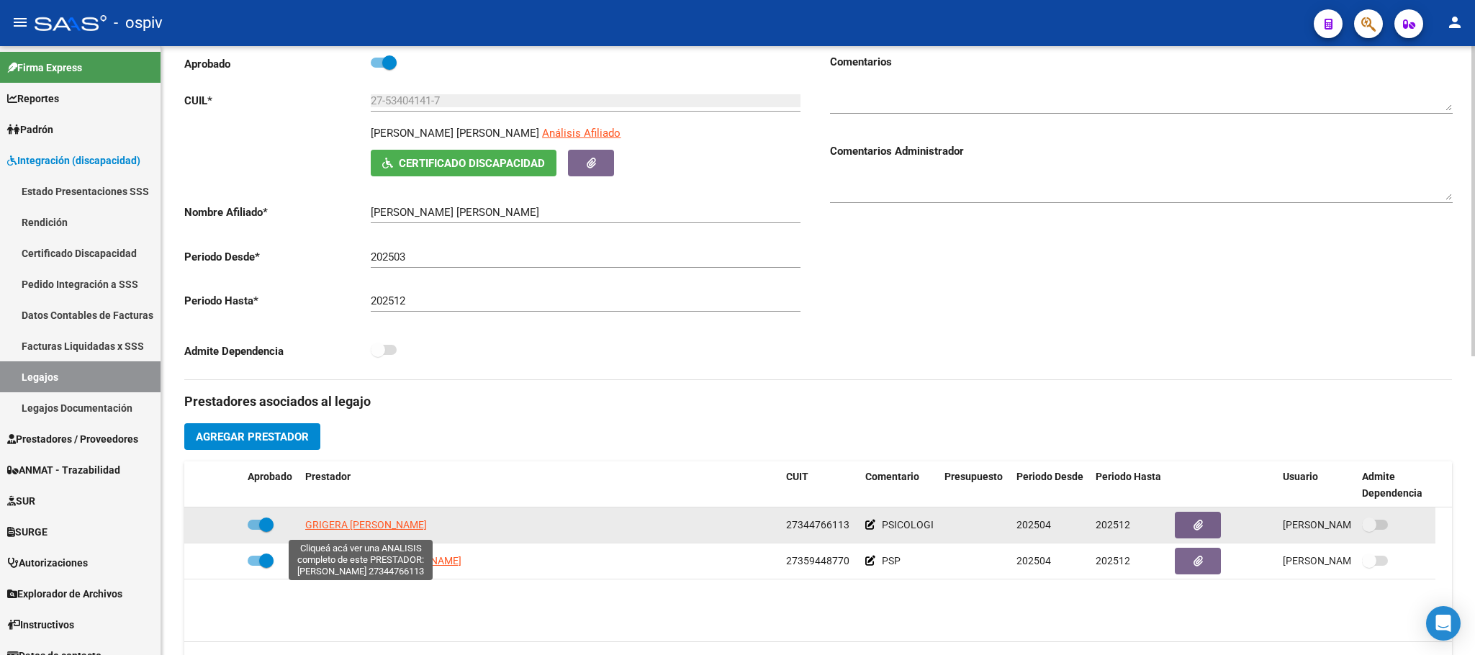
click at [350, 531] on span "GRIGERA GISEL XIMENA" at bounding box center [366, 525] width 122 height 12
type textarea "27344766113"
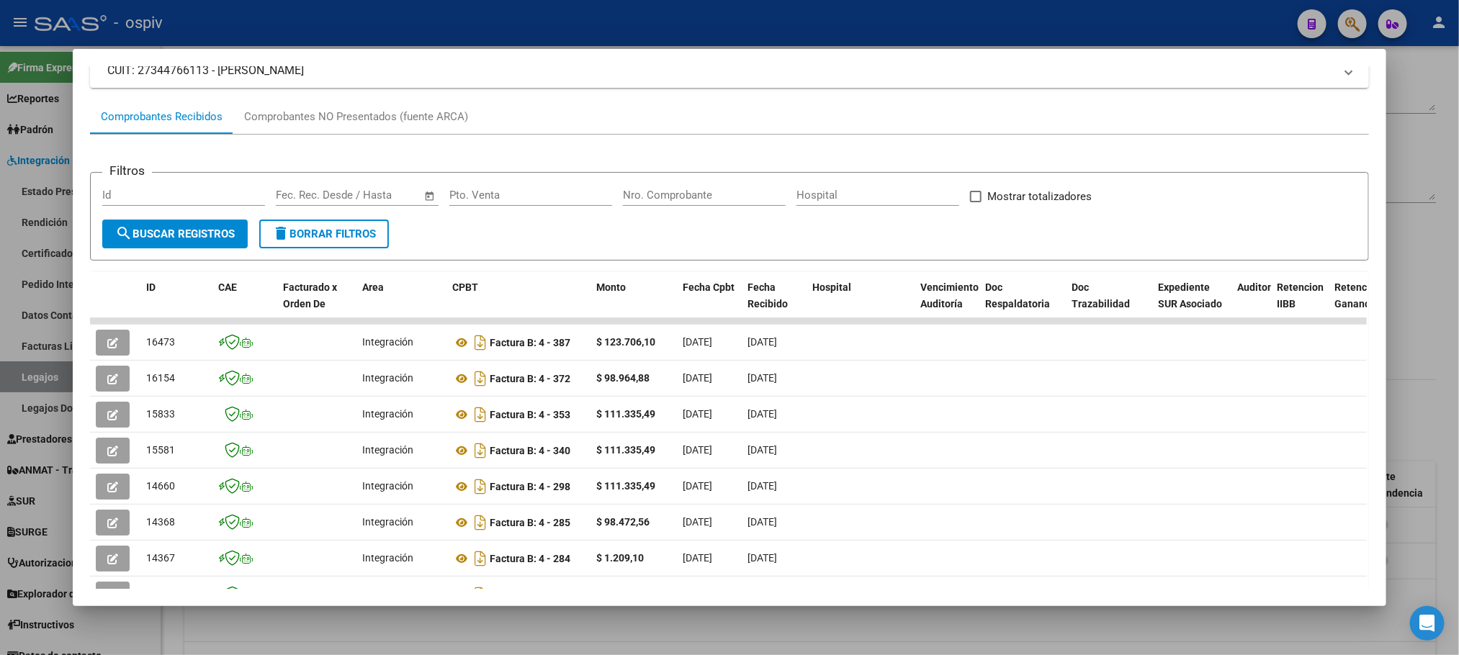
scroll to position [0, 0]
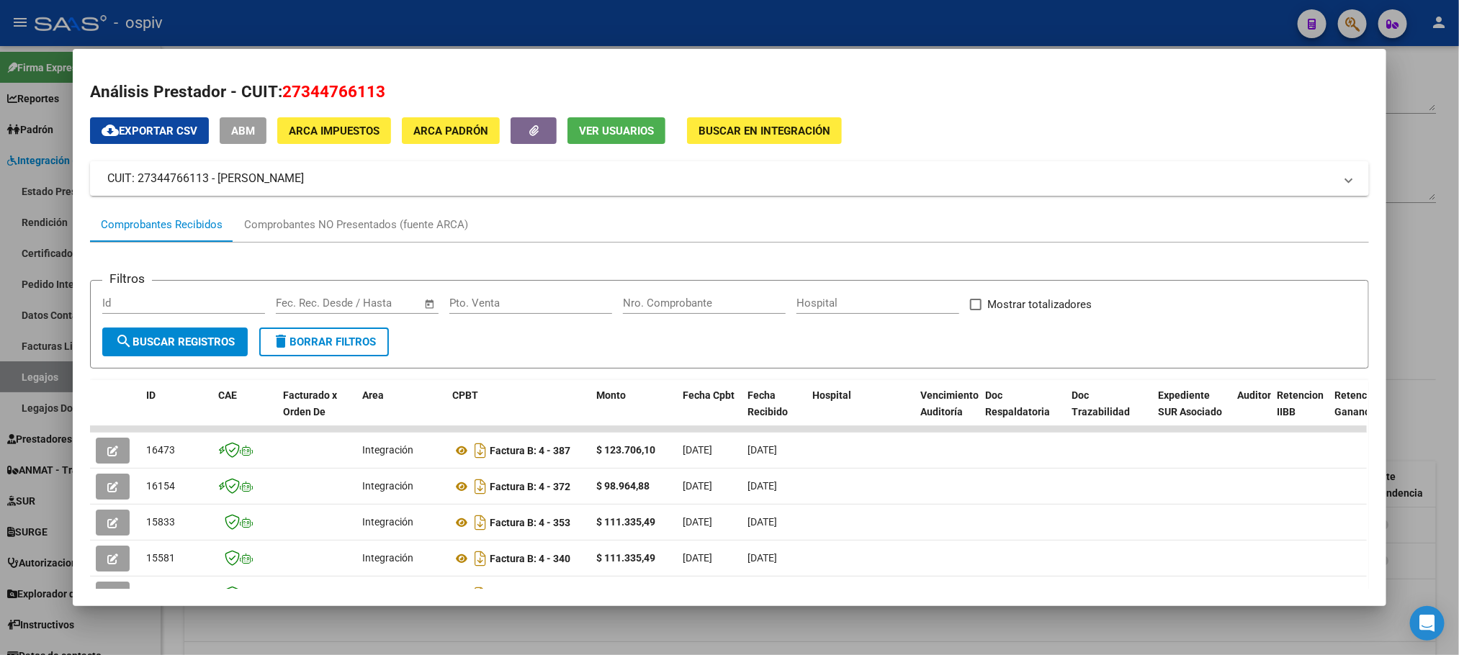
click at [821, 19] on div at bounding box center [729, 327] width 1459 height 655
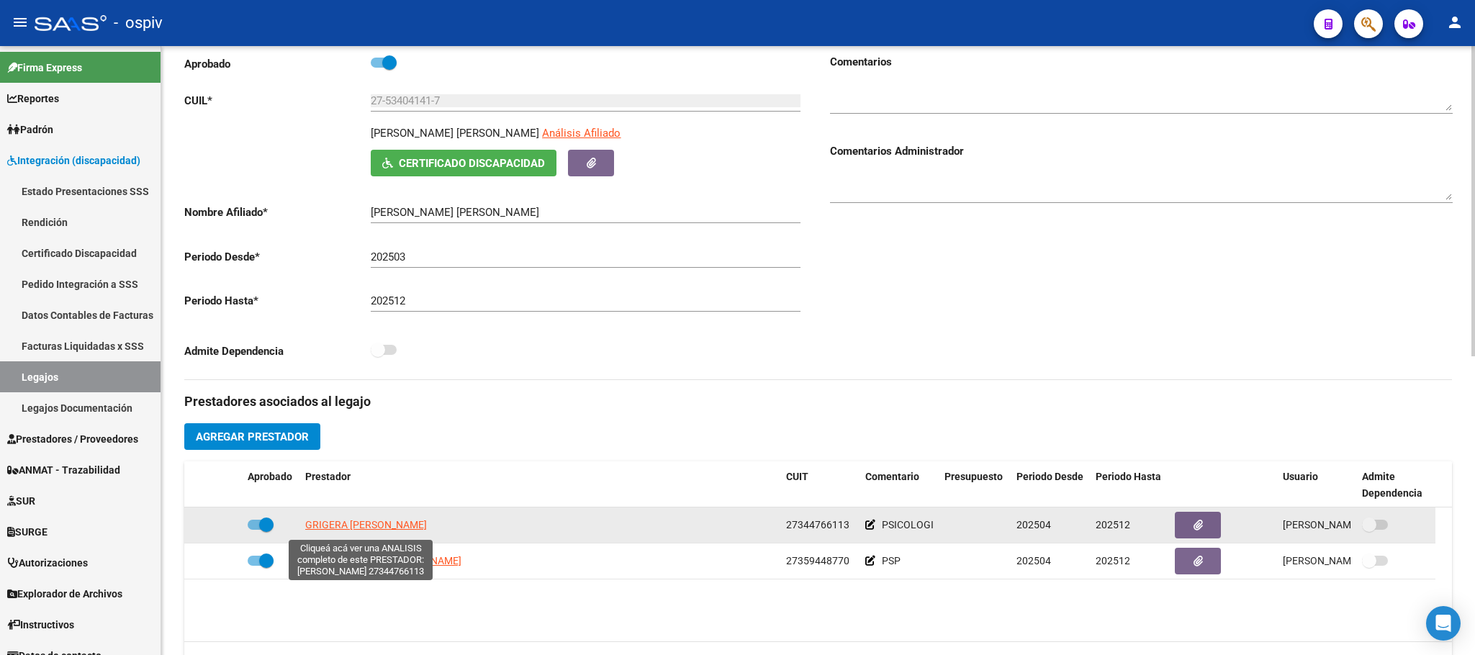
click at [370, 530] on span "GRIGERA GISEL XIMENA" at bounding box center [366, 525] width 122 height 12
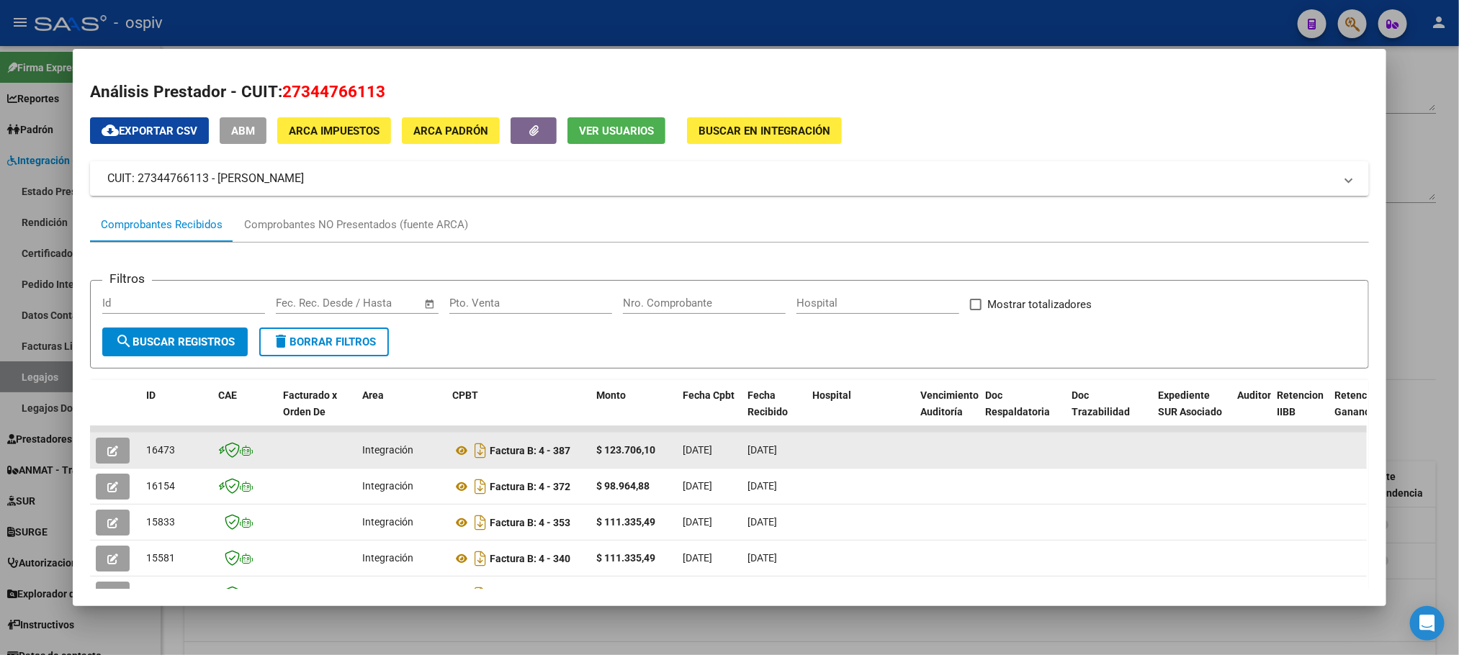
click at [111, 446] on icon "button" at bounding box center [112, 451] width 11 height 11
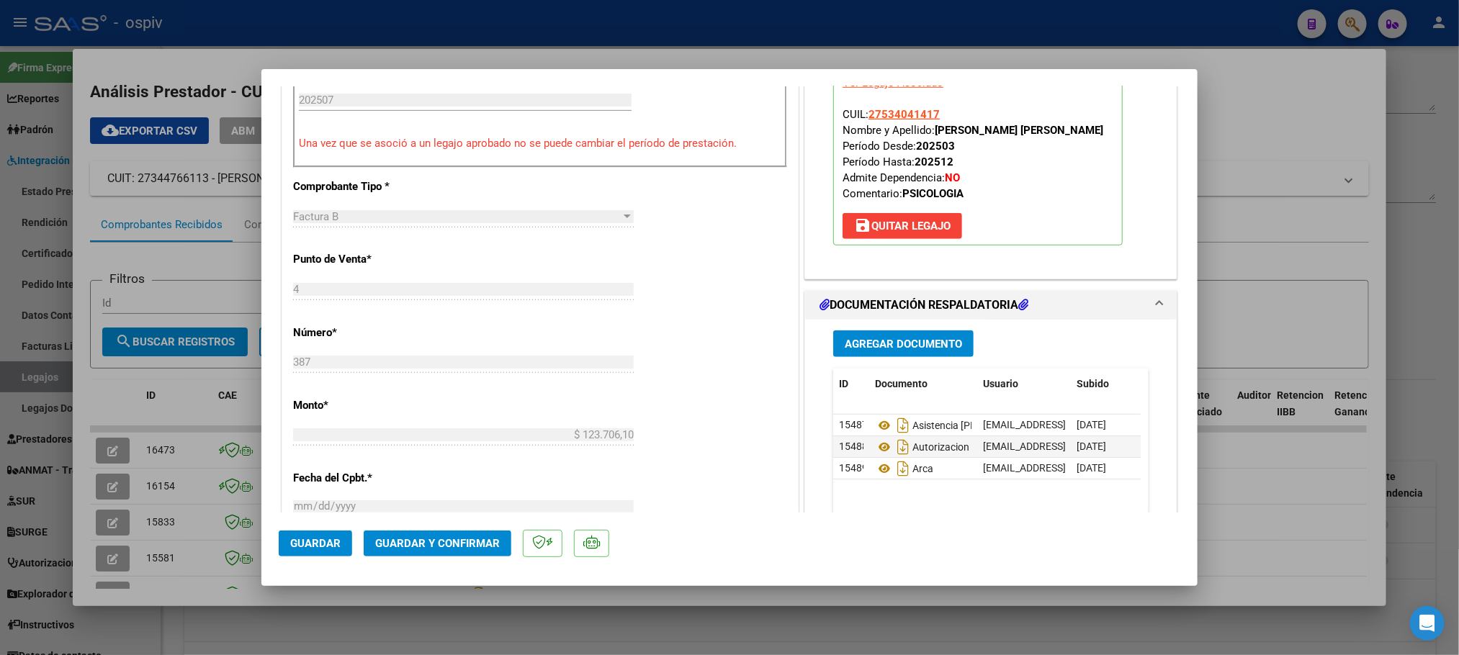
scroll to position [567, 0]
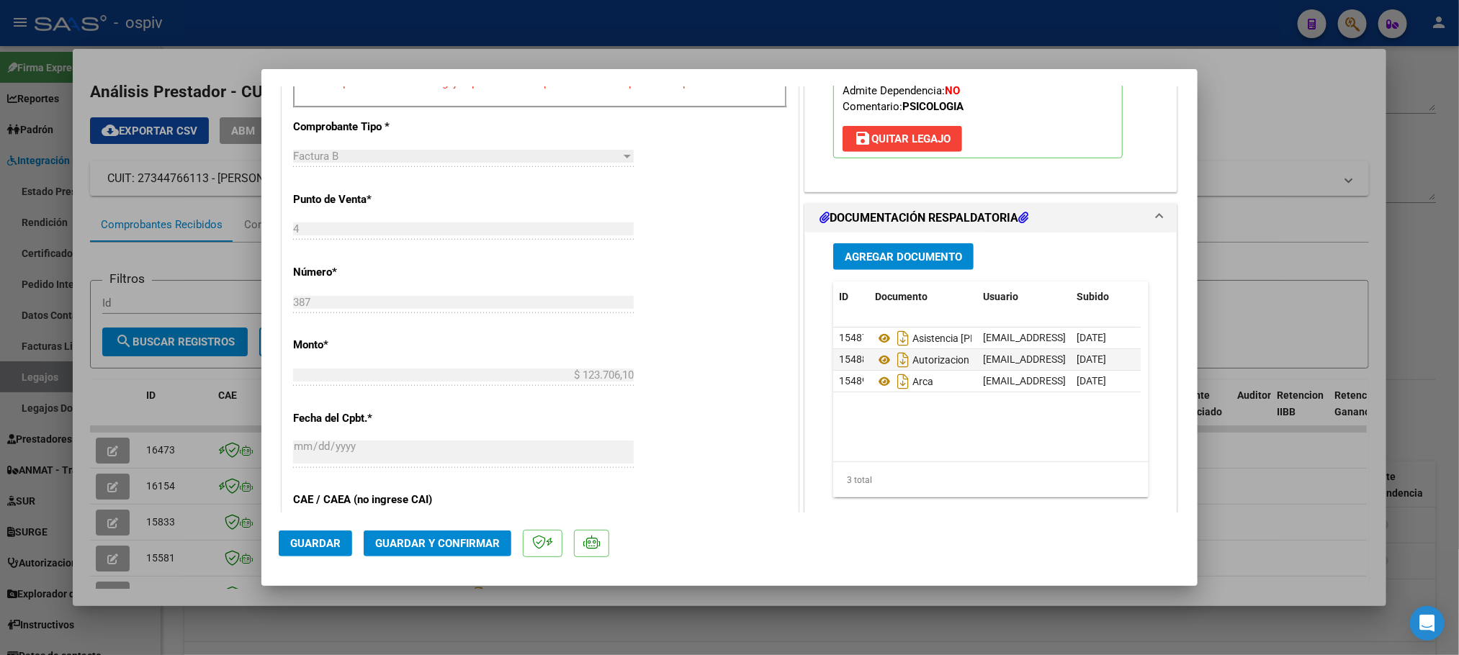
click at [256, 9] on div at bounding box center [729, 327] width 1459 height 655
type input "$ 0,00"
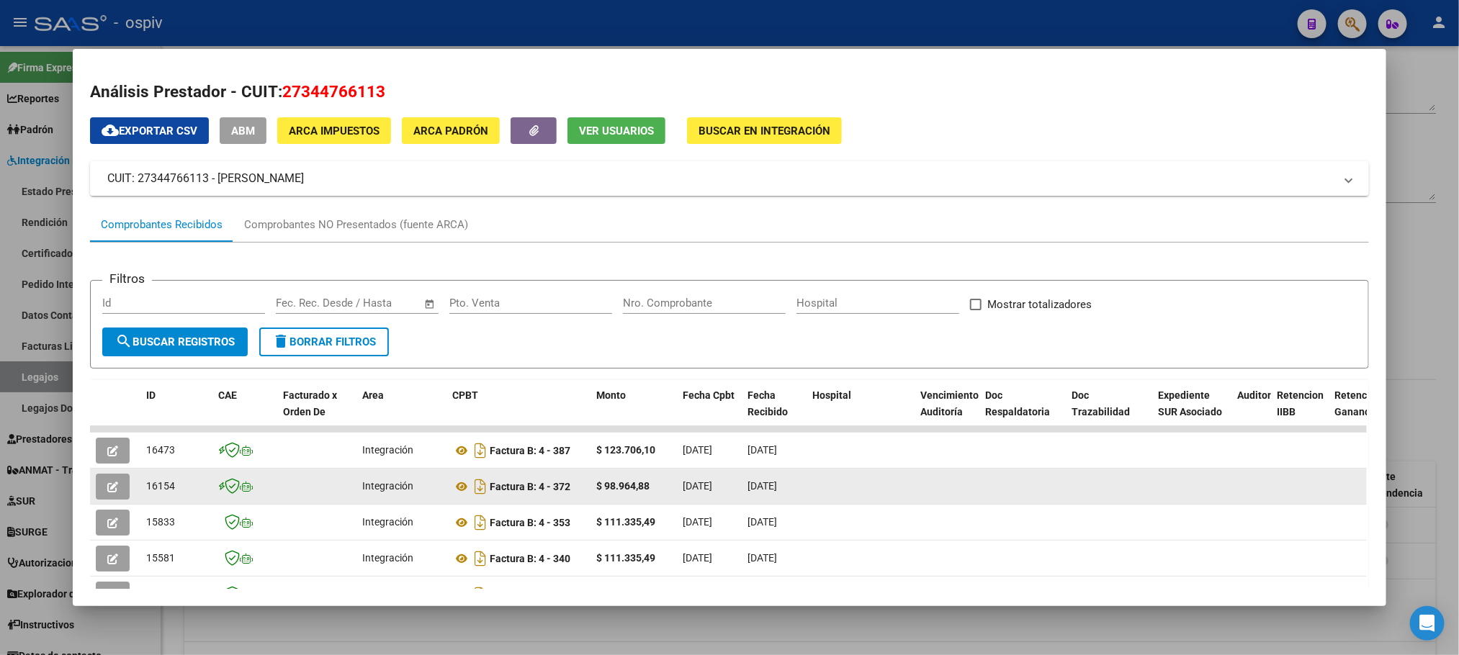
click at [107, 491] on icon "button" at bounding box center [112, 487] width 11 height 11
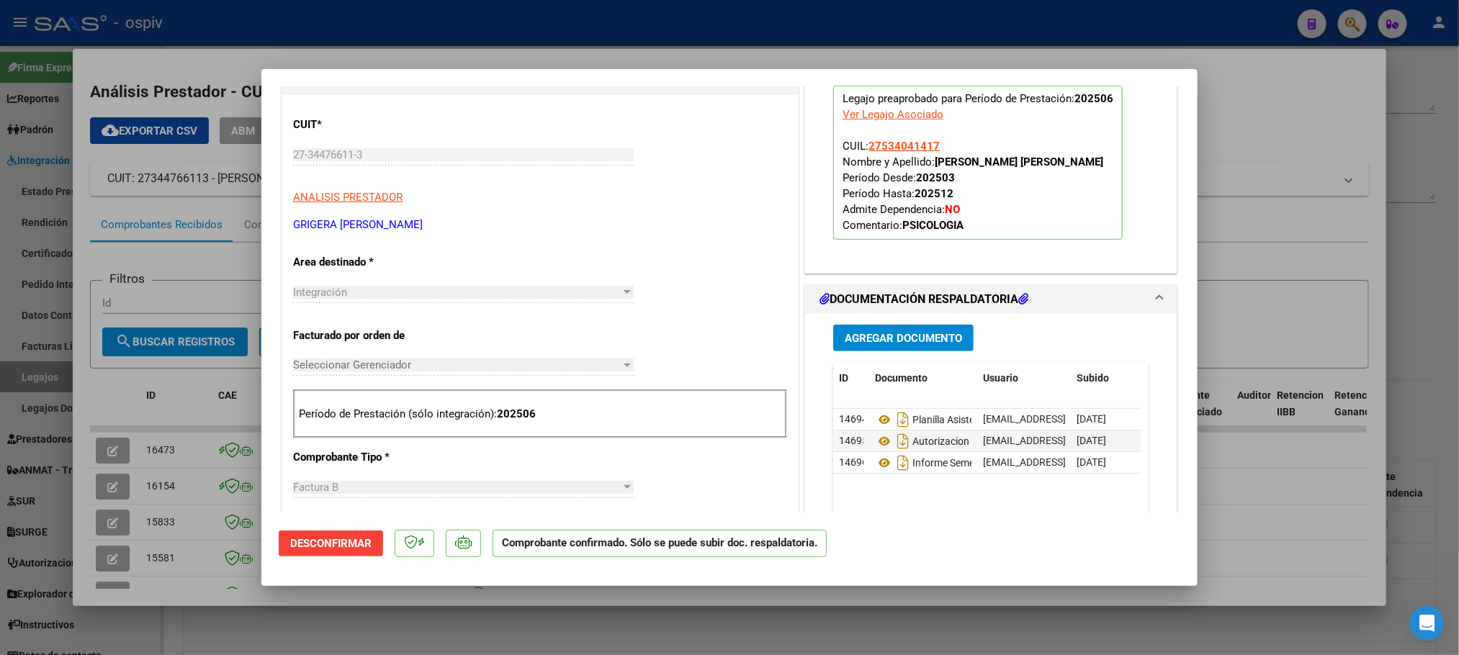
scroll to position [359, 0]
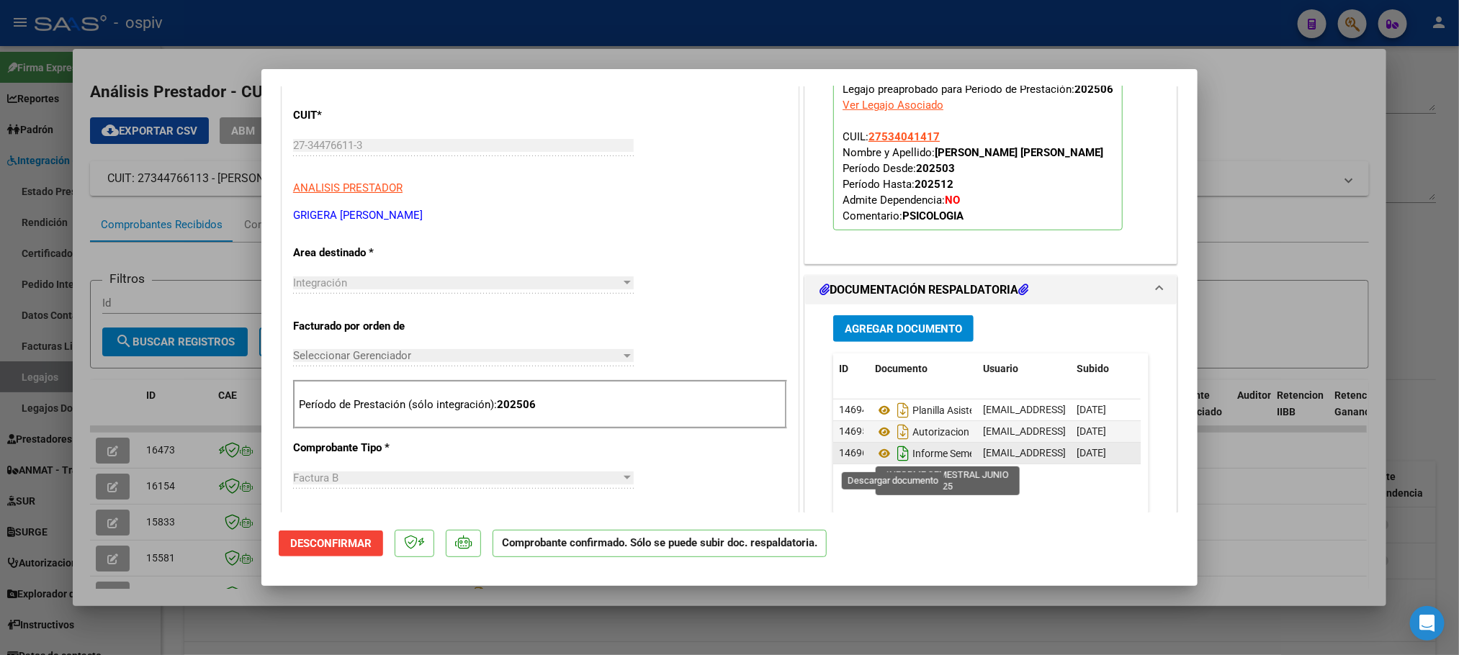
click at [893, 454] on icon "Descargar documento" at bounding box center [902, 453] width 19 height 23
click at [482, 27] on div at bounding box center [729, 327] width 1459 height 655
type input "$ 0,00"
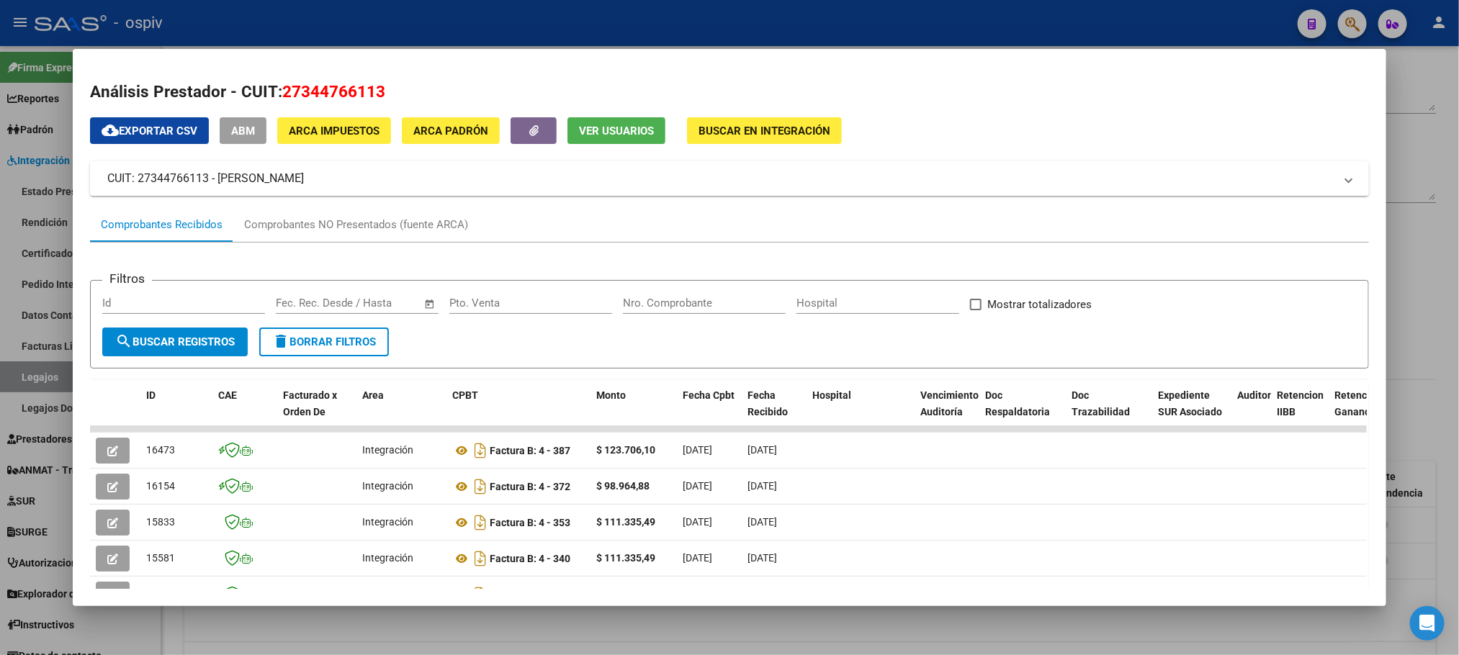
click at [482, 27] on div at bounding box center [729, 327] width 1459 height 655
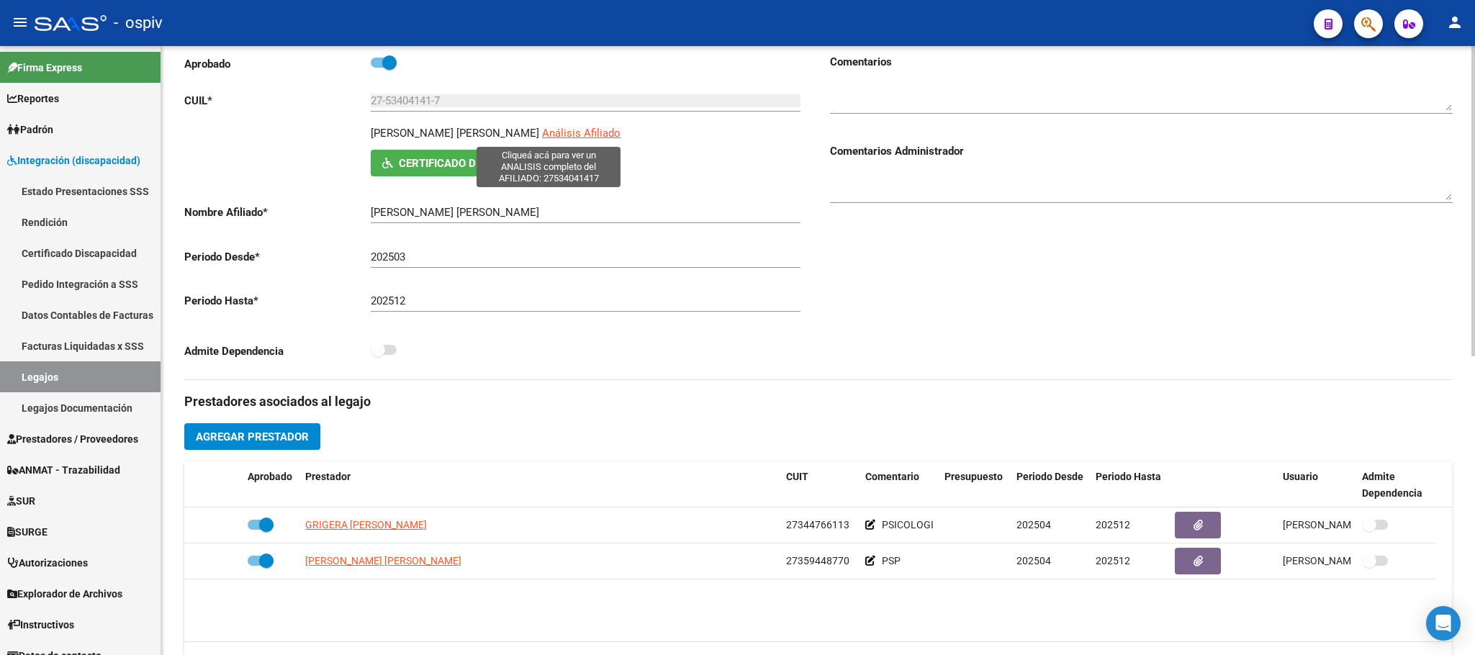
click at [555, 136] on span "Análisis Afiliado" at bounding box center [581, 133] width 78 height 13
type textarea "27534041417"
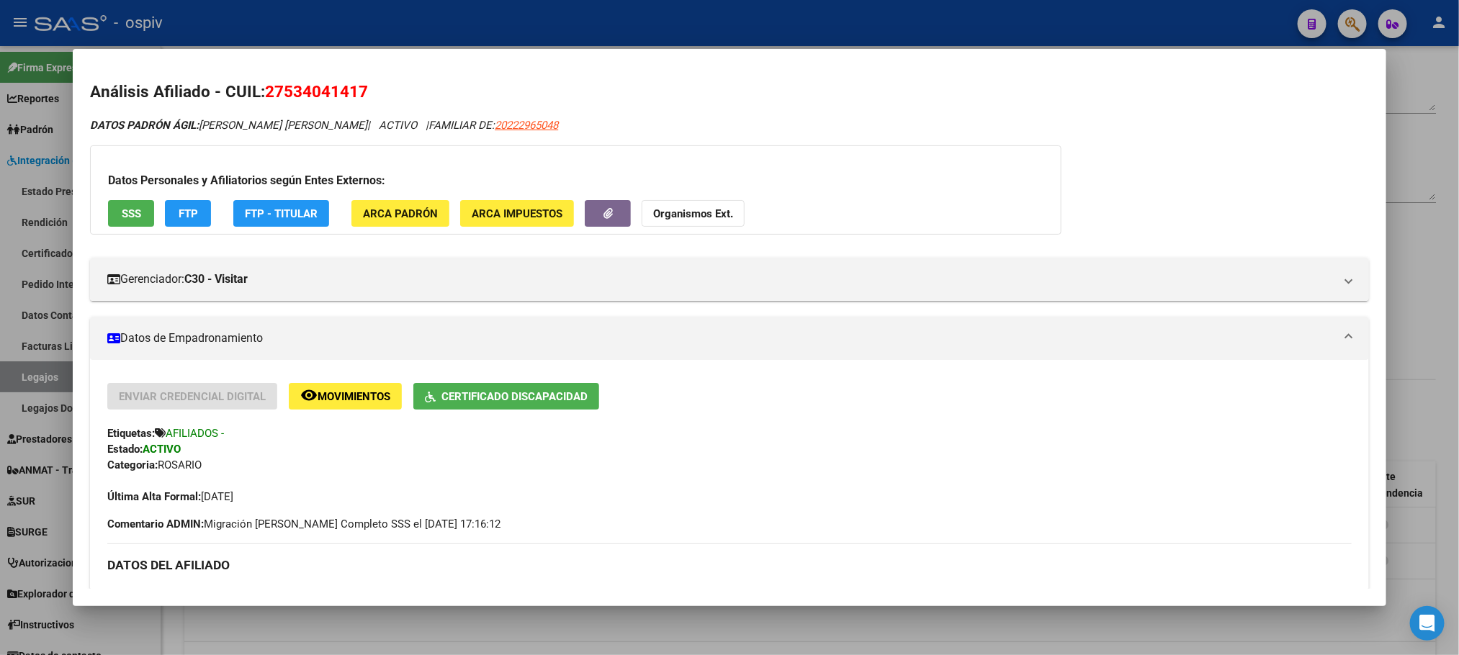
drag, startPoint x: 365, startPoint y: 87, endPoint x: 261, endPoint y: 94, distance: 103.9
click at [261, 94] on h2 "Análisis Afiliado - CUIL: 27534041417" at bounding box center [729, 92] width 1278 height 24
copy span "27534041417"
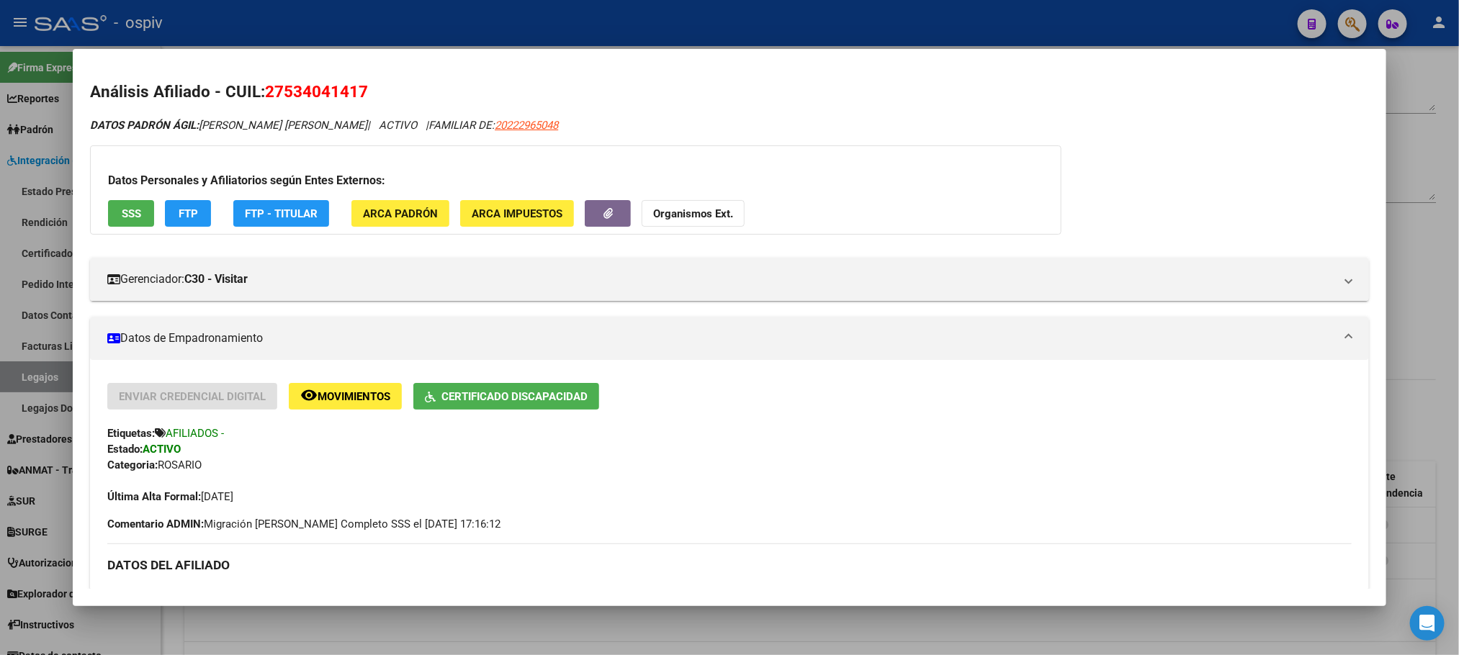
click at [456, 73] on mat-dialog-content "Análisis Afiliado - CUIL: 27534041417 DATOS PADRÓN ÁGIL: [PERSON_NAME] | ACTIVO…" at bounding box center [729, 327] width 1312 height 523
drag, startPoint x: 361, startPoint y: 91, endPoint x: 264, endPoint y: 89, distance: 97.9
click at [264, 89] on h2 "Análisis Afiliado - CUIL: 27534041417" at bounding box center [729, 92] width 1278 height 24
copy span "27534041417"
click at [880, 17] on div at bounding box center [729, 327] width 1459 height 655
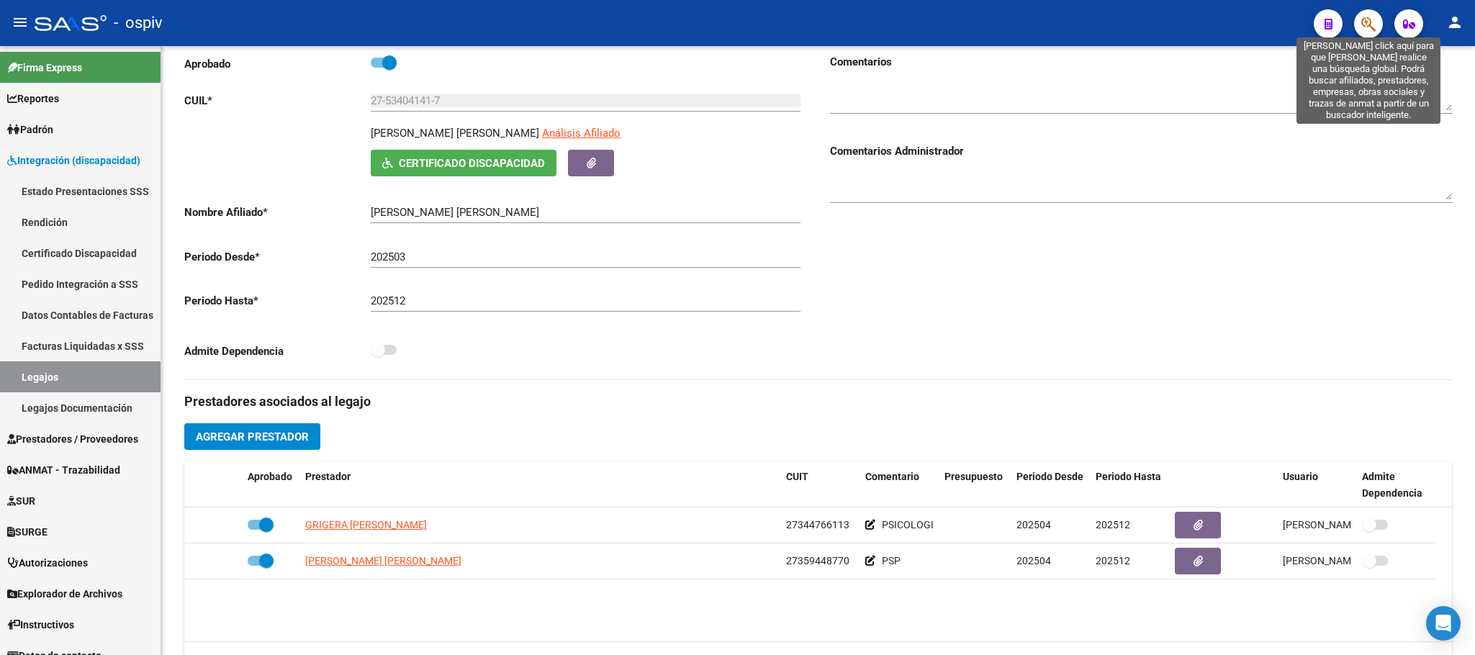
click at [1367, 27] on icon "button" at bounding box center [1368, 24] width 14 height 17
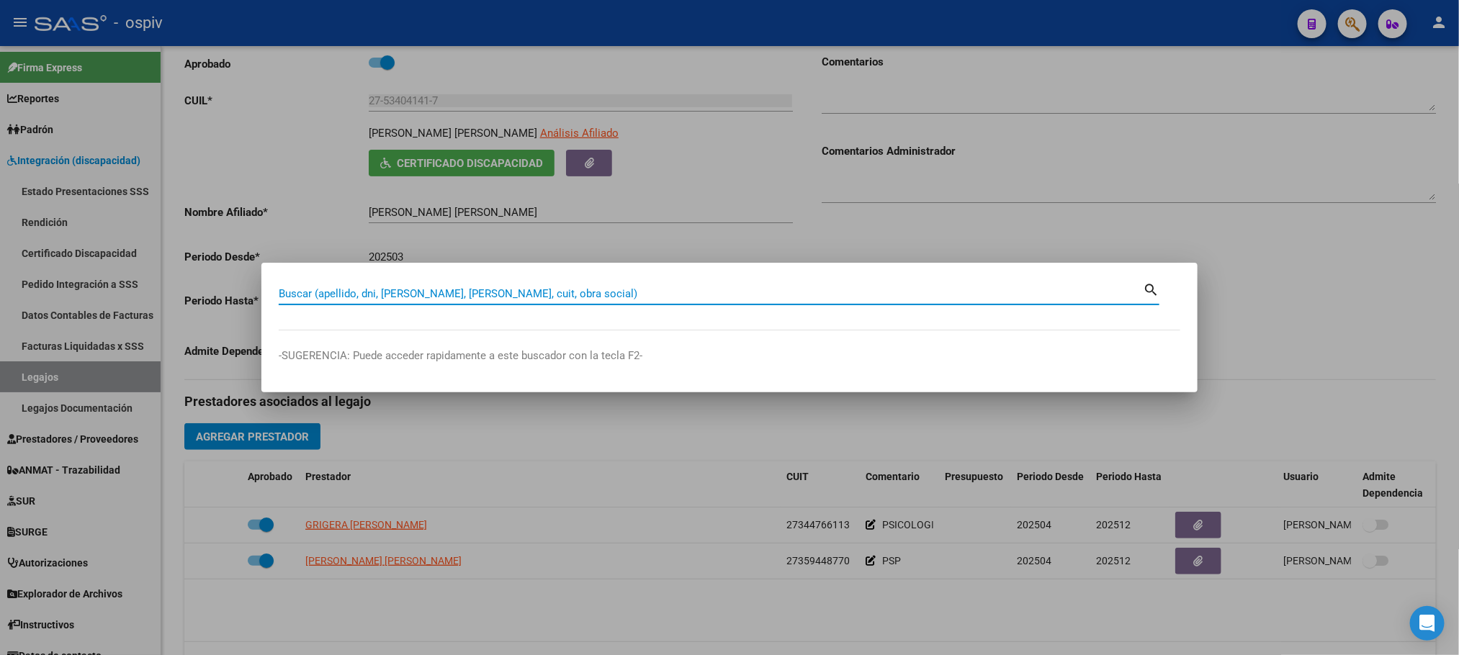
click at [622, 294] on input "Buscar (apellido, dni, [PERSON_NAME], [PERSON_NAME], cuit, obra social)" at bounding box center [711, 293] width 864 height 13
type input "30713516607"
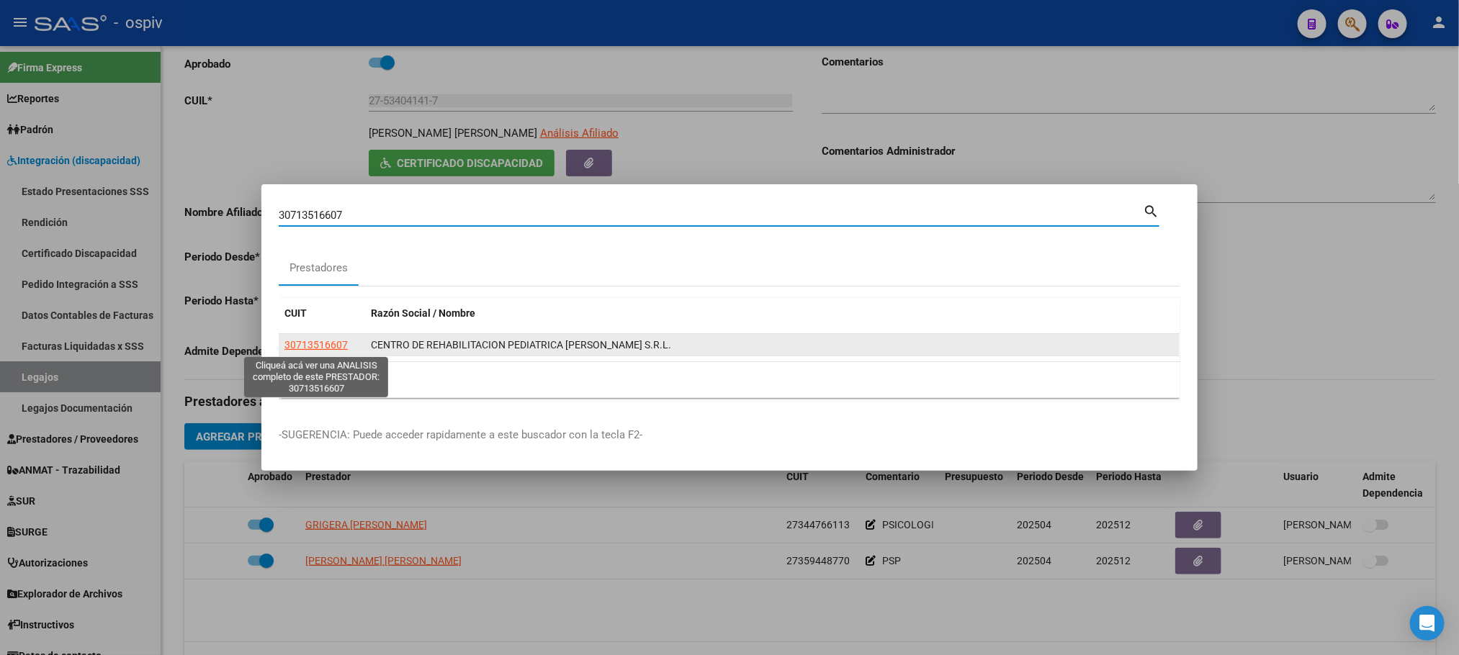
click at [322, 346] on span "30713516607" at bounding box center [315, 345] width 63 height 12
type textarea "30713516607"
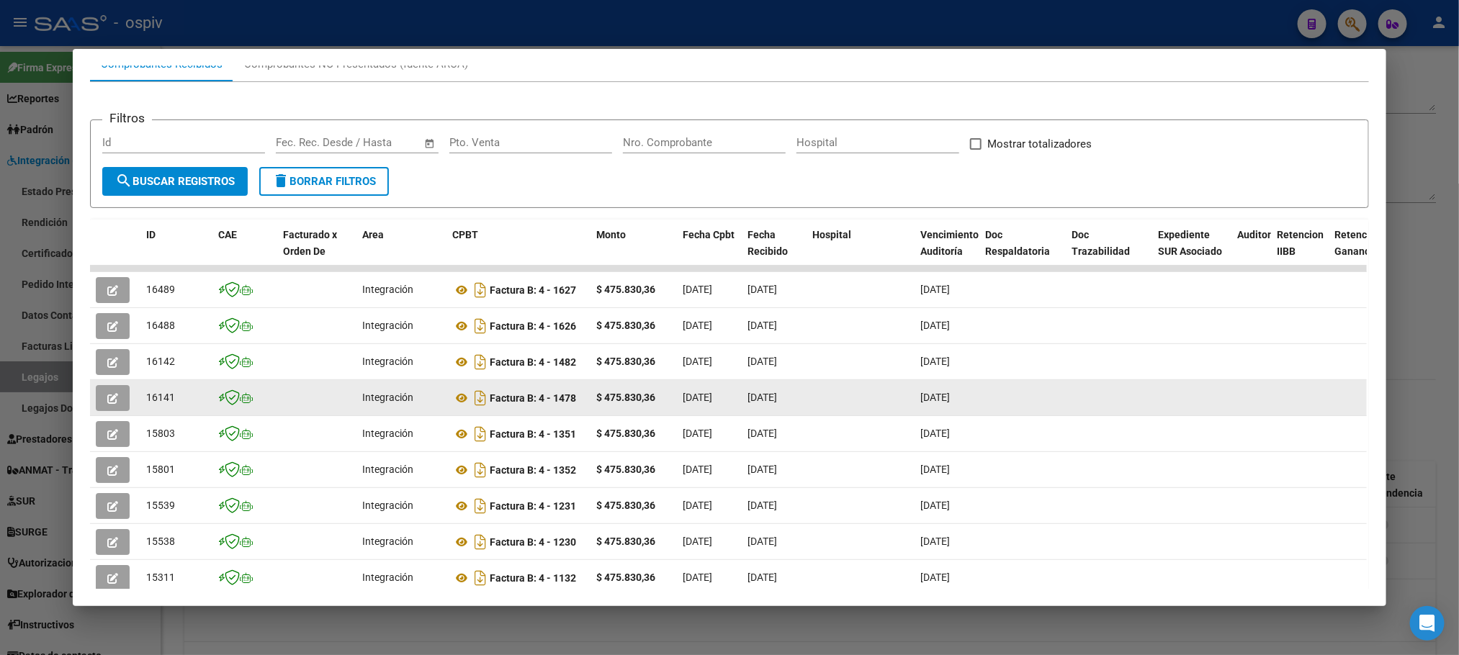
scroll to position [180, 0]
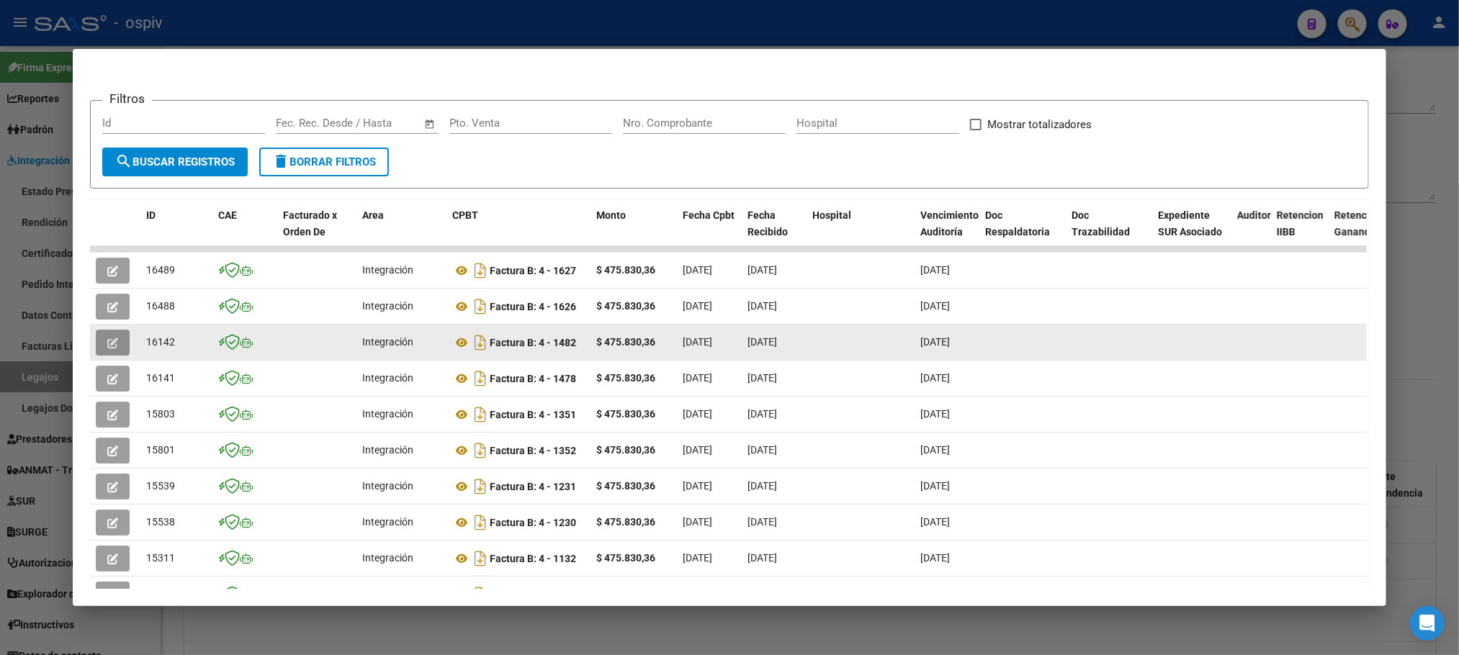
click at [108, 333] on button "button" at bounding box center [113, 343] width 34 height 26
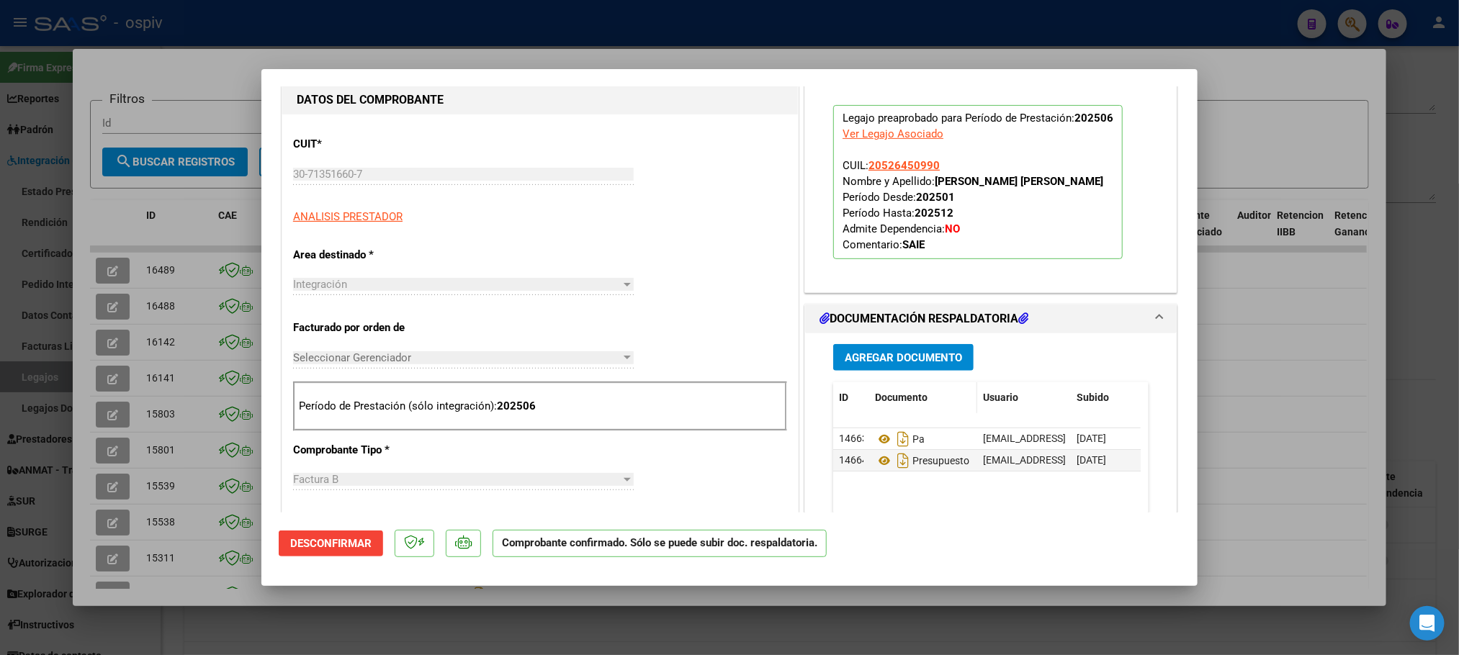
scroll to position [359, 0]
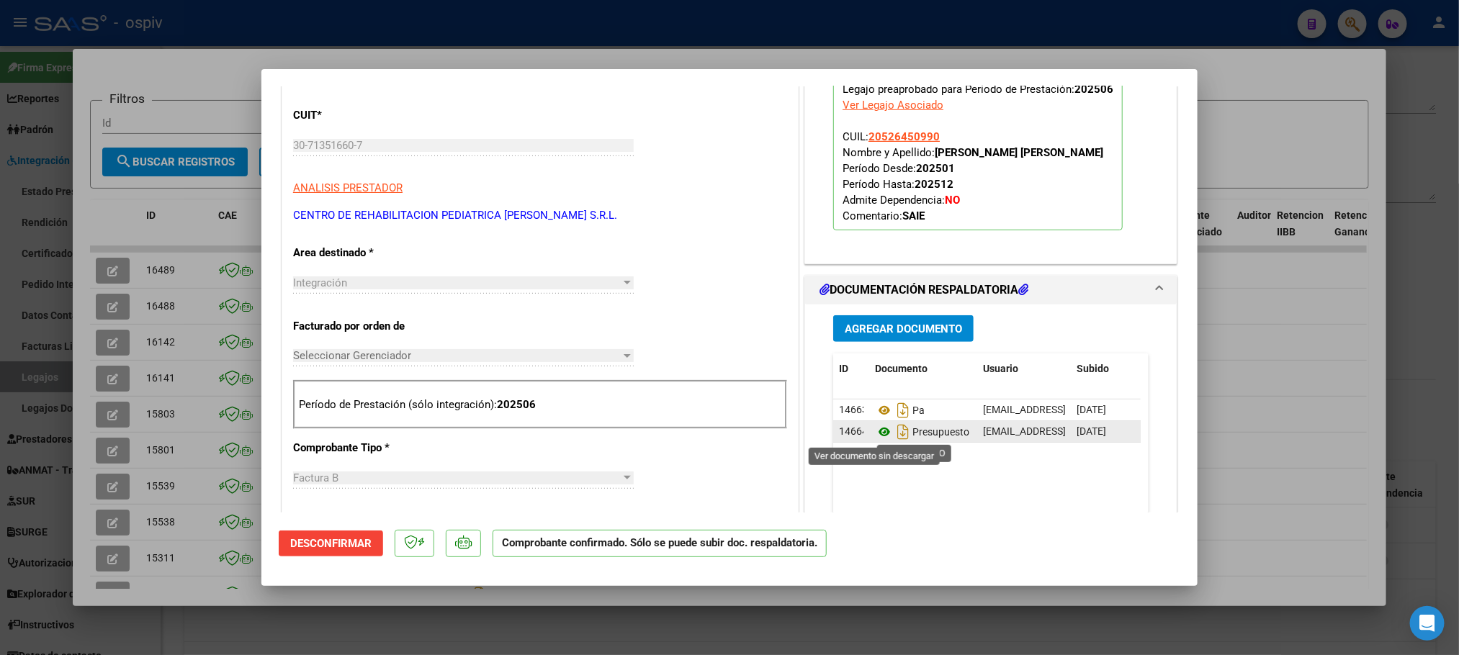
click at [877, 437] on icon at bounding box center [884, 431] width 19 height 17
click at [238, 24] on div at bounding box center [729, 327] width 1459 height 655
type input "$ 0,00"
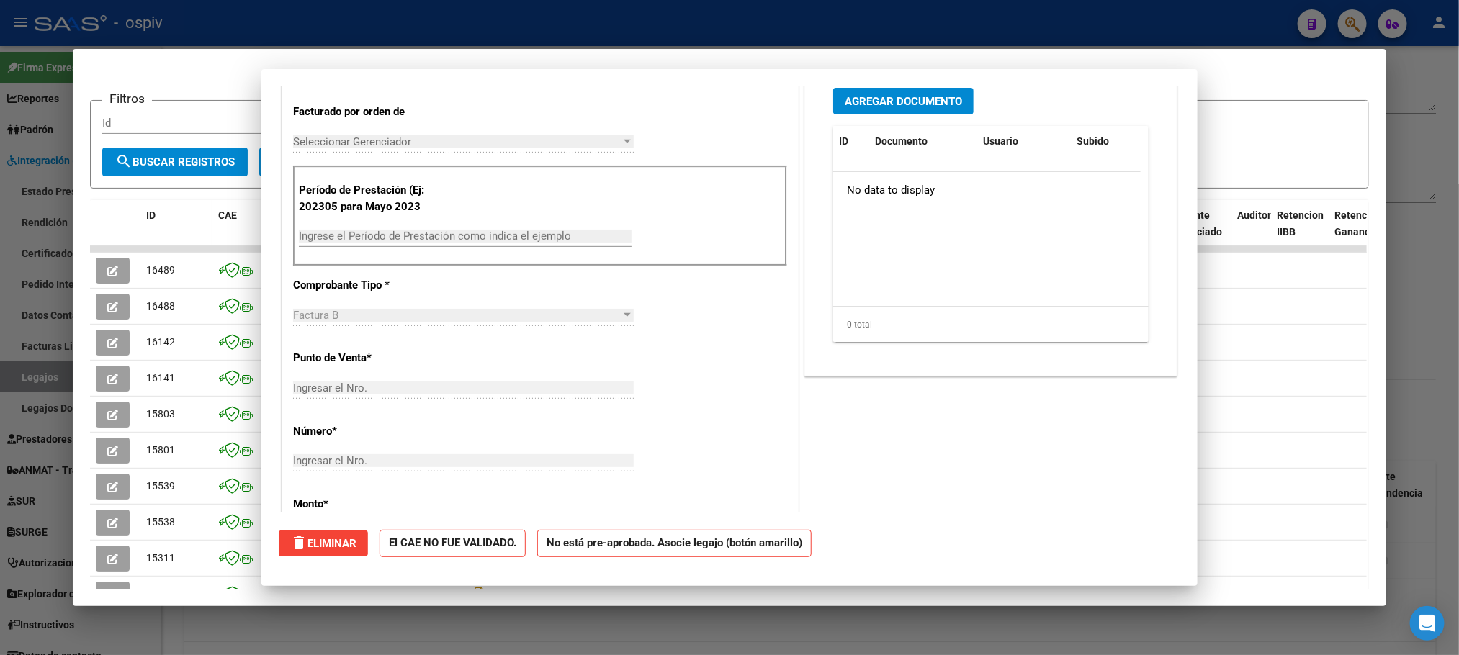
scroll to position [0, 0]
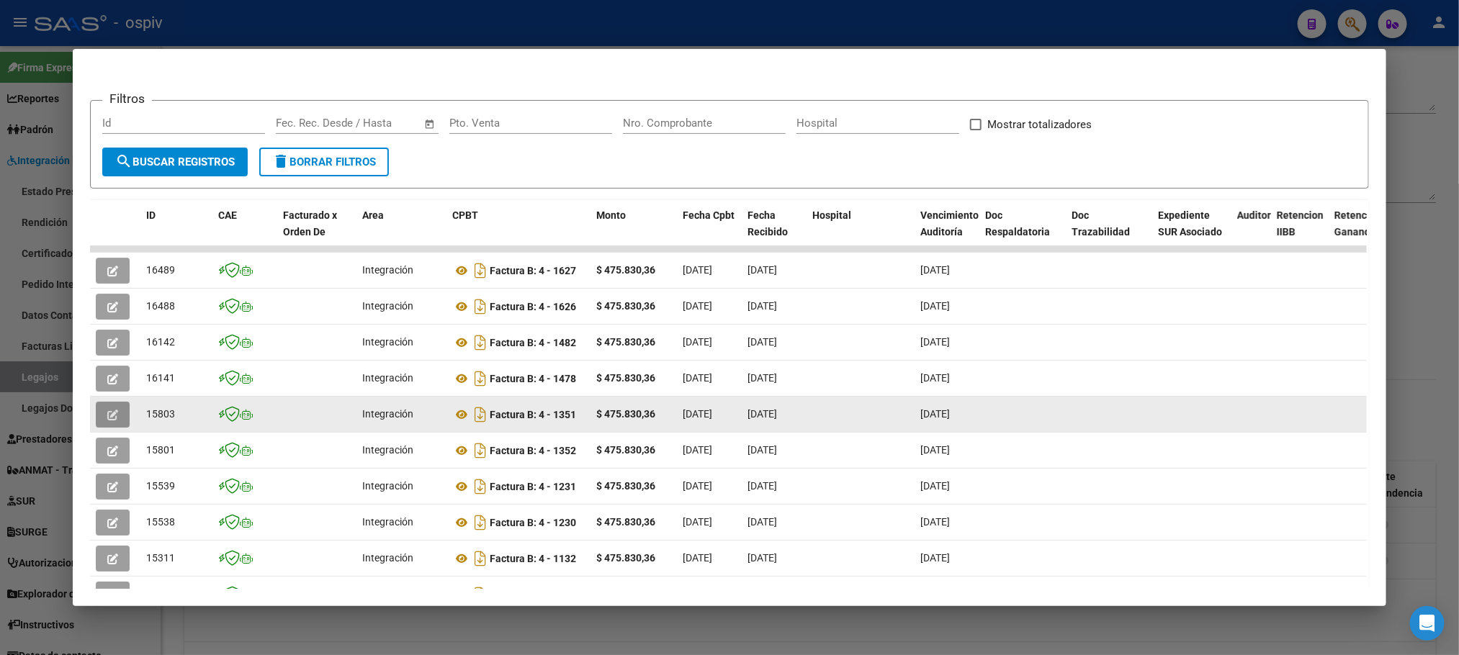
click at [107, 415] on icon "button" at bounding box center [112, 415] width 11 height 11
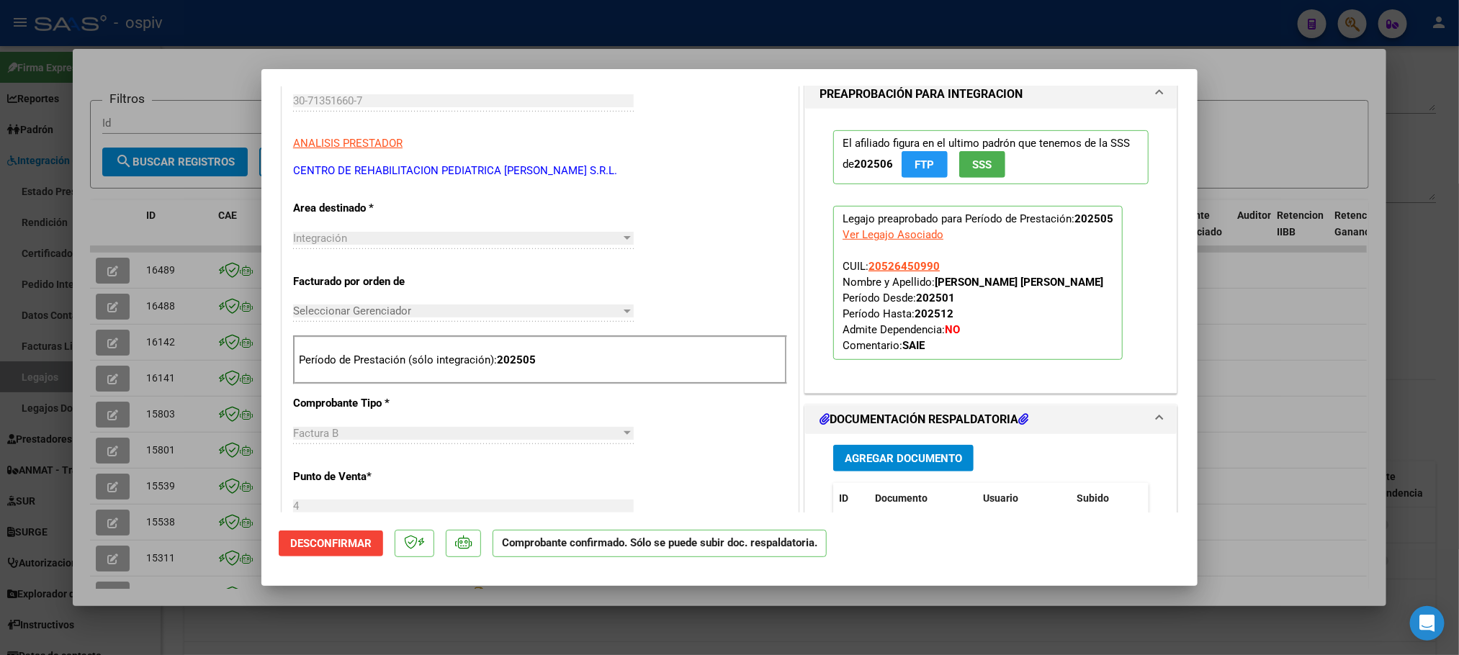
scroll to position [540, 0]
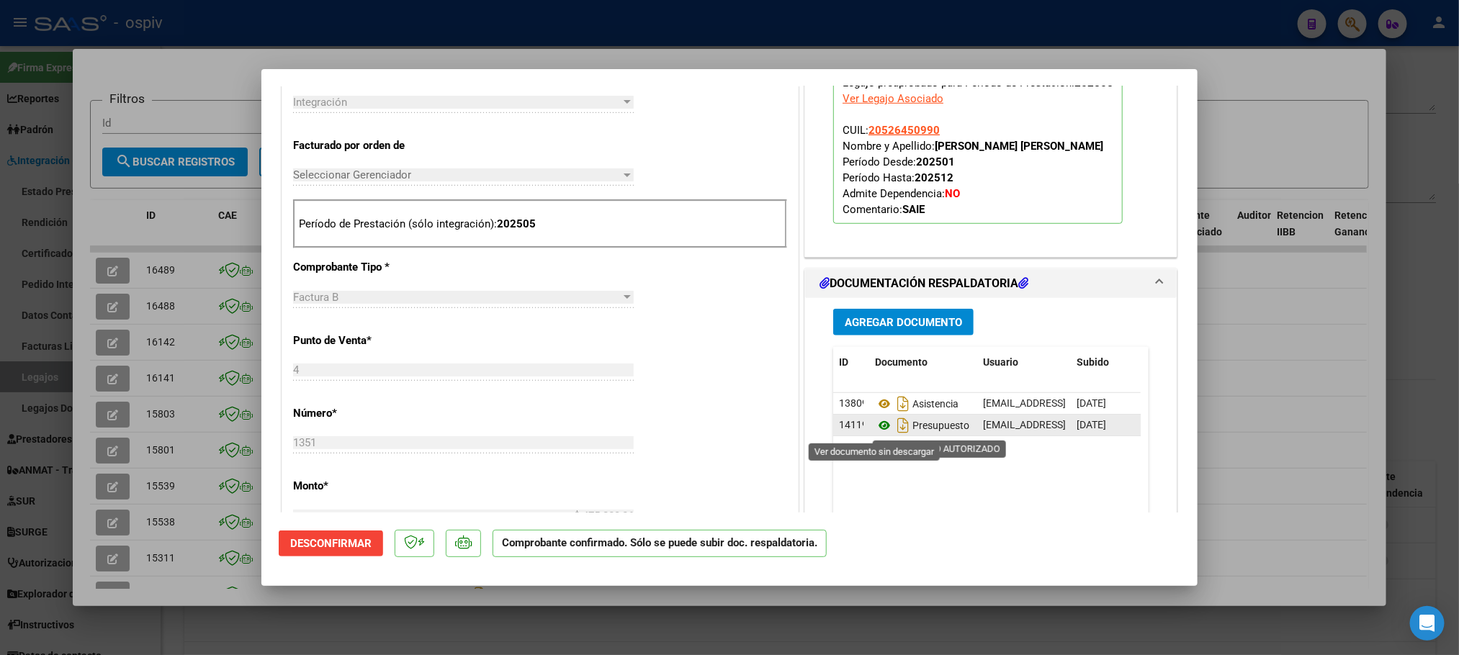
click at [875, 428] on icon at bounding box center [884, 425] width 19 height 17
drag, startPoint x: 609, startPoint y: 24, endPoint x: 601, endPoint y: 24, distance: 7.9
click at [609, 22] on div at bounding box center [729, 327] width 1459 height 655
type input "$ 0,00"
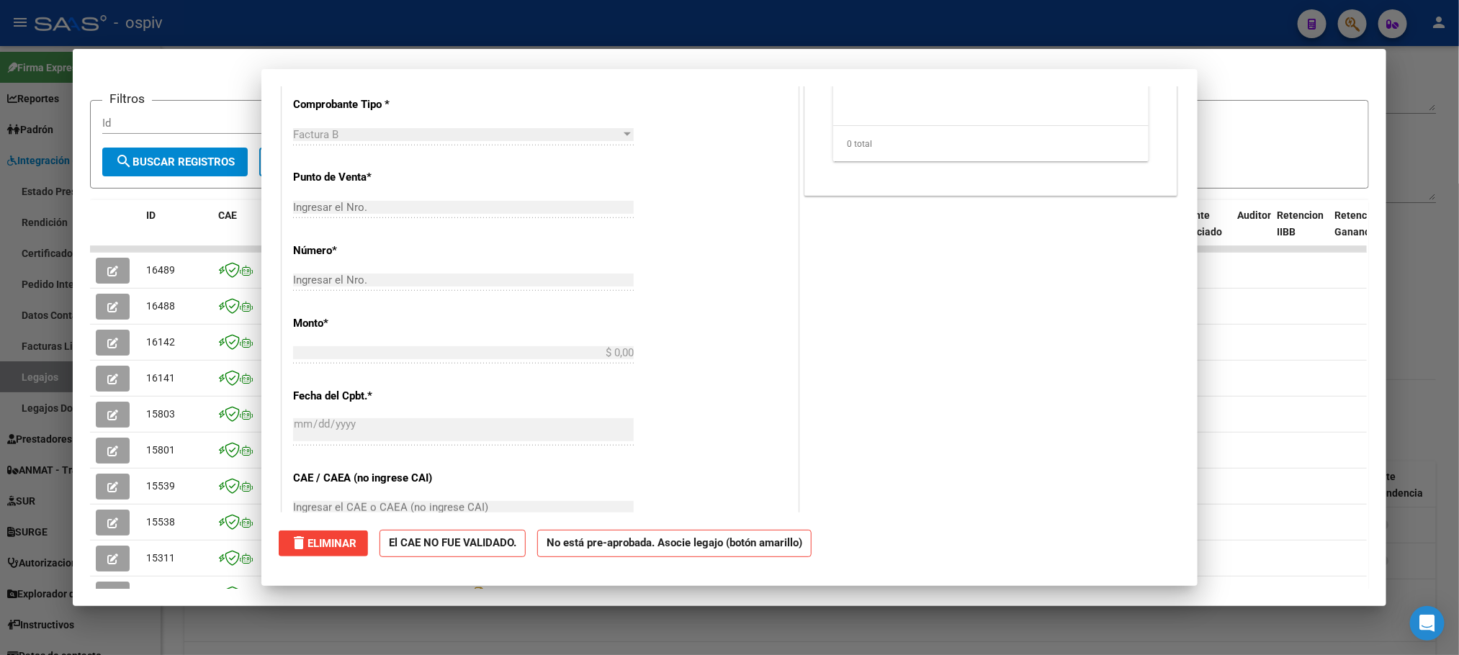
scroll to position [0, 0]
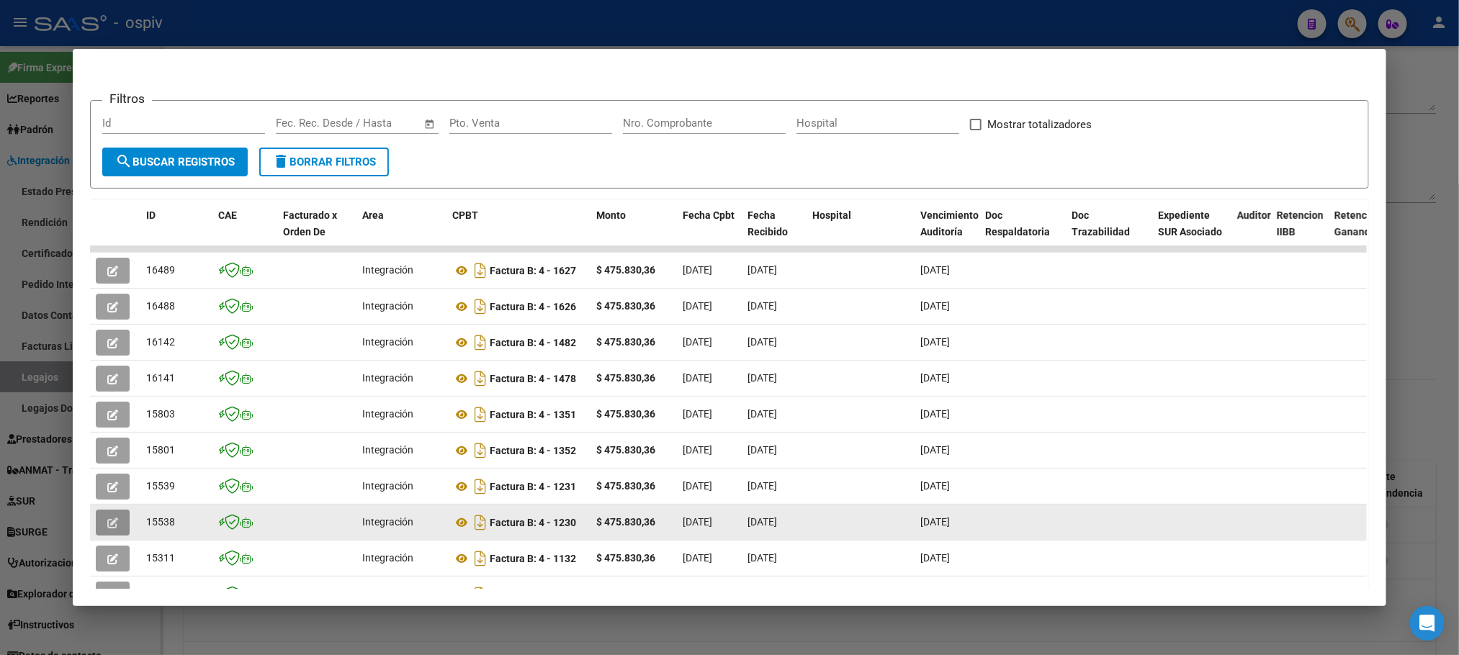
click at [114, 530] on button "button" at bounding box center [113, 523] width 34 height 26
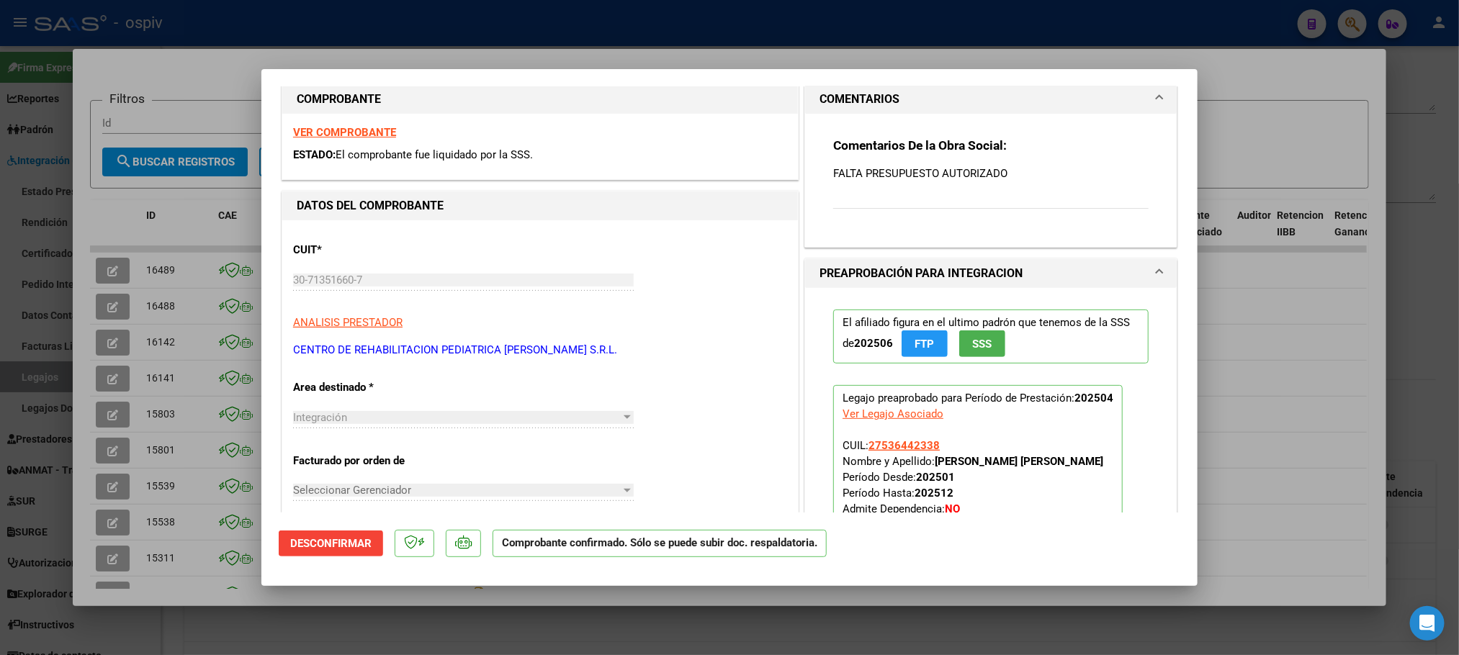
scroll to position [720, 0]
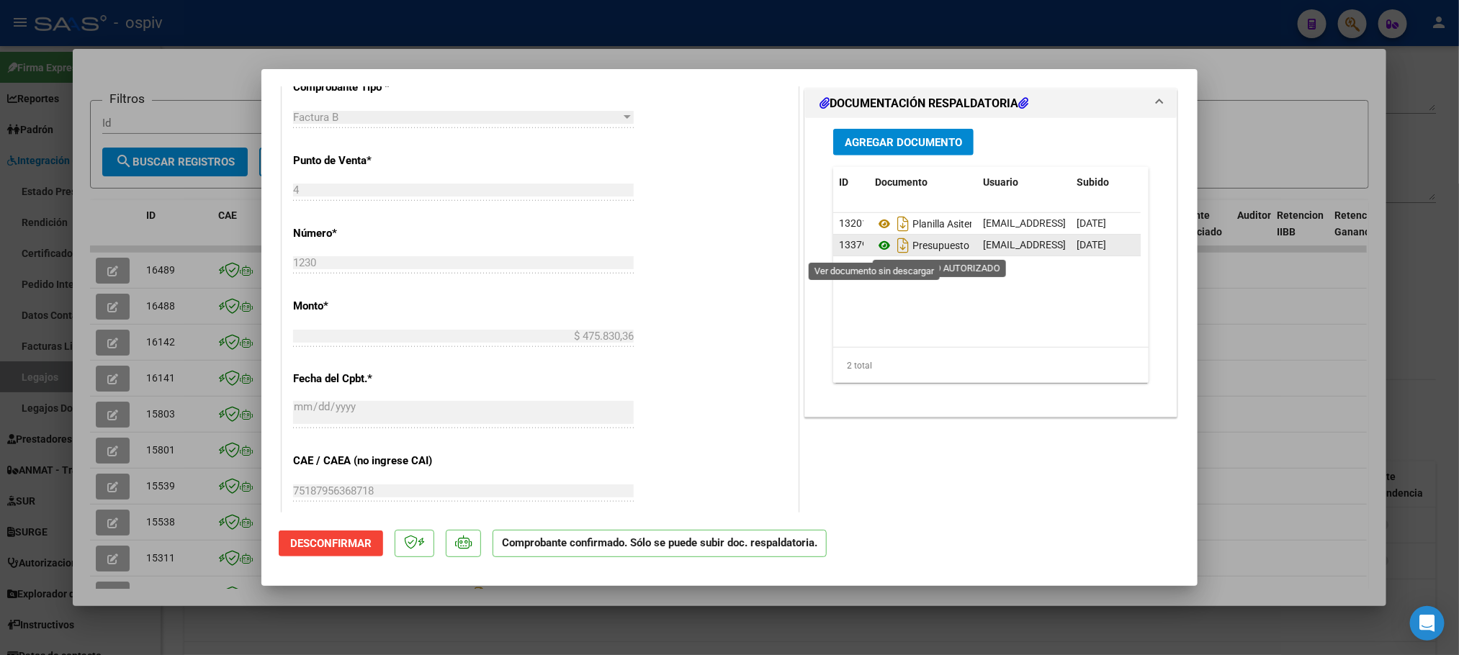
click at [875, 247] on icon at bounding box center [884, 245] width 19 height 17
click at [701, 24] on div at bounding box center [729, 327] width 1459 height 655
type input "$ 0,00"
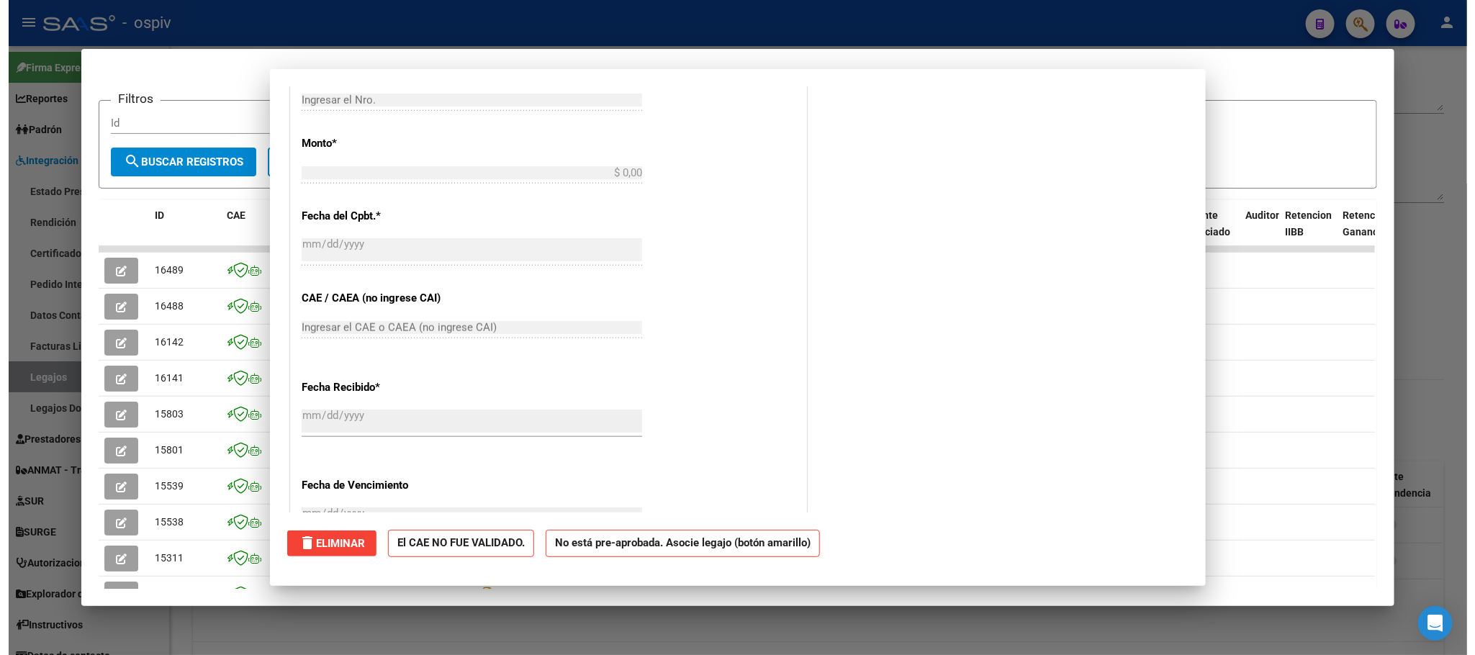
scroll to position [556, 0]
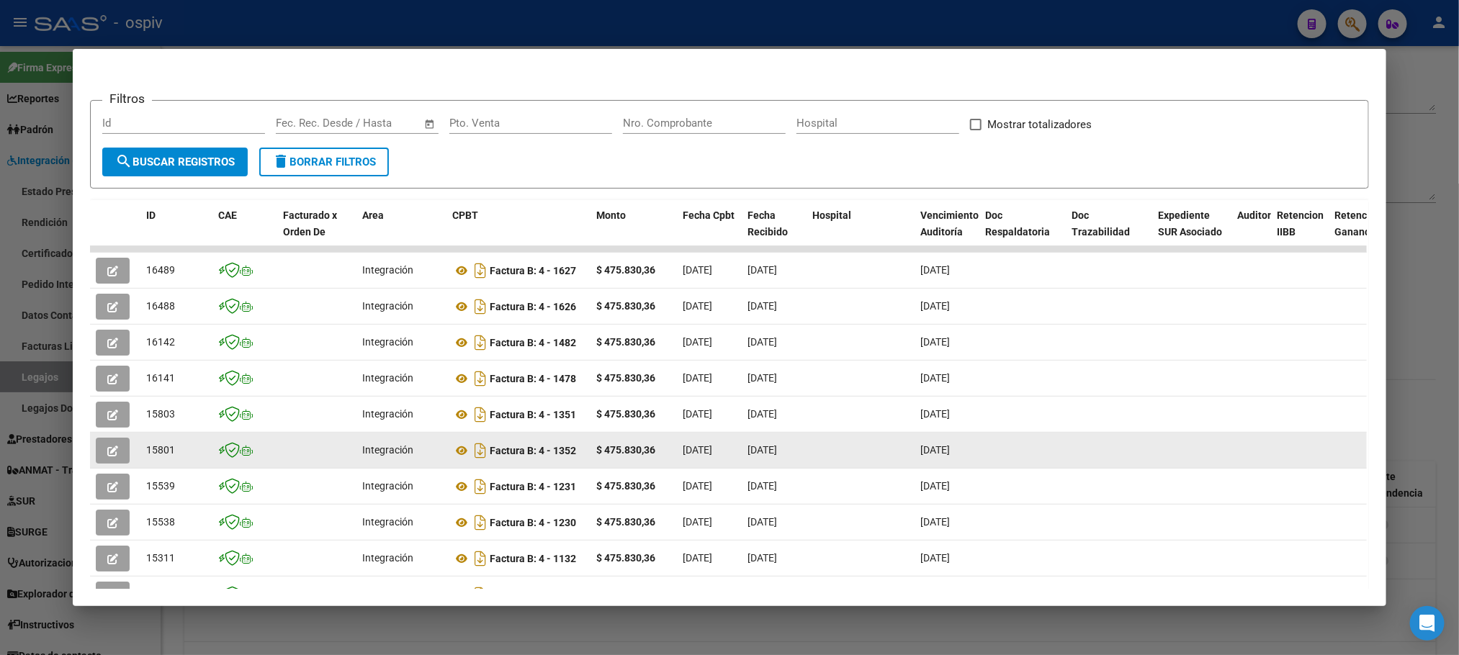
click at [111, 446] on icon "button" at bounding box center [112, 451] width 11 height 11
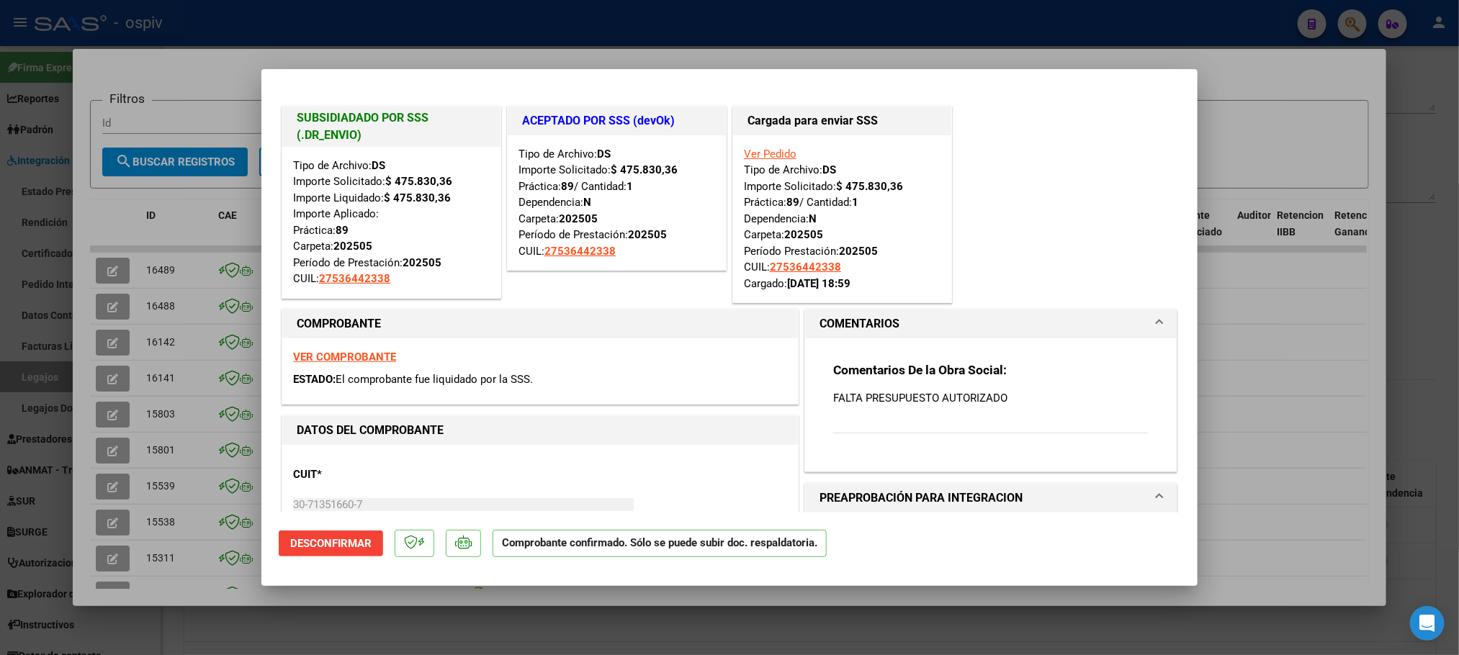
click at [679, 22] on div at bounding box center [729, 327] width 1459 height 655
type input "$ 0,00"
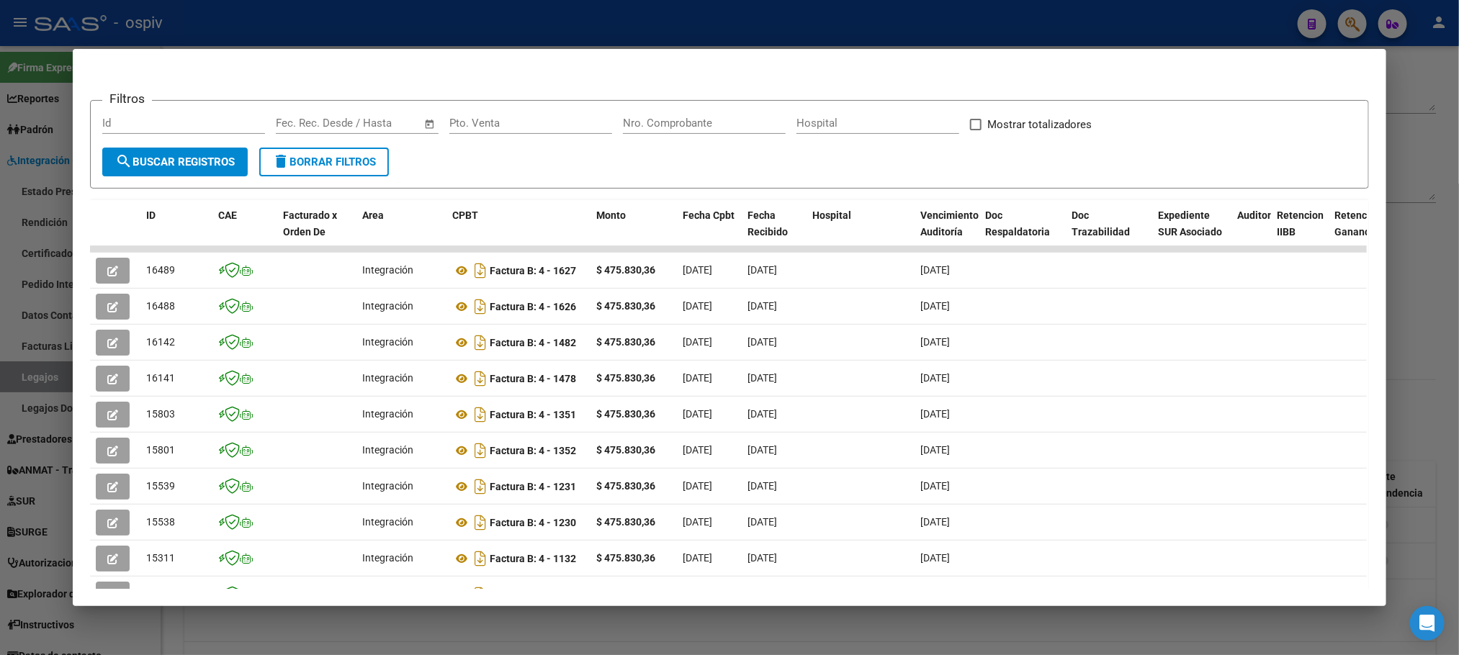
click at [593, 20] on div at bounding box center [729, 327] width 1459 height 655
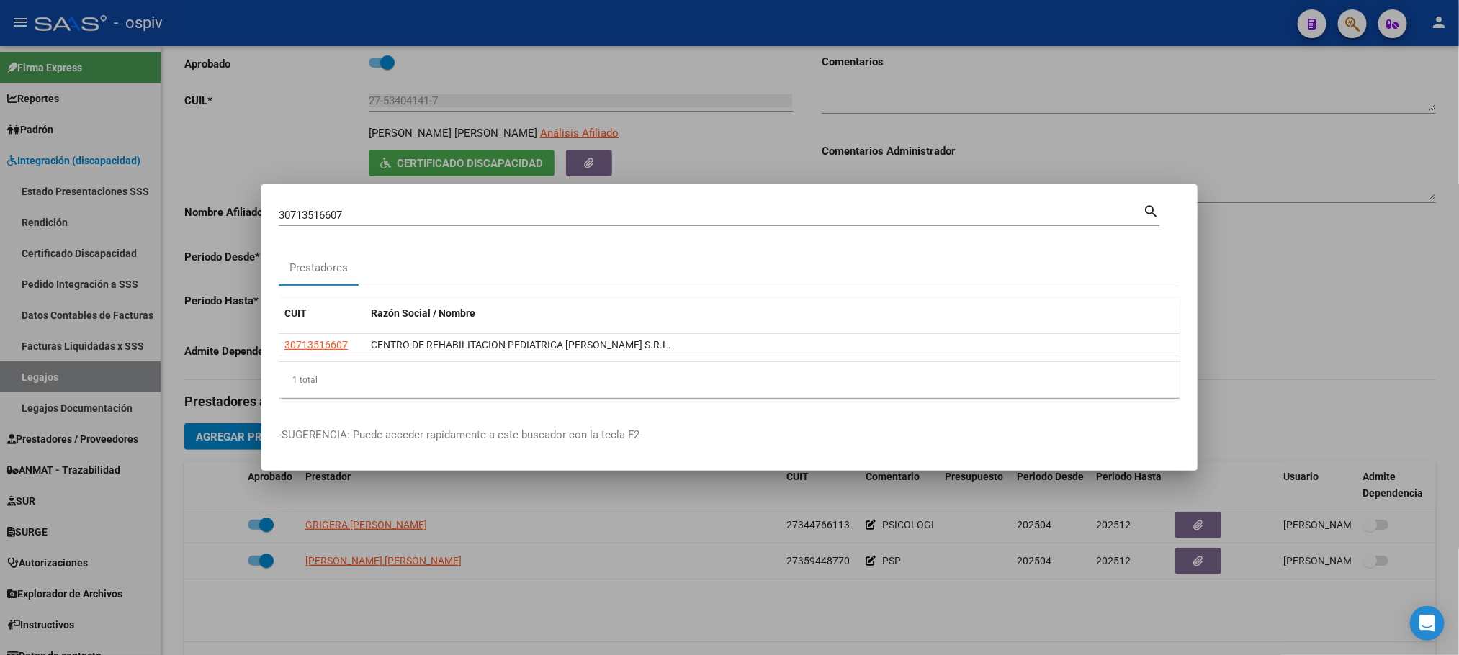
click at [485, 16] on div at bounding box center [729, 327] width 1459 height 655
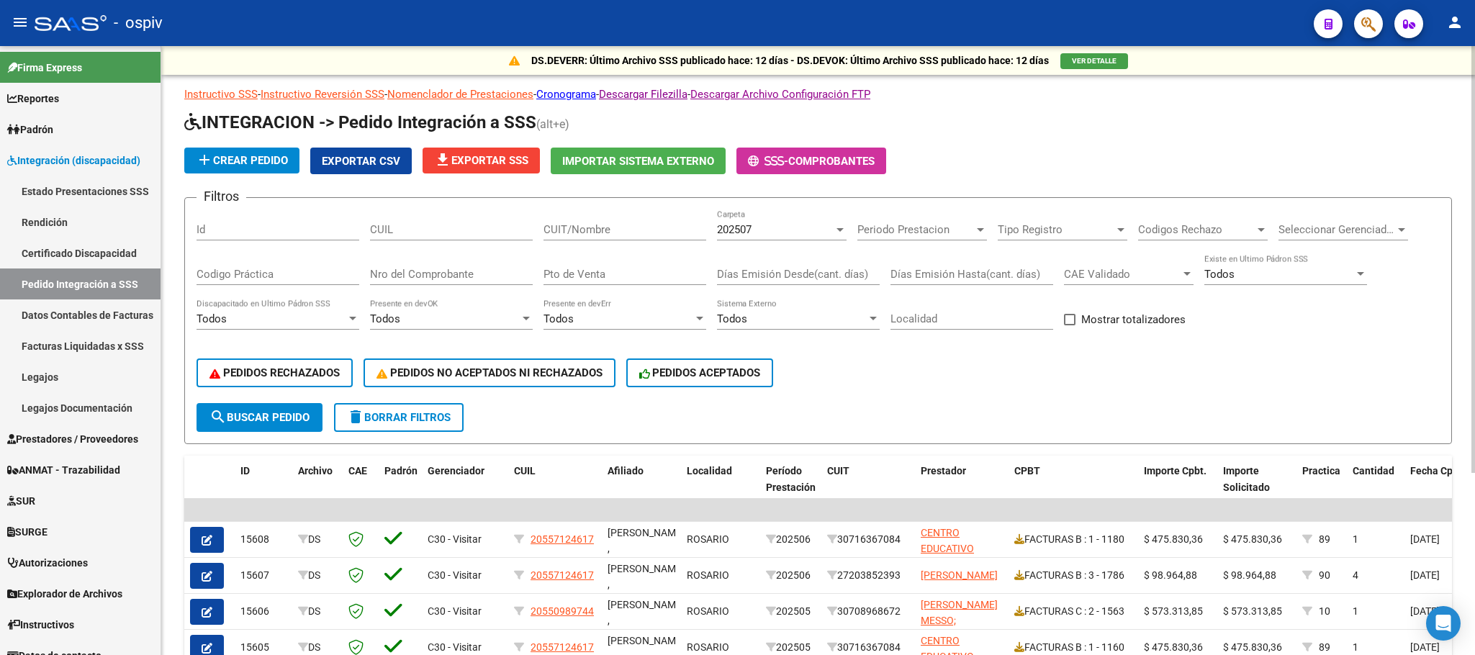
scroll to position [180, 0]
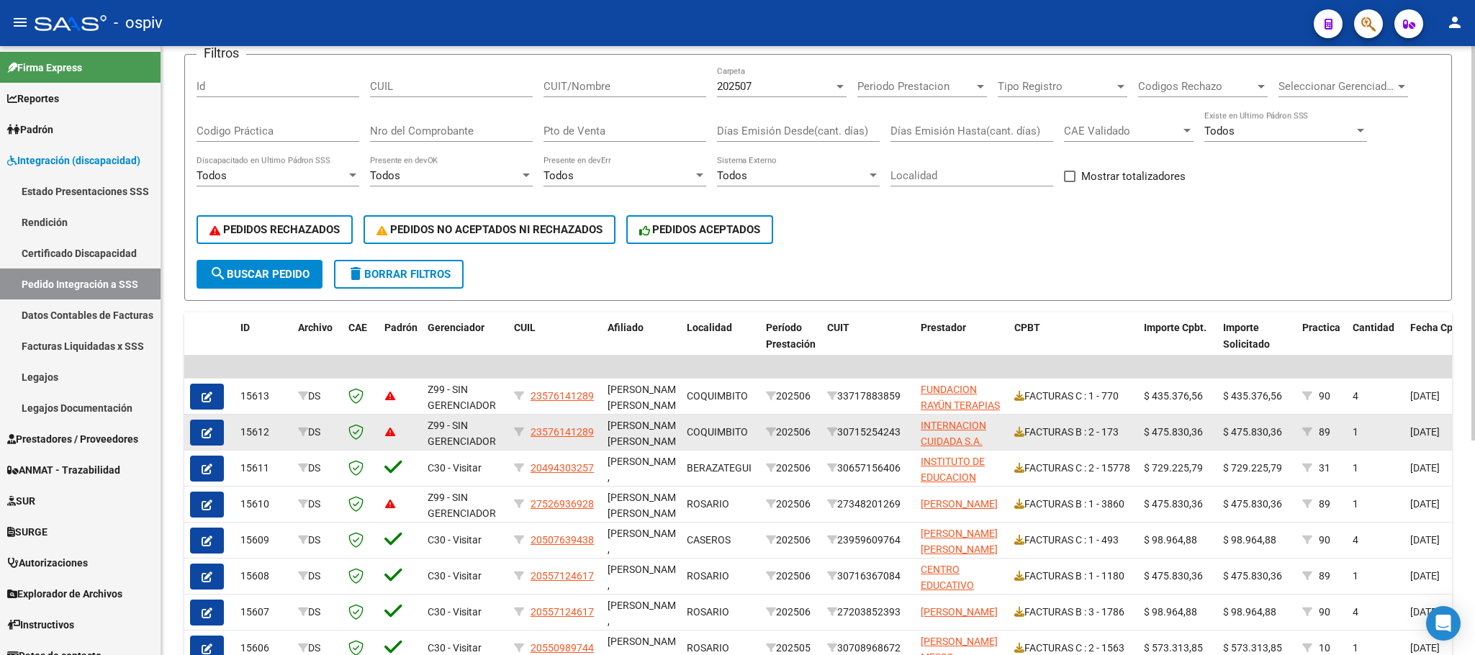
scroll to position [180, 0]
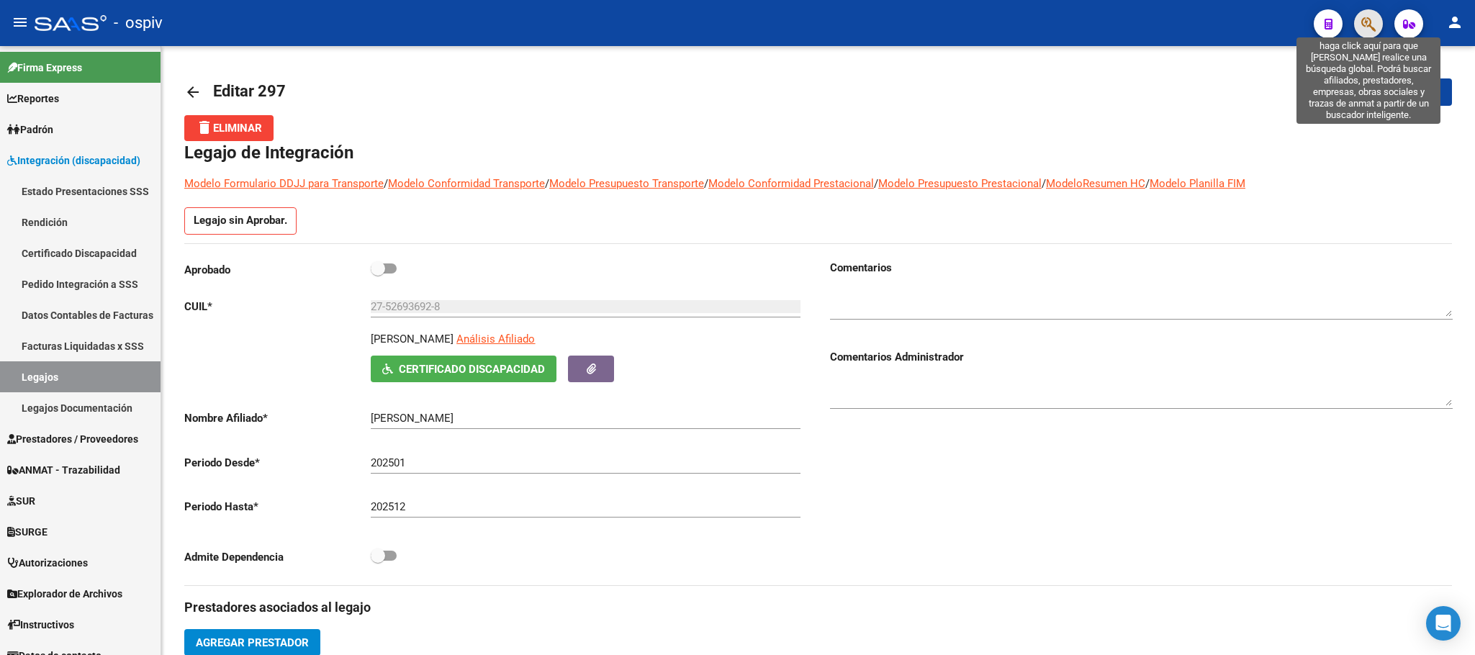
click at [1367, 27] on icon "button" at bounding box center [1368, 24] width 14 height 17
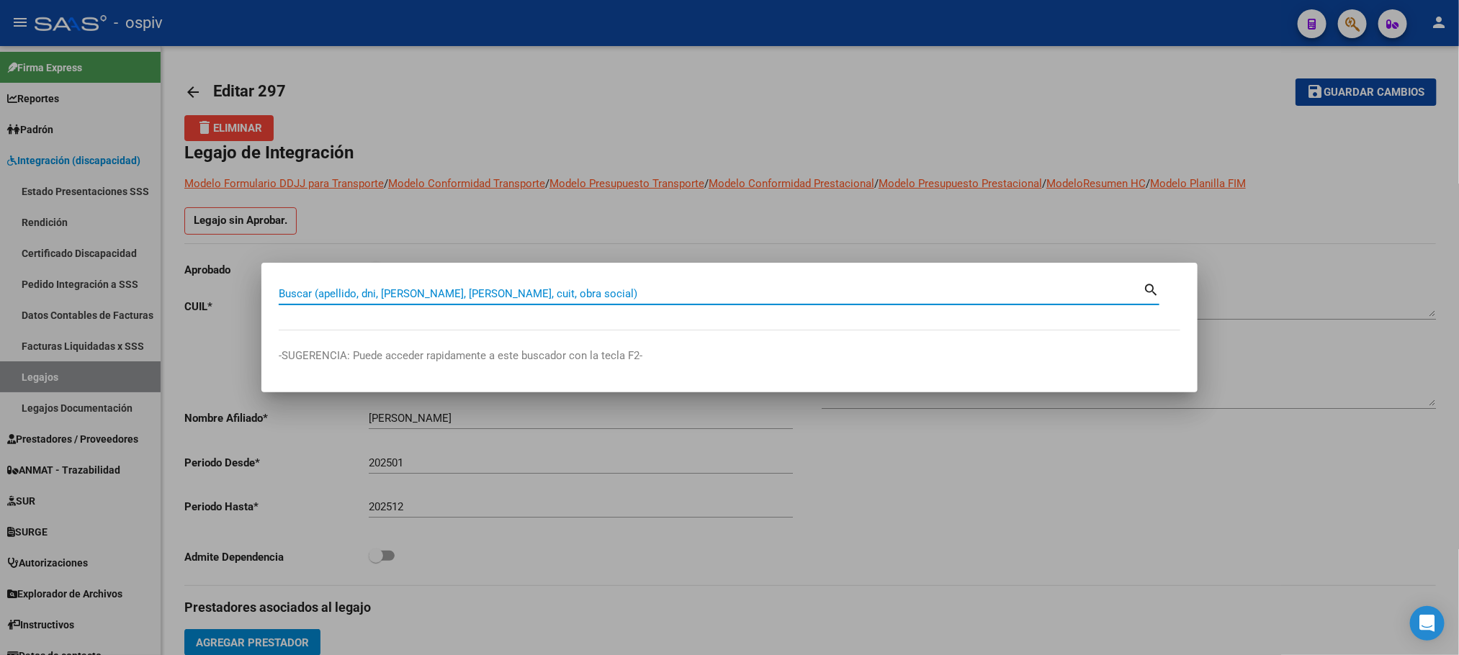
click at [465, 294] on input "Buscar (apellido, dni, cuil, nro traspaso, cuit, obra social)" at bounding box center [711, 293] width 864 height 13
type input "20572159923"
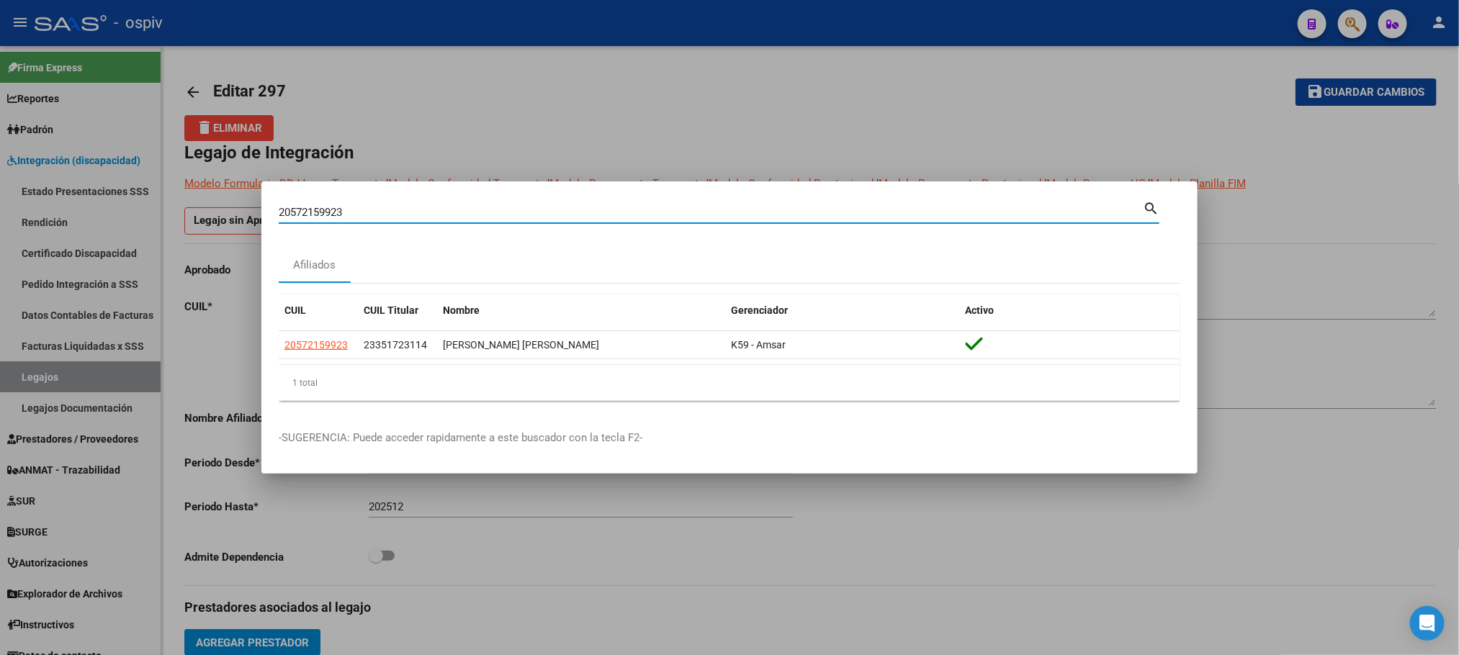
click at [652, 78] on div at bounding box center [729, 327] width 1459 height 655
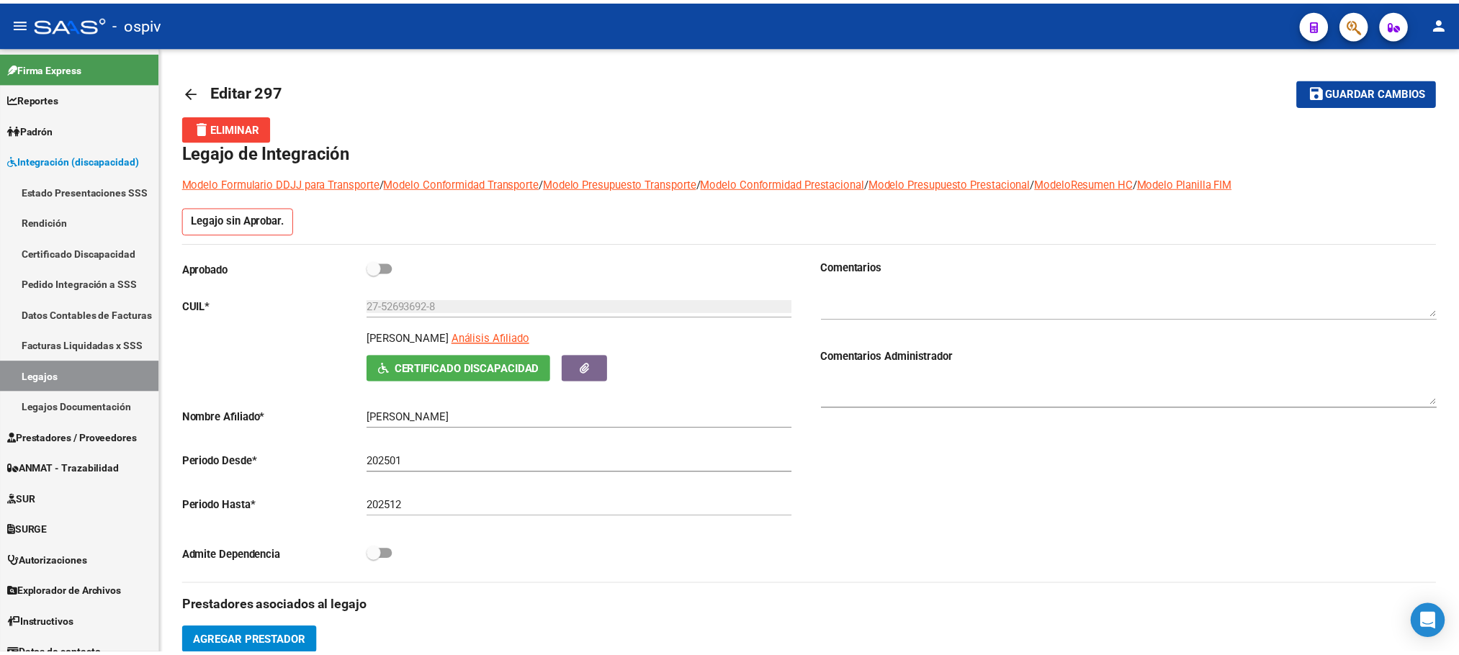
scroll to position [359, 0]
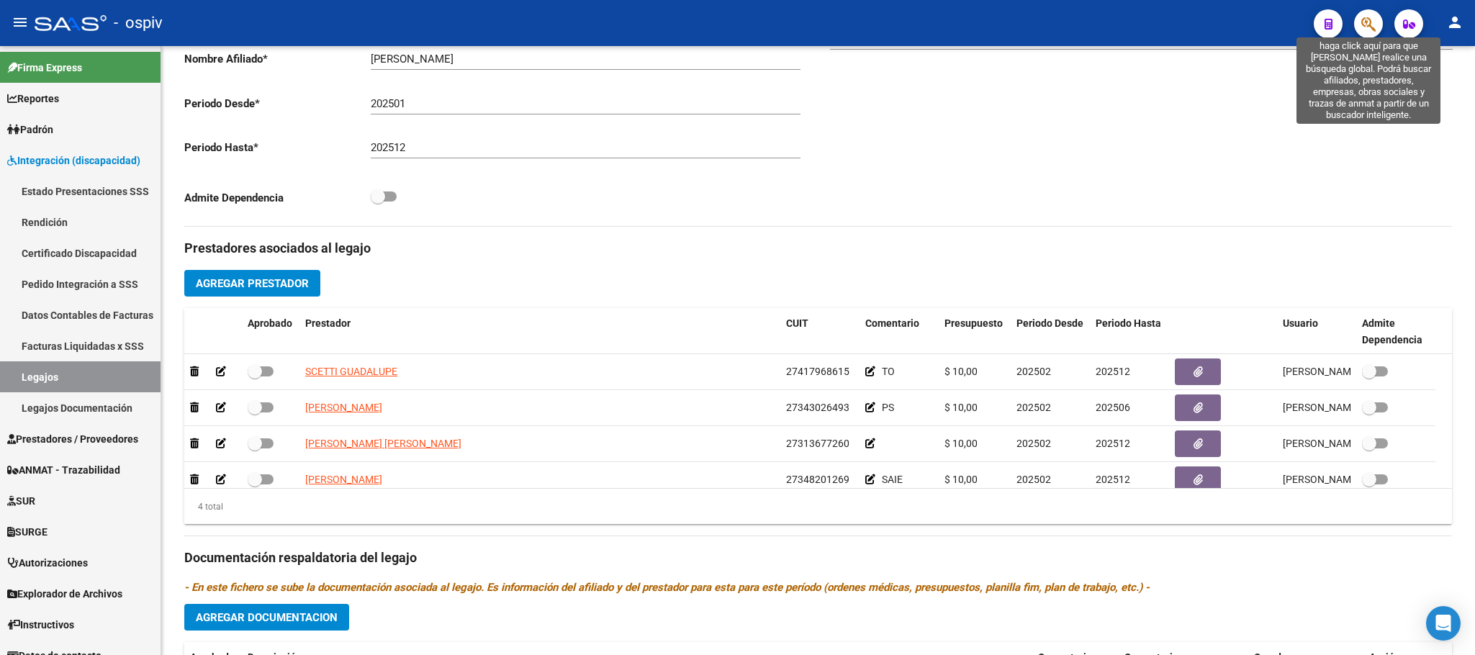
click at [1363, 22] on icon "button" at bounding box center [1368, 24] width 14 height 17
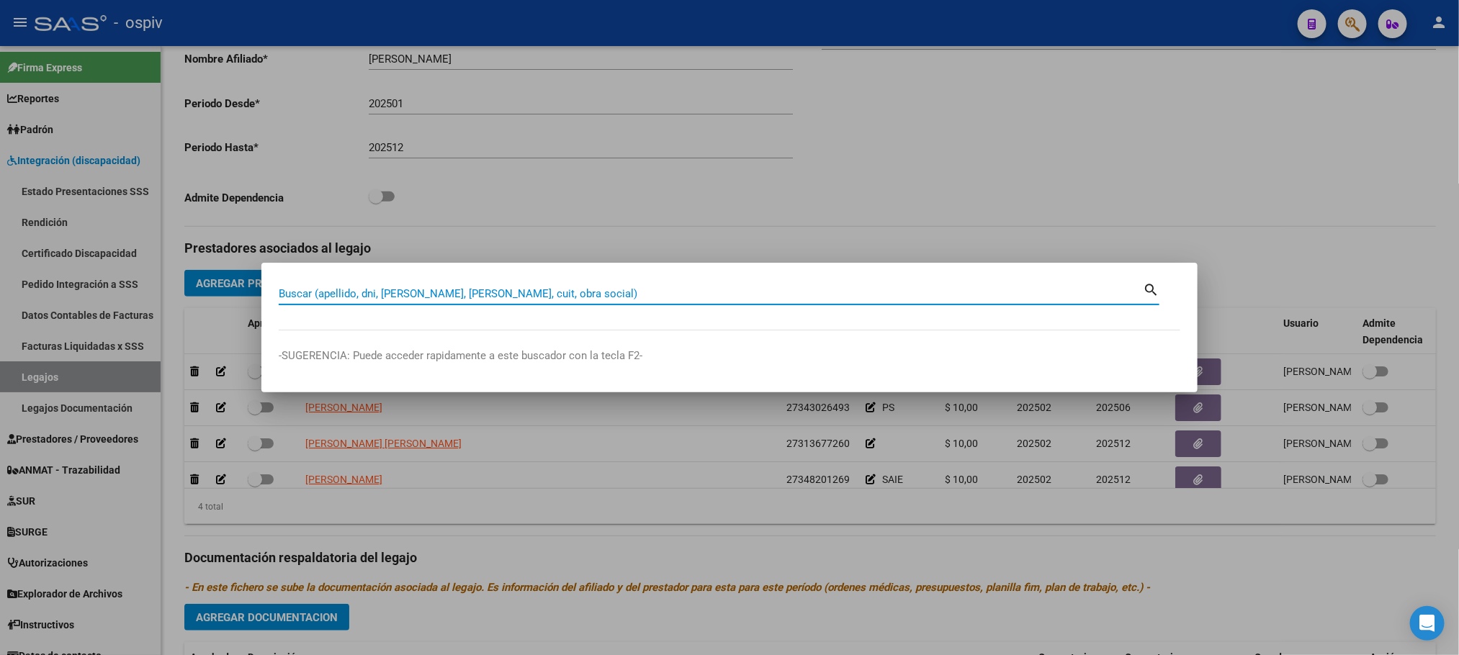
click at [445, 292] on input "Buscar (apellido, dni, [PERSON_NAME], [PERSON_NAME], cuit, obra social)" at bounding box center [711, 293] width 864 height 13
paste input "27534041417"
type input "27534041417"
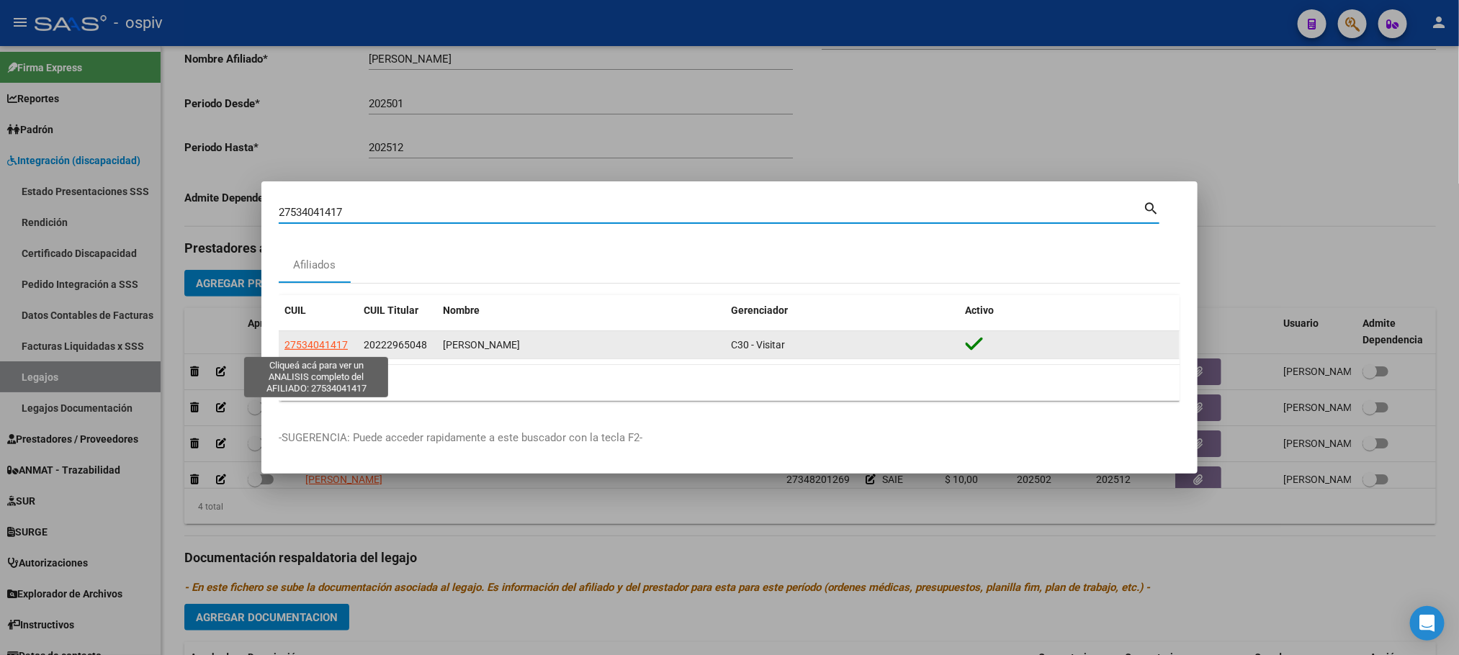
click at [316, 343] on span "27534041417" at bounding box center [315, 345] width 63 height 12
type textarea "27534041417"
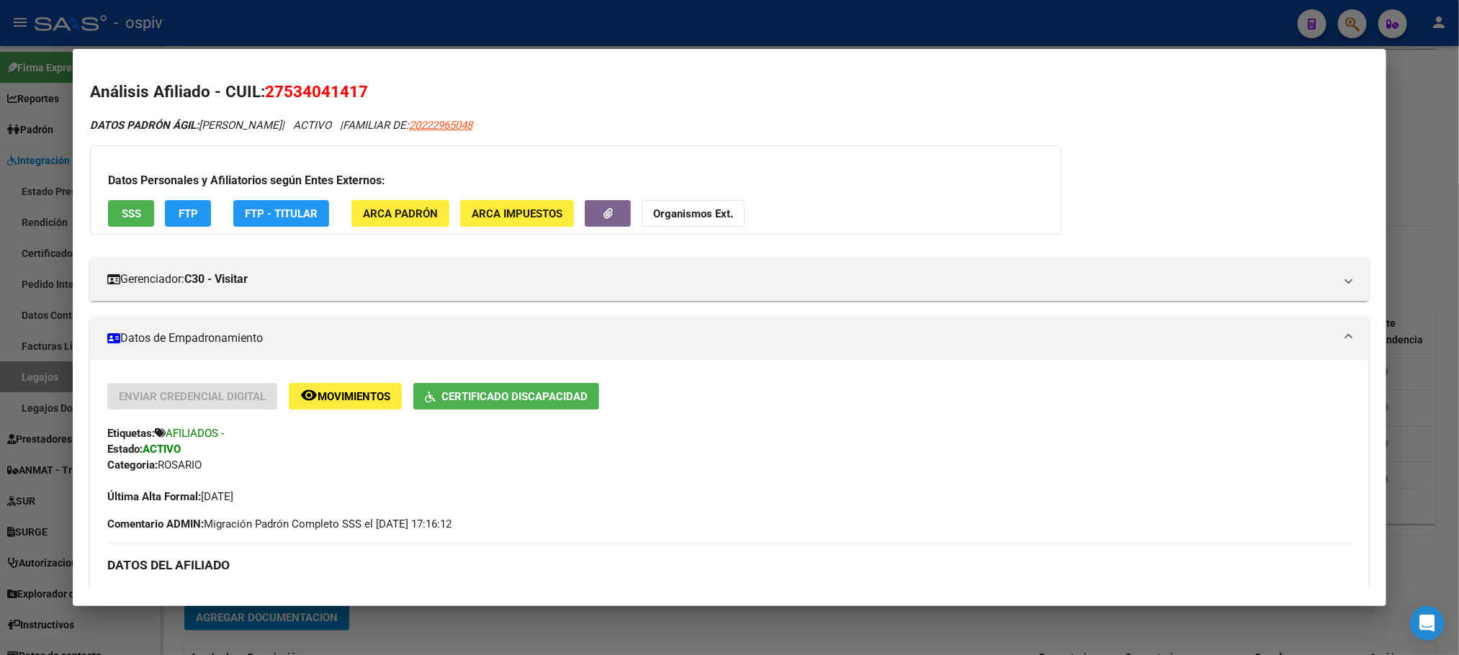
drag, startPoint x: 364, startPoint y: 95, endPoint x: 286, endPoint y: 91, distance: 77.9
click at [258, 95] on h2 "Análisis Afiliado - CUIL: 27534041417" at bounding box center [729, 92] width 1278 height 24
copy span "27534041417"
